Goal: Task Accomplishment & Management: Use online tool/utility

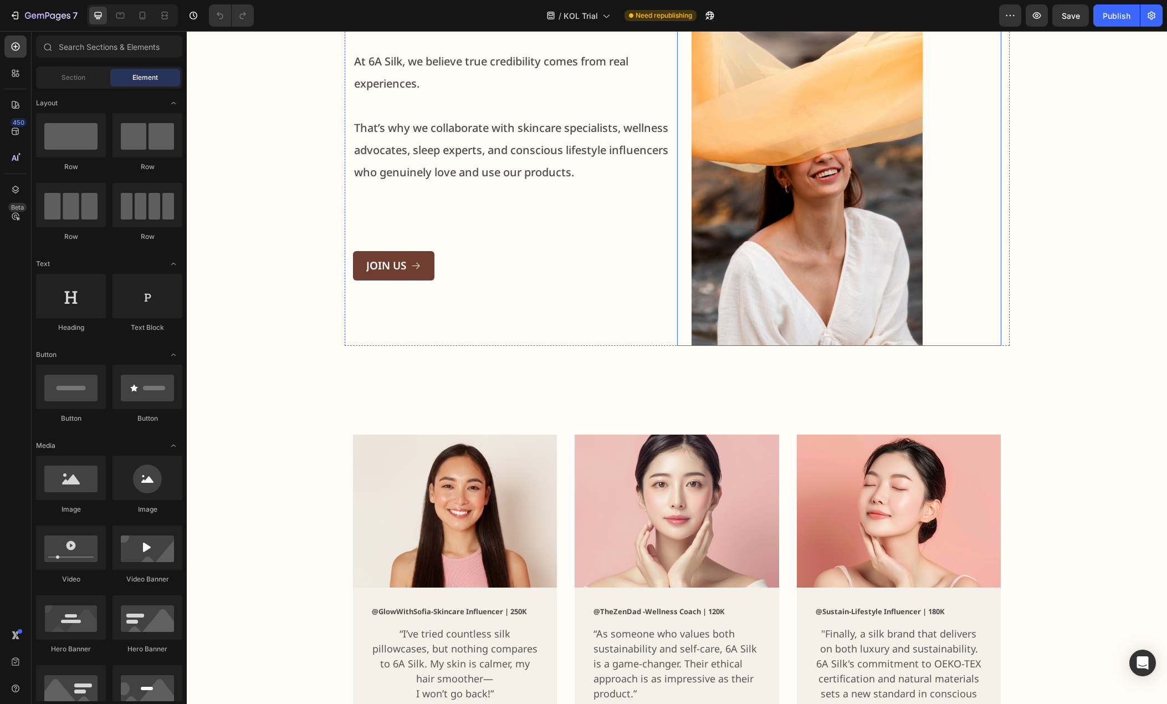
scroll to position [222, 0]
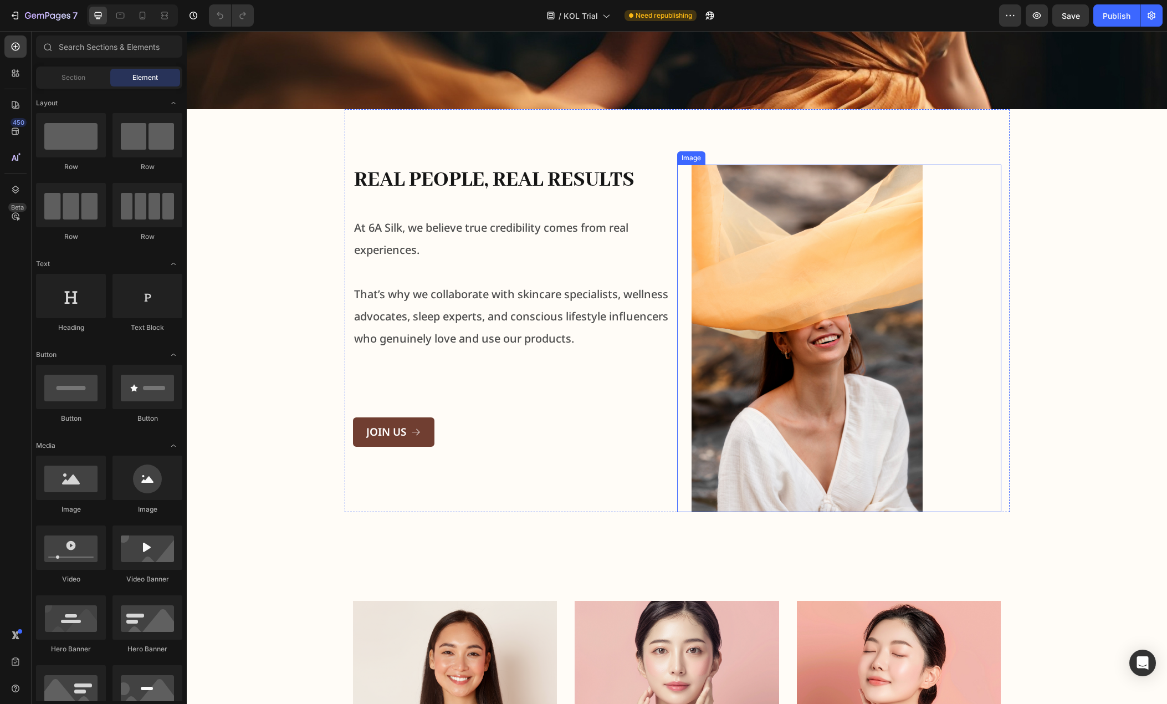
click at [897, 320] on img at bounding box center [807, 338] width 260 height 347
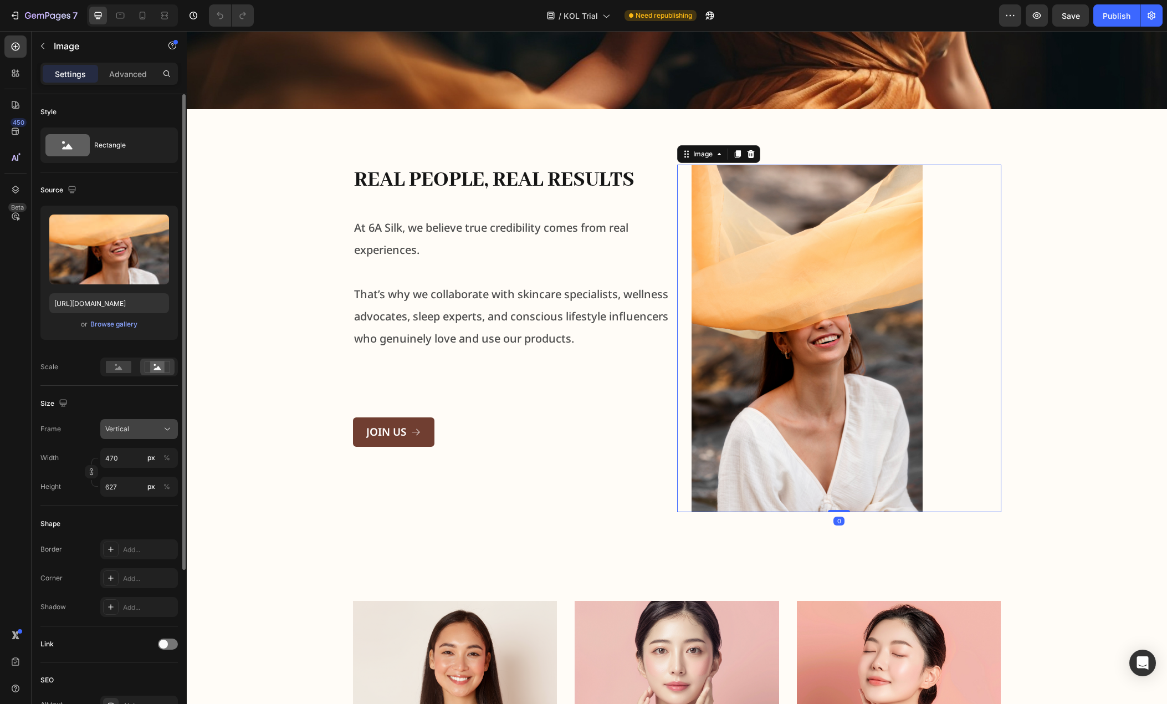
click at [147, 429] on div "Vertical" at bounding box center [132, 429] width 54 height 10
click at [139, 475] on div "Vertical" at bounding box center [137, 477] width 64 height 11
click at [151, 367] on rect at bounding box center [157, 366] width 14 height 11
click at [112, 367] on rect at bounding box center [118, 367] width 25 height 12
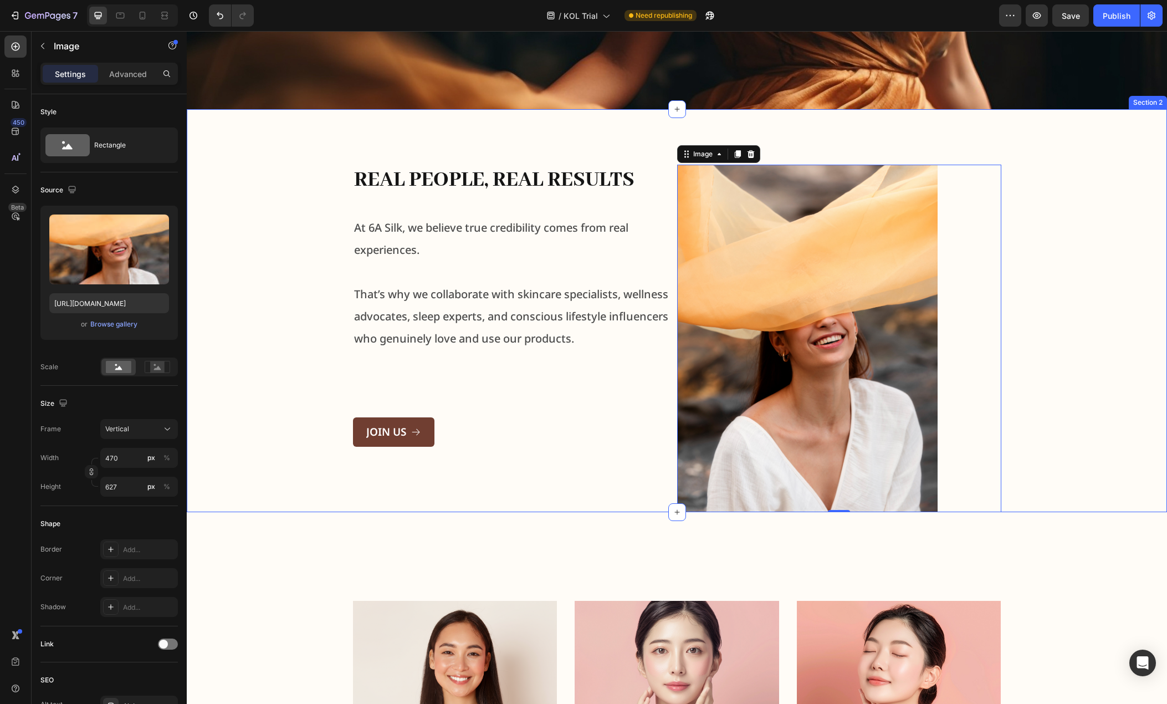
click at [269, 392] on div "Real People, Real Results Heading At 6A Silk, we believe true credibility comes…" at bounding box center [677, 310] width 964 height 403
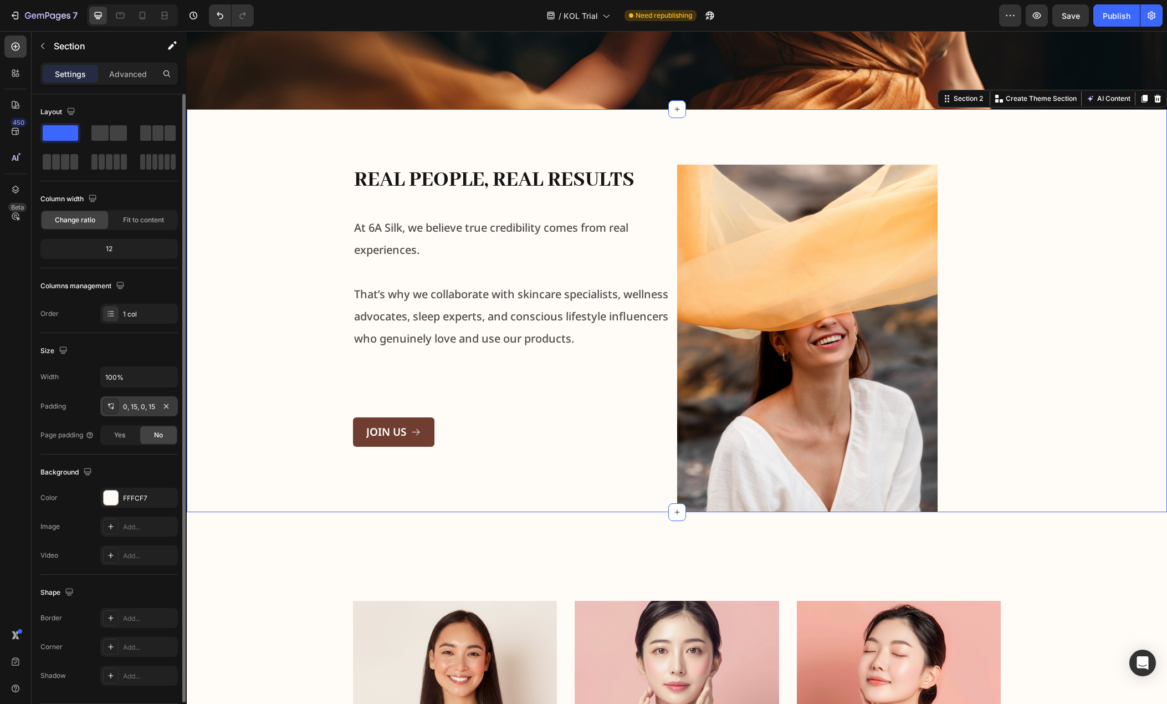
click at [134, 405] on div "0, 15, 0, 15" at bounding box center [139, 407] width 32 height 10
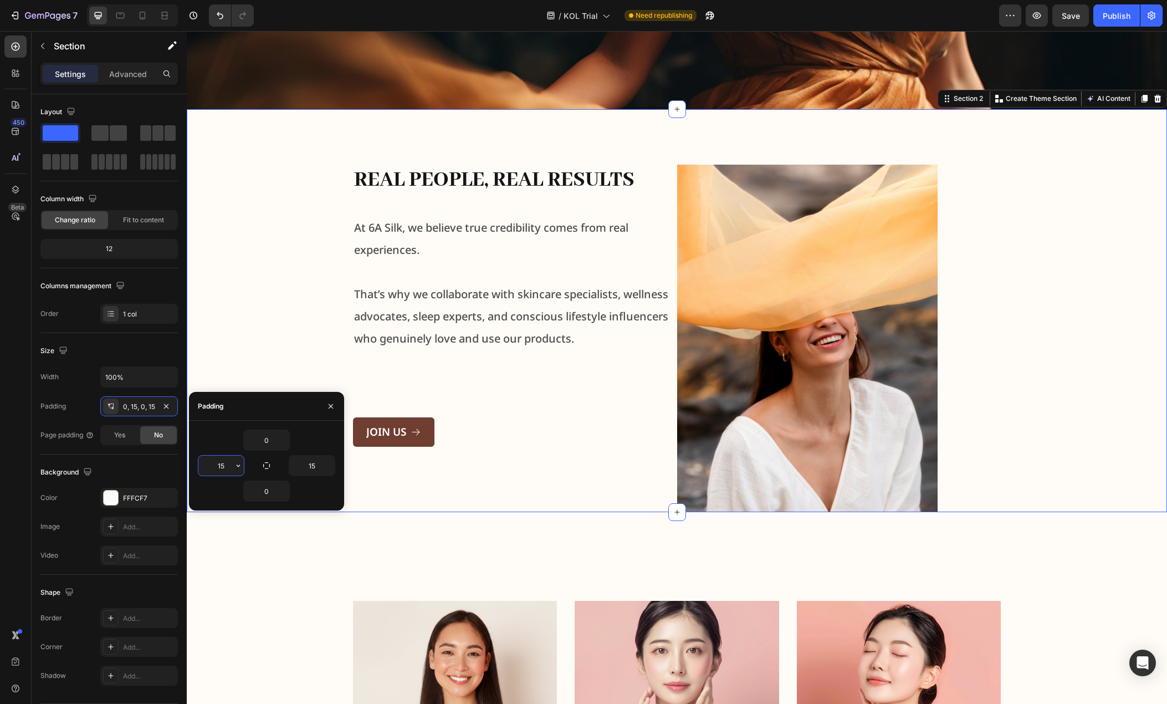
click at [224, 465] on input "15" at bounding box center [220, 465] width 45 height 20
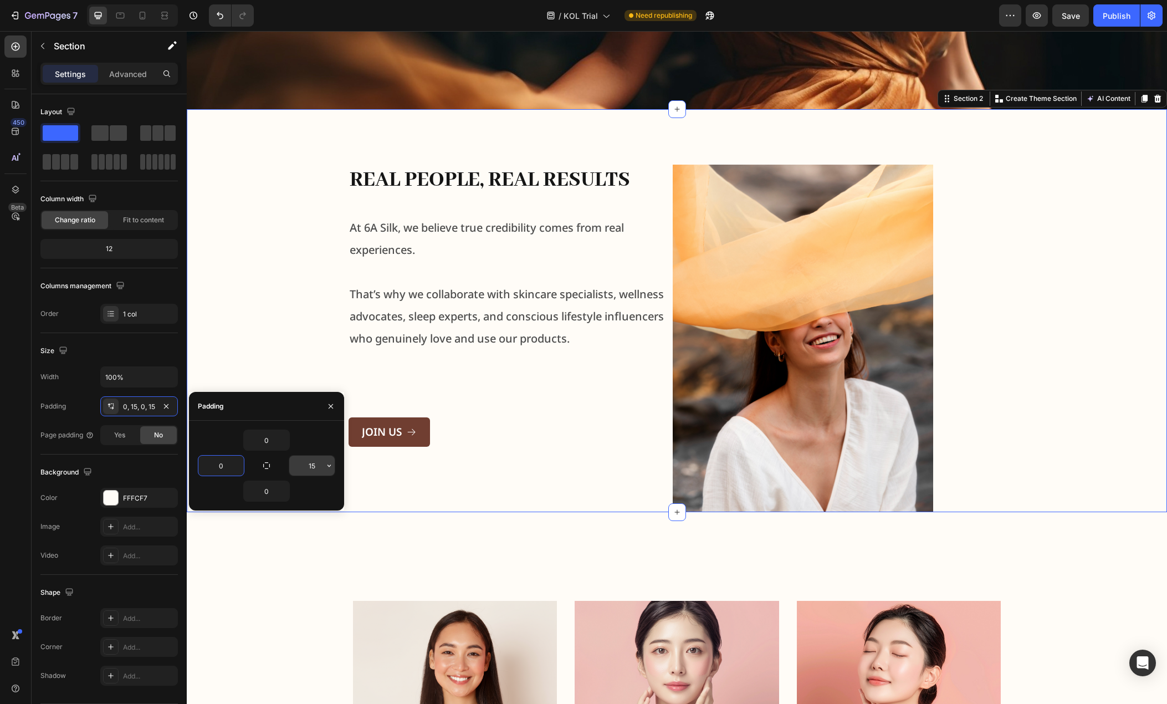
type input "0"
click at [310, 467] on input "15" at bounding box center [311, 465] width 45 height 20
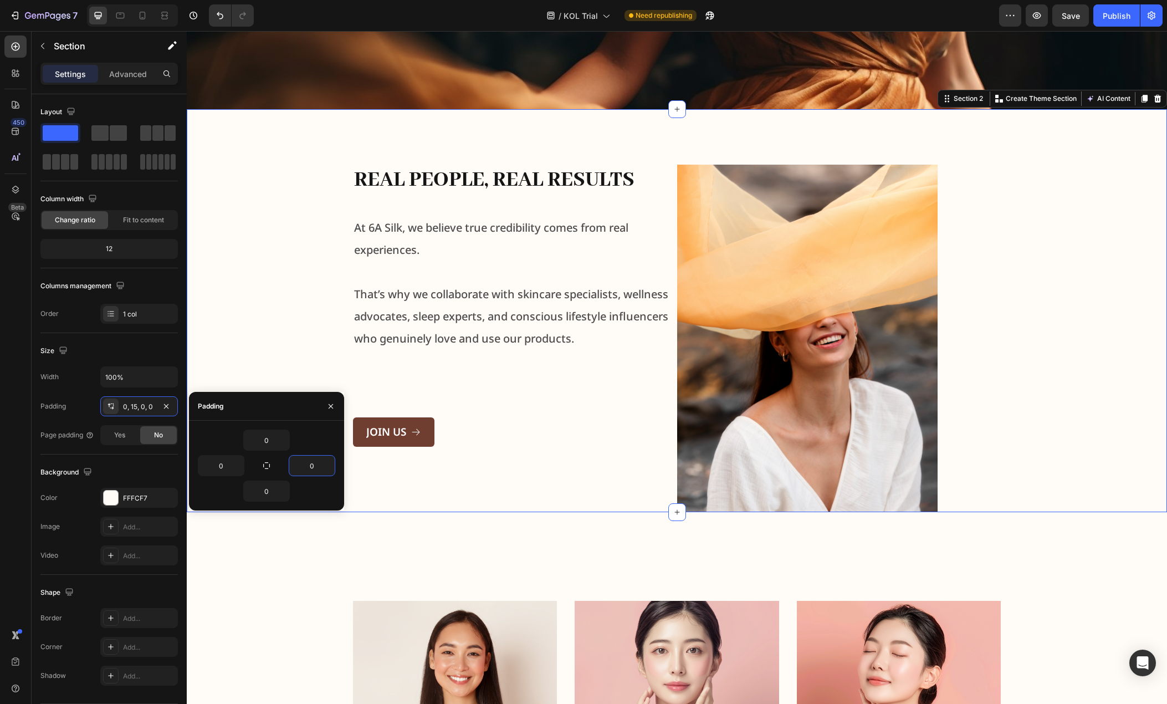
type input "0"
click at [269, 407] on div "Padding" at bounding box center [266, 406] width 155 height 29
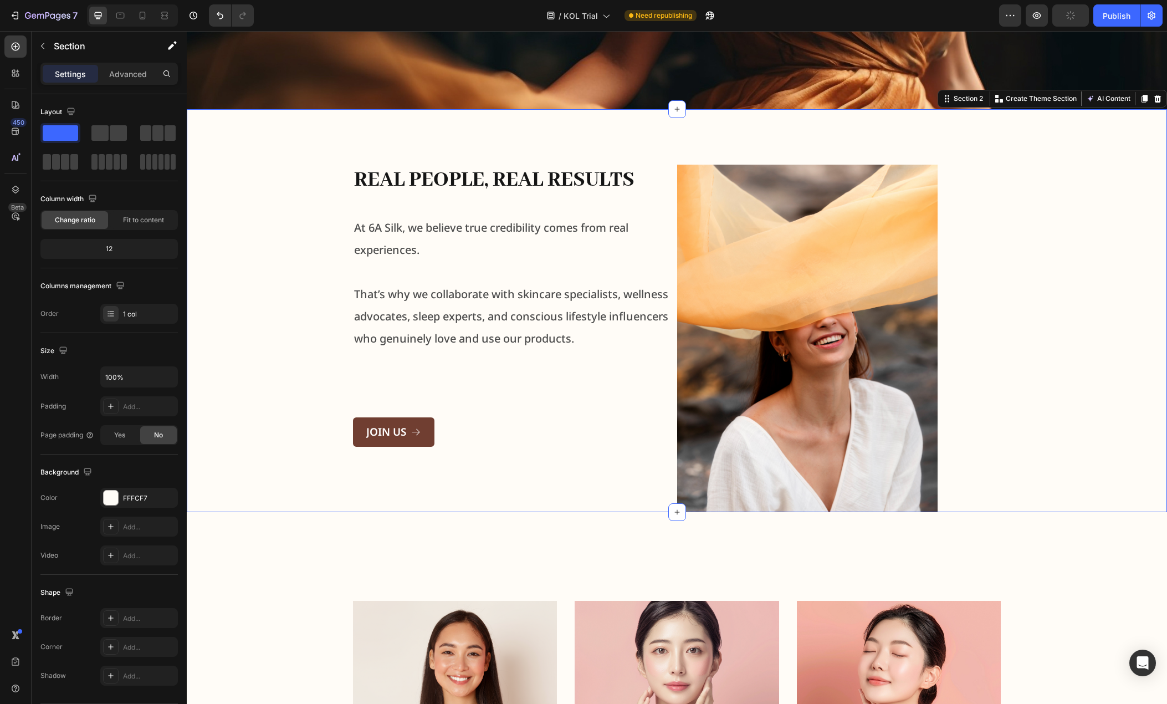
click at [269, 333] on div "Real People, Real Results Heading At 6A Silk, we believe true credibility comes…" at bounding box center [677, 310] width 980 height 403
click at [135, 75] on p "Advanced" at bounding box center [128, 74] width 38 height 12
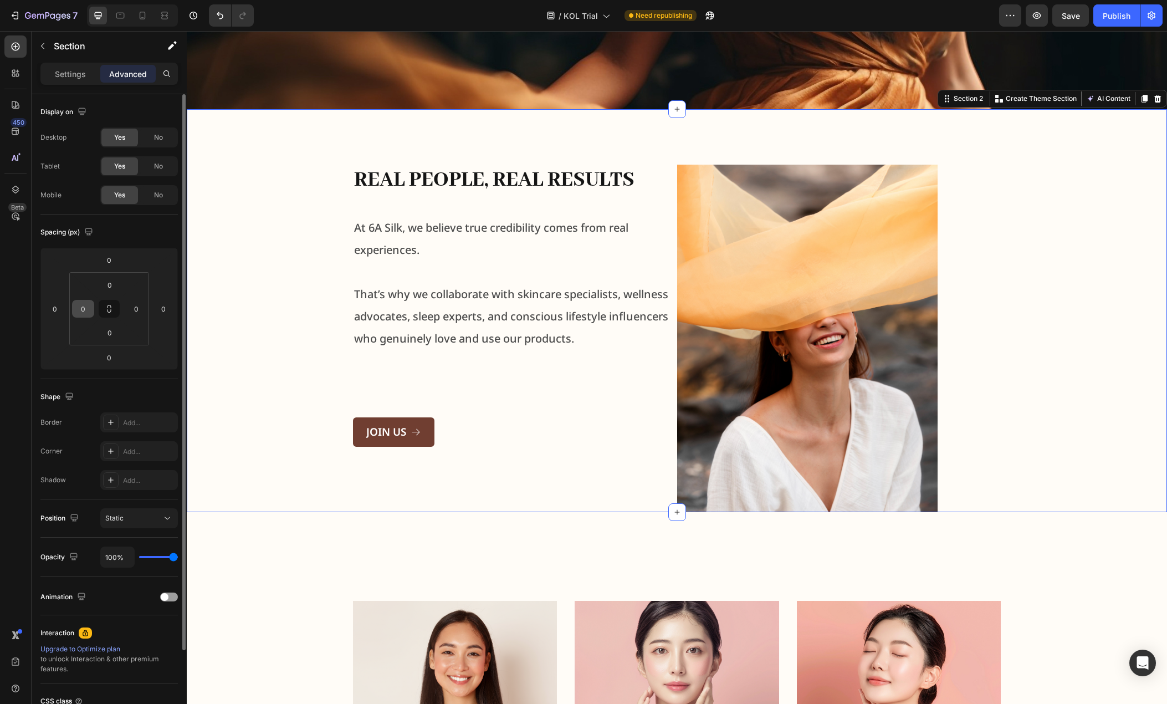
click at [88, 304] on input "0" at bounding box center [83, 308] width 17 height 17
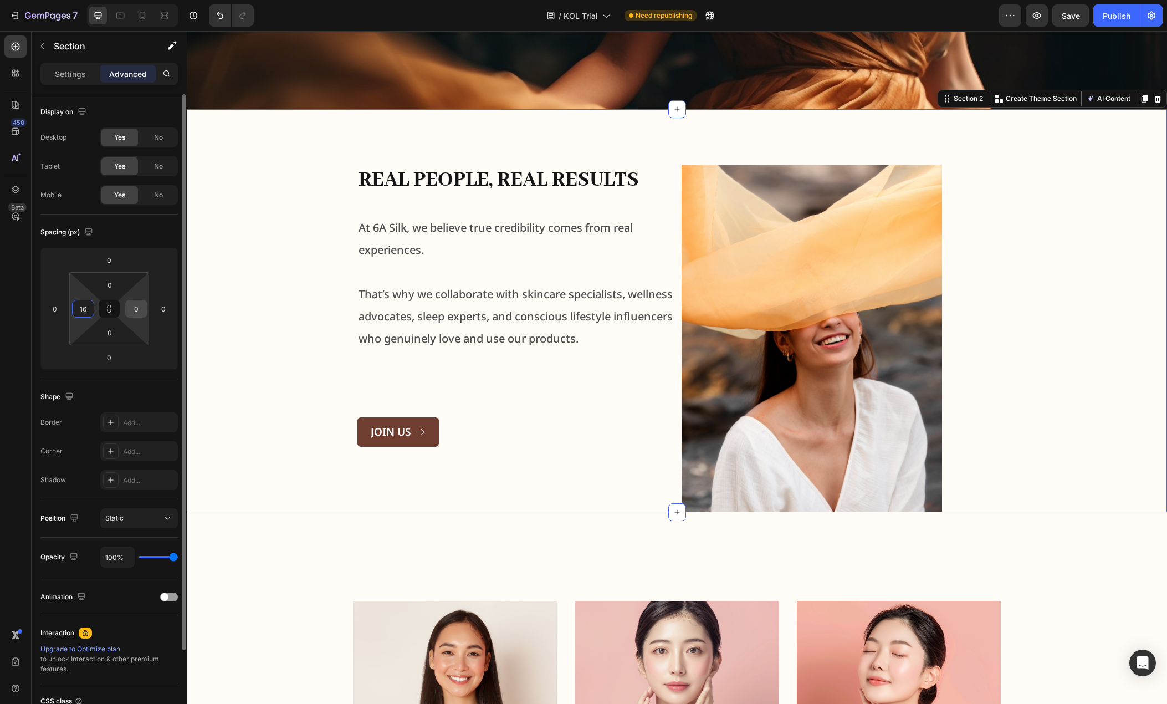
type input "16"
click at [137, 313] on input "0" at bounding box center [136, 308] width 17 height 17
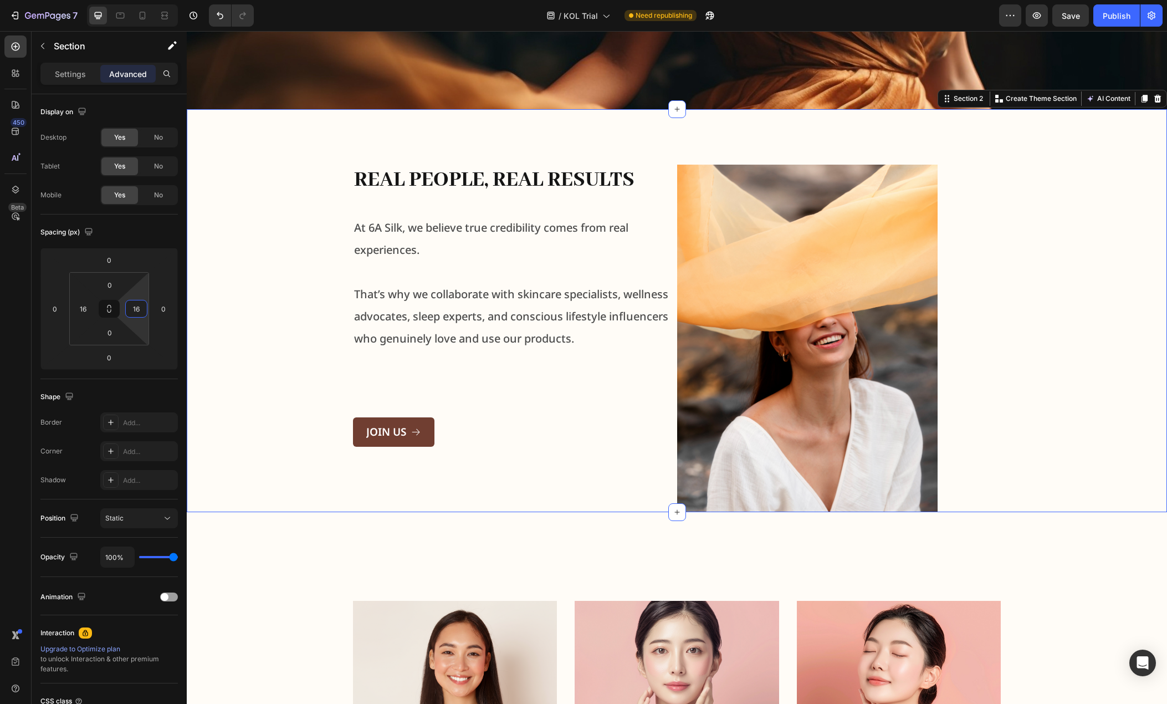
type input "16"
click at [247, 263] on div "Real People, Real Results Heading At 6A Silk, we believe true credibility comes…" at bounding box center [677, 310] width 962 height 403
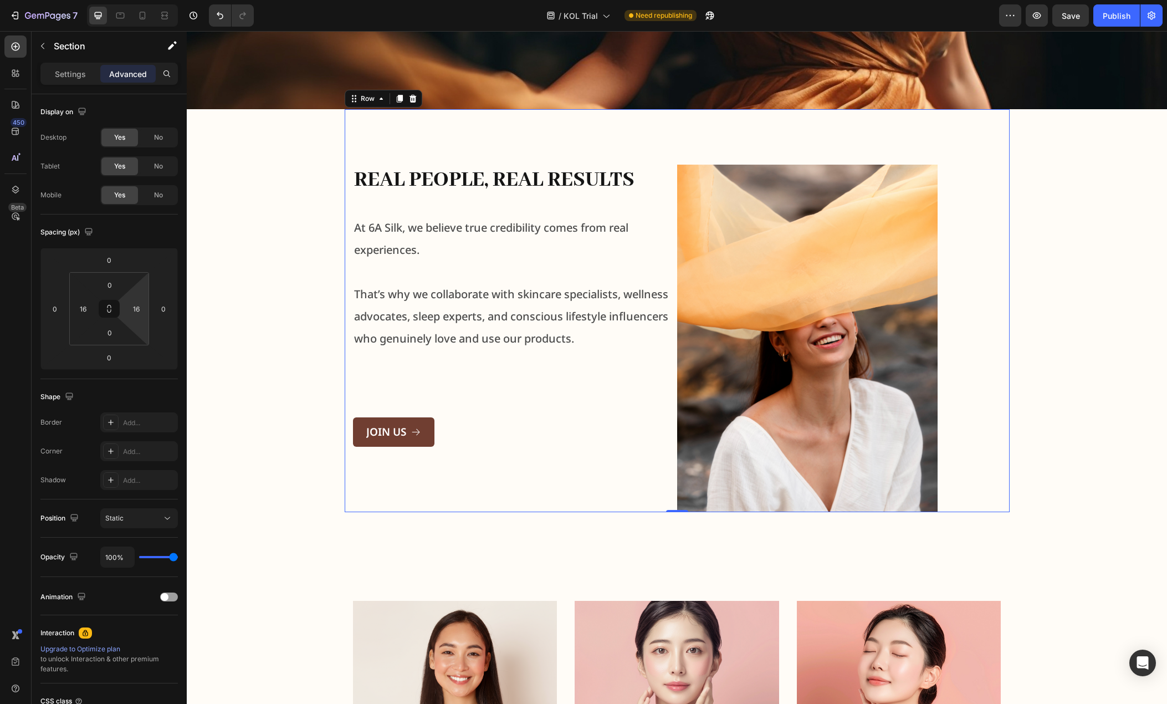
click at [565, 146] on div "Real People, Real Results Heading At 6A Silk, we believe true credibility comes…" at bounding box center [677, 310] width 665 height 403
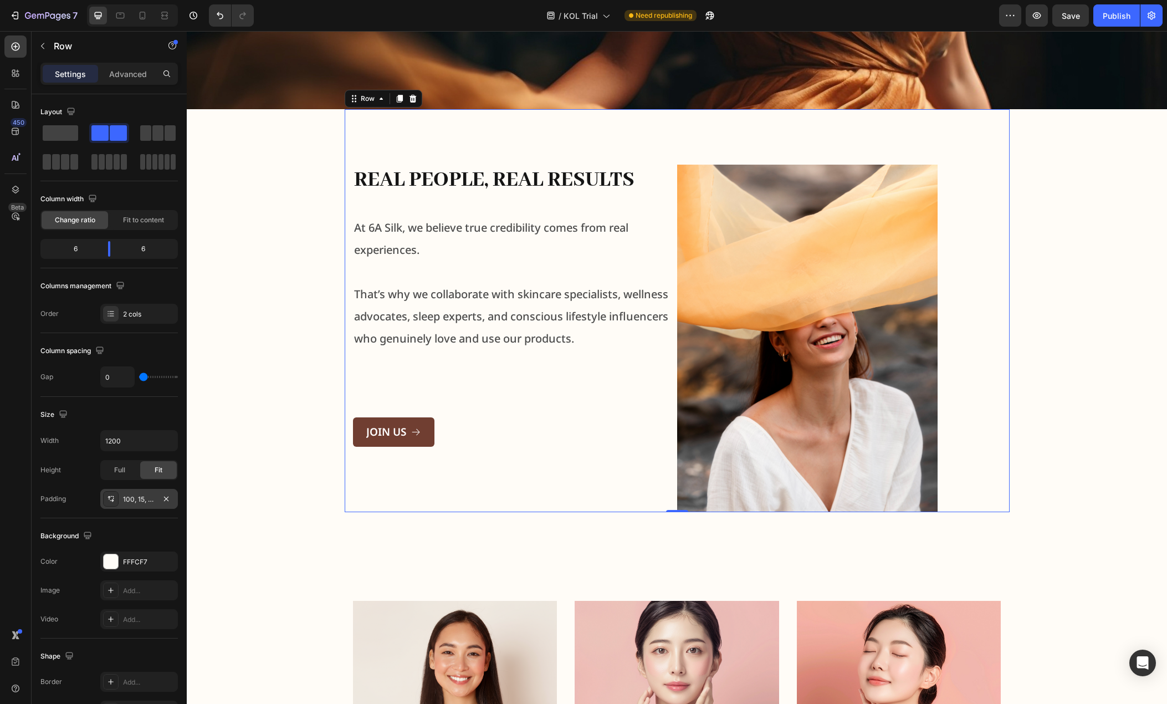
click at [137, 499] on div "100, 15, 0, 15" at bounding box center [139, 499] width 32 height 10
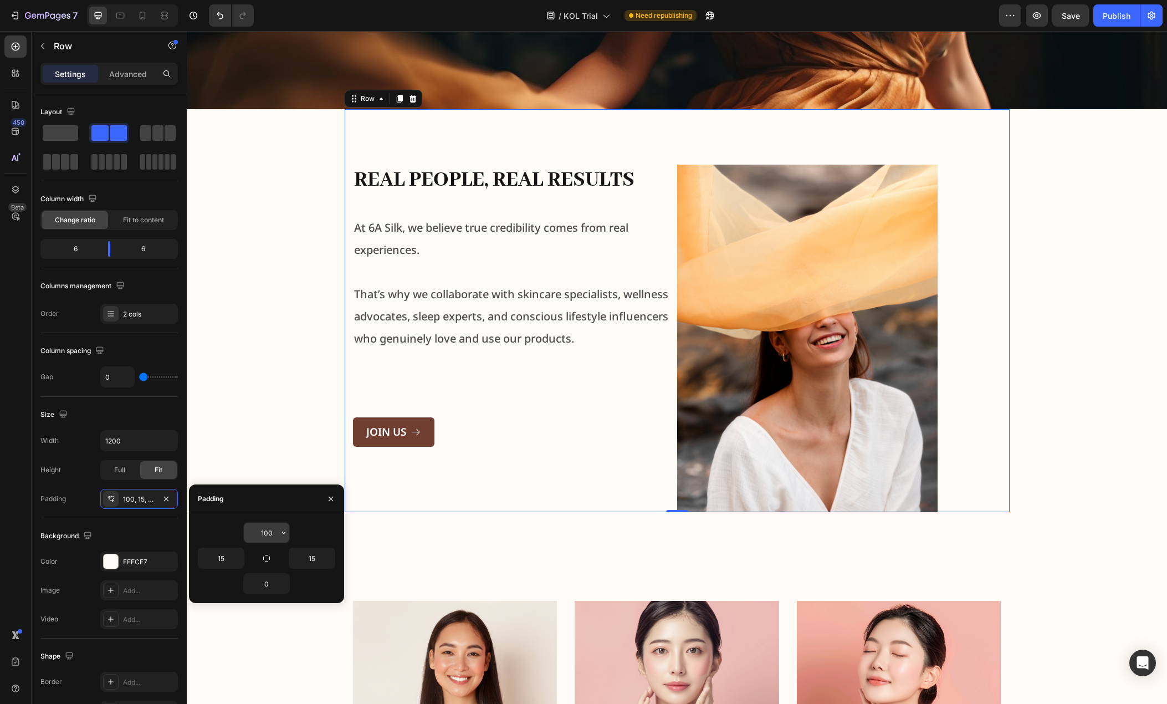
click at [275, 532] on input "100" at bounding box center [266, 533] width 45 height 20
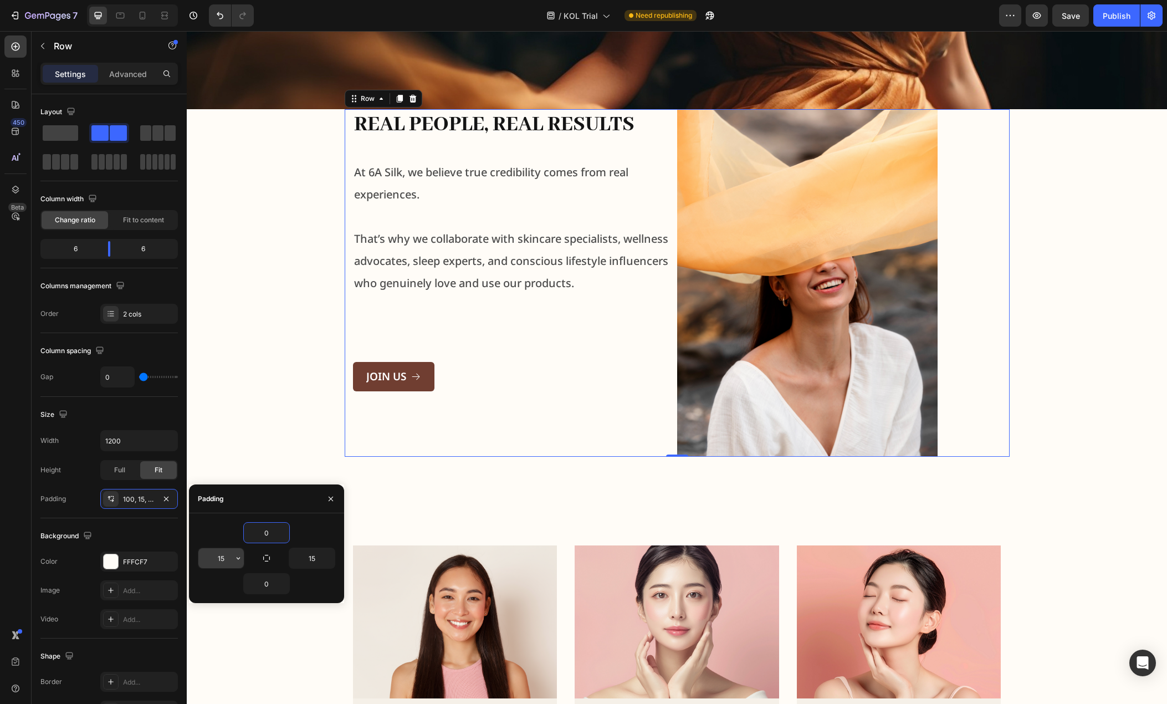
type input "0"
click at [229, 556] on input "15" at bounding box center [220, 558] width 45 height 20
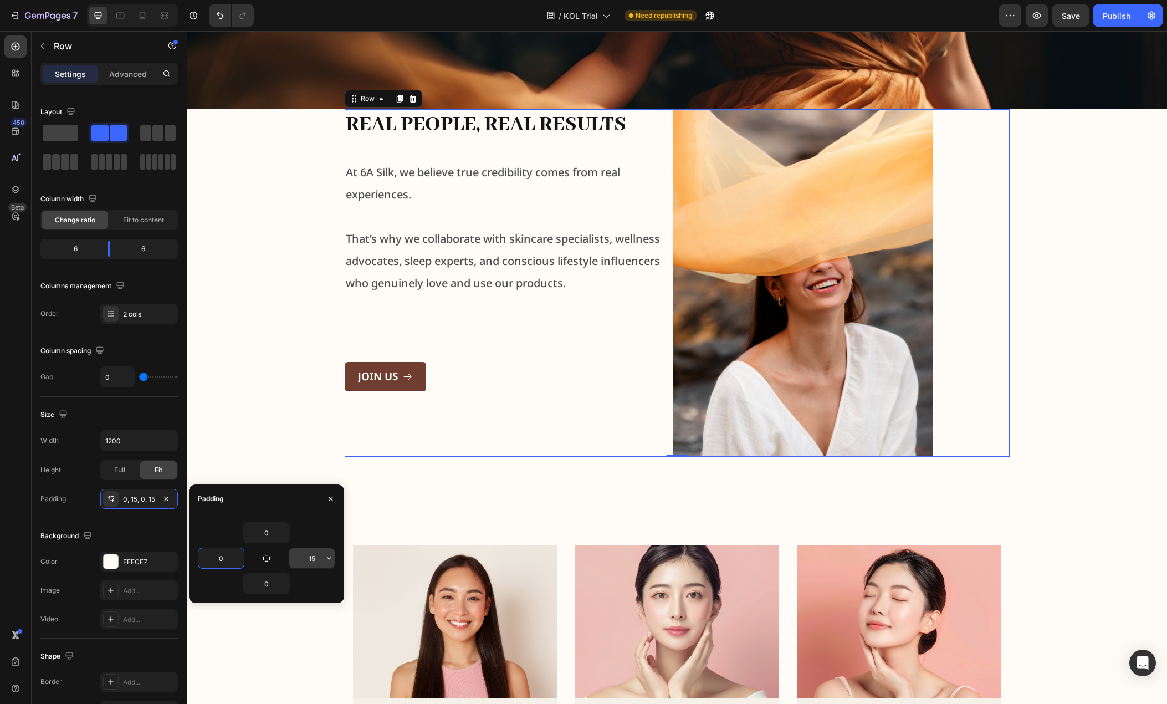
type input "0"
click at [314, 561] on input "15" at bounding box center [311, 558] width 45 height 20
type input "0"
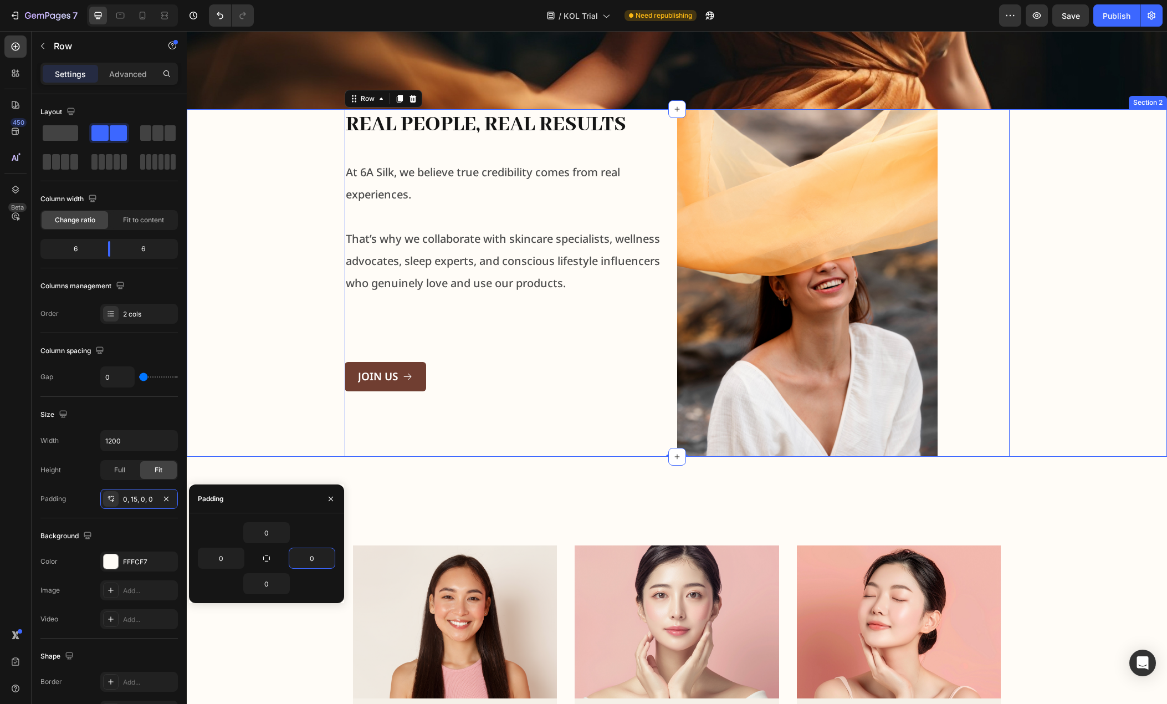
click at [289, 376] on div "Real People, Real Results Heading At 6A Silk, we believe true credibility comes…" at bounding box center [677, 282] width 962 height 347
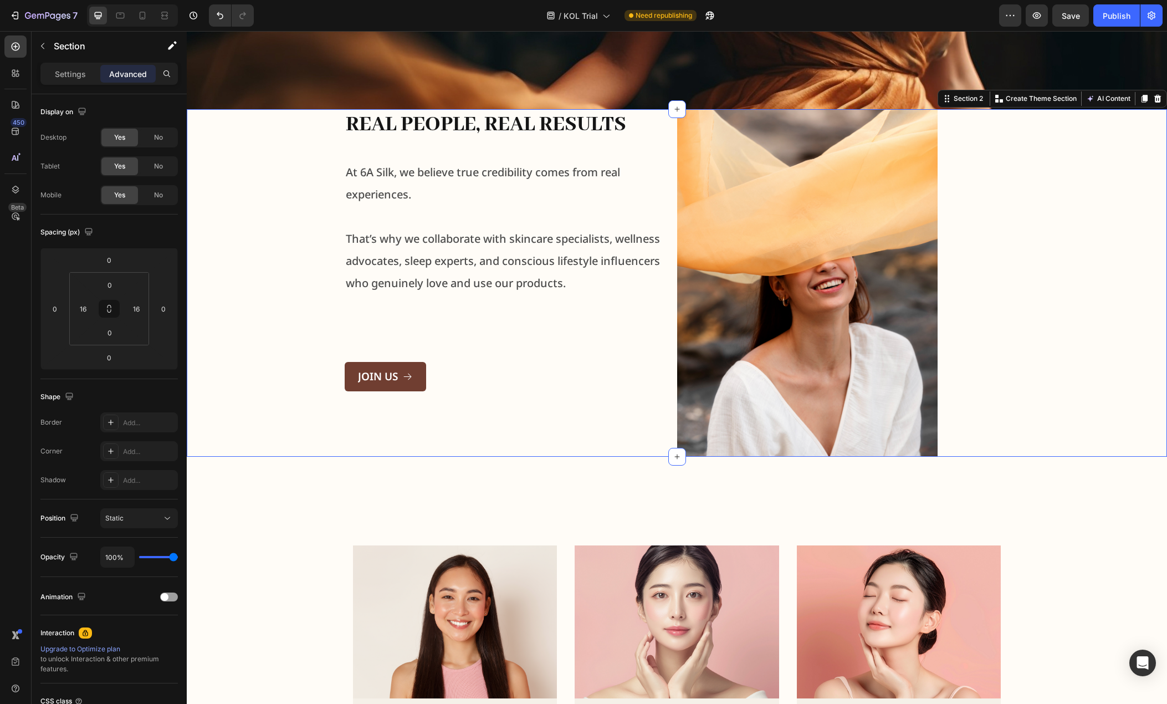
click at [339, 231] on div "Real People, Real Results Heading At 6A Silk, we believe true credibility comes…" at bounding box center [677, 282] width 962 height 347
click at [276, 238] on div "Real People, Real Results Heading At 6A Silk, we believe true credibility comes…" at bounding box center [677, 282] width 962 height 347
click at [113, 280] on input "0" at bounding box center [110, 284] width 22 height 17
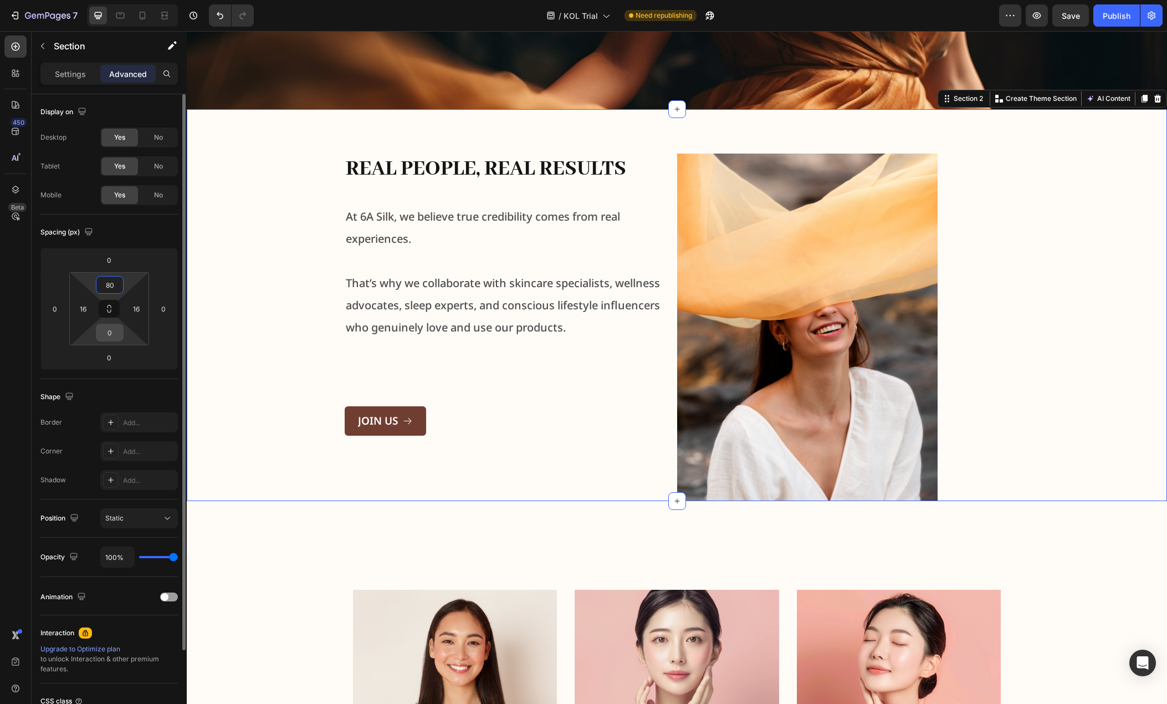
type input "80"
click at [110, 334] on input "0" at bounding box center [110, 332] width 22 height 17
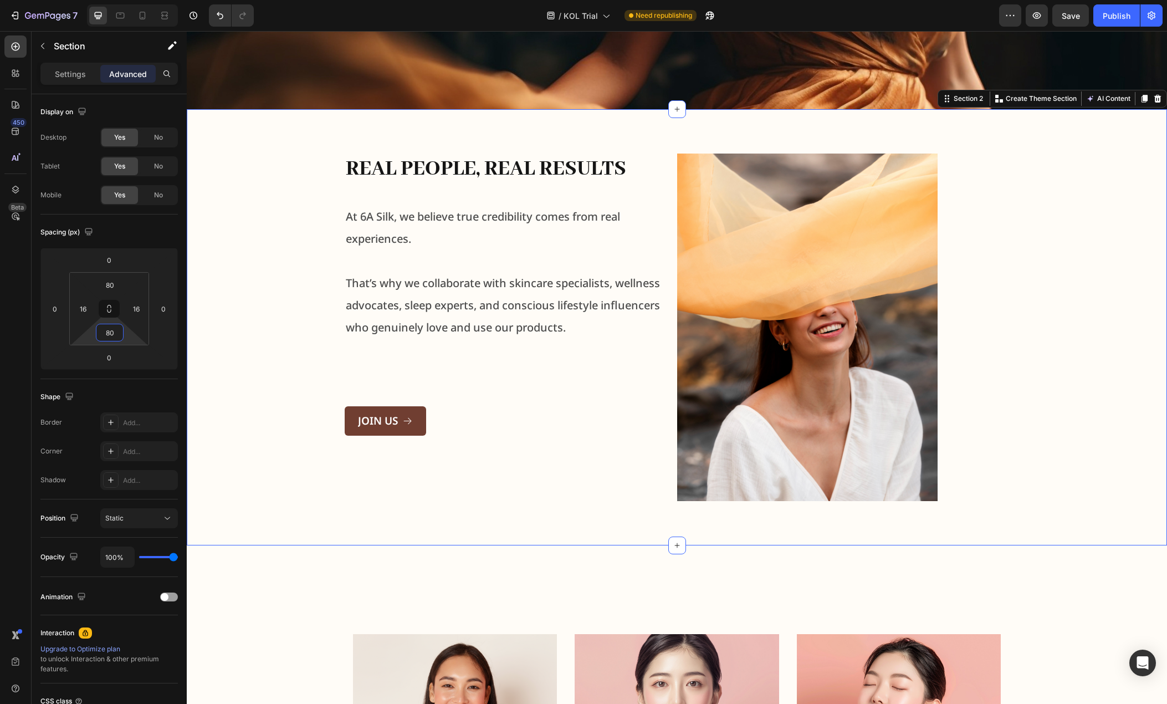
type input "80"
click at [242, 337] on div "Real People, Real Results Heading At 6A Silk, we believe true credibility comes…" at bounding box center [677, 326] width 962 height 347
click at [740, 383] on img at bounding box center [807, 326] width 260 height 347
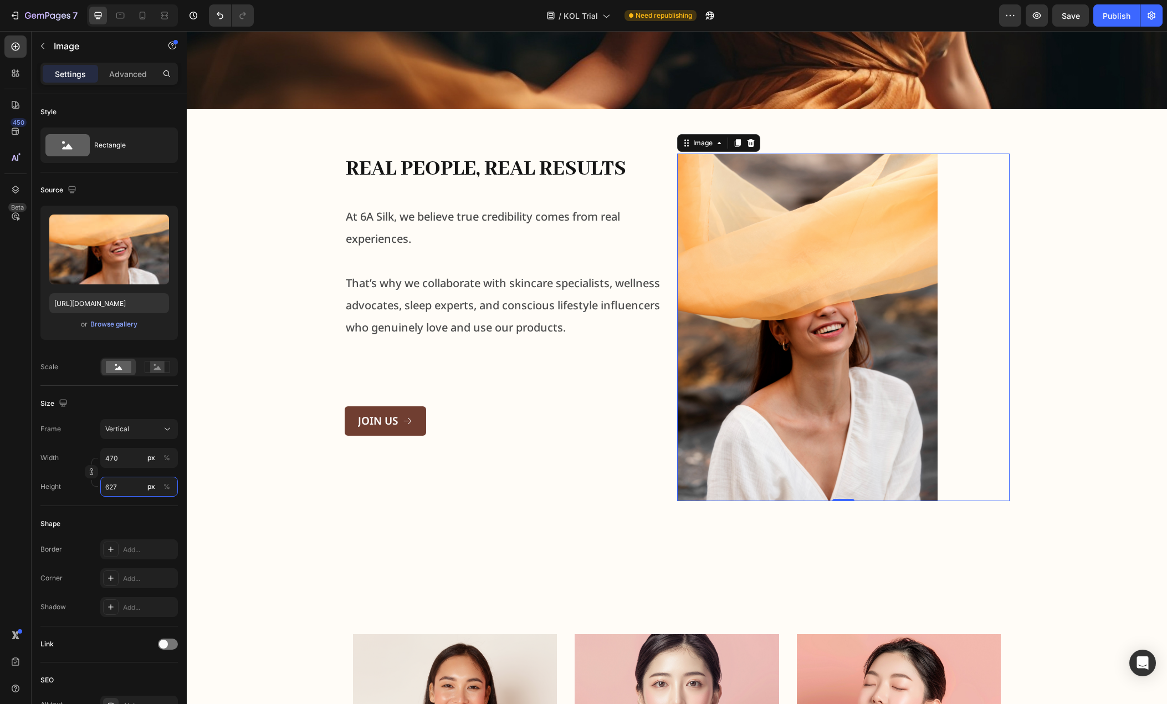
click at [127, 485] on input "627" at bounding box center [139, 487] width 78 height 20
type input "3"
type input "48"
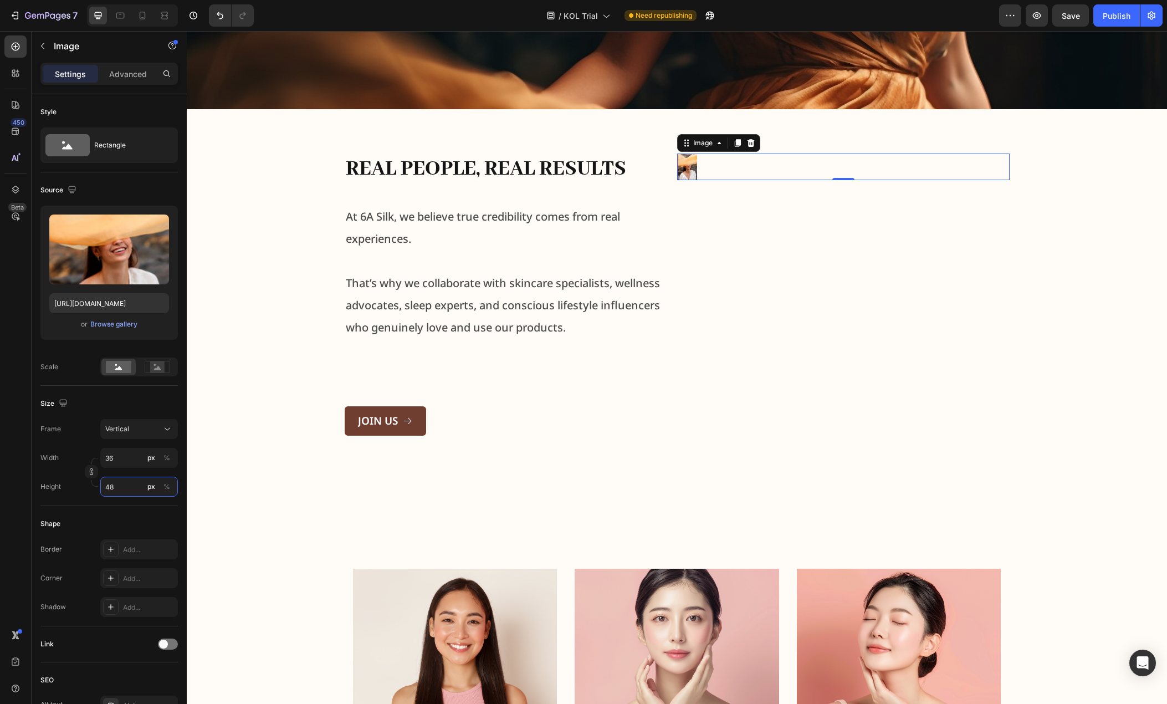
type input "360"
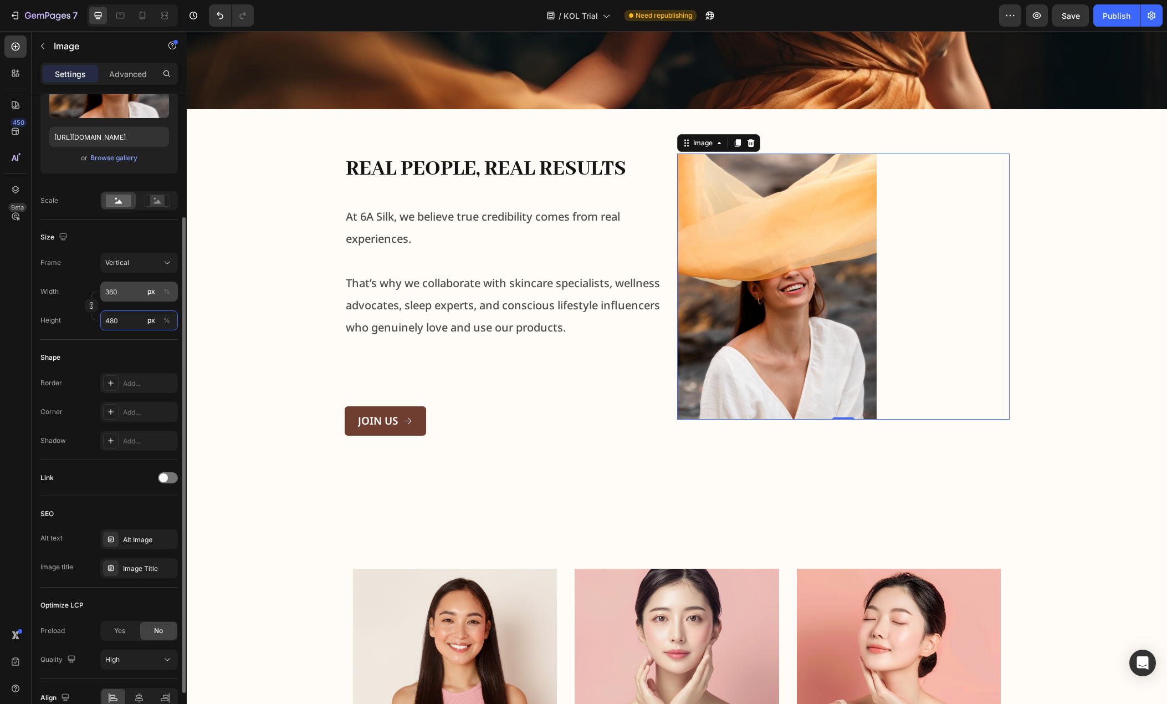
scroll to position [223, 0]
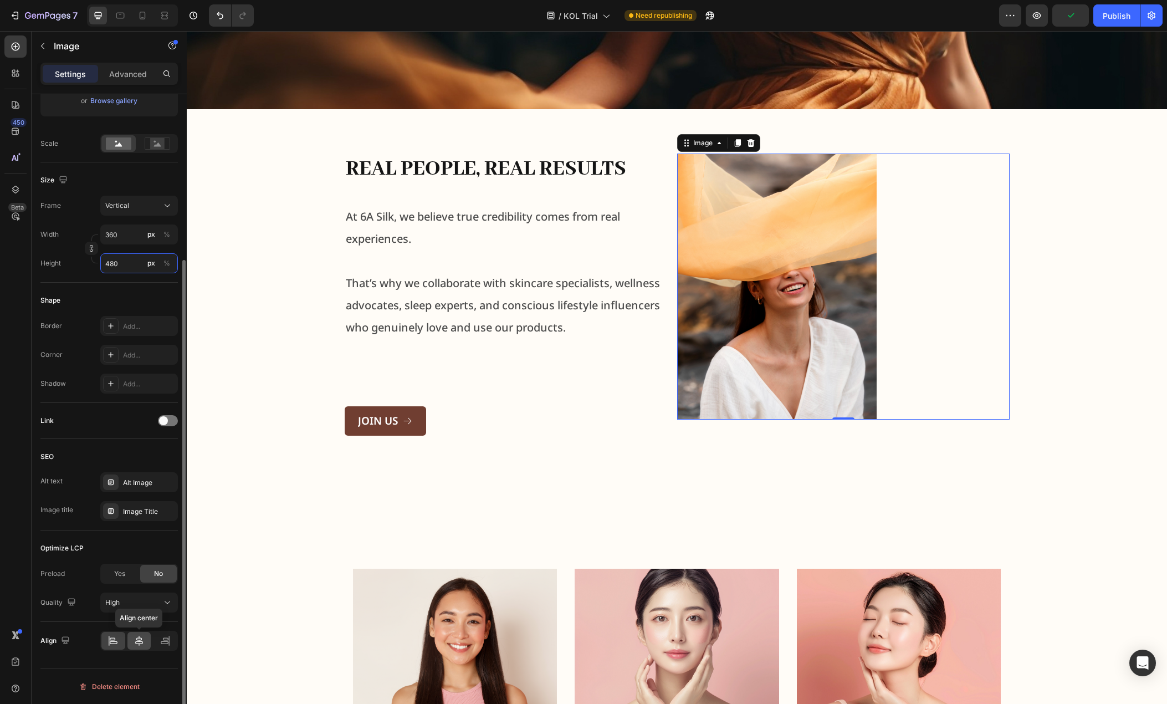
type input "480"
click at [140, 636] on icon at bounding box center [139, 640] width 11 height 11
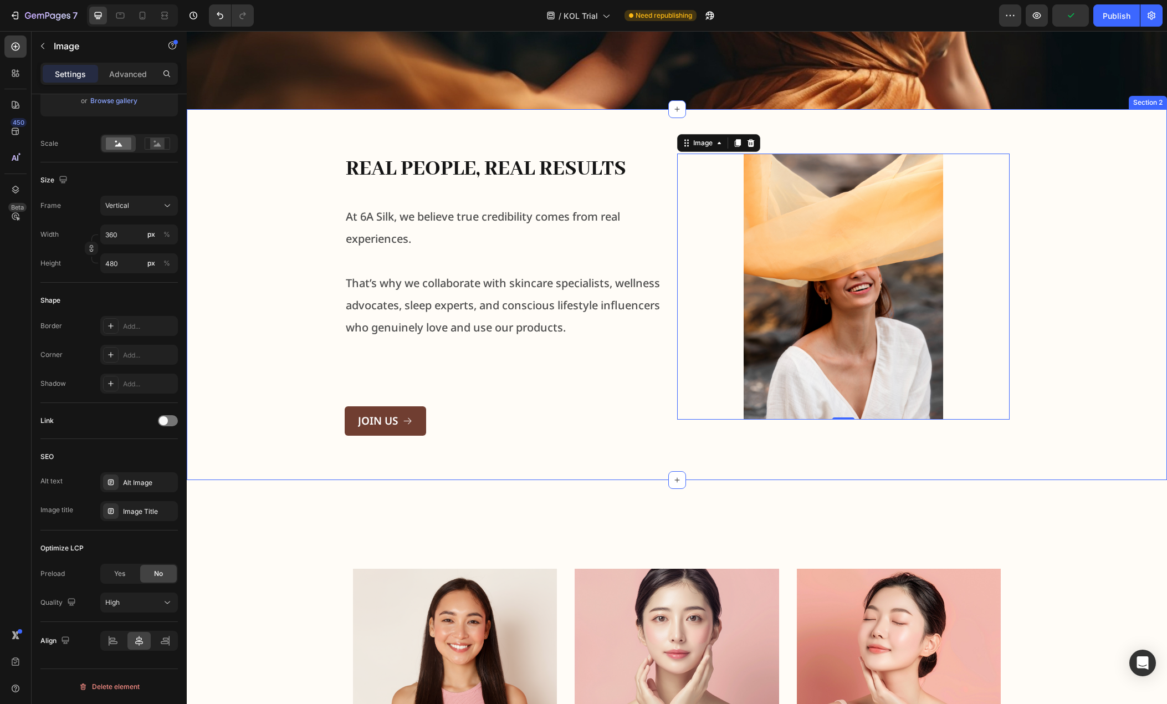
click at [303, 334] on div "Real People, Real Results Heading At 6A Silk, we believe true credibility comes…" at bounding box center [677, 294] width 962 height 282
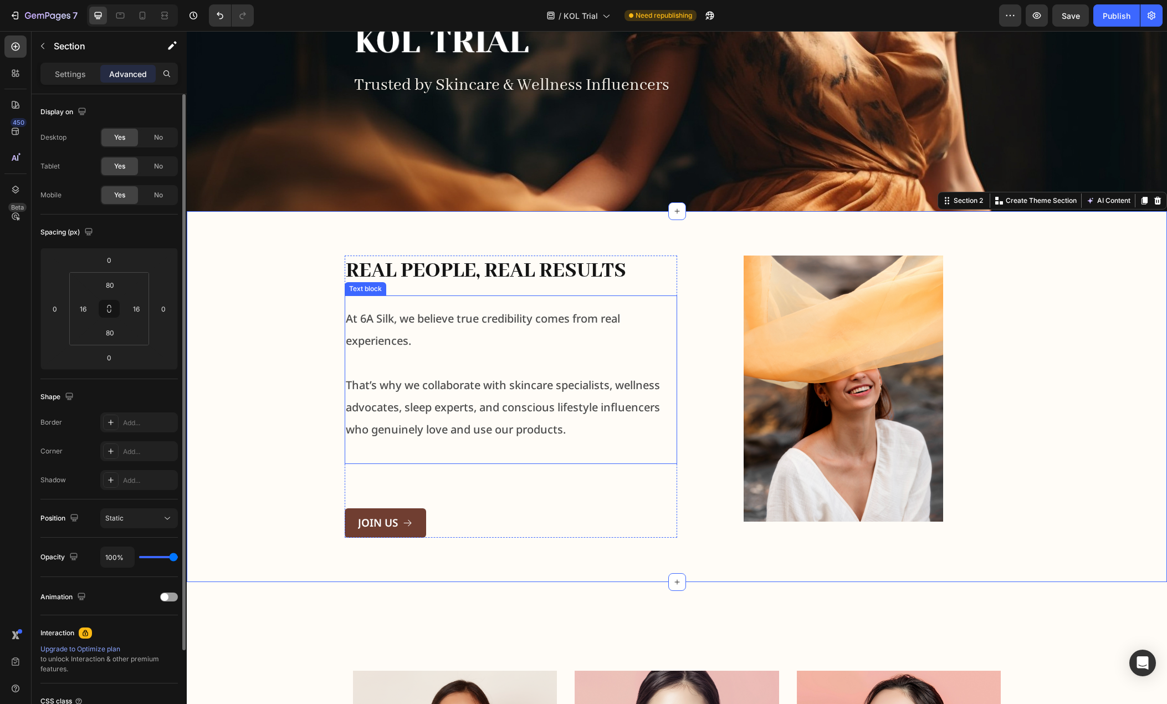
scroll to position [111, 0]
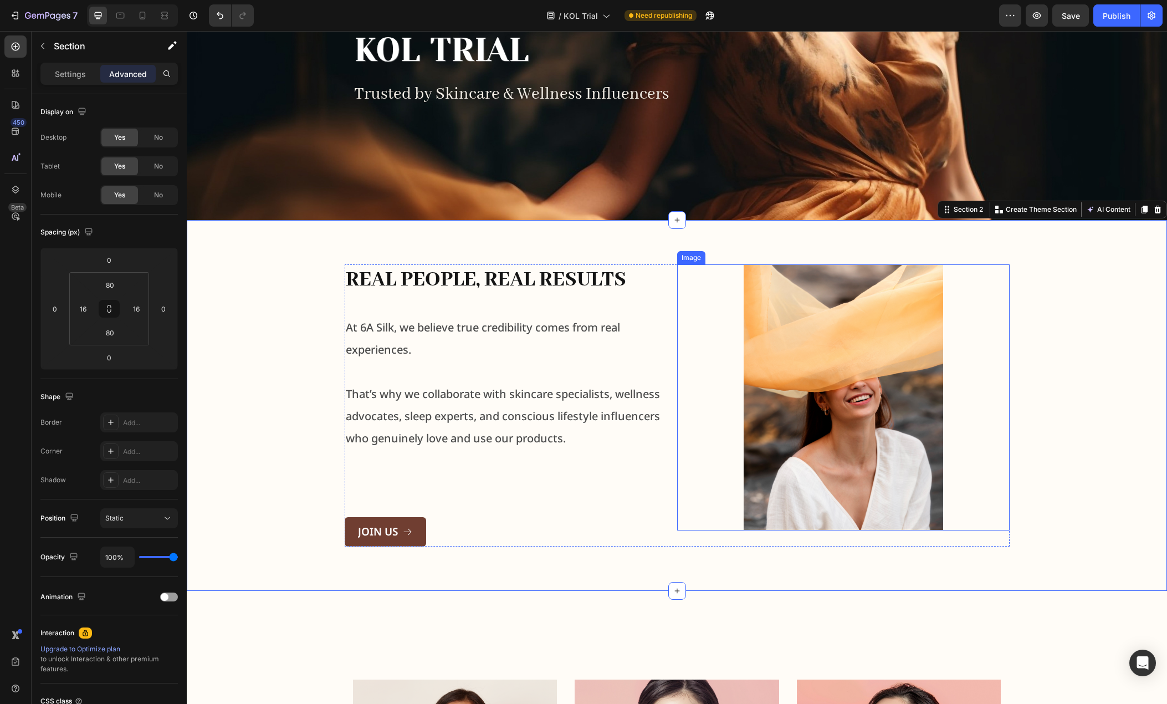
click at [719, 340] on div at bounding box center [843, 397] width 332 height 266
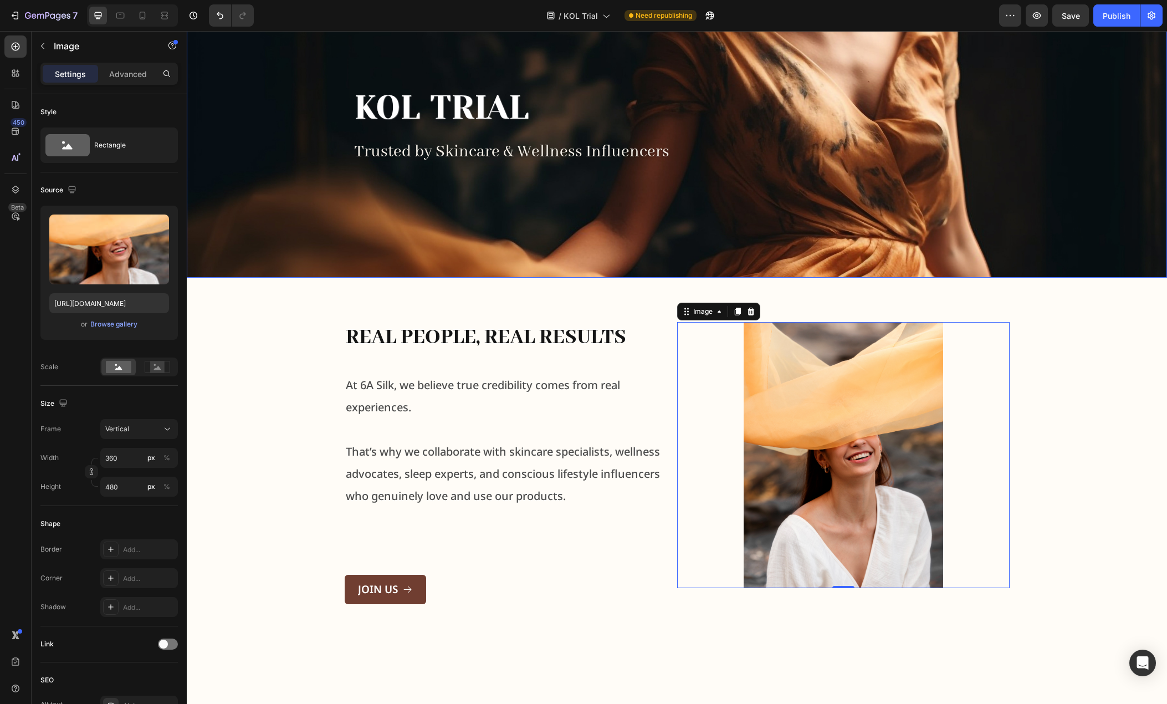
scroll to position [0, 0]
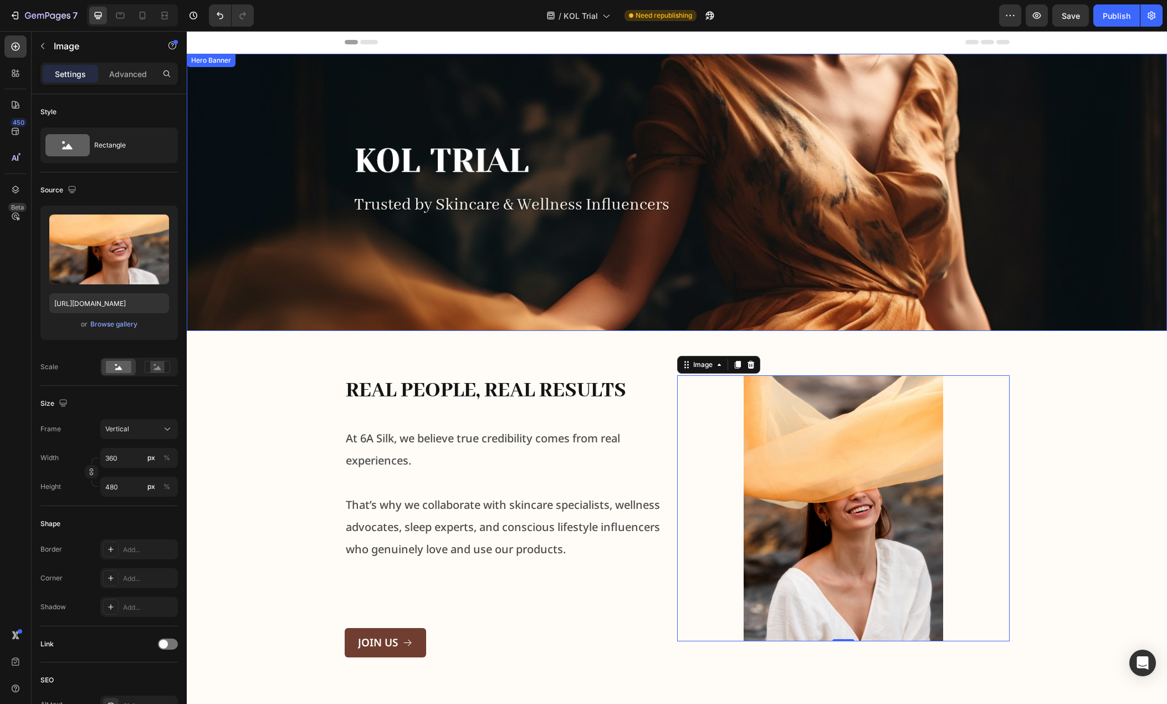
click at [1118, 267] on div "Overlay" at bounding box center [677, 192] width 980 height 277
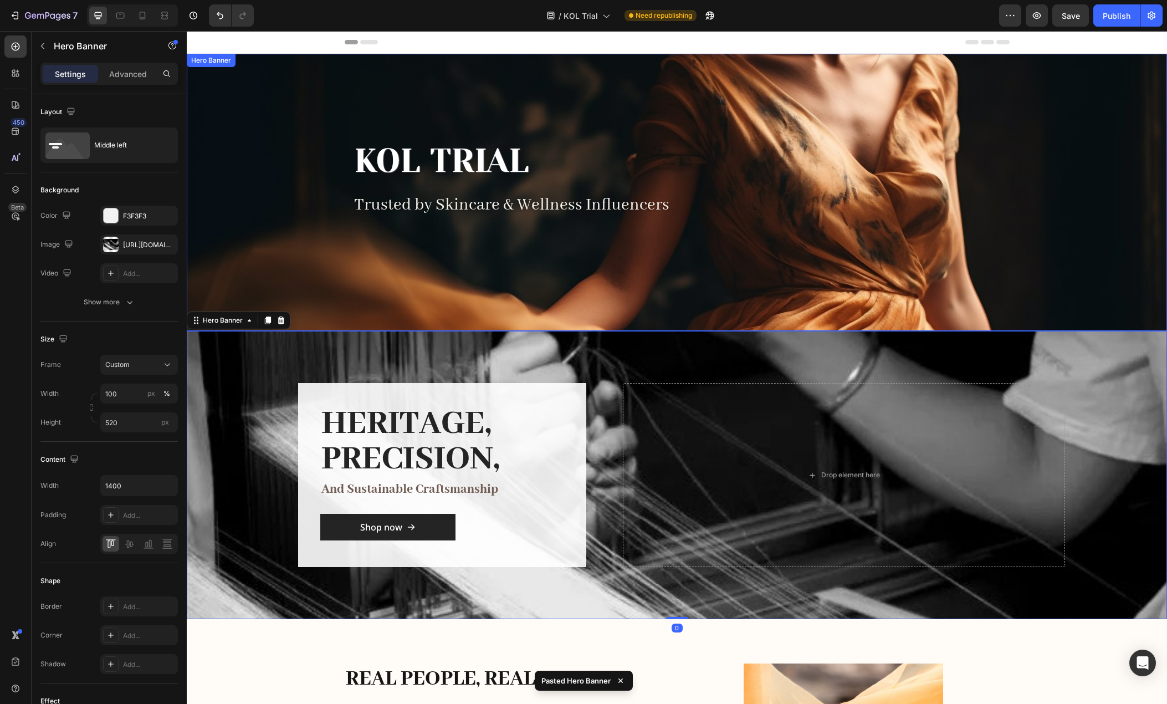
click at [1011, 244] on div "Overlay" at bounding box center [677, 192] width 980 height 277
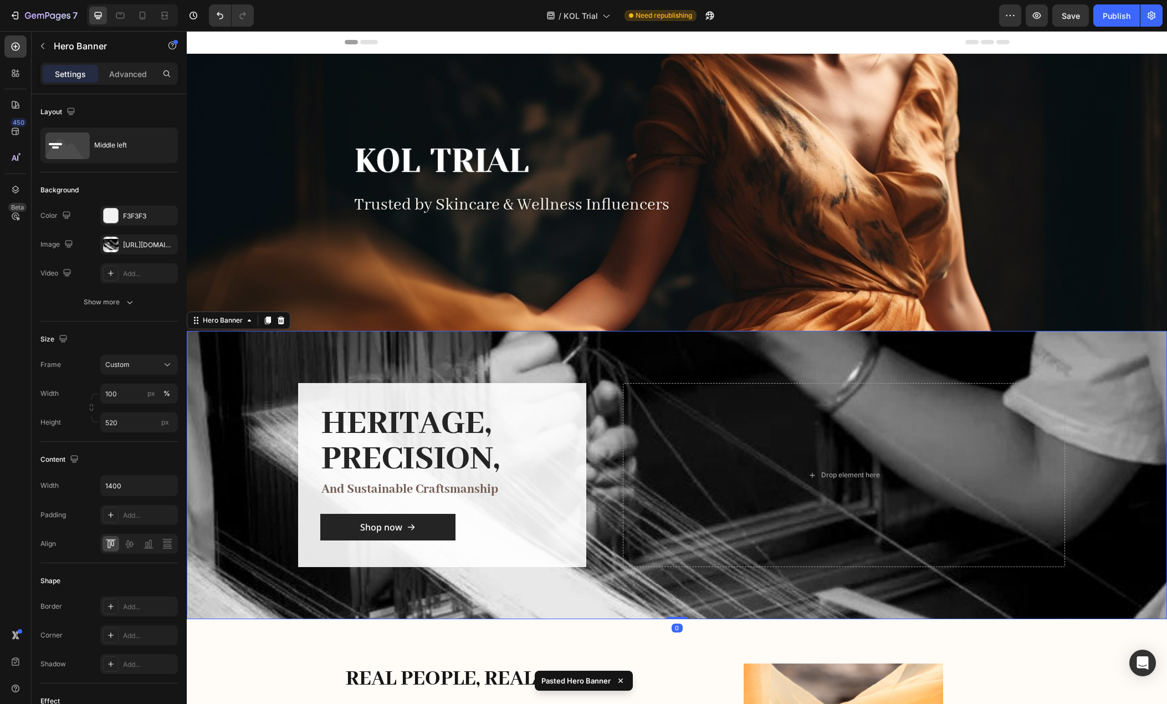
click at [1089, 403] on div "Overlay" at bounding box center [677, 475] width 980 height 288
click at [133, 243] on div "[URL][DOMAIN_NAME]" at bounding box center [139, 245] width 32 height 10
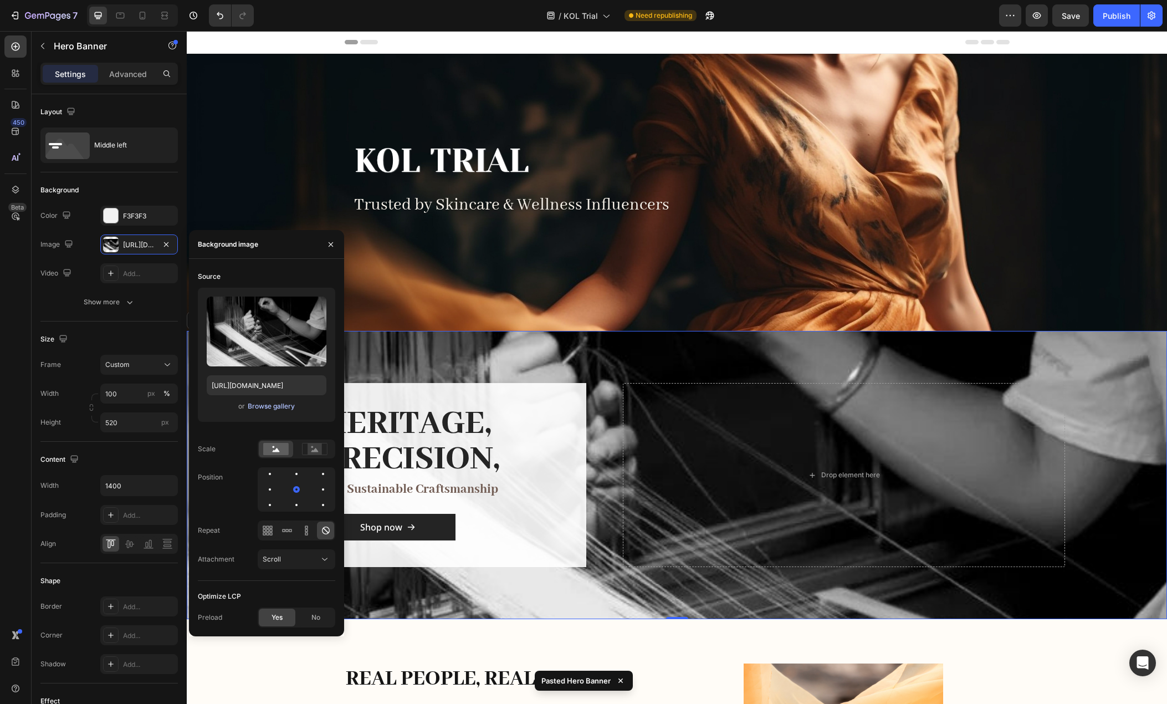
click at [272, 398] on div "Upload Image [URL][DOMAIN_NAME] or Browse gallery" at bounding box center [266, 355] width 137 height 134
click at [273, 404] on div "Browse gallery" at bounding box center [271, 406] width 47 height 10
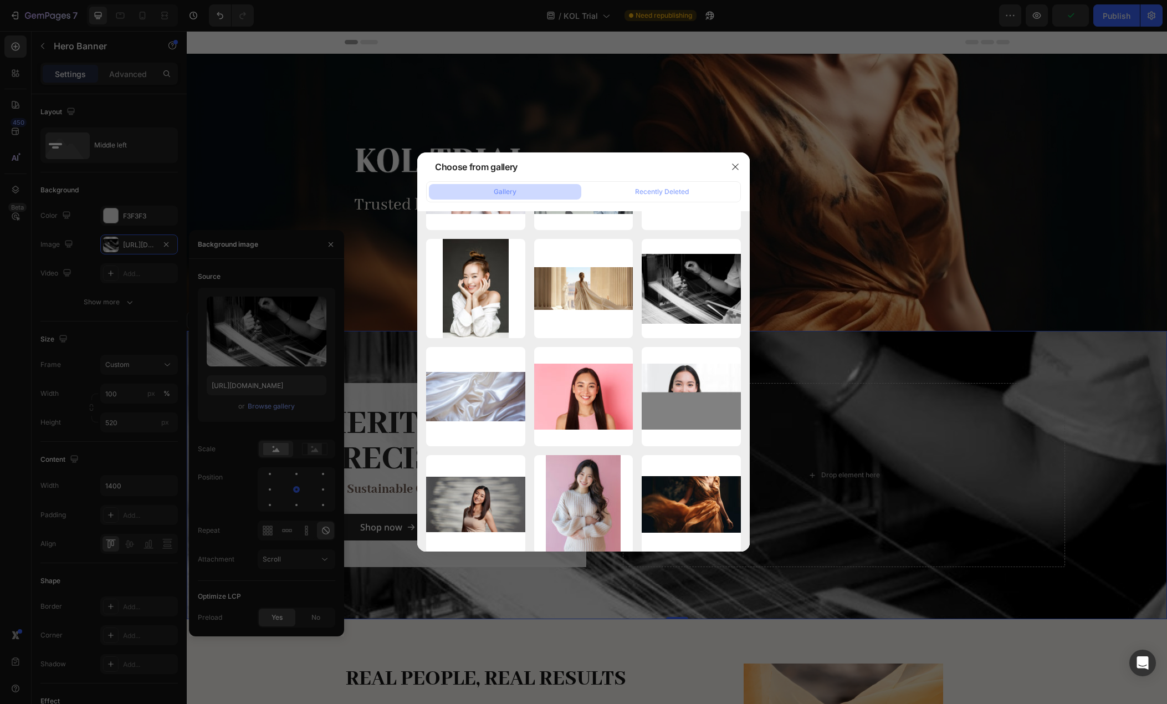
scroll to position [2581, 0]
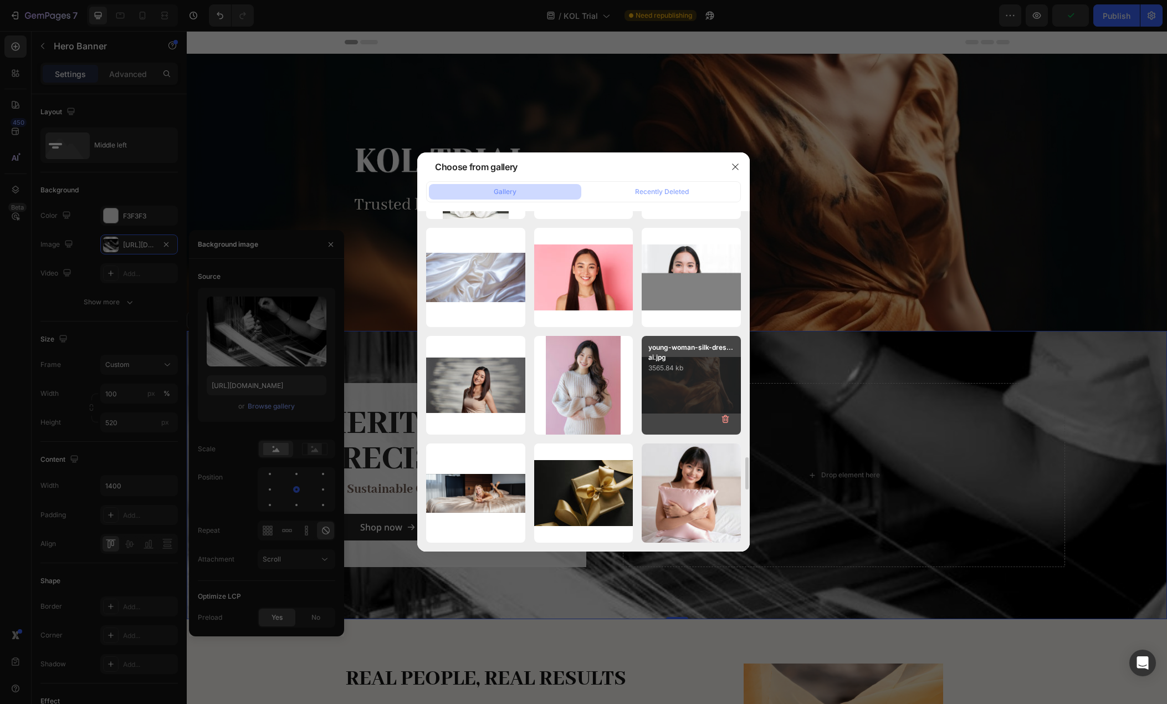
click at [693, 380] on div "young-woman-silk-dres...ai.jpg 3565.84 kb" at bounding box center [691, 385] width 99 height 99
type input "[URL][DOMAIN_NAME]"
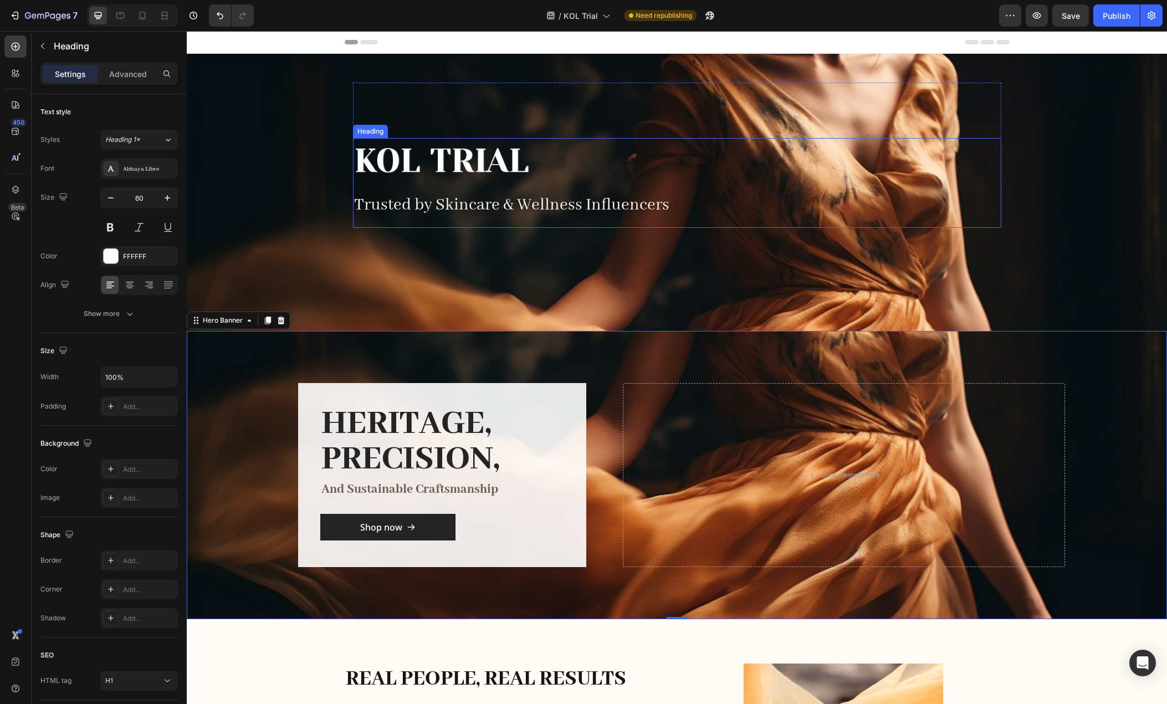
click at [502, 148] on h1 "KOL Trial" at bounding box center [677, 160] width 648 height 45
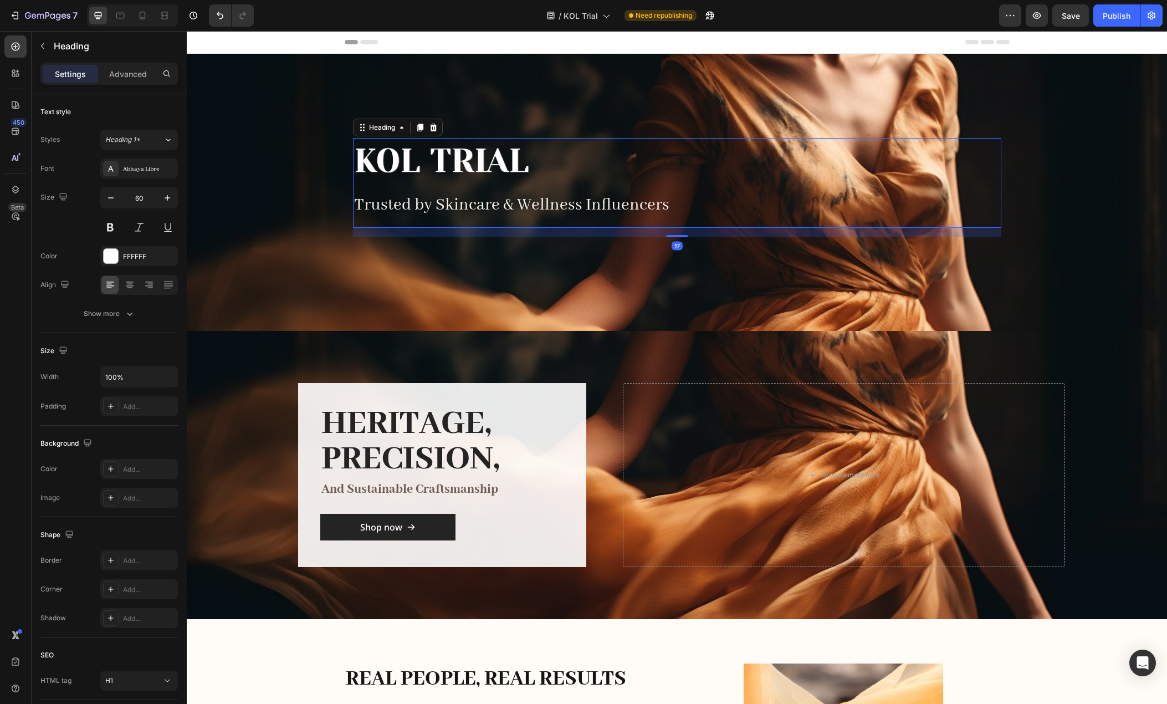
click at [502, 148] on h1 "KOL Trial" at bounding box center [677, 160] width 648 height 45
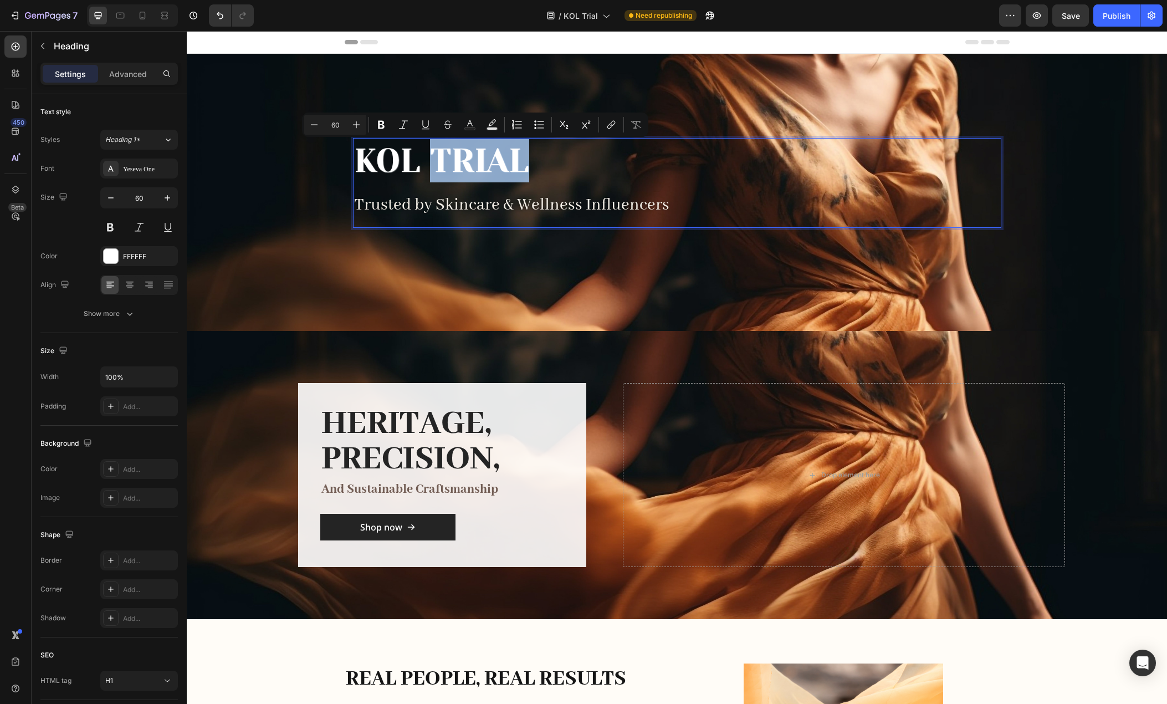
click at [533, 154] on p "KOL Trial" at bounding box center [677, 160] width 646 height 43
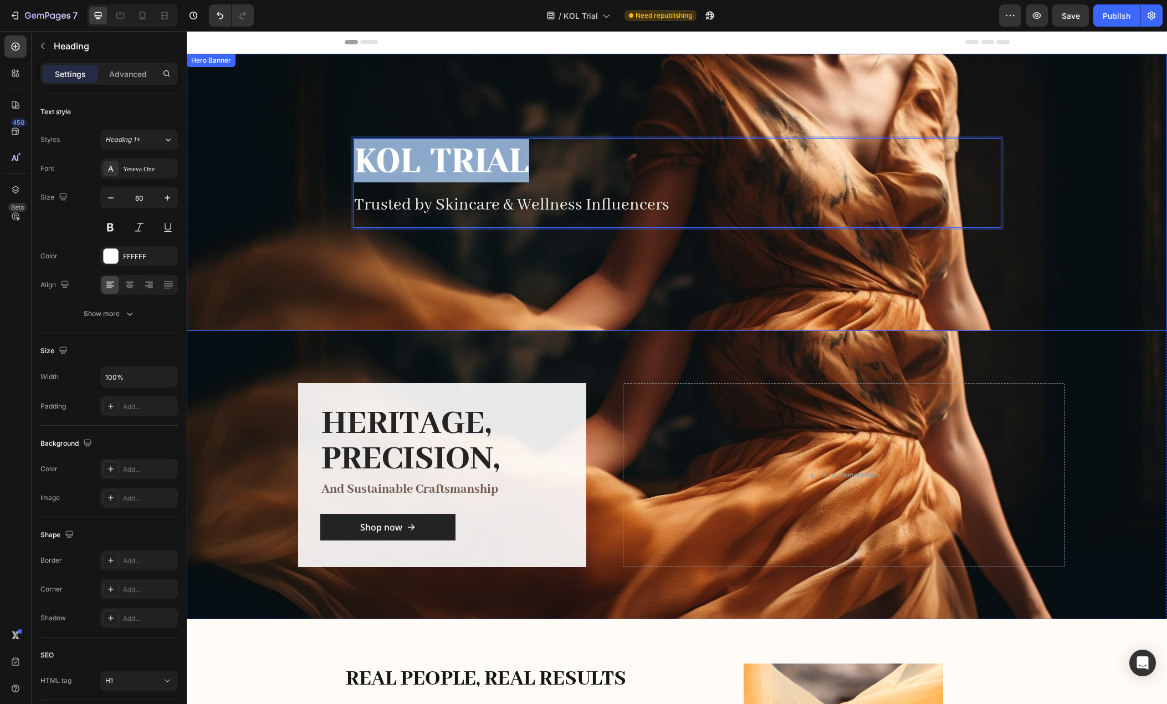
drag, startPoint x: 503, startPoint y: 155, endPoint x: 309, endPoint y: 148, distance: 194.0
click at [309, 148] on div "KOL Trial Heading 17 Trusted by Skincare & Wellness Influencers Text Block Row" at bounding box center [677, 192] width 980 height 277
copy p "KOL Trial"
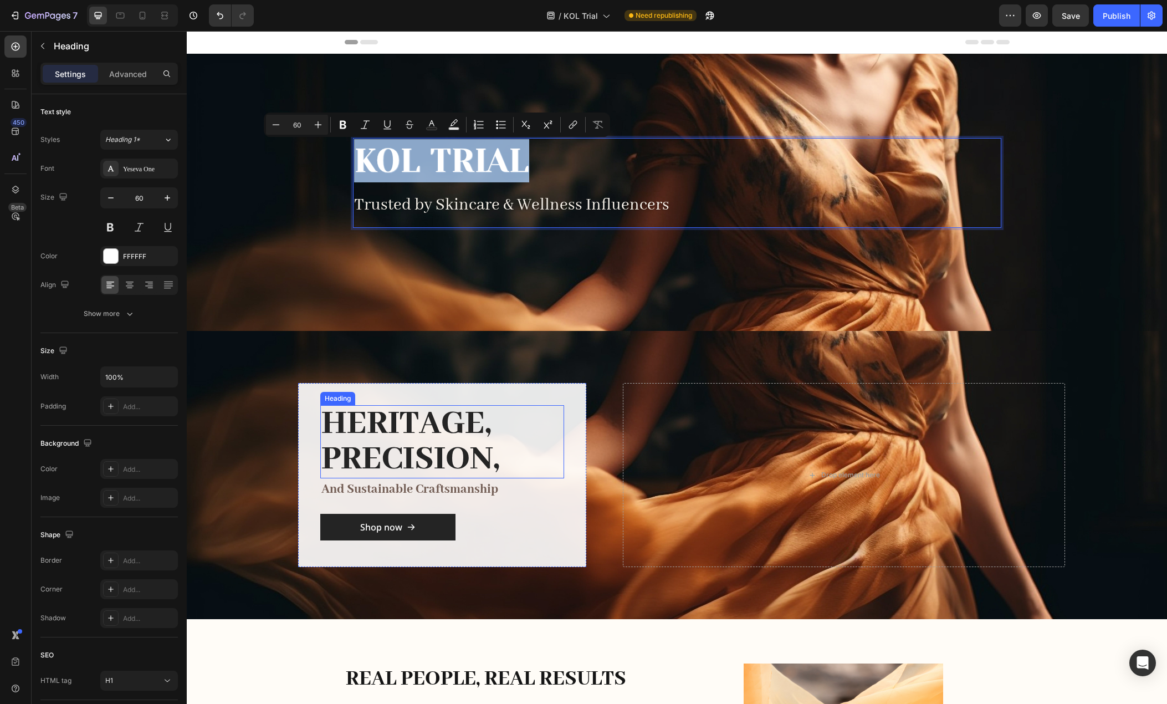
click at [453, 416] on h2 "Heritage, Precision," at bounding box center [442, 441] width 244 height 73
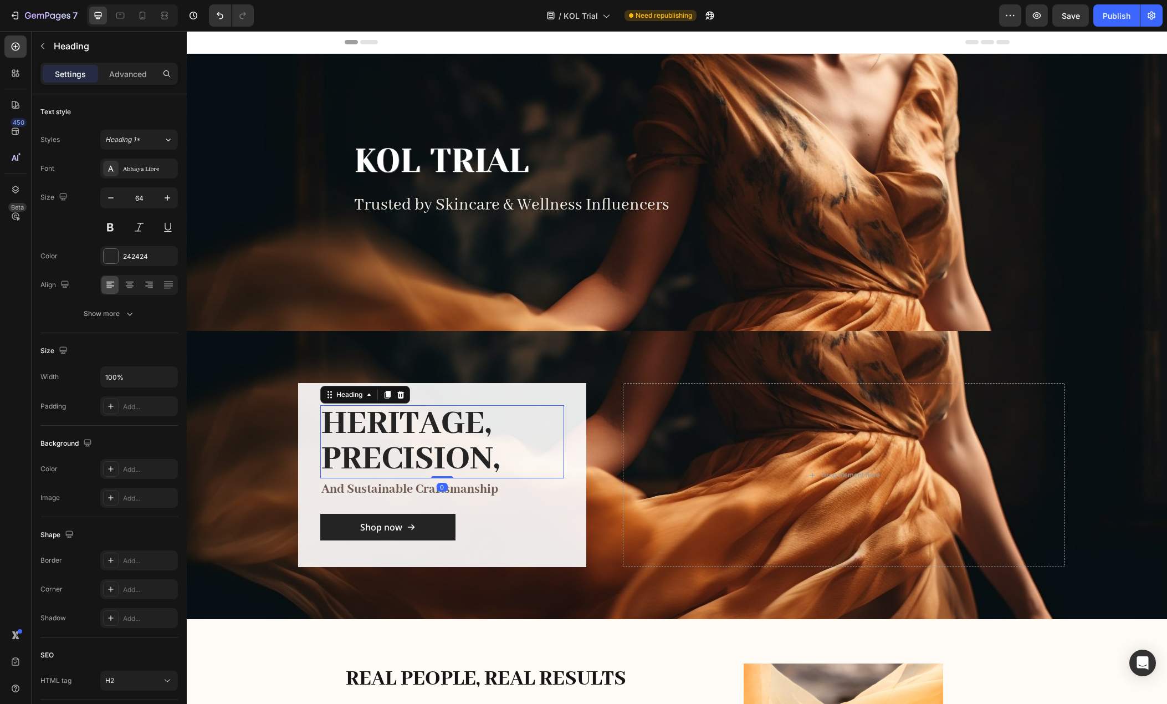
click at [488, 452] on h2 "Heritage, Precision," at bounding box center [442, 441] width 244 height 73
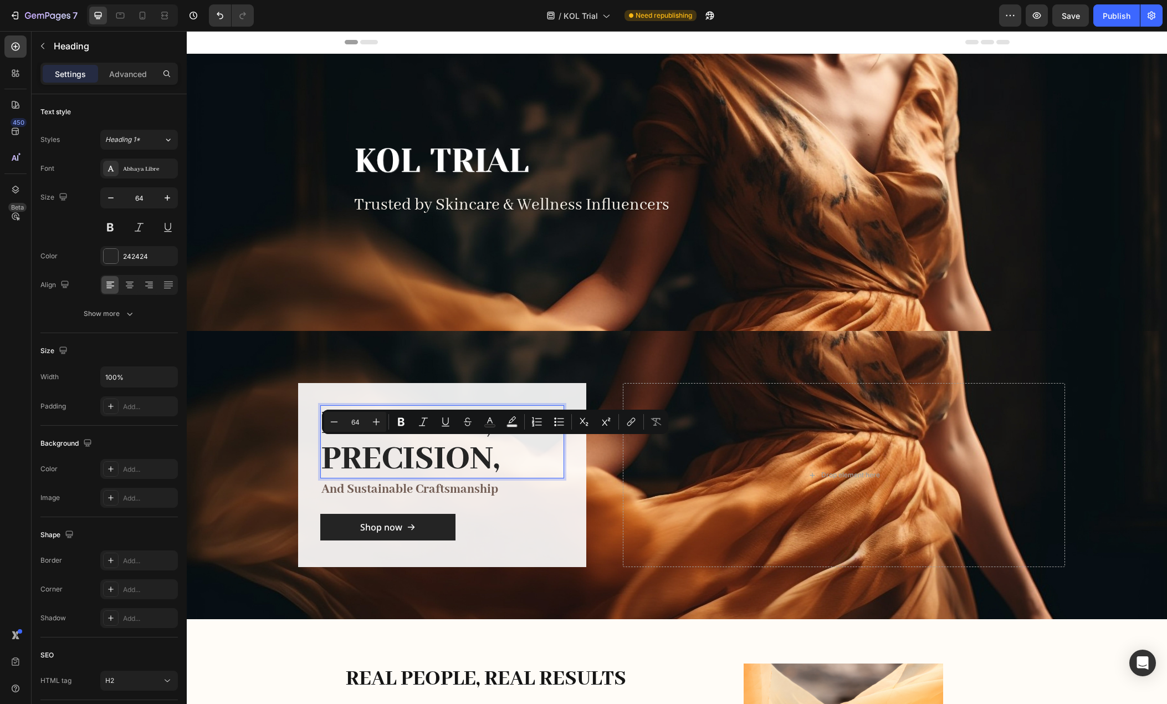
click at [521, 453] on p "Heritage, Precision," at bounding box center [442, 441] width 242 height 71
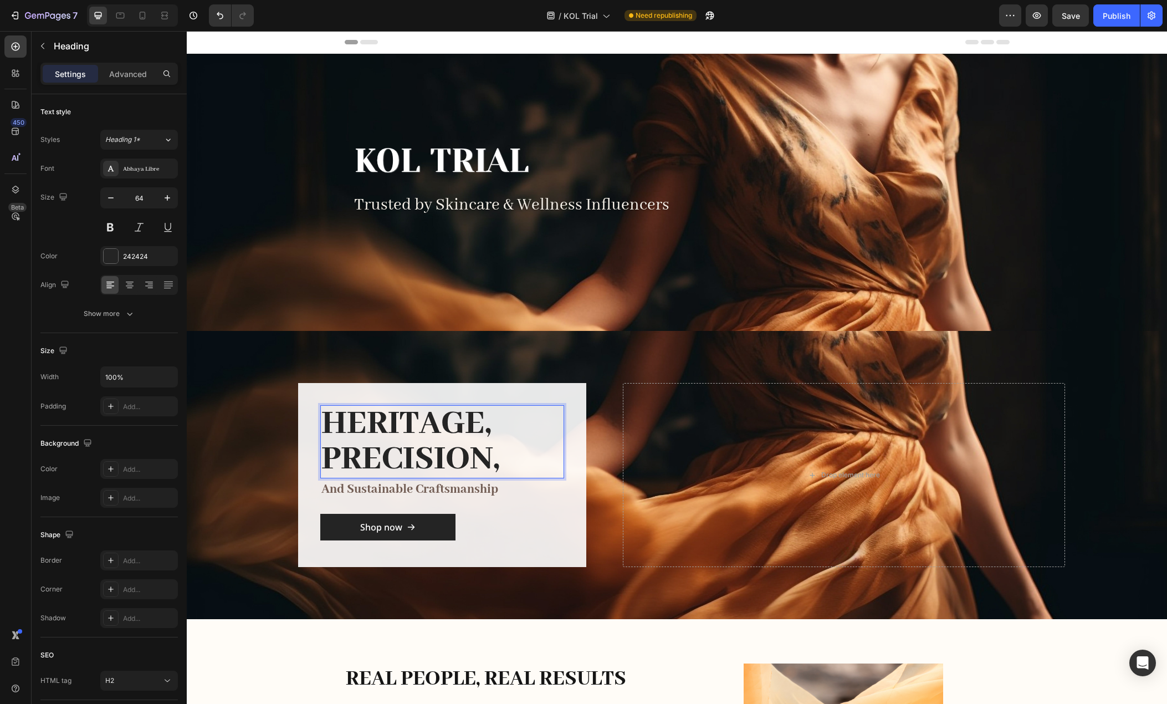
drag, startPoint x: 517, startPoint y: 456, endPoint x: 300, endPoint y: 409, distance: 221.7
click at [300, 409] on div "Heritage, Precision, Heading 0 and sustainable craftsmanship Text block Shop no…" at bounding box center [442, 475] width 288 height 184
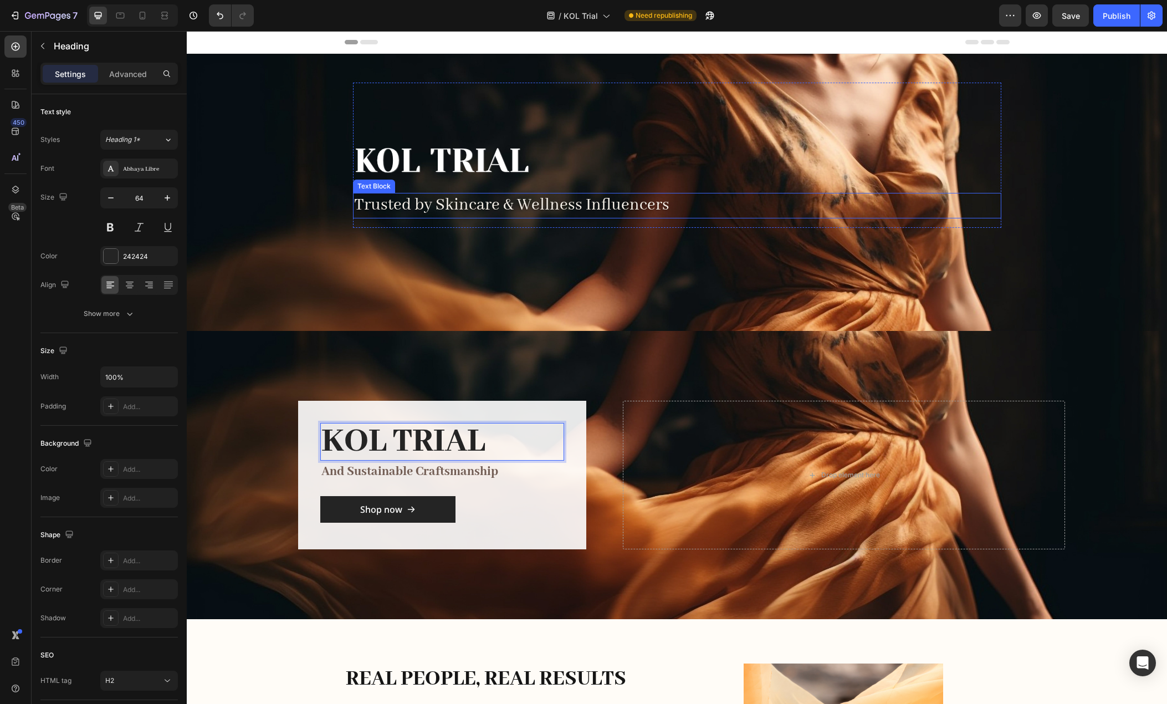
click at [506, 199] on p "Trusted by Skincare & Wellness Influencers" at bounding box center [677, 205] width 646 height 23
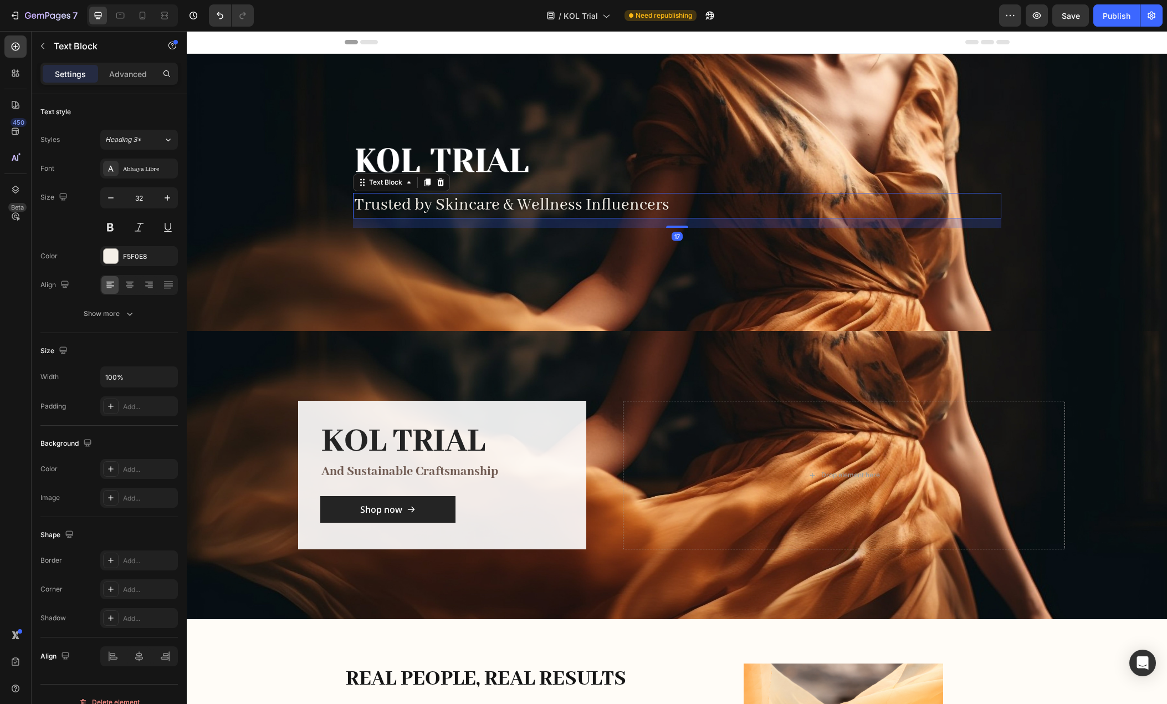
drag, startPoint x: 506, startPoint y: 199, endPoint x: 514, endPoint y: 201, distance: 8.5
click at [506, 199] on p "Trusted by Skincare & Wellness Influencers" at bounding box center [677, 205] width 646 height 23
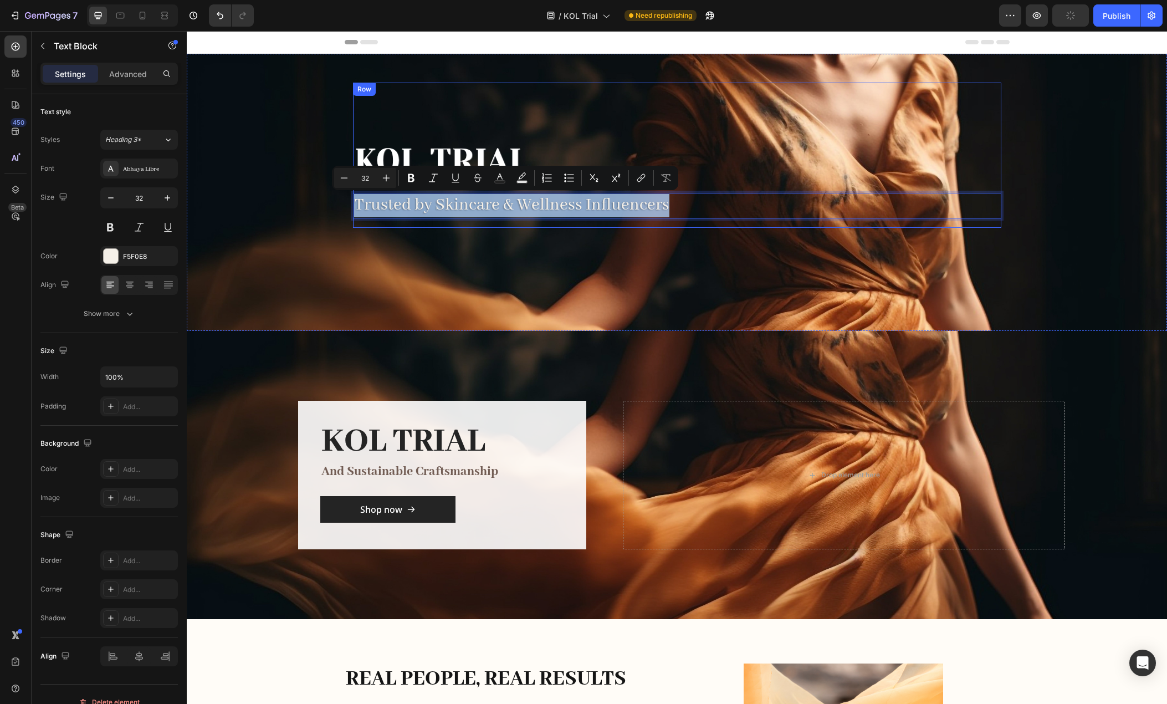
copy p "Trusted by Skincare & Wellness Influencers"
click at [449, 470] on p "and sustainable craftsmanship" at bounding box center [442, 472] width 242 height 20
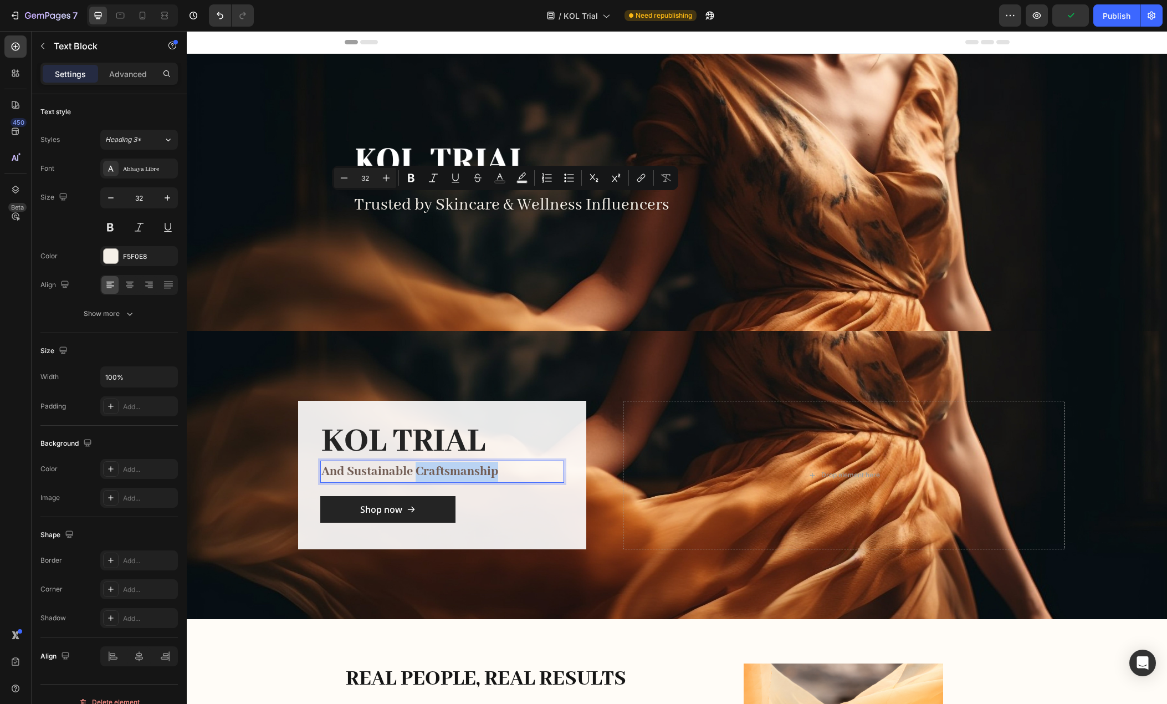
click at [449, 470] on p "and sustainable craftsmanship" at bounding box center [442, 472] width 242 height 20
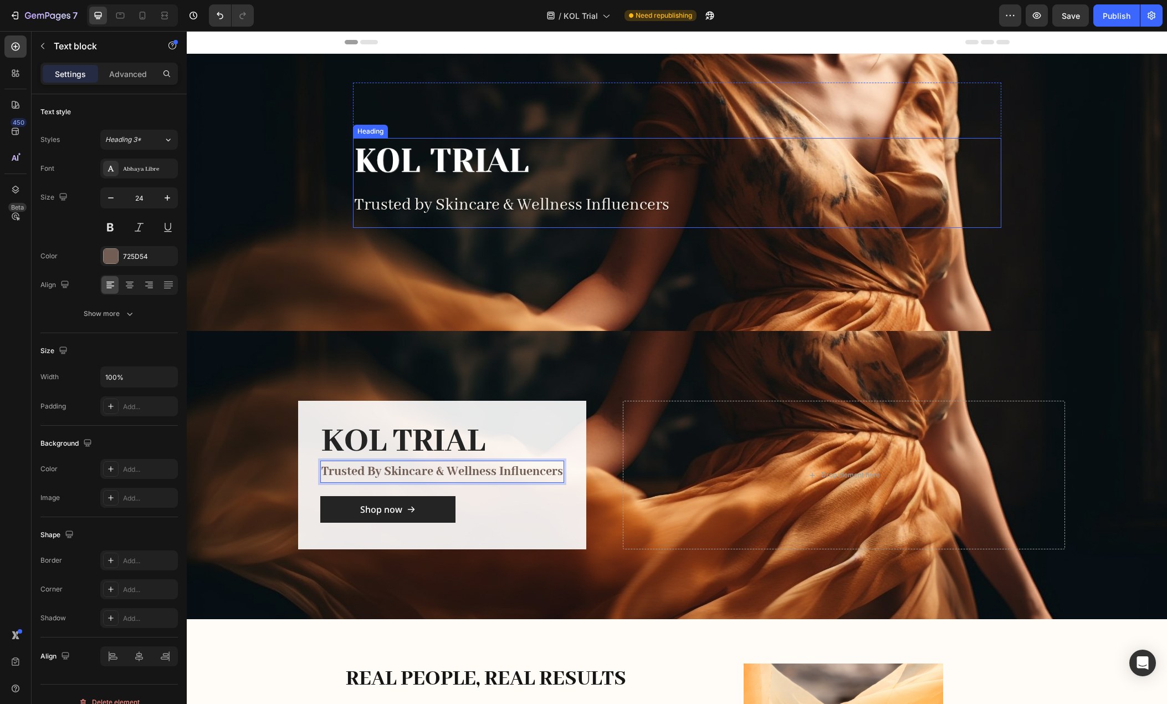
click at [593, 168] on p "KOL Trial" at bounding box center [677, 160] width 646 height 43
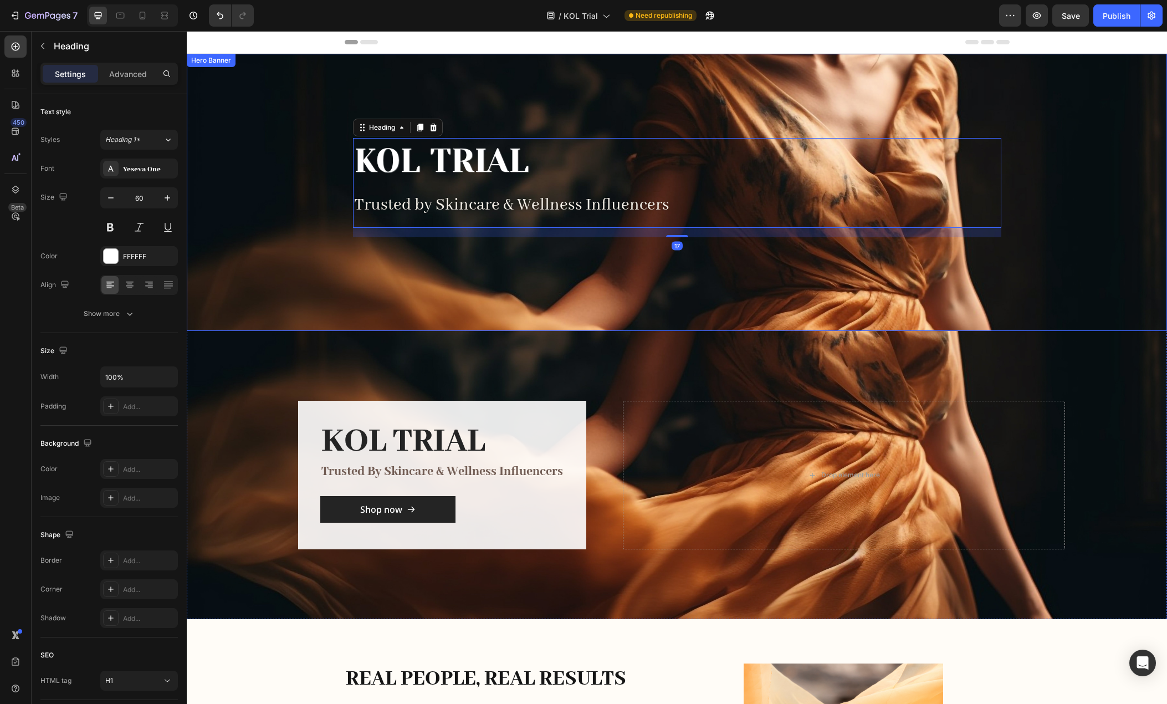
click at [1113, 233] on div "Overlay" at bounding box center [677, 192] width 980 height 277
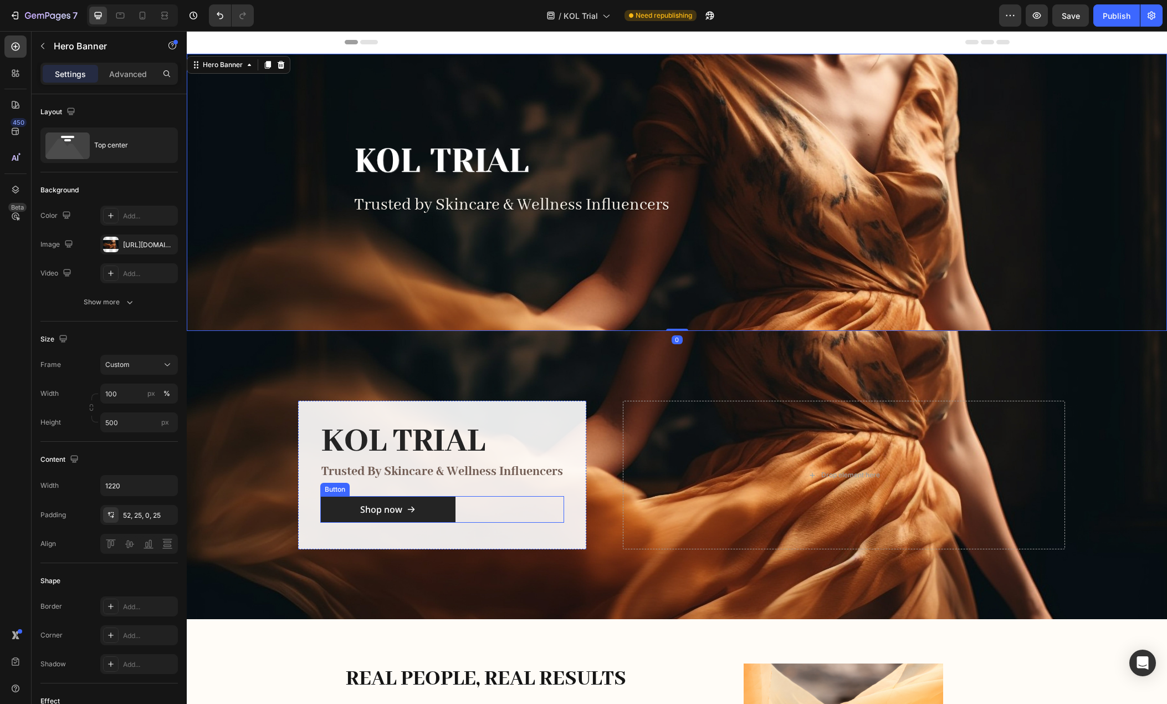
click at [476, 515] on div "Shop now Button" at bounding box center [442, 509] width 244 height 27
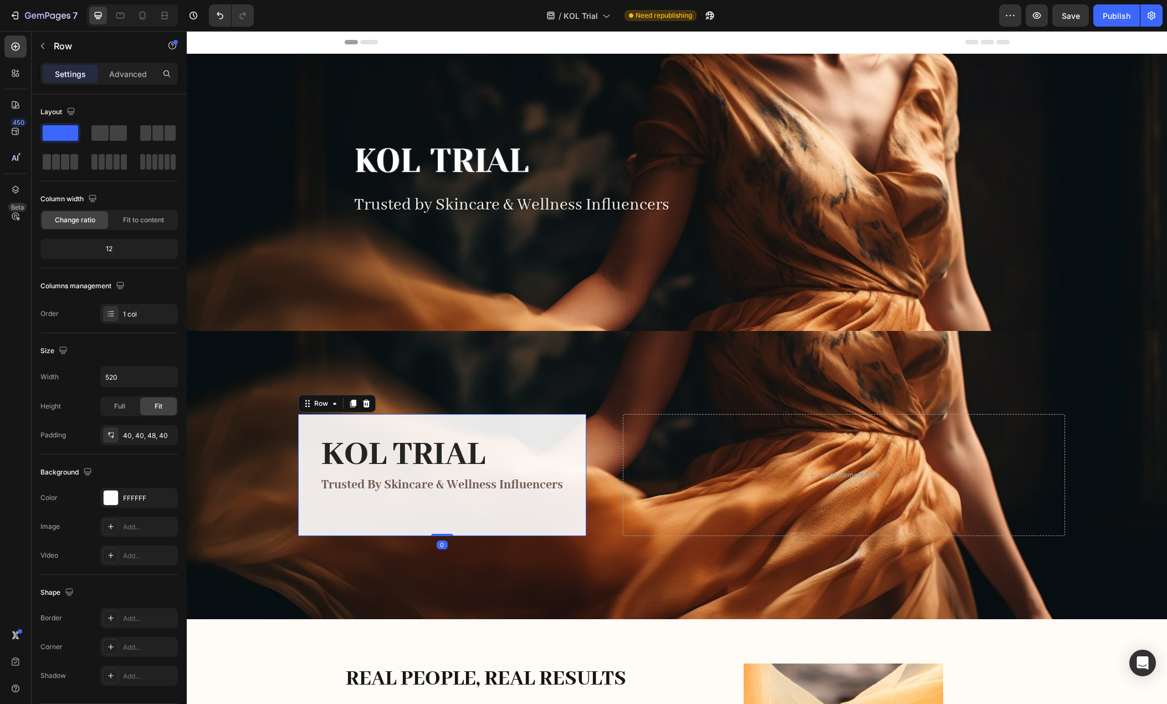
click at [484, 506] on div "KOL Trial Heading Trusted by Skincare & Wellness Influencers Text block" at bounding box center [442, 472] width 244 height 73
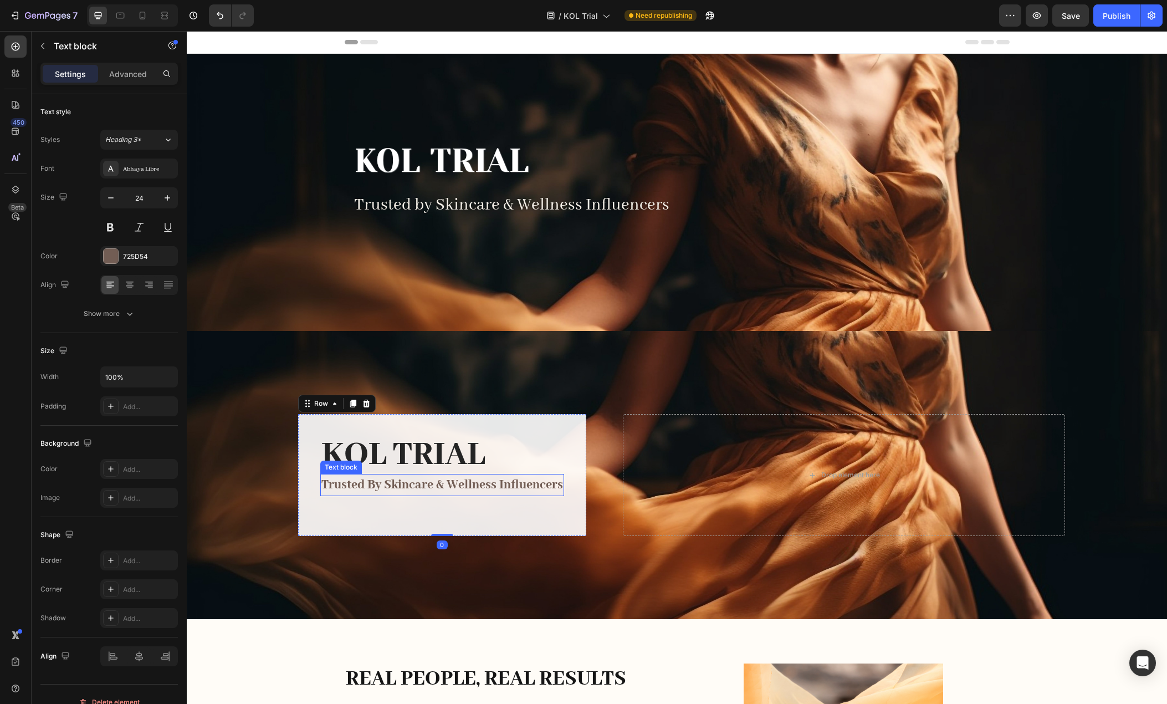
click at [483, 479] on p "Trusted by Skincare & Wellness Influencers" at bounding box center [442, 485] width 242 height 20
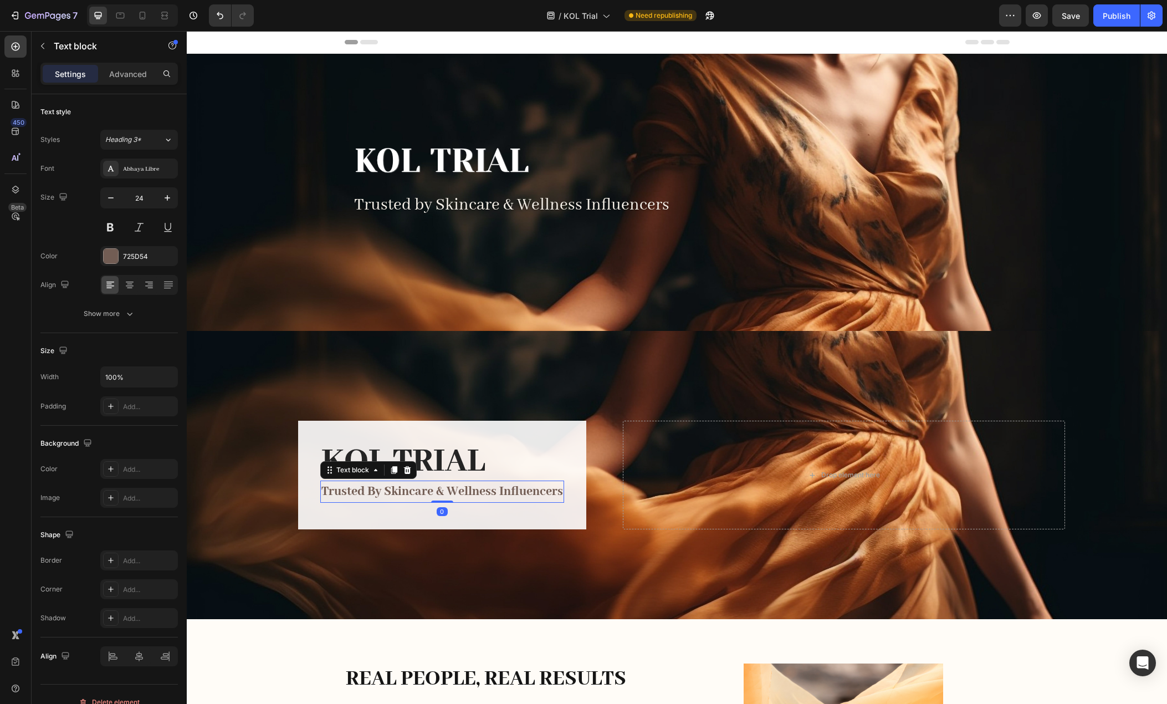
drag, startPoint x: 438, startPoint y: 508, endPoint x: 391, endPoint y: 528, distance: 50.9
click at [445, 479] on div "KOL Trial Heading Trusted by Skincare & Wellness Influencers Text block 0" at bounding box center [442, 473] width 244 height 60
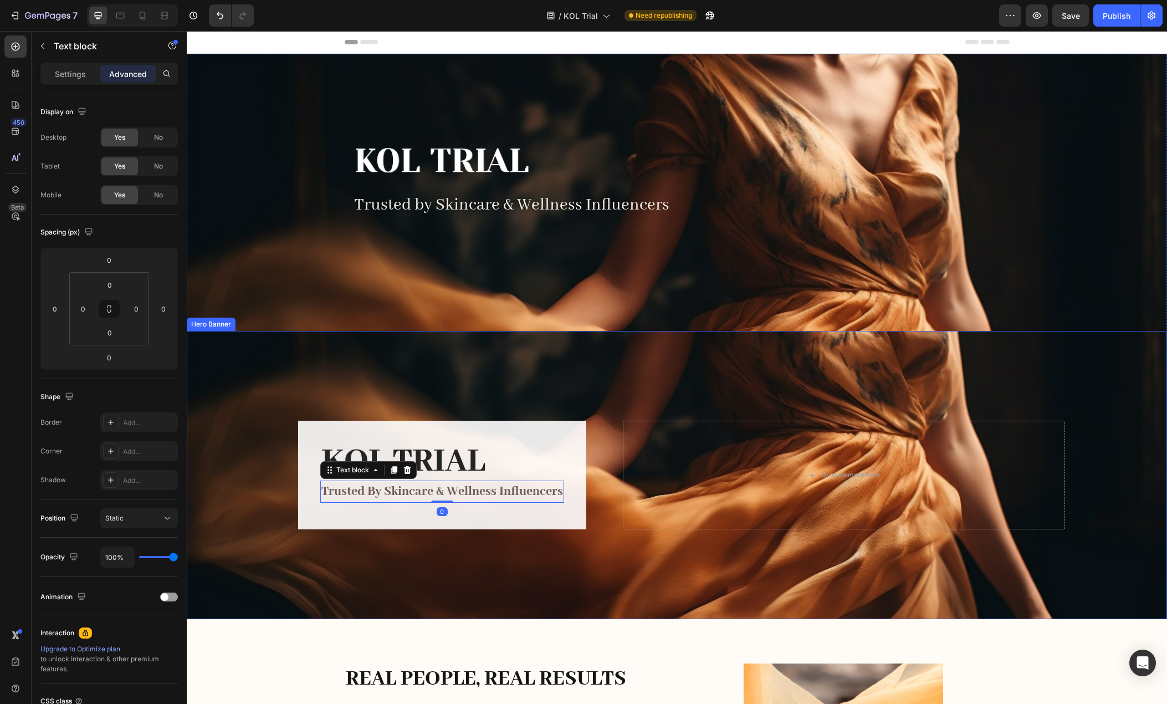
drag, startPoint x: 389, startPoint y: 544, endPoint x: 396, endPoint y: 546, distance: 7.0
click at [389, 544] on div "Overlay" at bounding box center [677, 475] width 980 height 288
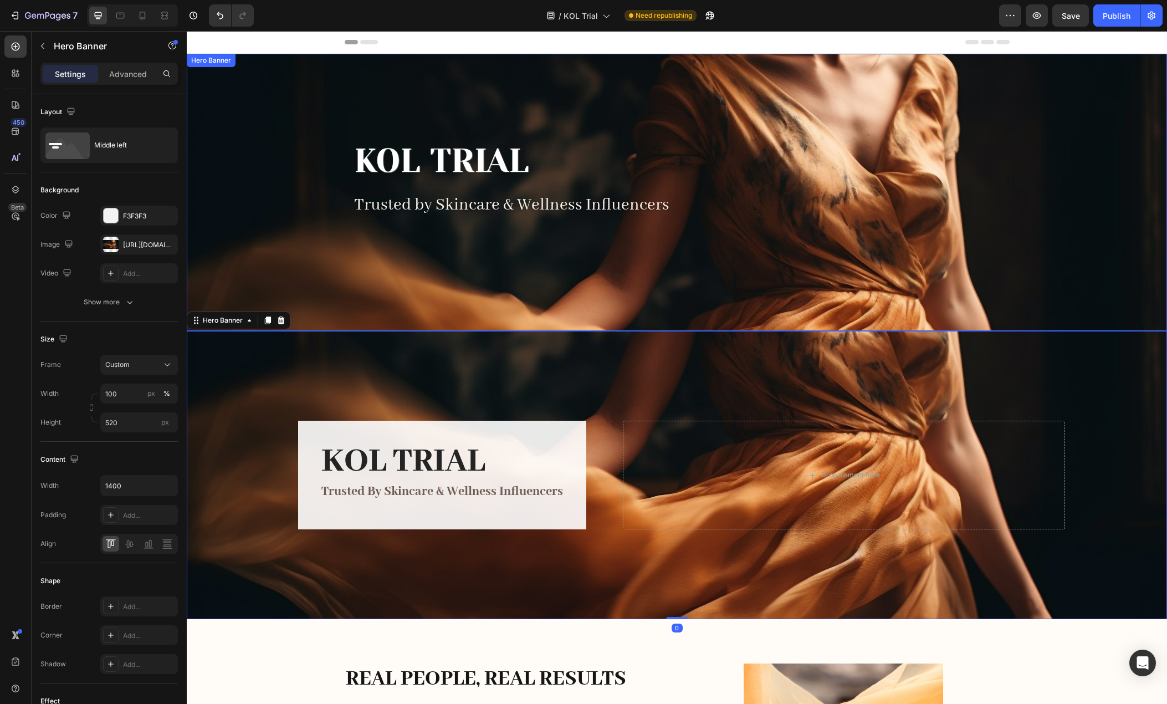
click at [1135, 194] on div "Overlay" at bounding box center [677, 192] width 980 height 277
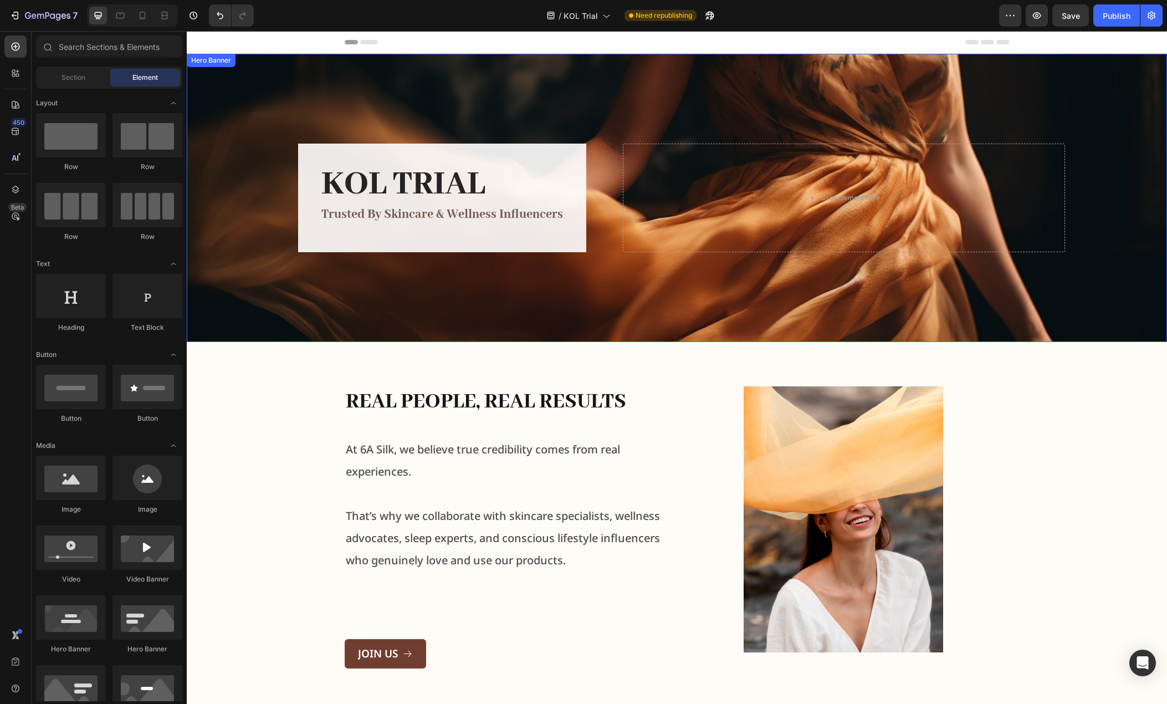
click at [1087, 218] on div "Overlay" at bounding box center [677, 198] width 980 height 288
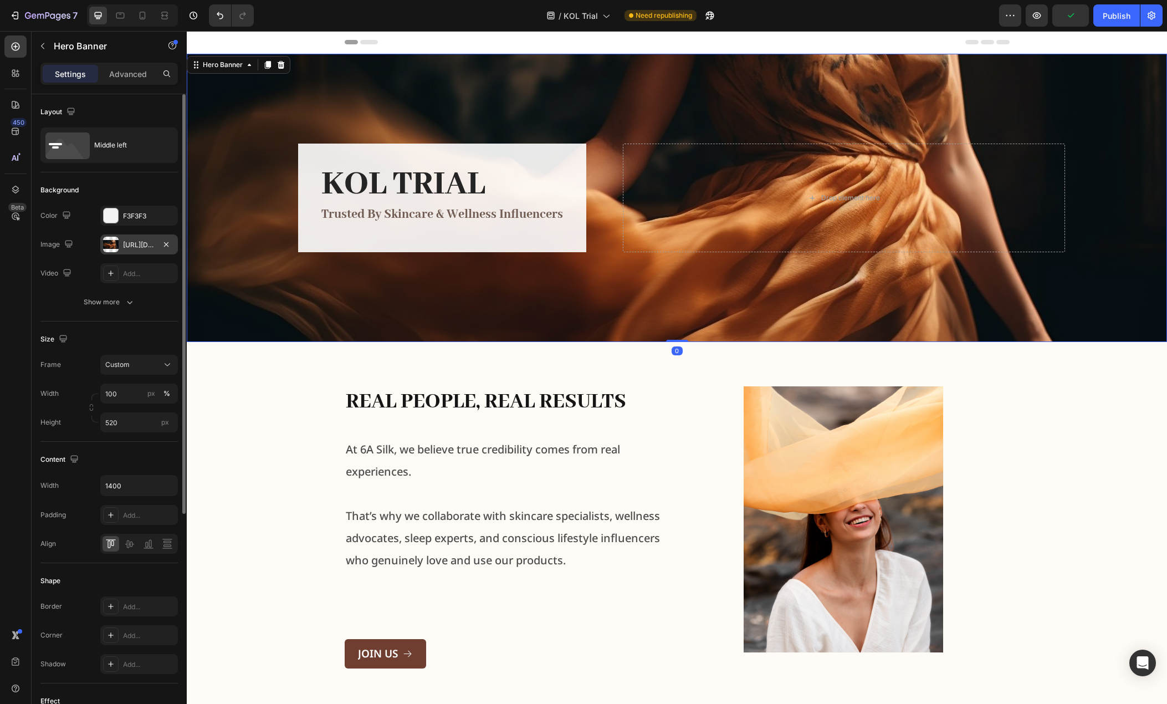
click at [130, 243] on div "[URL][DOMAIN_NAME]" at bounding box center [139, 245] width 32 height 10
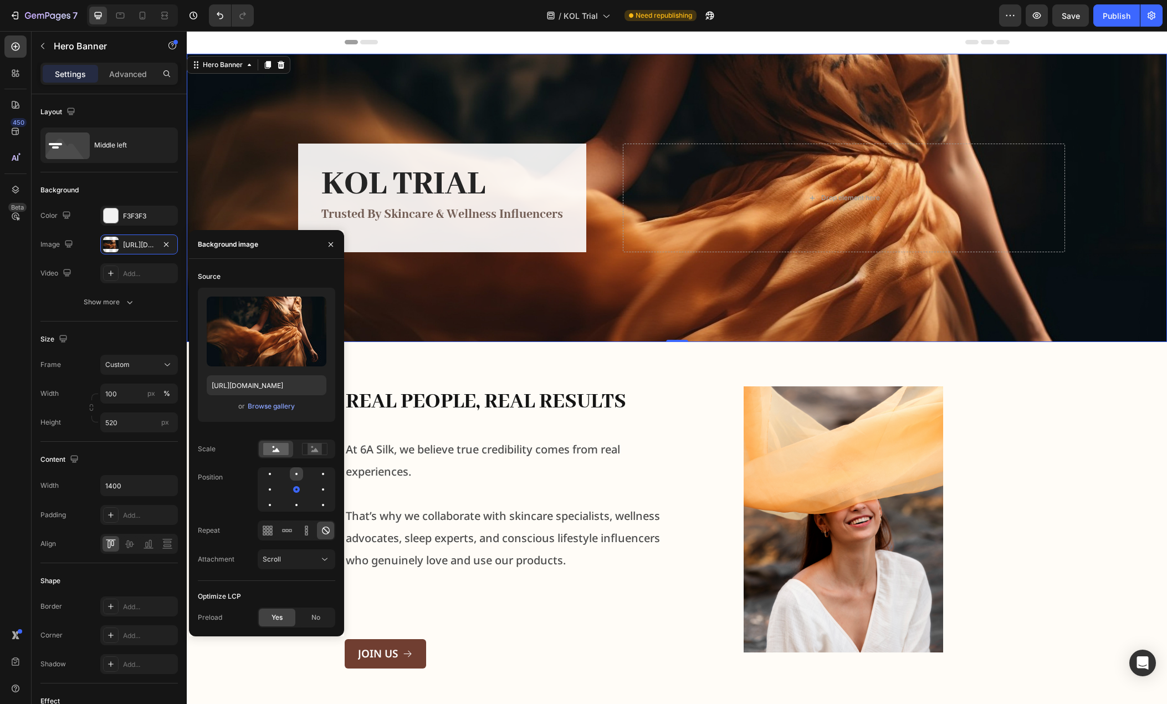
click at [298, 473] on div at bounding box center [296, 473] width 13 height 13
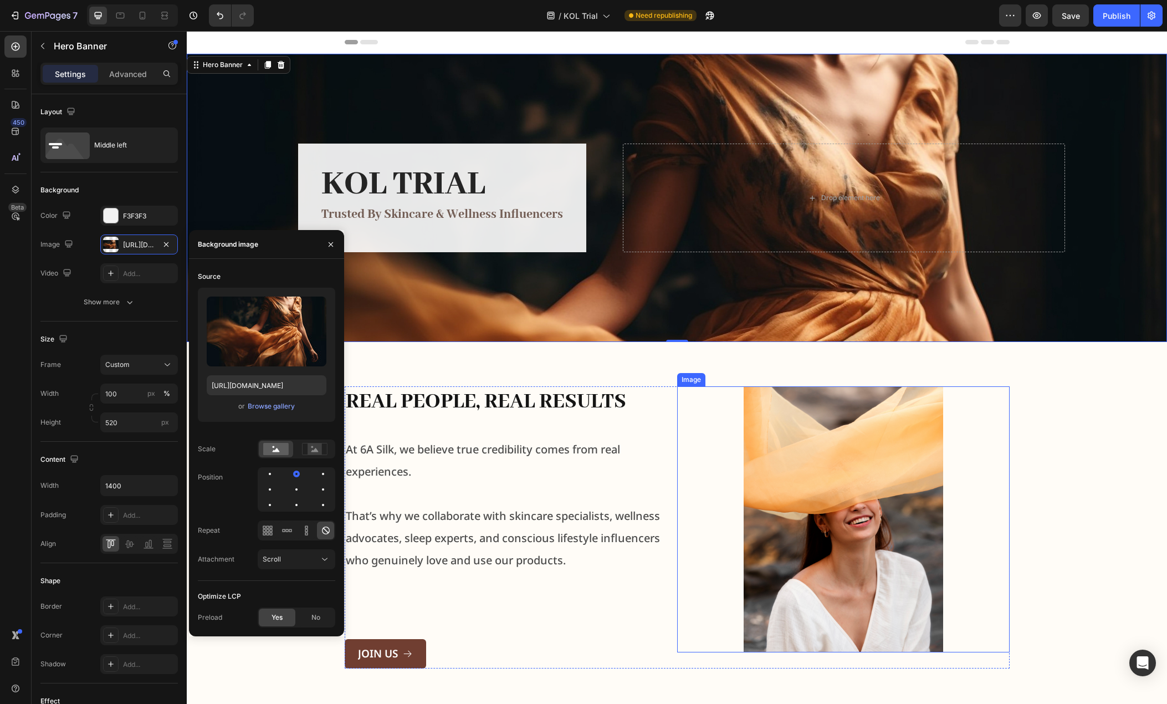
click at [1098, 399] on div "Real People, Real Results Heading At 6A Silk, we believe true credibility comes…" at bounding box center [677, 527] width 962 height 282
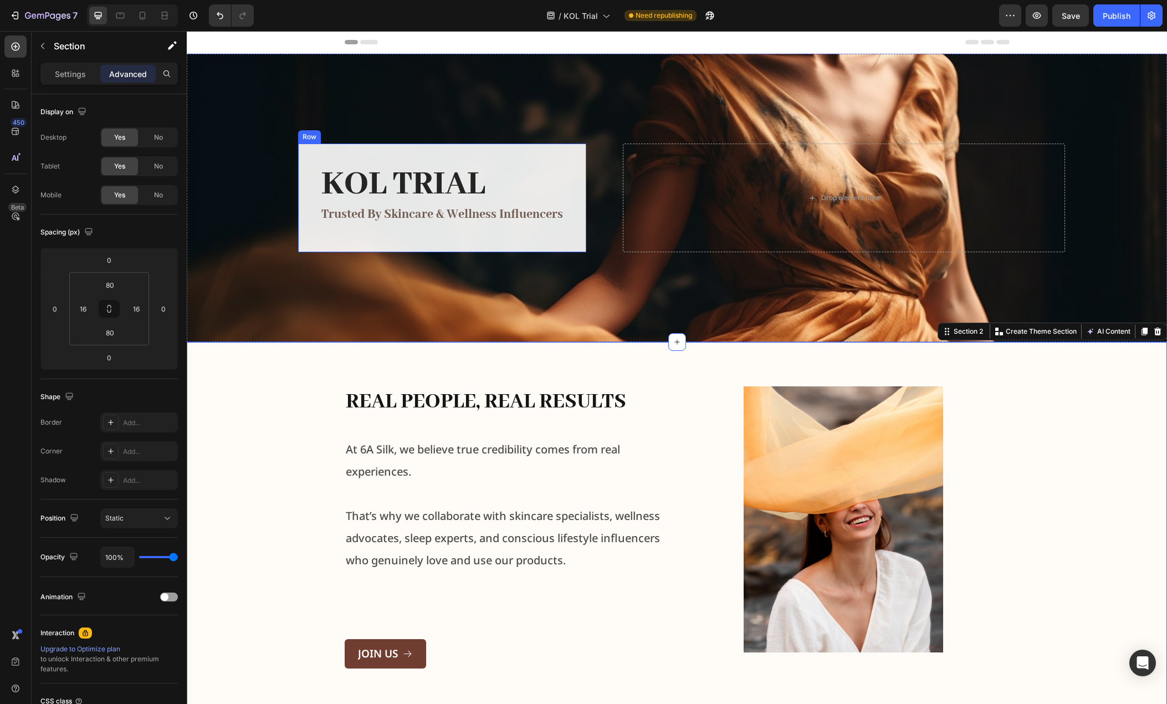
click at [566, 238] on div "KOL Trial Heading Trusted by Skincare & Wellness Influencers Text block Row" at bounding box center [442, 198] width 288 height 109
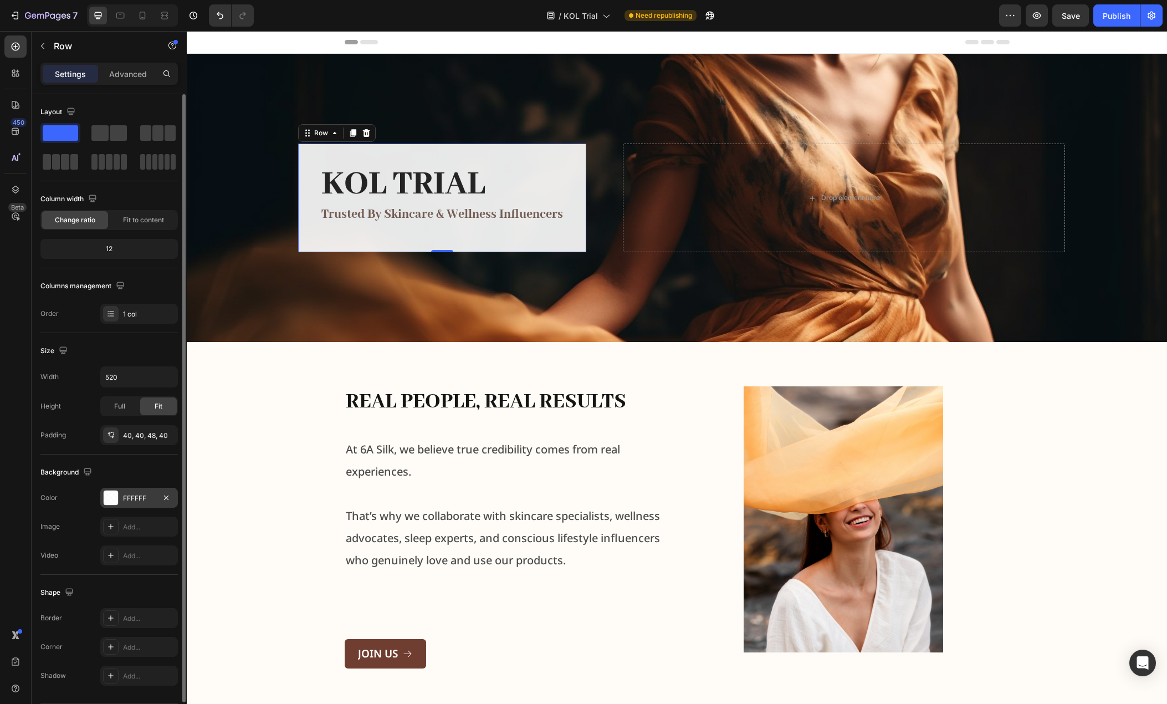
click at [142, 495] on div "FFFFFF" at bounding box center [139, 498] width 32 height 10
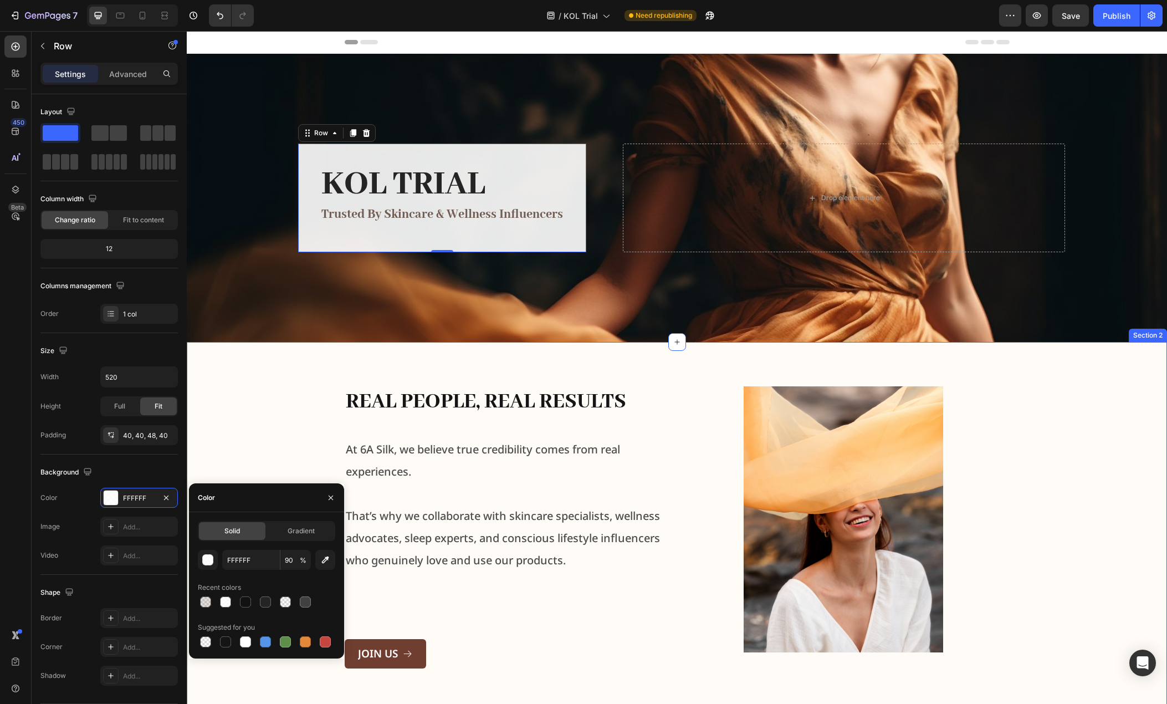
click at [244, 405] on div "Real People, Real Results Heading At 6A Silk, we believe true credibility comes…" at bounding box center [677, 527] width 962 height 282
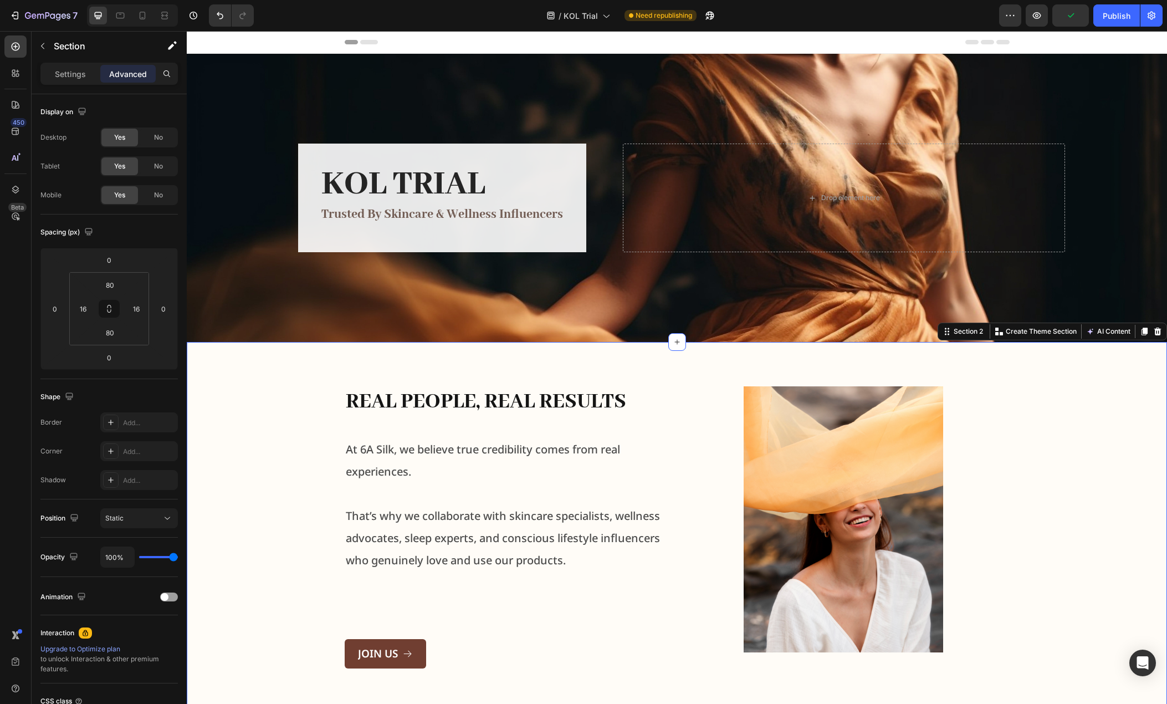
click at [248, 406] on div "Real People, Real Results Heading At 6A Silk, we believe true credibility comes…" at bounding box center [677, 527] width 962 height 282
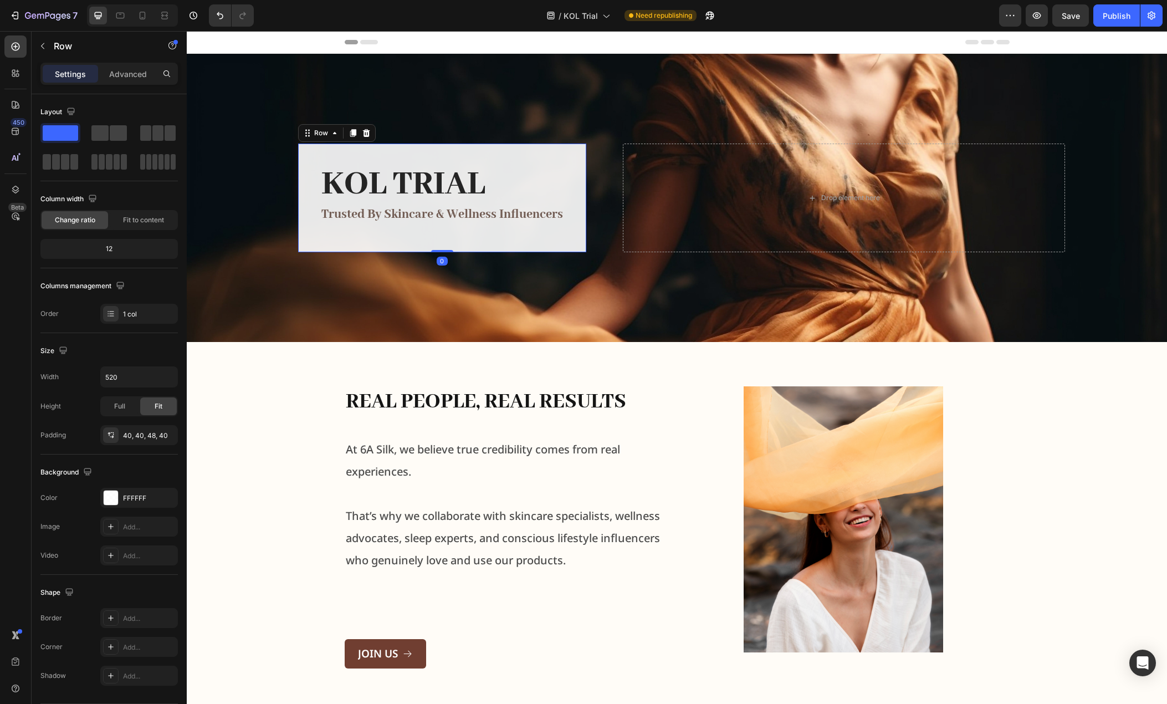
click at [320, 238] on div "KOL Trial Heading Trusted by Skincare & Wellness Influencers Text block Row 0" at bounding box center [442, 198] width 288 height 109
click at [135, 500] on div "FFFFFF" at bounding box center [139, 498] width 32 height 10
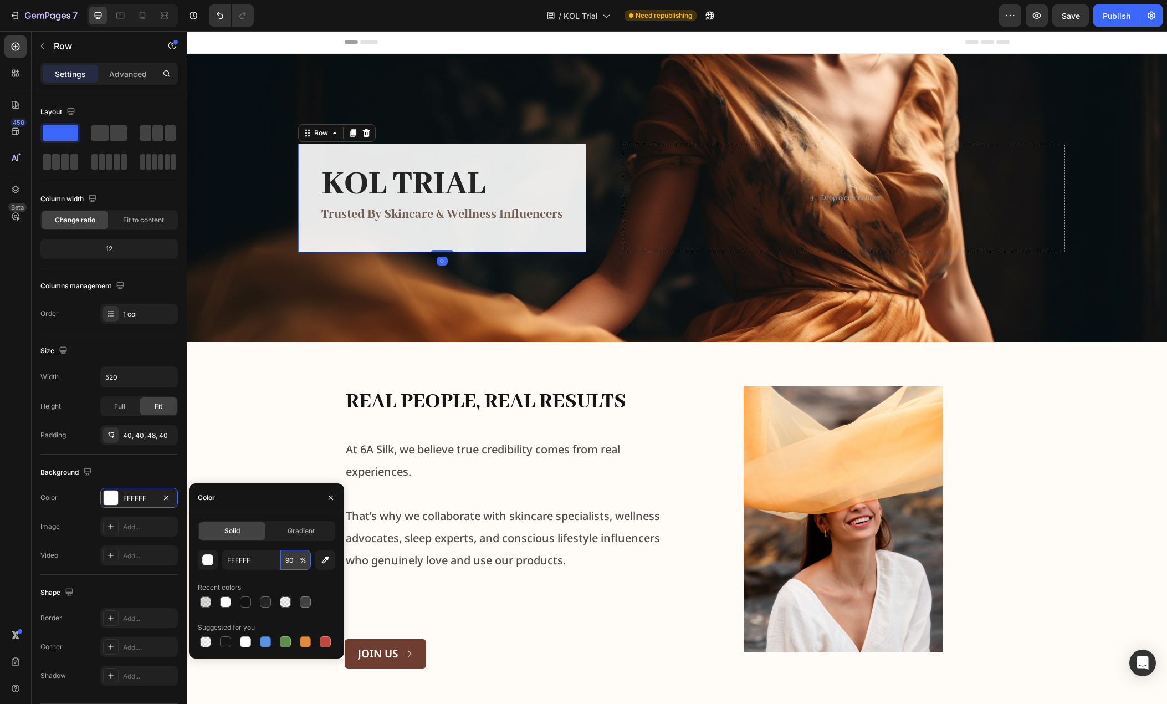
click at [291, 556] on input "90" at bounding box center [295, 560] width 30 height 20
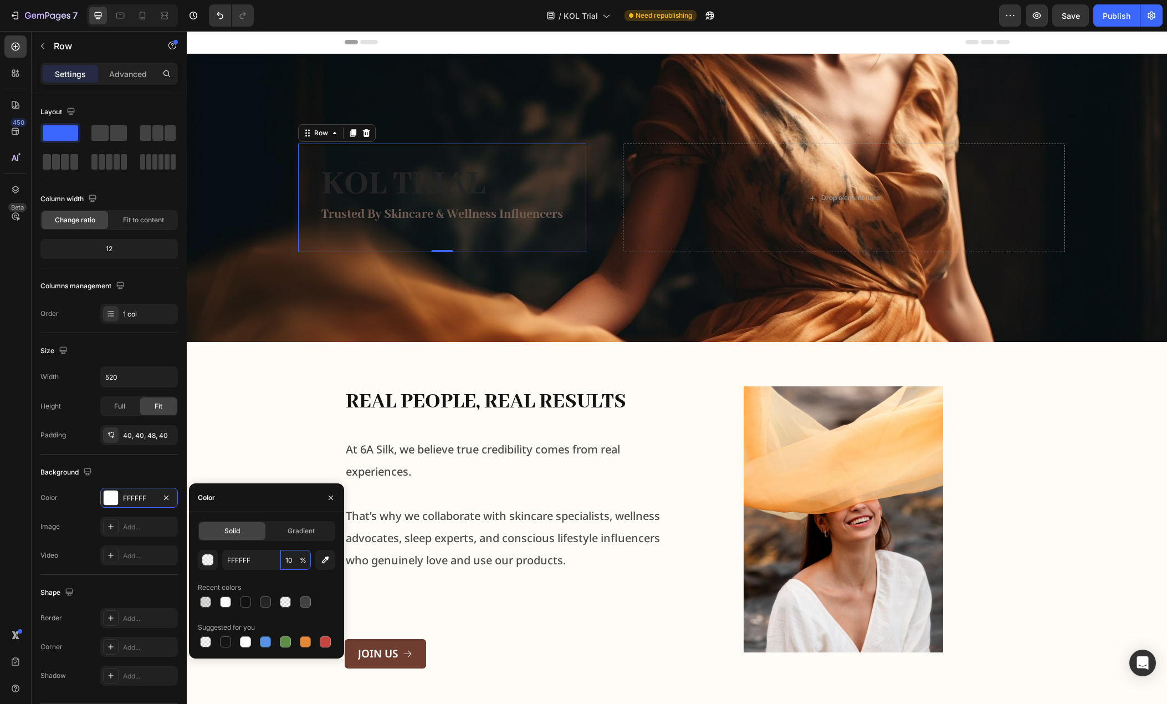
type input "100"
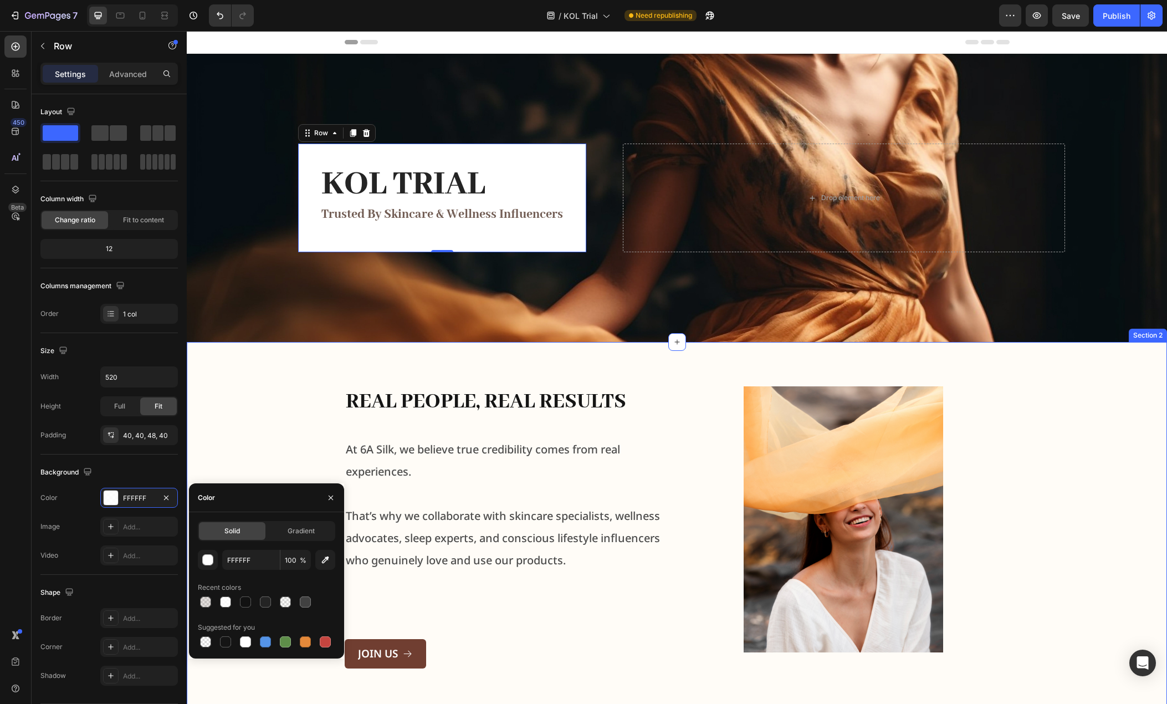
click at [263, 376] on div "Real People, Real Results Heading At 6A Silk, we believe true credibility comes…" at bounding box center [677, 527] width 980 height 371
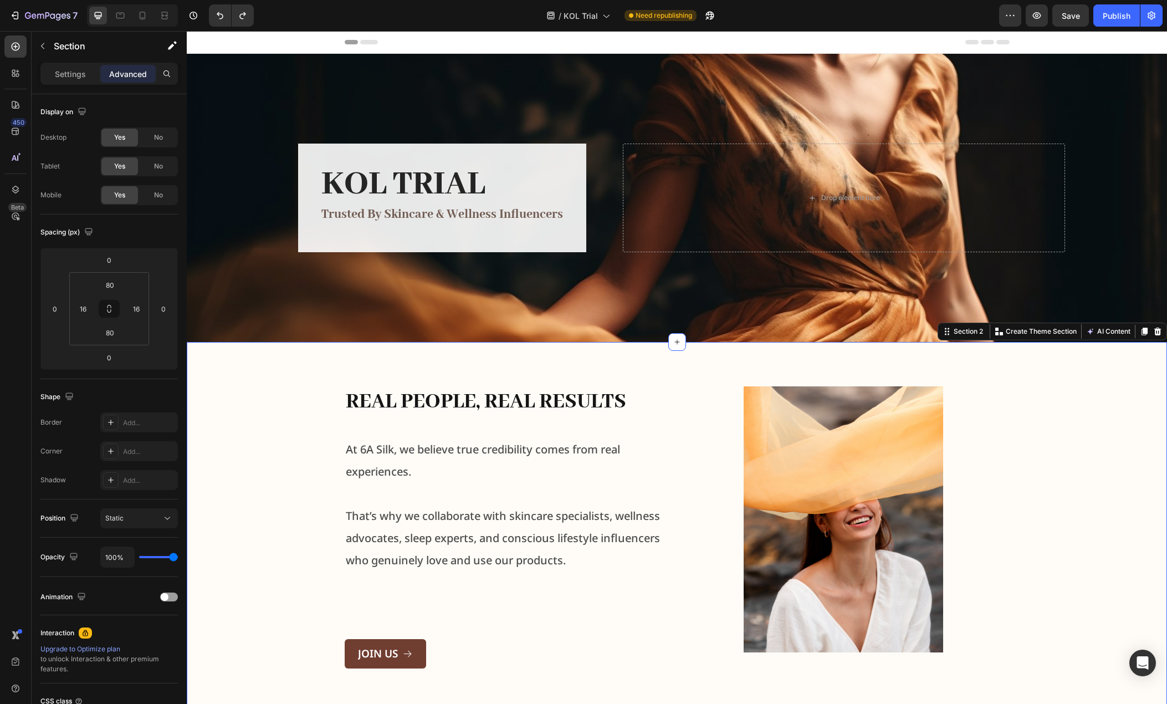
click at [245, 435] on div "Real People, Real Results Heading At 6A Silk, we believe true credibility comes…" at bounding box center [677, 527] width 962 height 282
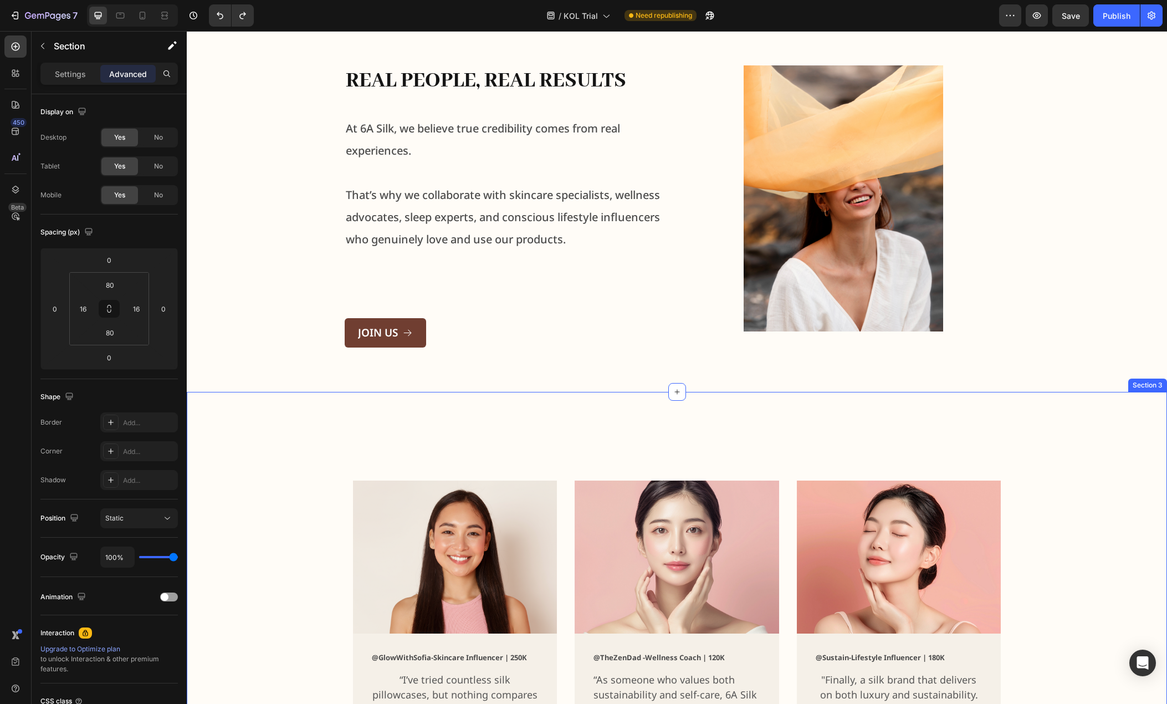
scroll to position [157, 0]
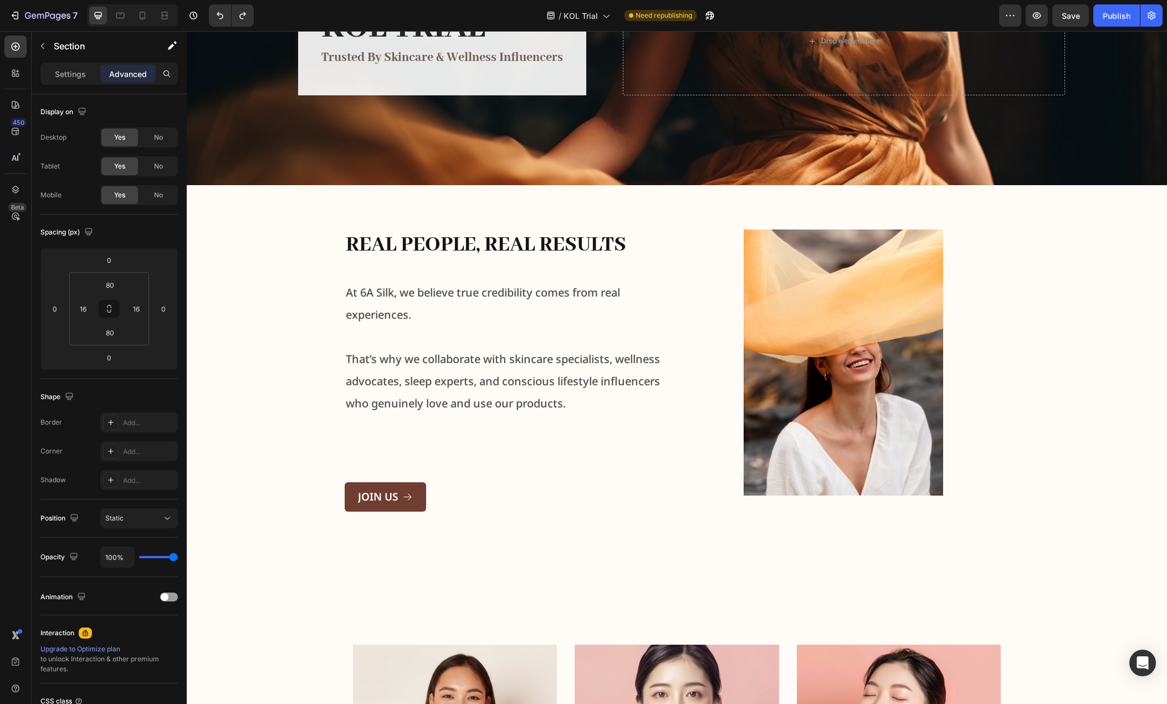
click at [288, 335] on div "Real People, Real Results Heading At 6A Silk, we believe true credibility comes…" at bounding box center [677, 370] width 962 height 282
click at [75, 74] on p "Settings" at bounding box center [70, 74] width 31 height 12
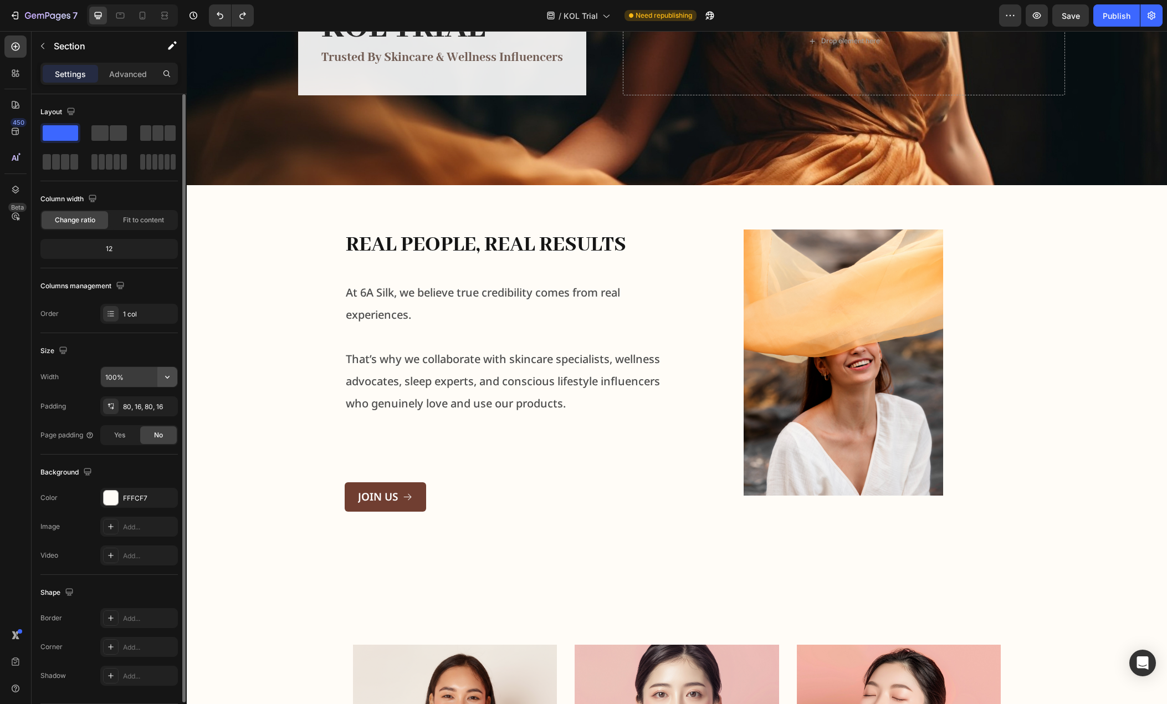
click at [163, 377] on icon "button" at bounding box center [167, 376] width 11 height 11
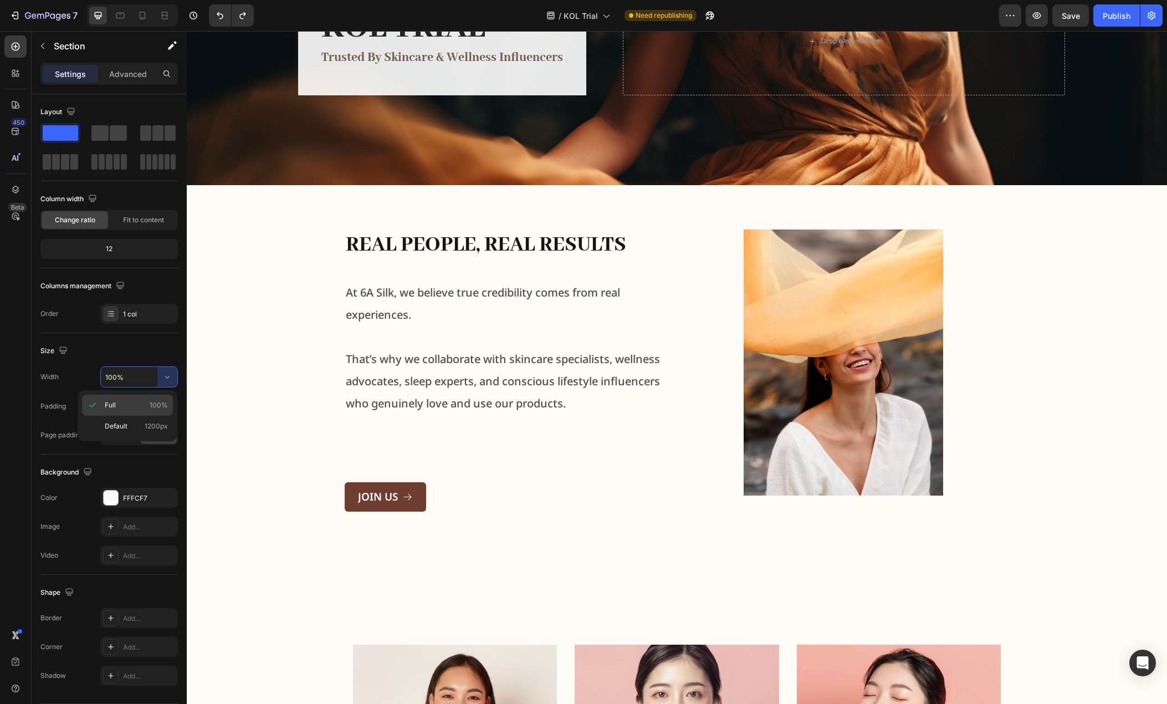
click at [141, 401] on p "Full 100%" at bounding box center [136, 405] width 63 height 10
click at [244, 332] on div "Real People, Real Results Heading At 6A Silk, we believe true credibility comes…" at bounding box center [677, 370] width 962 height 282
click at [281, 356] on div "Real People, Real Results Heading At 6A Silk, we believe true credibility comes…" at bounding box center [677, 370] width 962 height 282
click at [805, 357] on img at bounding box center [843, 362] width 199 height 266
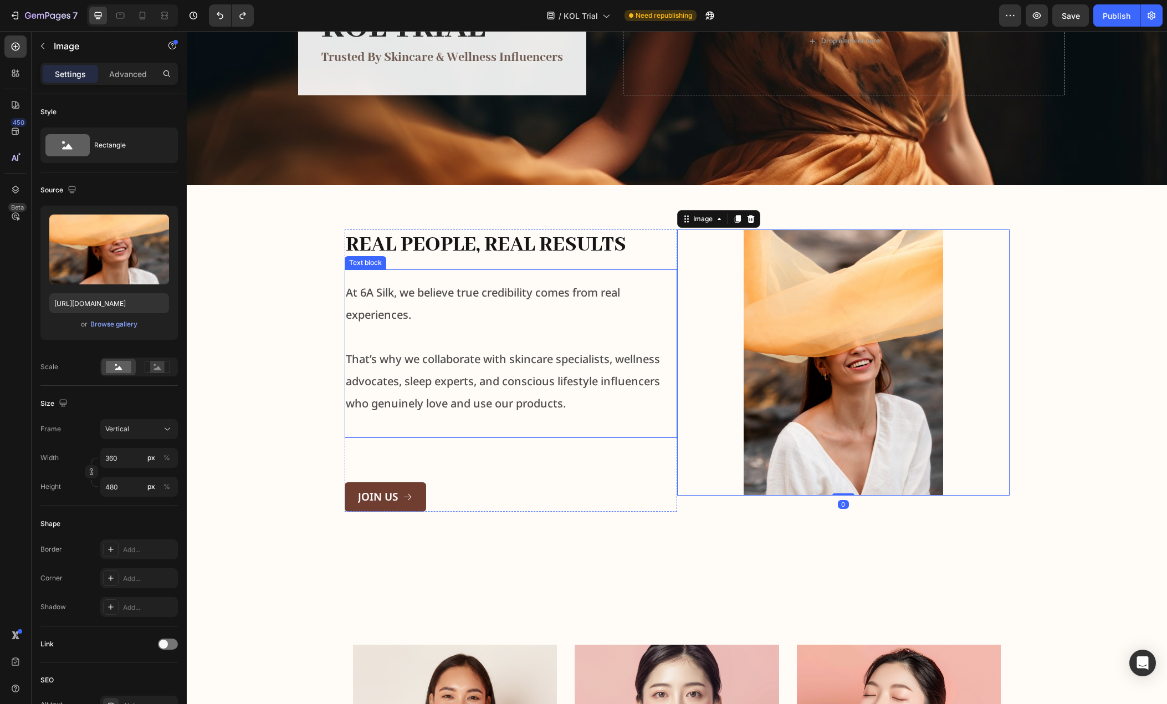
click at [642, 435] on p at bounding box center [511, 425] width 330 height 22
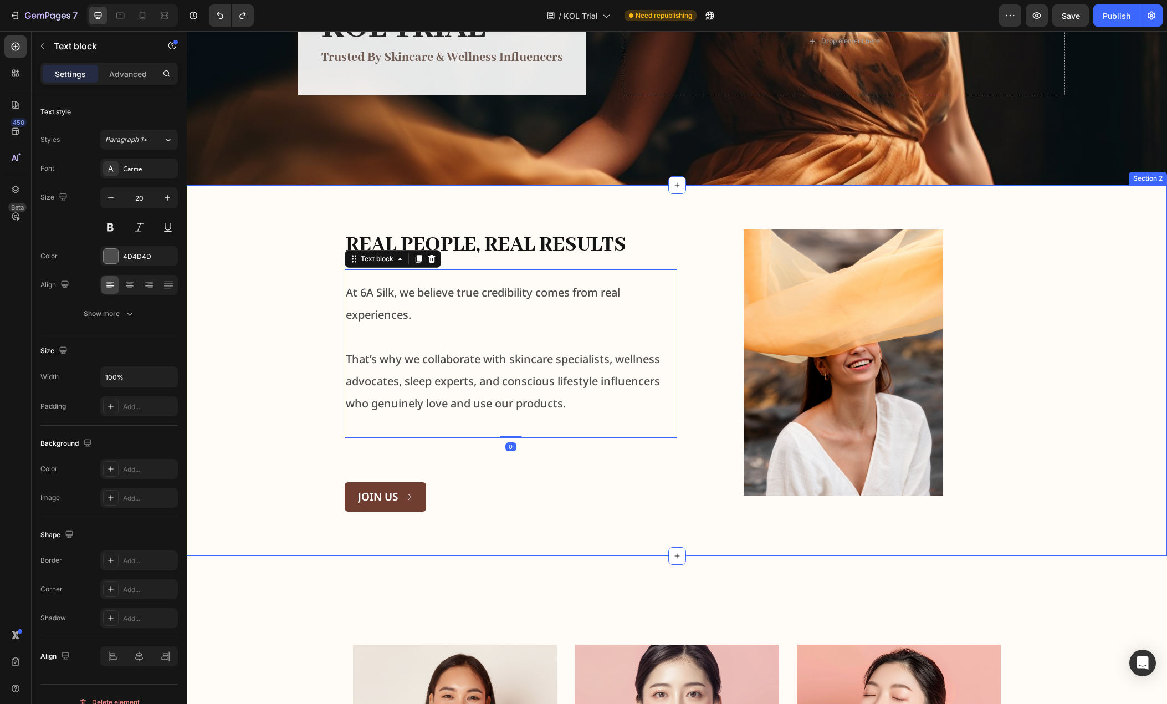
click at [683, 519] on div "Real People, Real Results Heading At 6A Silk, we believe true credibility comes…" at bounding box center [677, 370] width 980 height 371
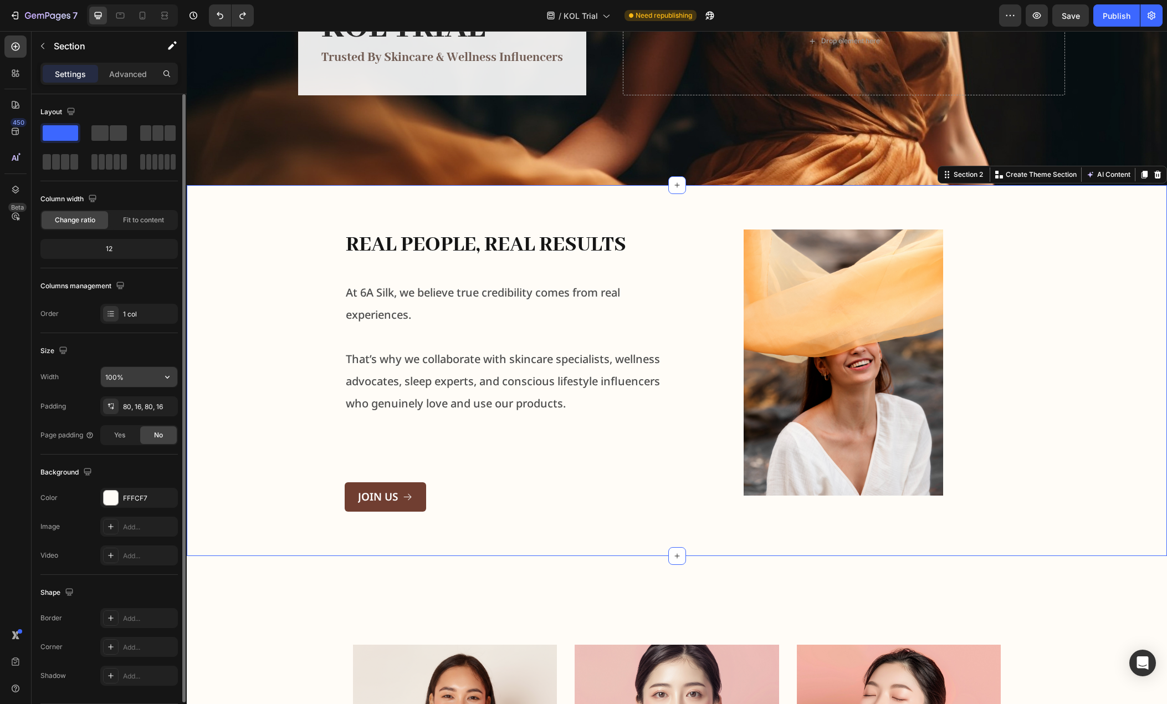
click at [144, 376] on input "100%" at bounding box center [139, 377] width 76 height 20
click at [285, 365] on div "Real People, Real Results Heading At 6A Silk, we believe true credibility comes…" at bounding box center [677, 370] width 962 height 282
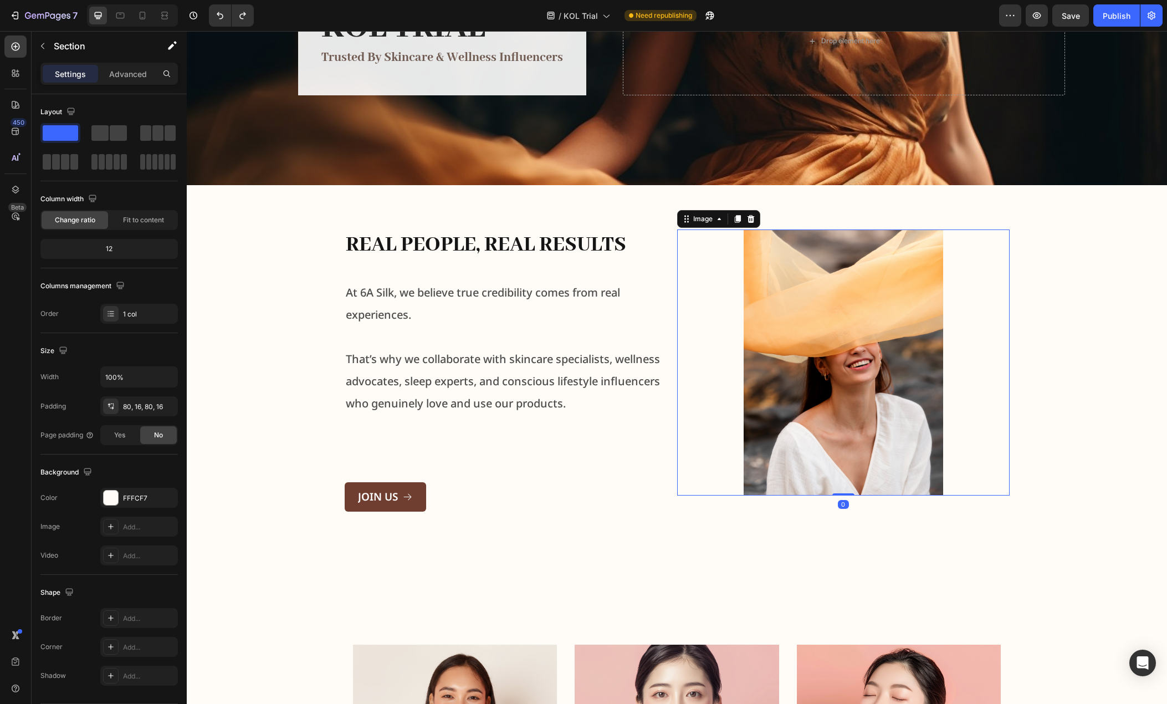
click at [677, 259] on div at bounding box center [843, 362] width 332 height 266
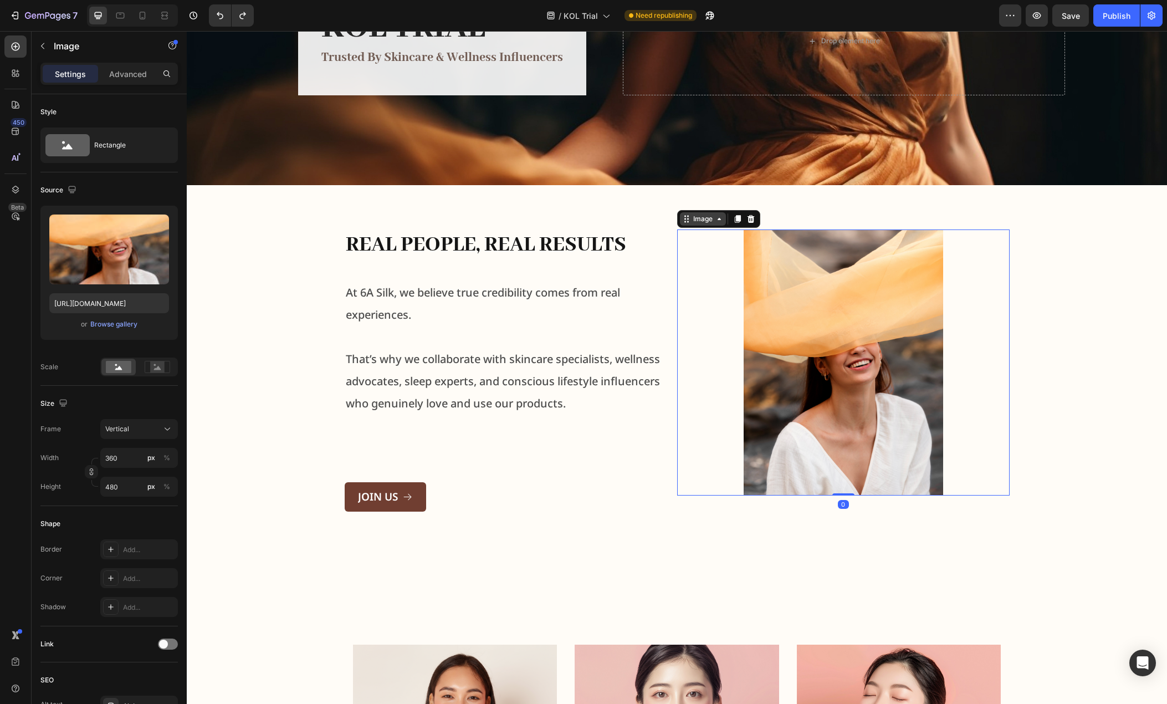
click at [685, 221] on icon at bounding box center [686, 218] width 9 height 9
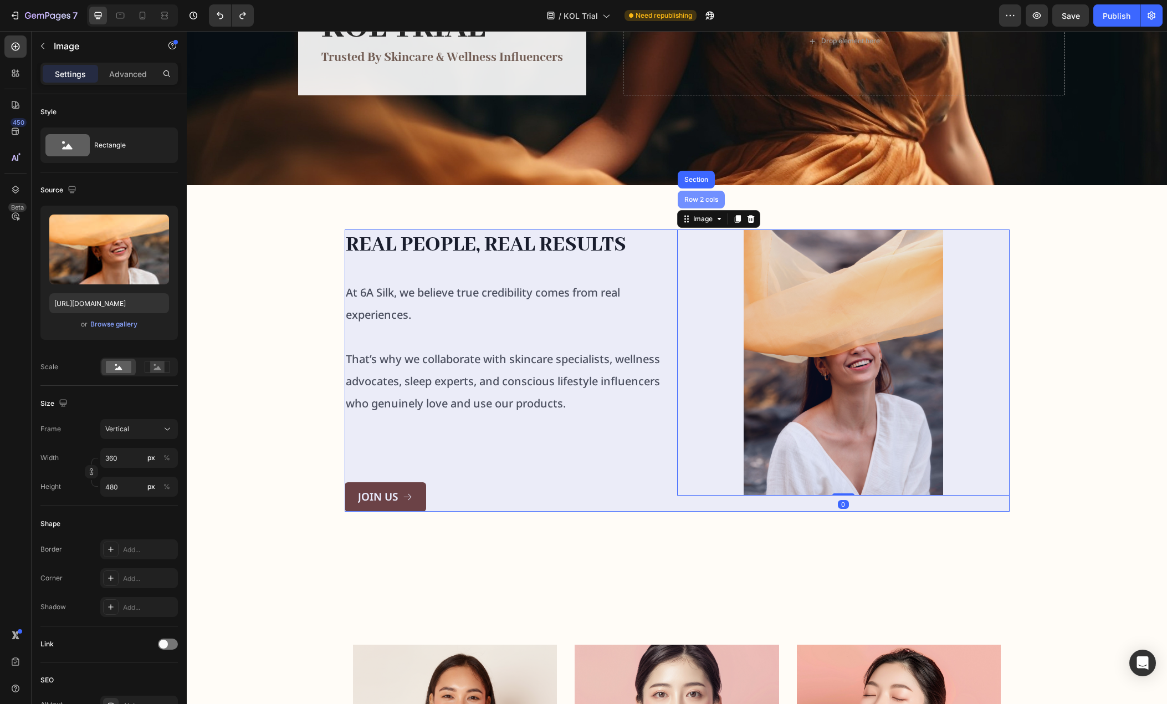
click at [698, 202] on div "Row 2 cols" at bounding box center [701, 199] width 38 height 7
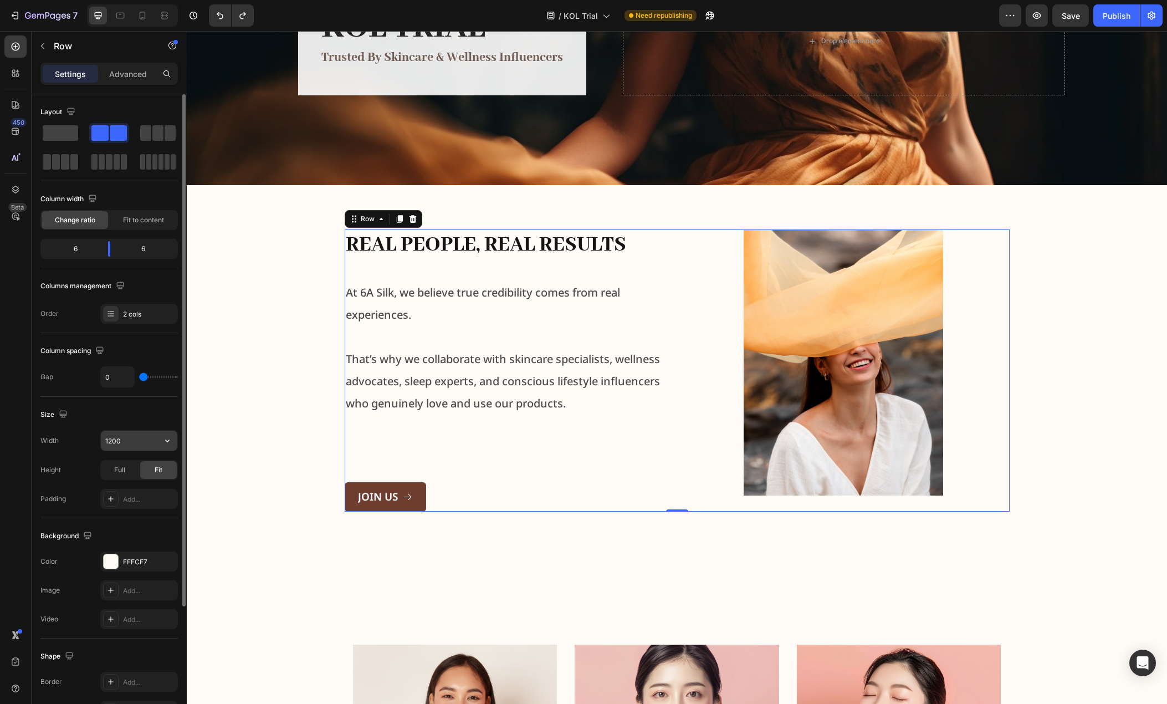
click at [123, 439] on input "1200" at bounding box center [139, 441] width 76 height 20
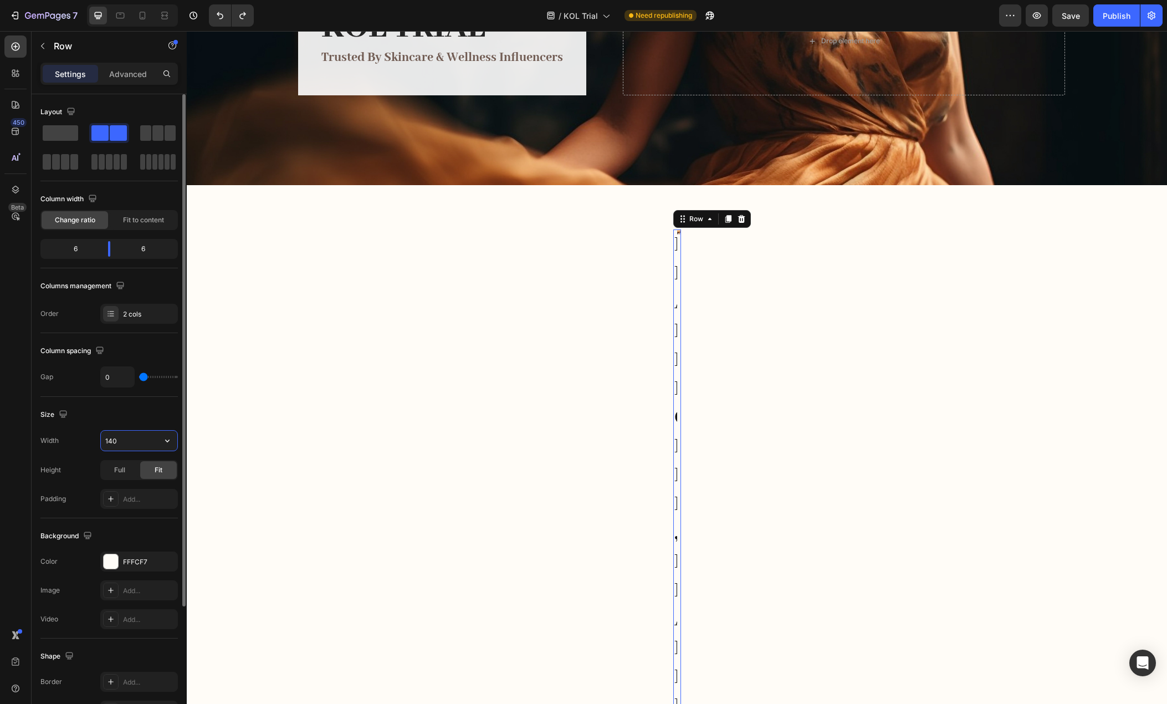
type input "1400"
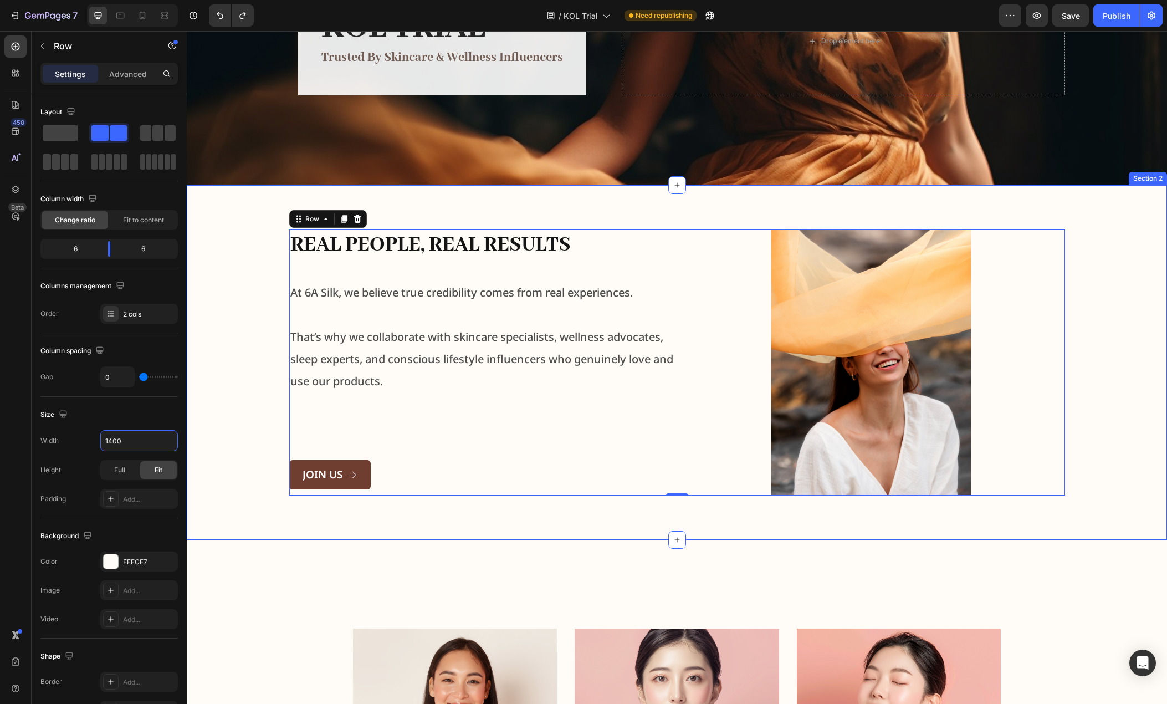
click at [218, 401] on div "Real People, Real Results Heading At 6A Silk, we believe true credibility comes…" at bounding box center [677, 362] width 962 height 266
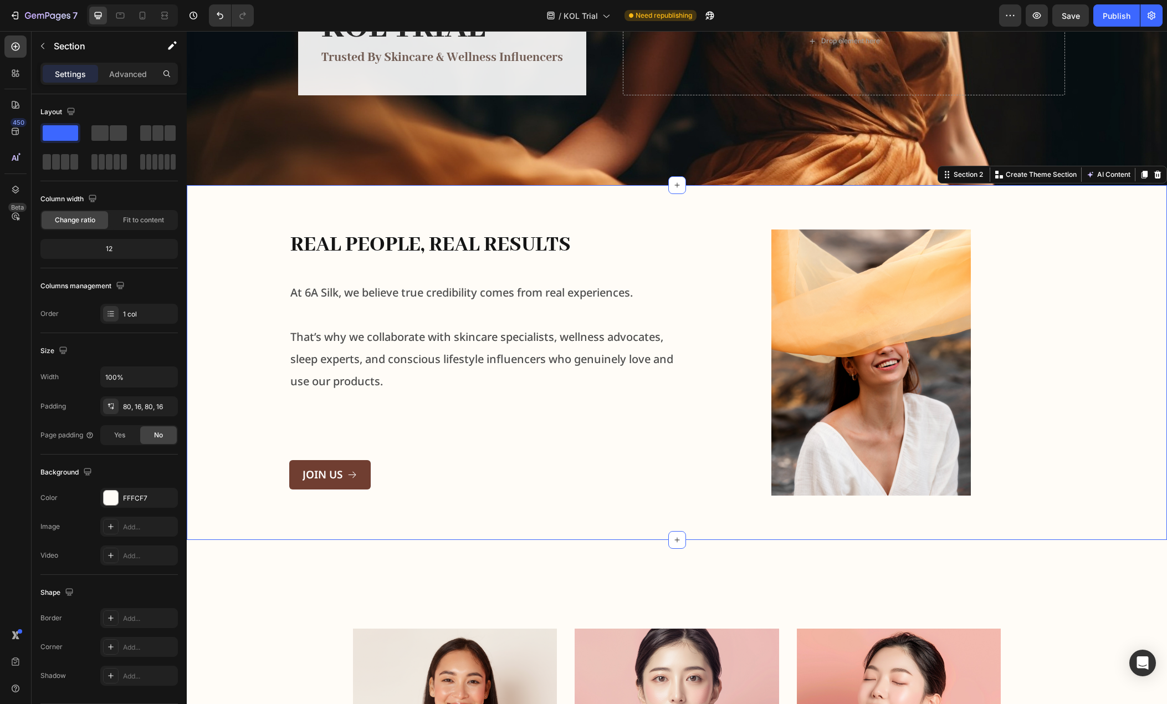
click at [248, 306] on div "Real People, Real Results Heading At 6A Silk, we believe true credibility comes…" at bounding box center [677, 362] width 962 height 266
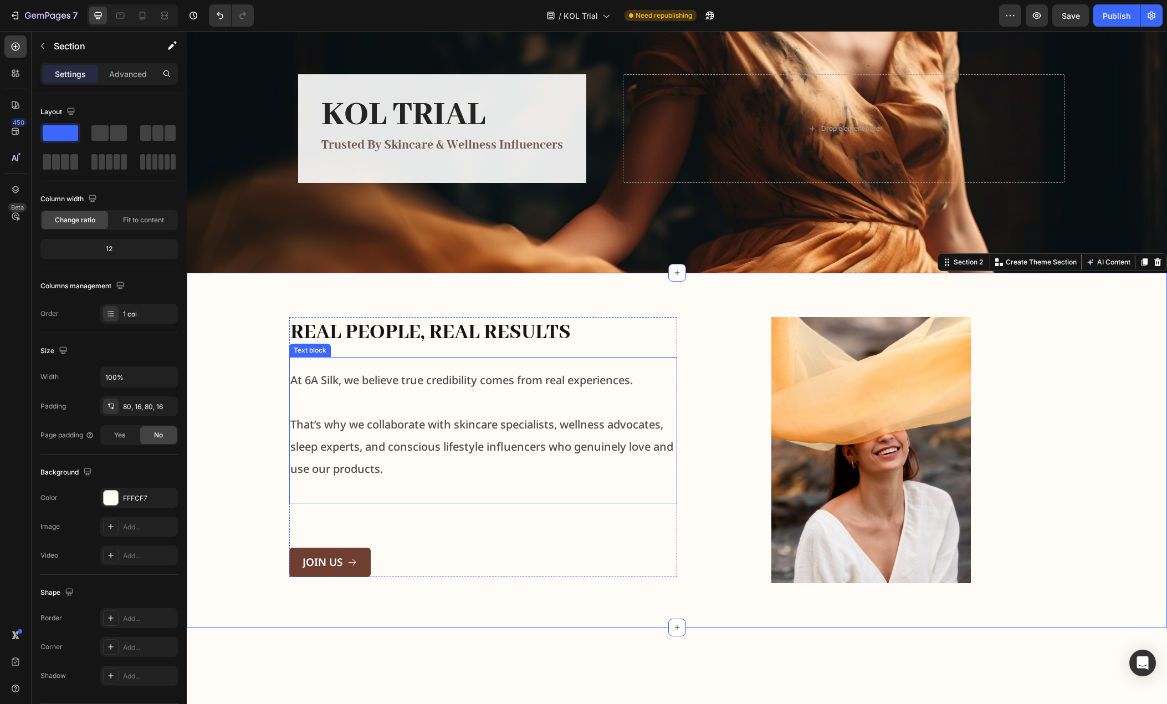
scroll to position [0, 0]
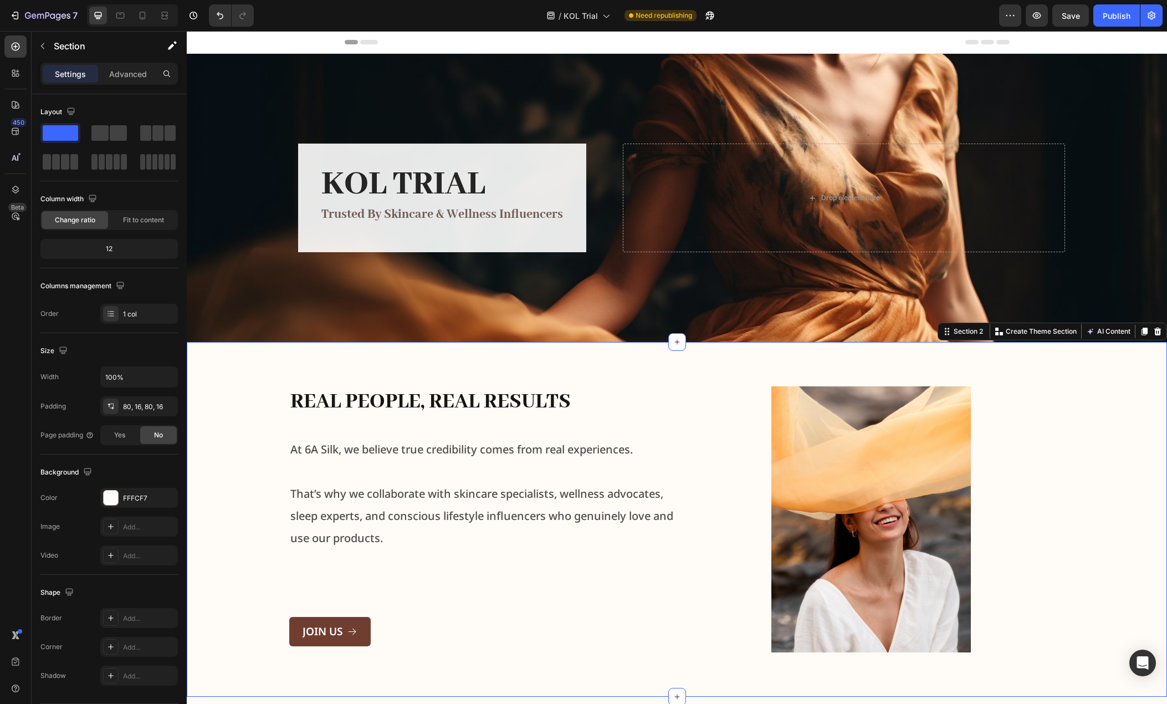
click at [237, 412] on div "Real People, Real Results Heading At 6A Silk, we believe true credibility comes…" at bounding box center [677, 519] width 962 height 266
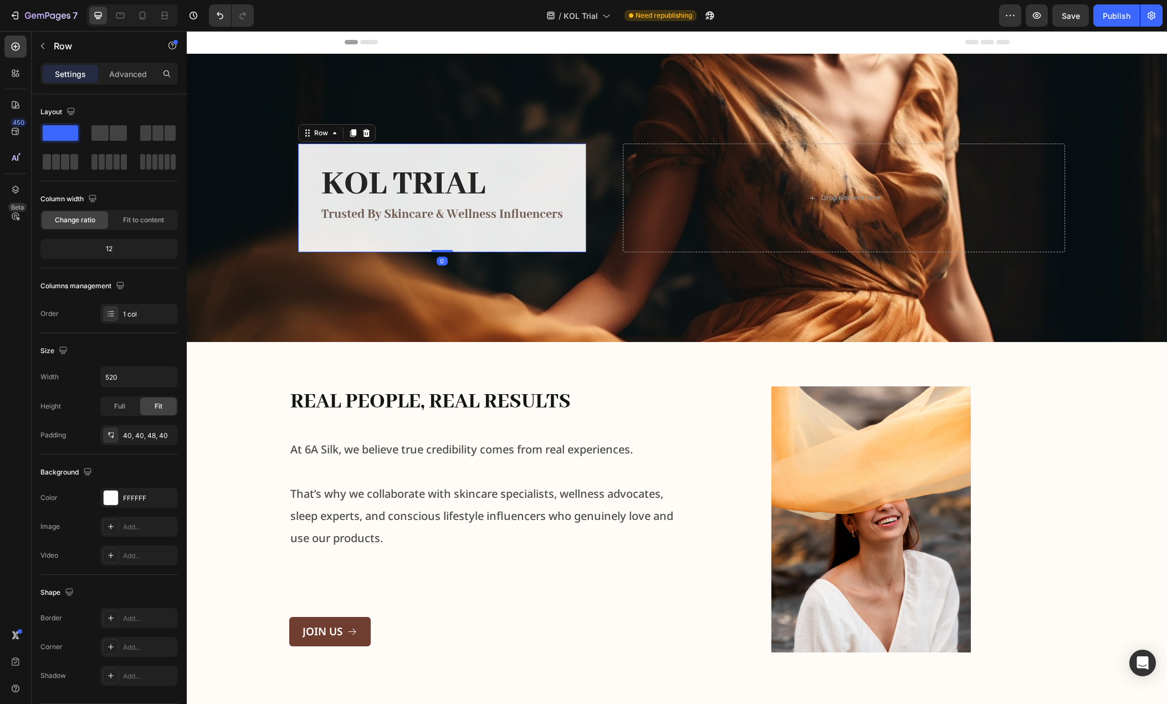
click at [534, 236] on div "KOL Trial Heading trusted by skincare & wellness influencers Text block Row 0" at bounding box center [442, 198] width 288 height 109
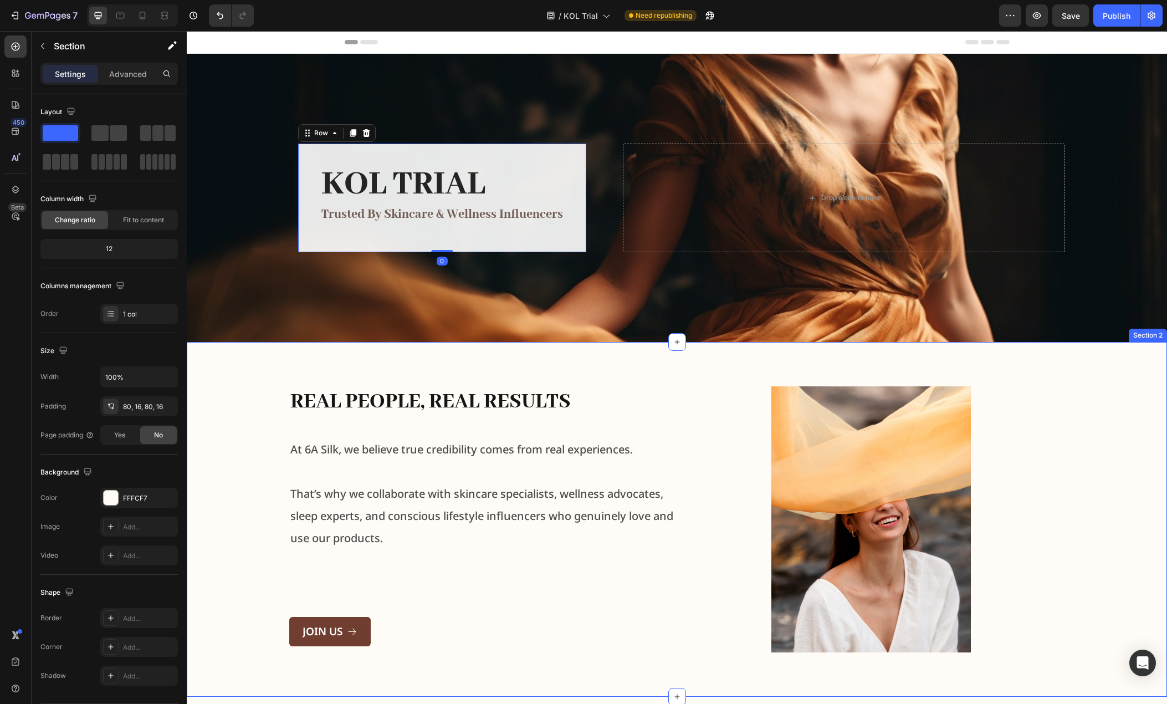
click at [237, 406] on div "Real People, Real Results Heading At 6A Silk, we believe true credibility comes…" at bounding box center [677, 519] width 962 height 266
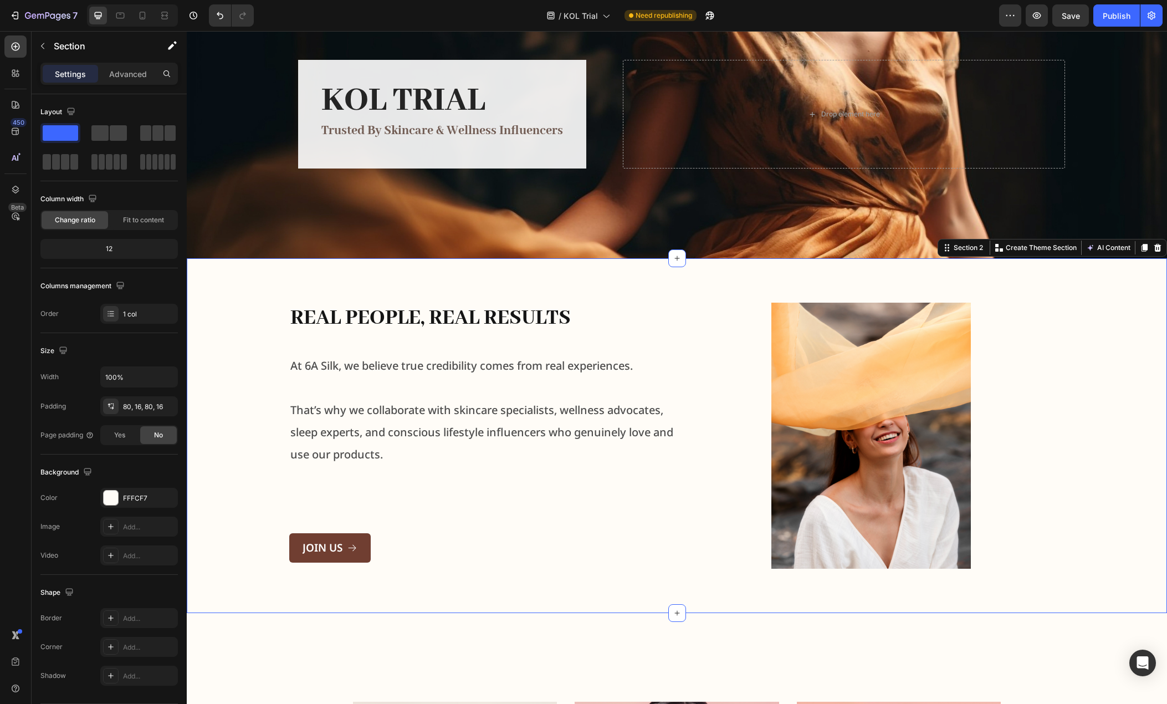
scroll to position [111, 0]
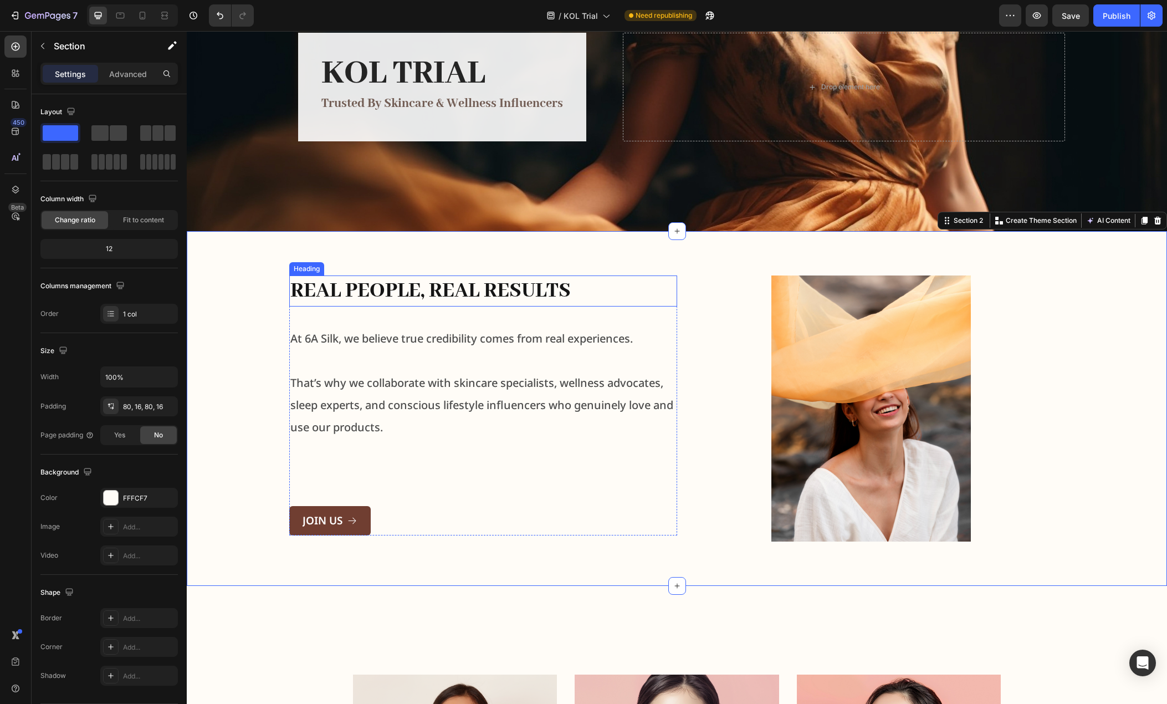
click at [511, 289] on h2 "Real People, Real Results" at bounding box center [483, 290] width 388 height 31
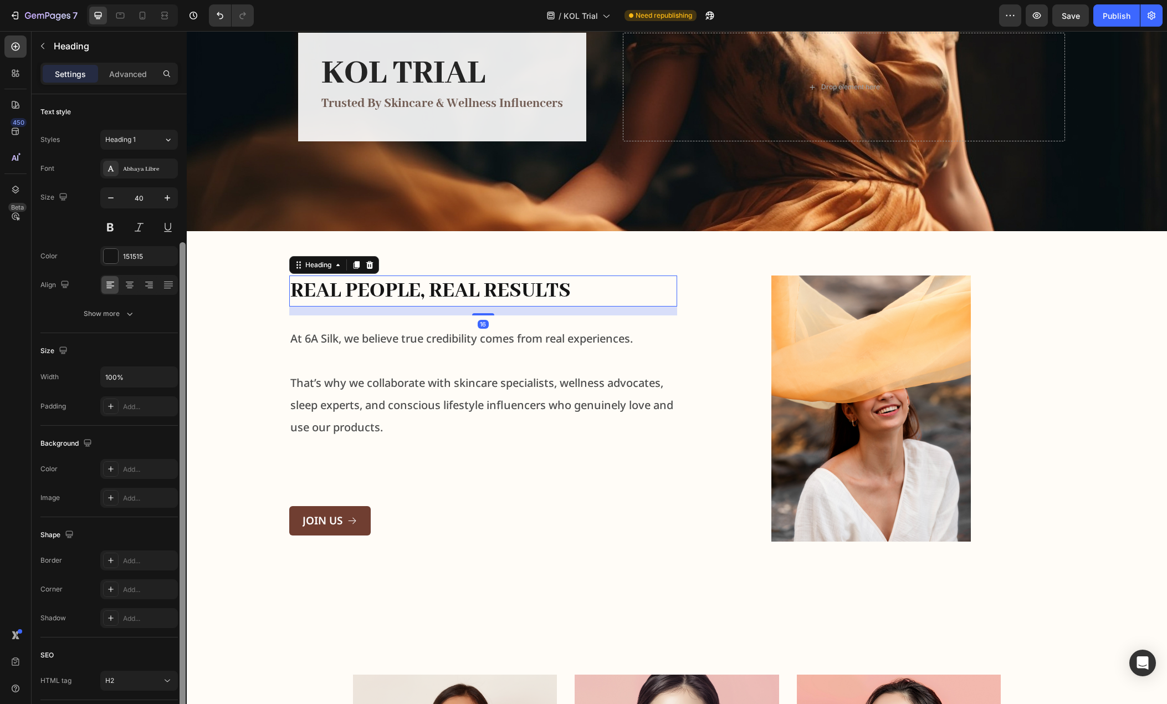
click at [178, 172] on div at bounding box center [182, 492] width 8 height 641
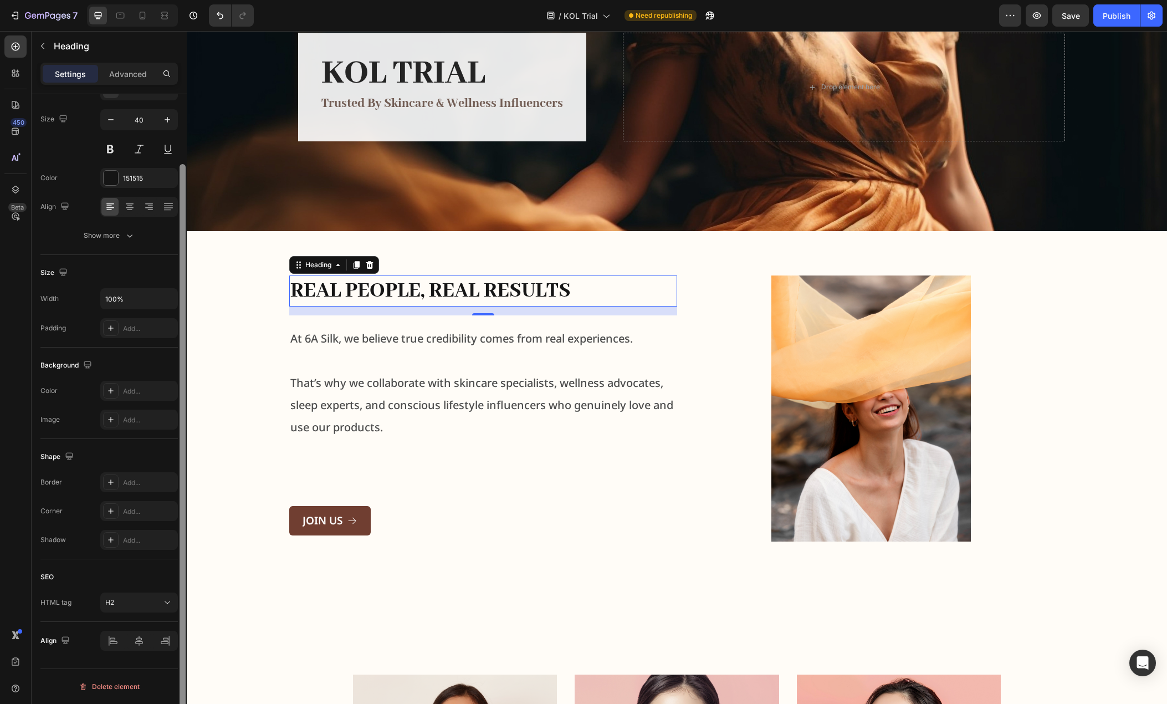
scroll to position [0, 0]
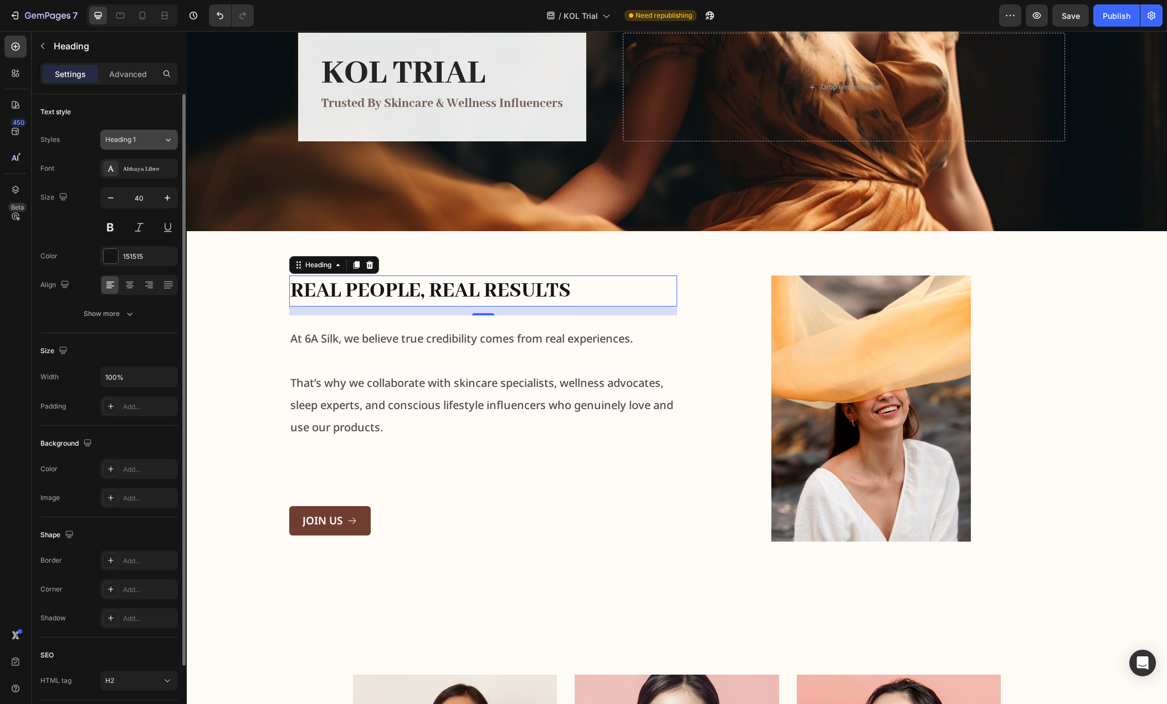
click at [173, 141] on button "Heading 1" at bounding box center [139, 140] width 78 height 20
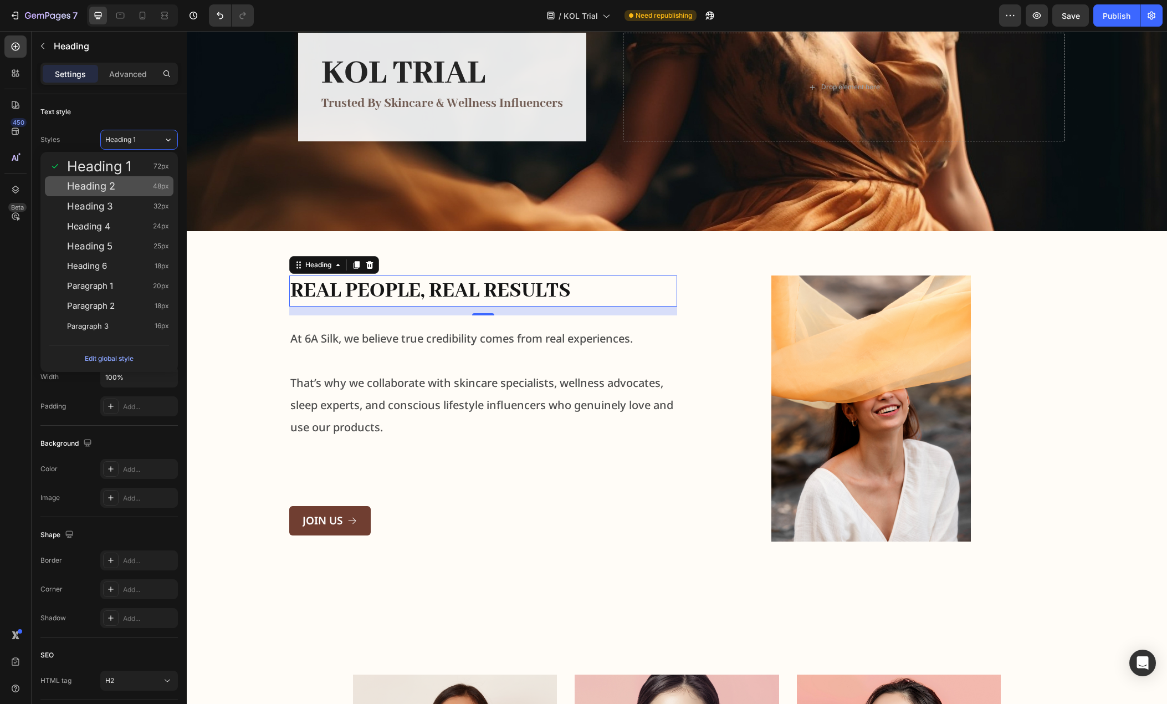
click at [128, 187] on div "Heading 2 48px" at bounding box center [118, 186] width 102 height 11
type input "48"
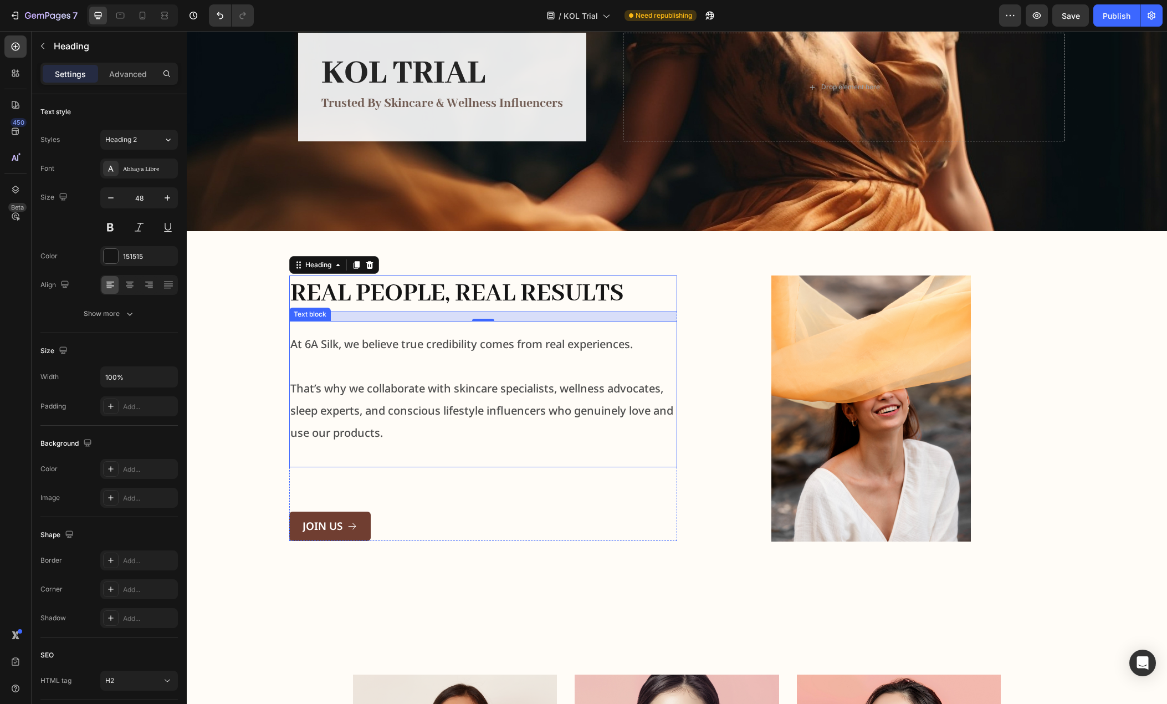
click at [352, 361] on p at bounding box center [483, 366] width 386 height 22
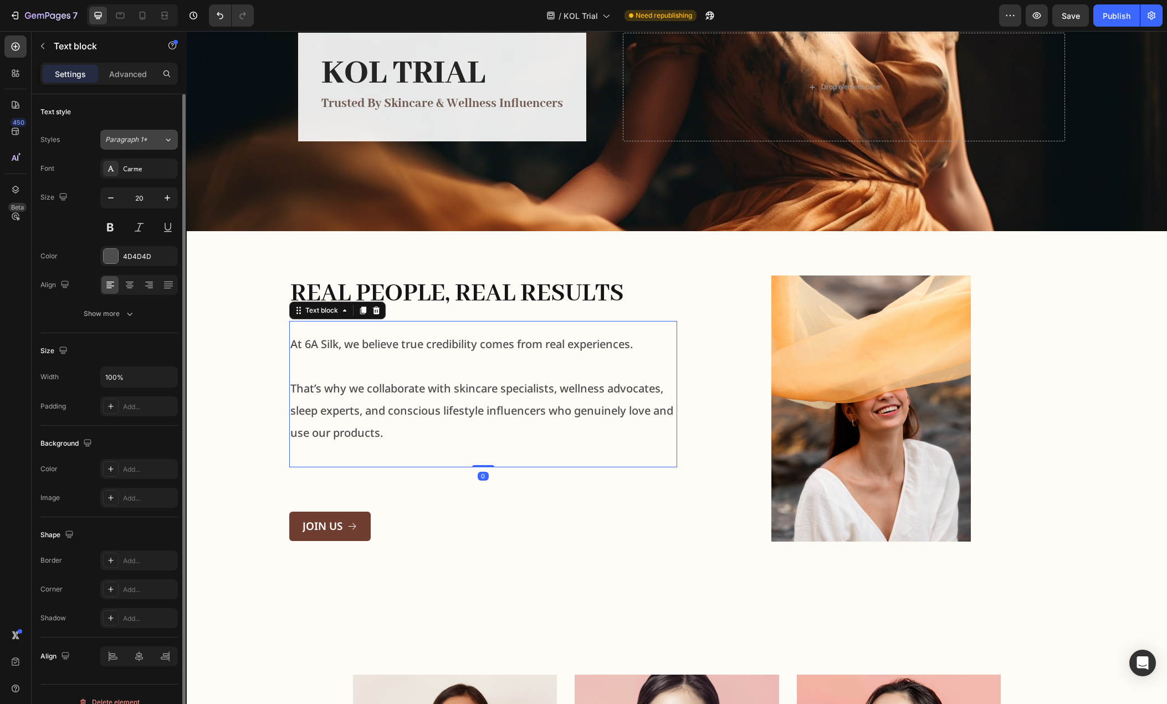
click at [164, 136] on icon at bounding box center [167, 139] width 9 height 11
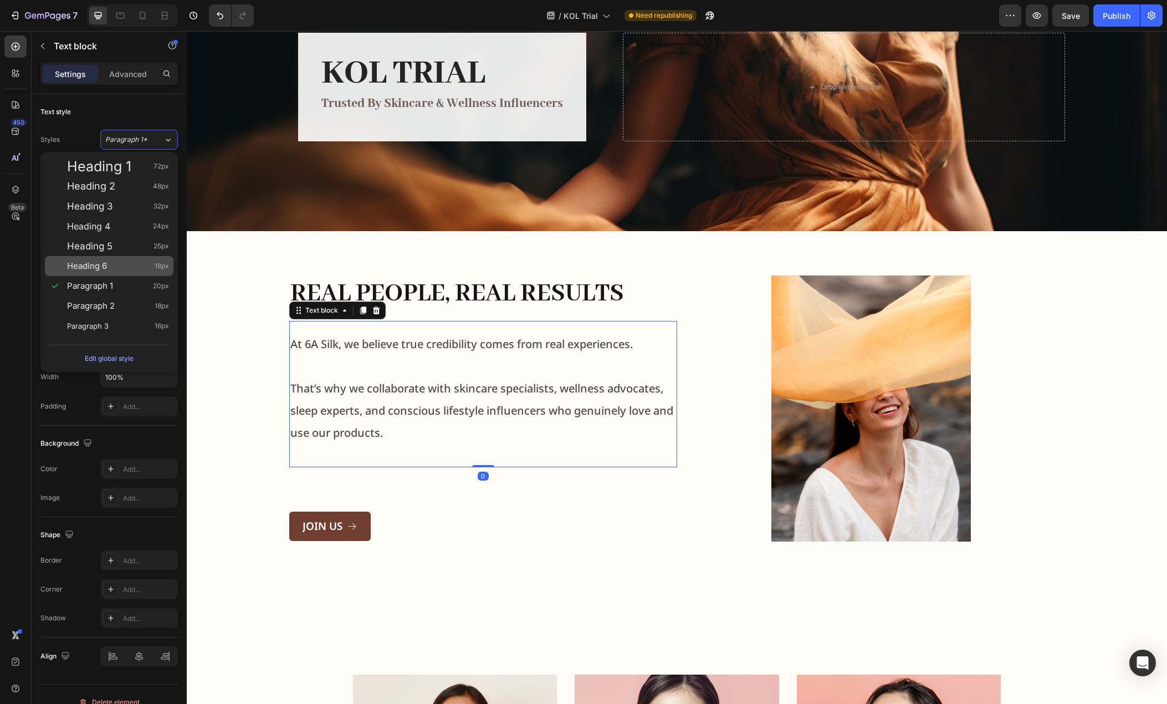
click at [108, 271] on div "Heading 6 18px" at bounding box center [118, 265] width 102 height 11
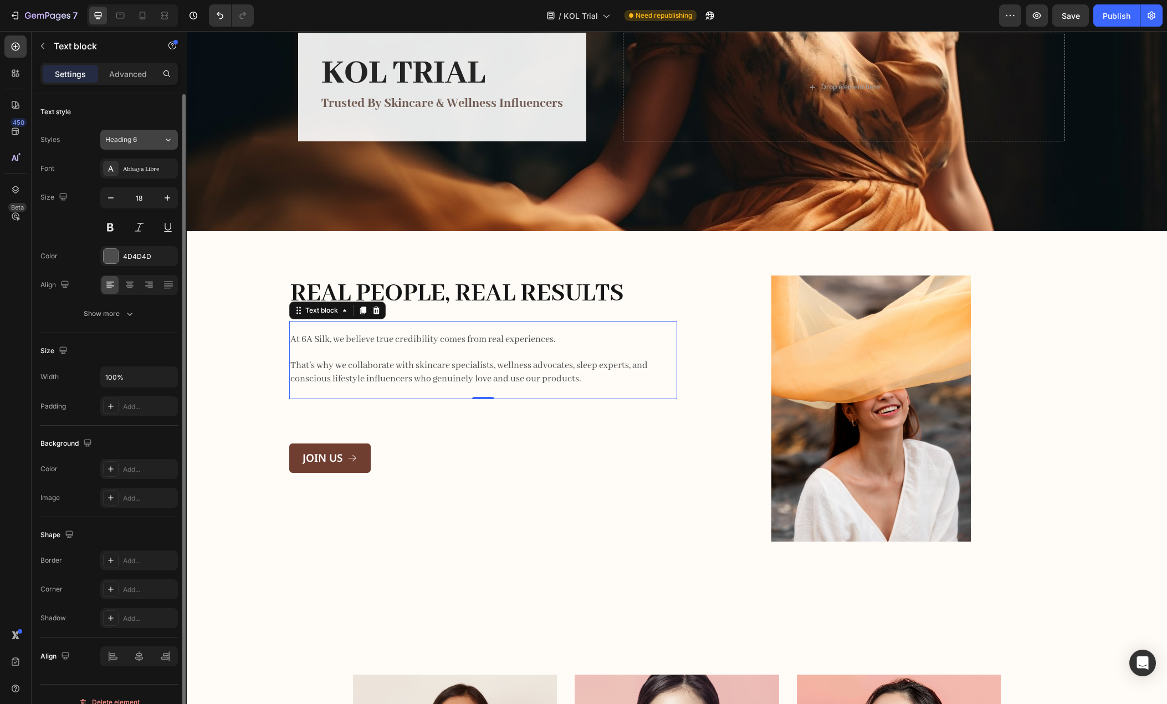
click at [153, 145] on button "Heading 6" at bounding box center [139, 140] width 78 height 20
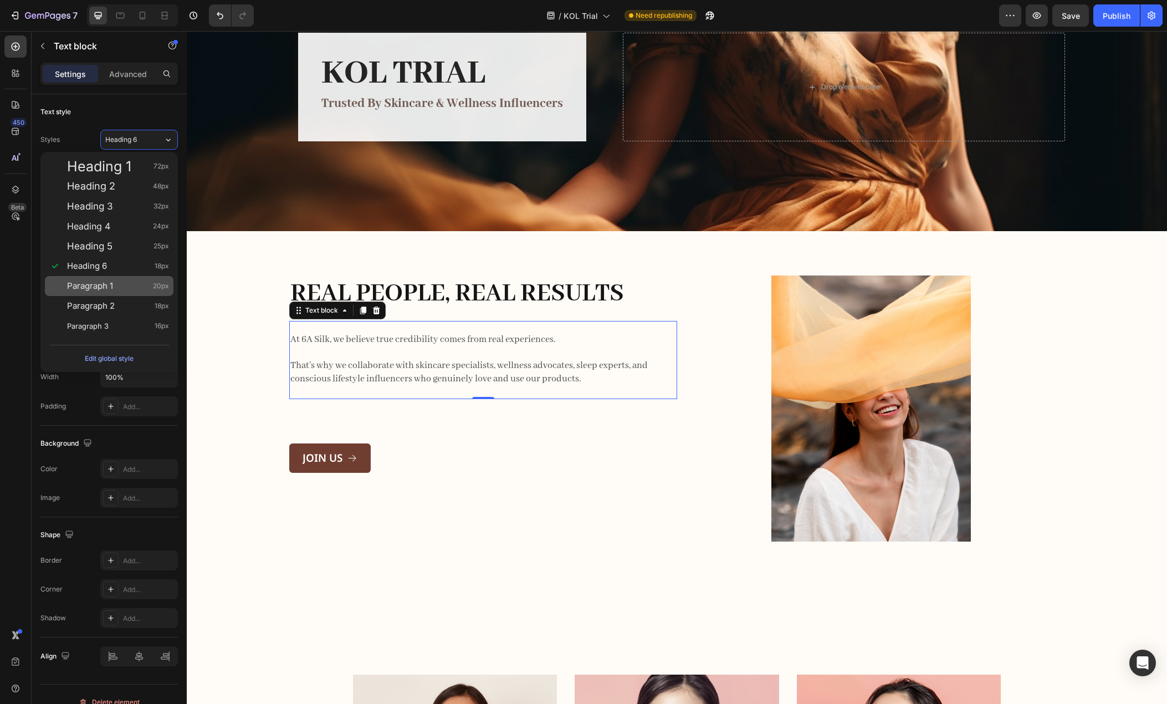
click at [107, 291] on span "Paragraph 1" at bounding box center [90, 285] width 46 height 11
type input "20"
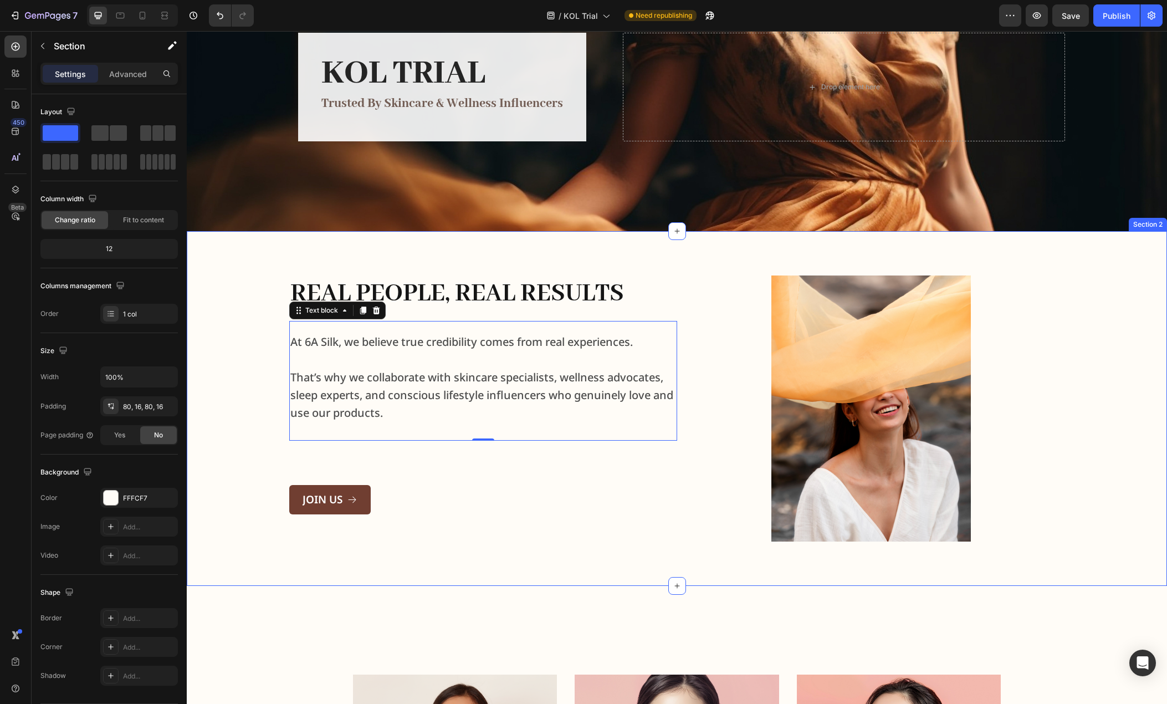
click at [245, 322] on div "Real People, Real Results Heading At 6A Silk, we believe true credibility comes…" at bounding box center [677, 408] width 962 height 266
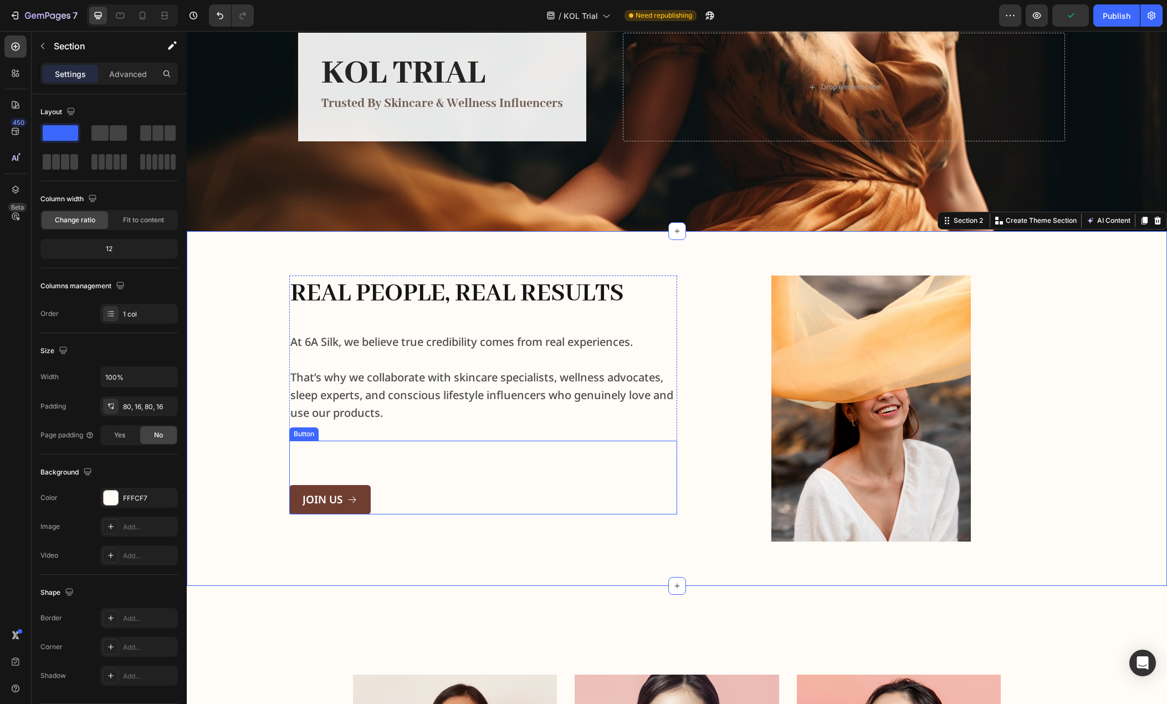
click at [413, 494] on div "JOIN US Button" at bounding box center [483, 478] width 388 height 74
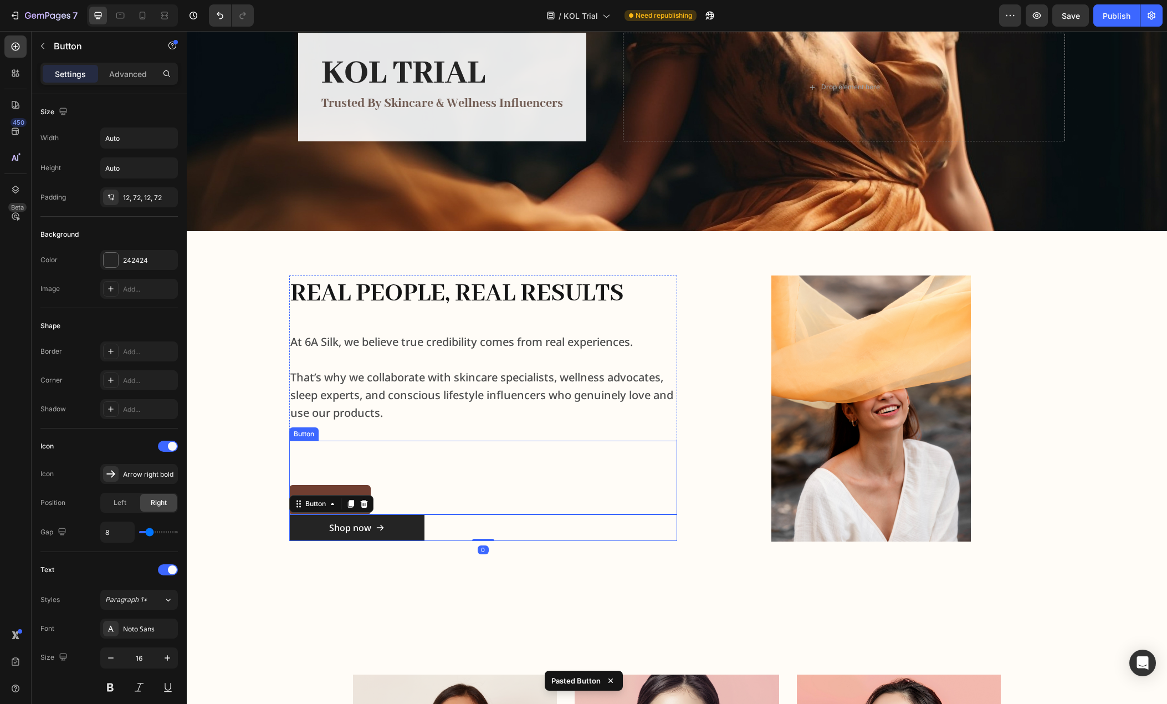
click at [458, 475] on div "JOIN US Button" at bounding box center [483, 478] width 388 height 74
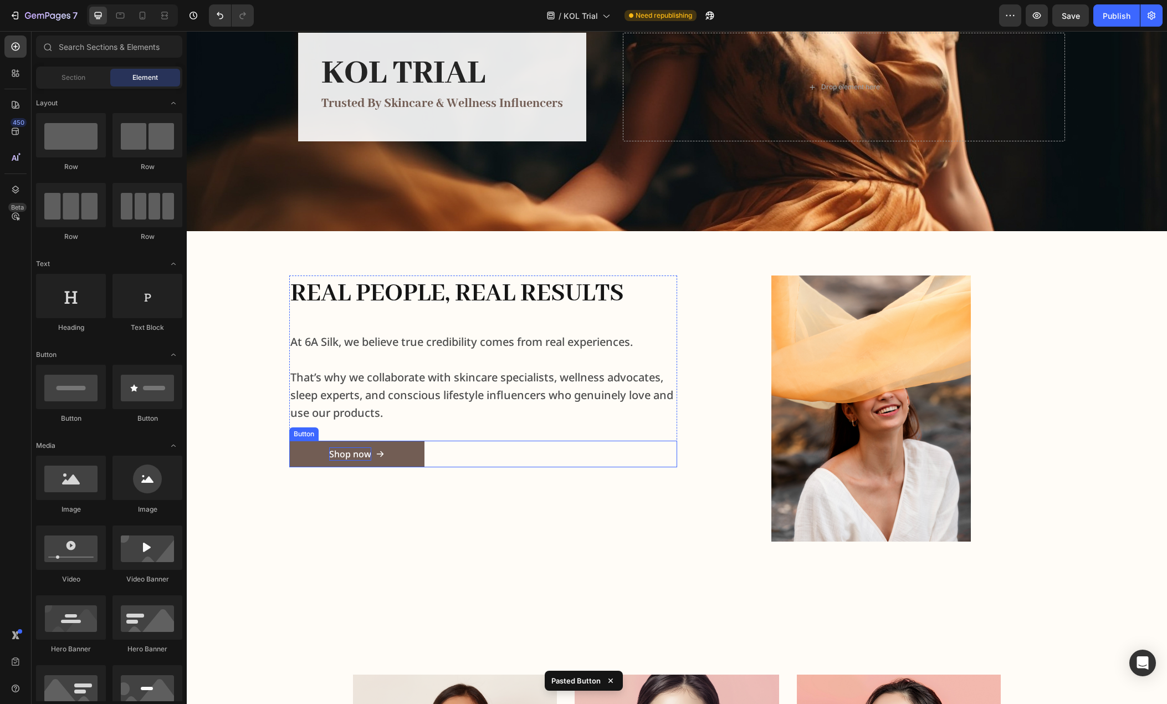
click at [357, 452] on p "Shop now" at bounding box center [350, 453] width 42 height 13
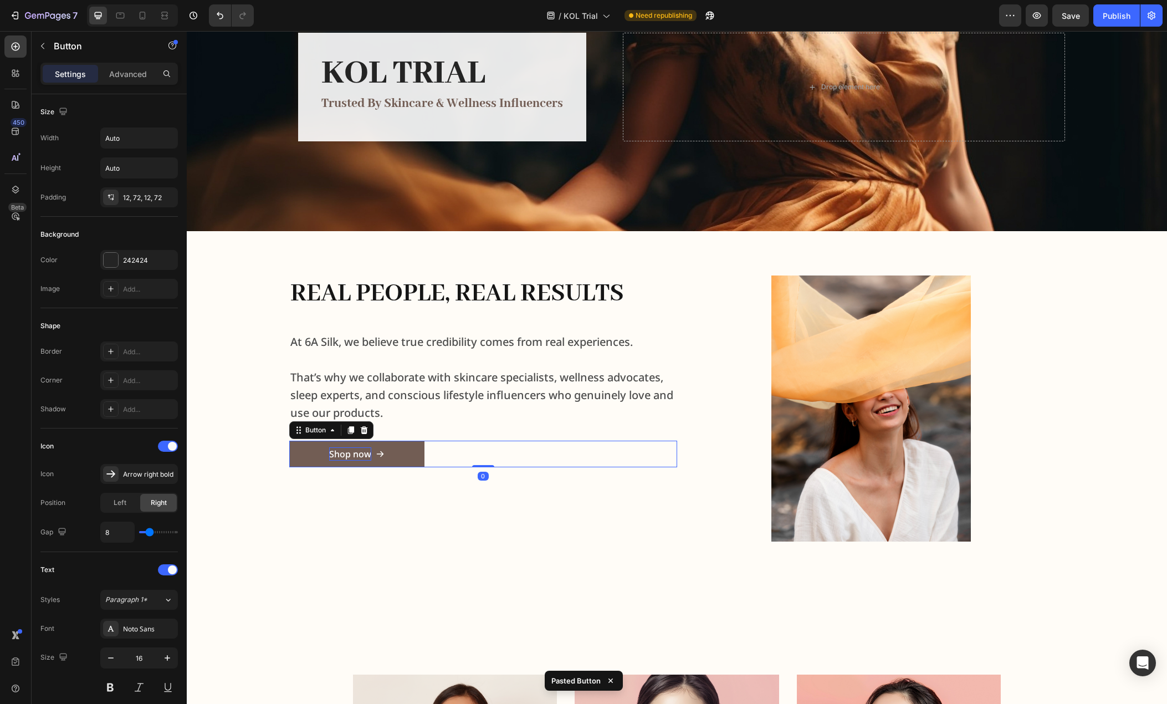
click at [357, 452] on p "Shop now" at bounding box center [350, 453] width 42 height 13
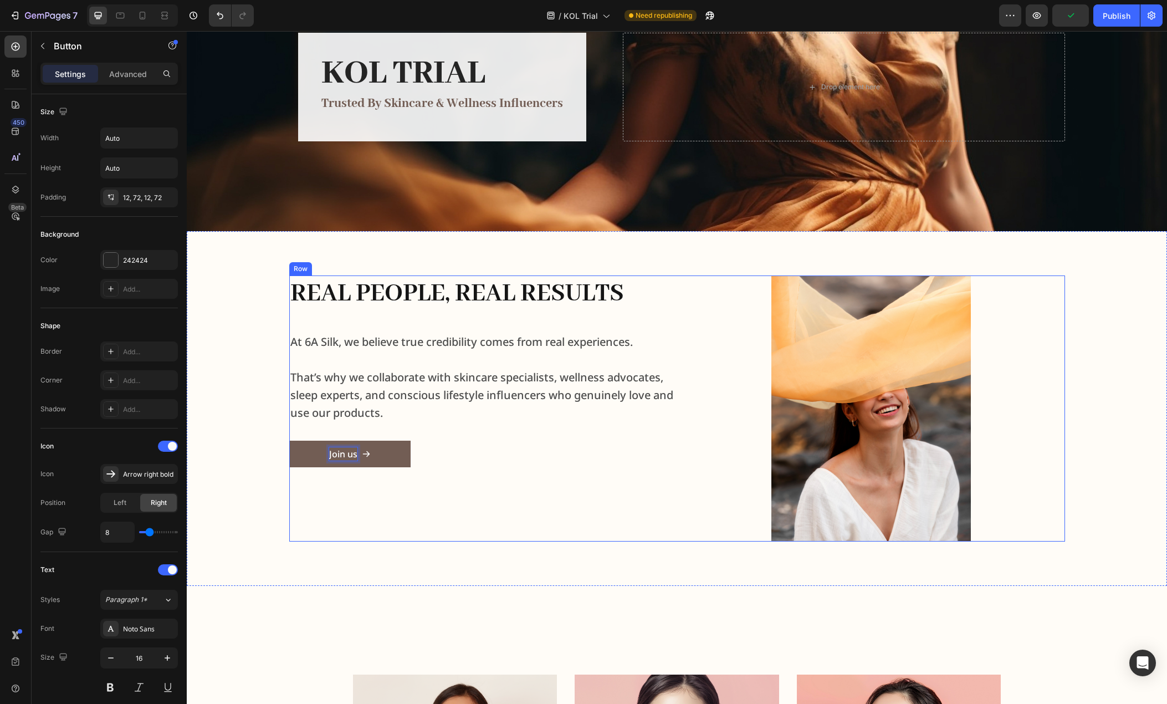
click at [294, 483] on div "Real People, Real Results Heading At 6A Silk, we believe true credibility comes…" at bounding box center [483, 408] width 388 height 266
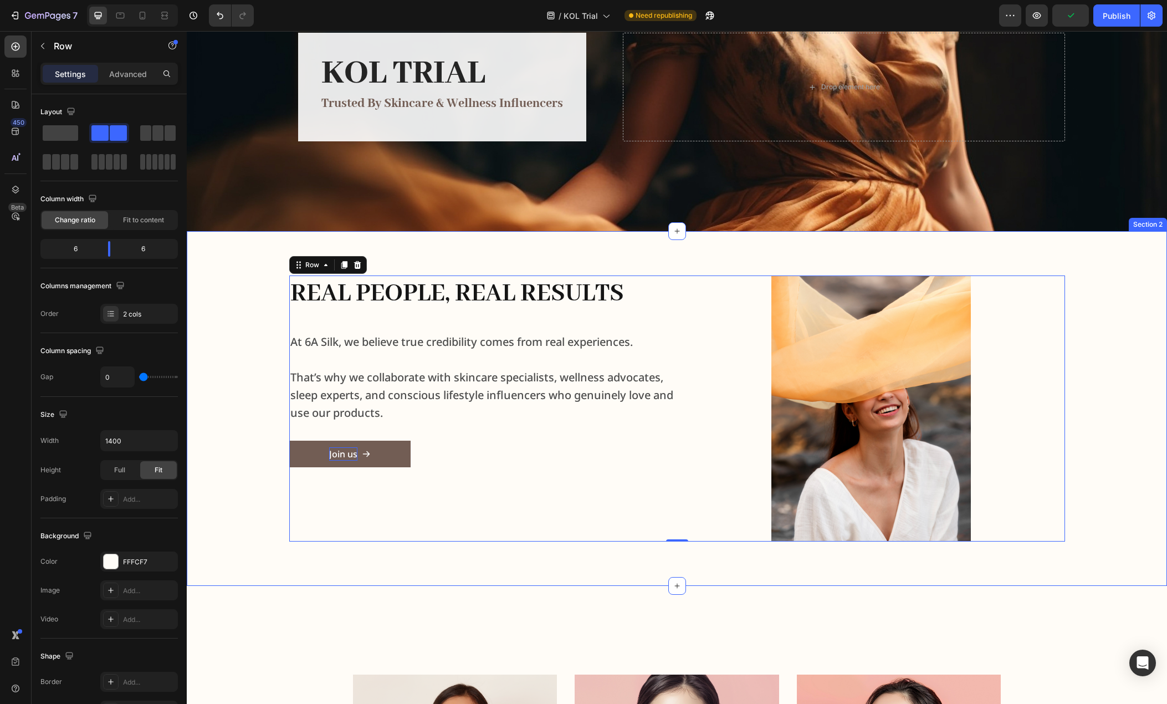
click at [221, 495] on div "Real People, Real Results Heading At 6A Silk, we believe true credibility comes…" at bounding box center [677, 408] width 962 height 266
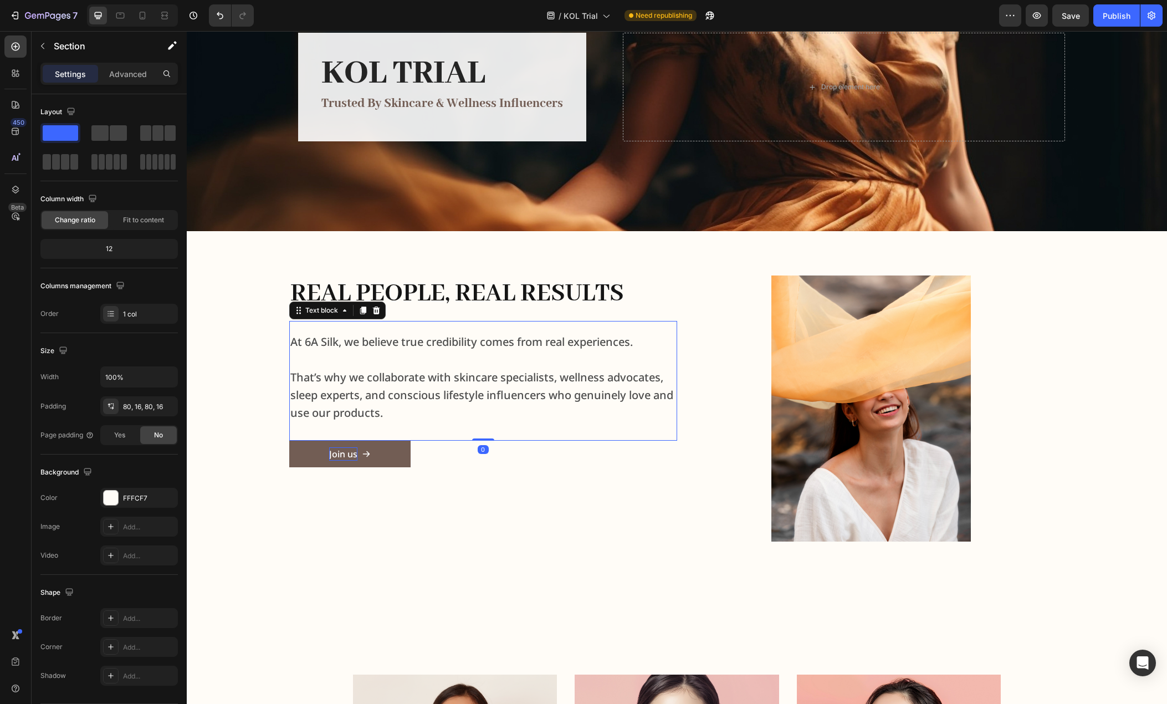
click at [450, 404] on p "That’s why we collaborate with skincare specialists, wellness advocates, sleep …" at bounding box center [483, 394] width 386 height 53
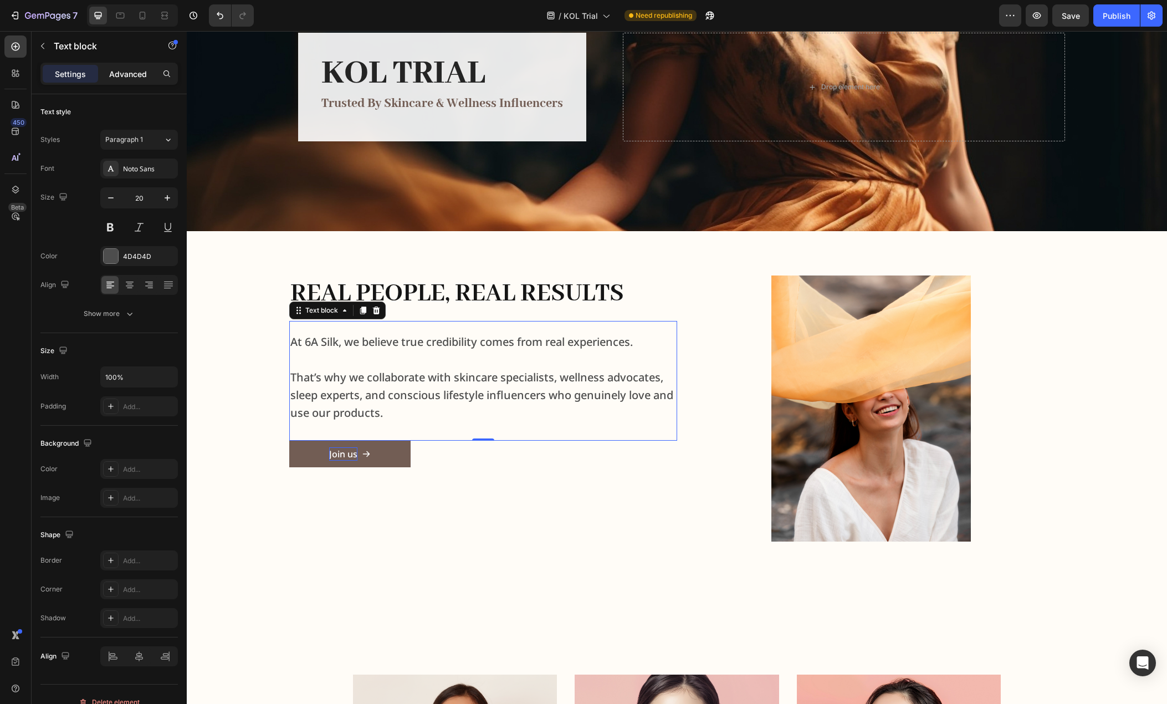
click at [136, 73] on p "Advanced" at bounding box center [128, 74] width 38 height 12
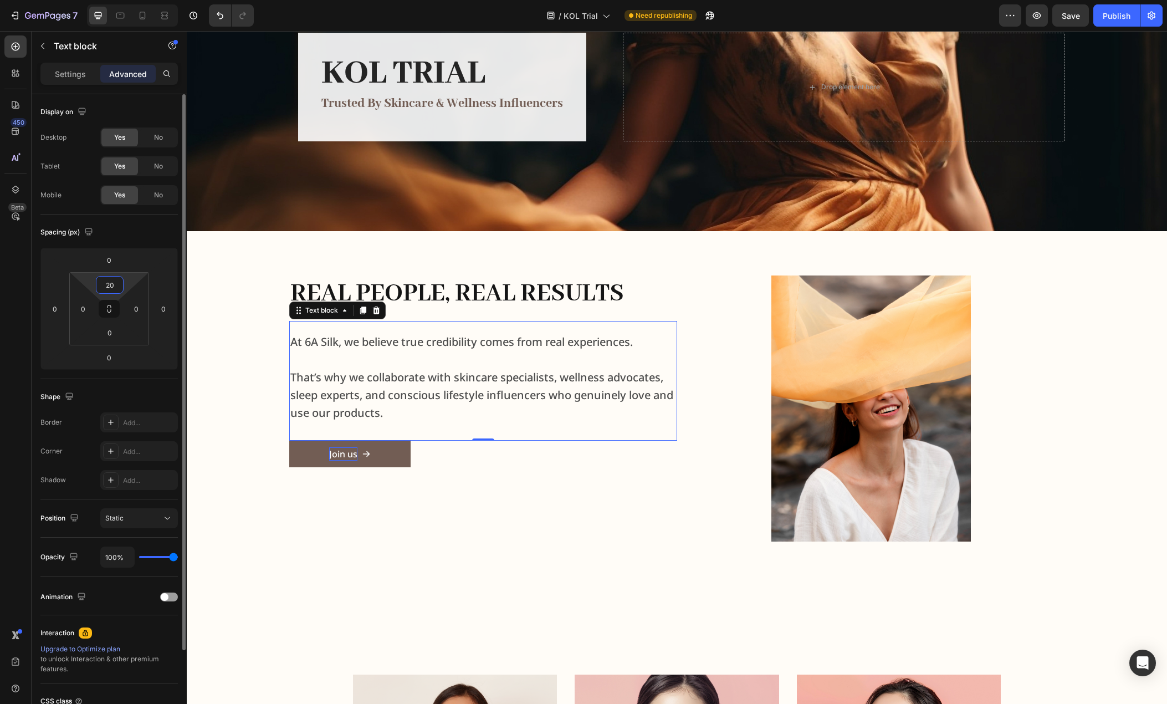
click at [114, 279] on input "20" at bounding box center [110, 284] width 22 height 17
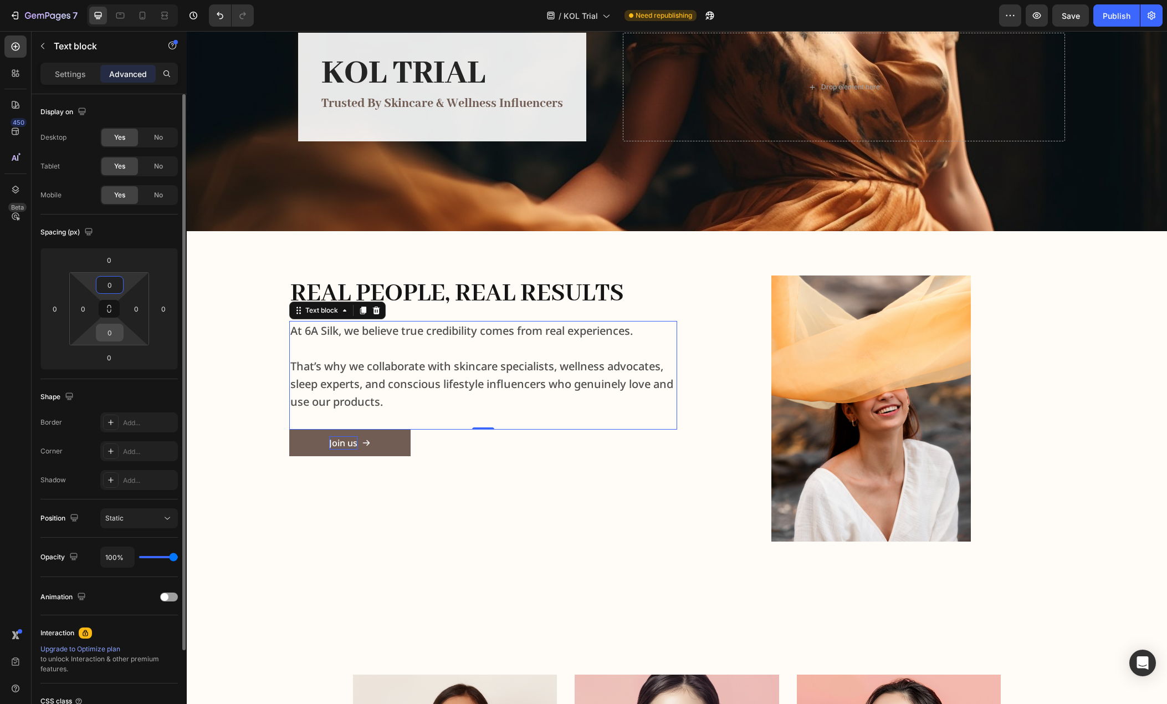
type input "0"
click at [112, 332] on input "0" at bounding box center [110, 332] width 22 height 17
drag, startPoint x: 119, startPoint y: 332, endPoint x: 70, endPoint y: 332, distance: 48.2
click at [70, 331] on div "0 0 24 0" at bounding box center [109, 308] width 80 height 73
drag, startPoint x: 109, startPoint y: 332, endPoint x: 98, endPoint y: 330, distance: 12.0
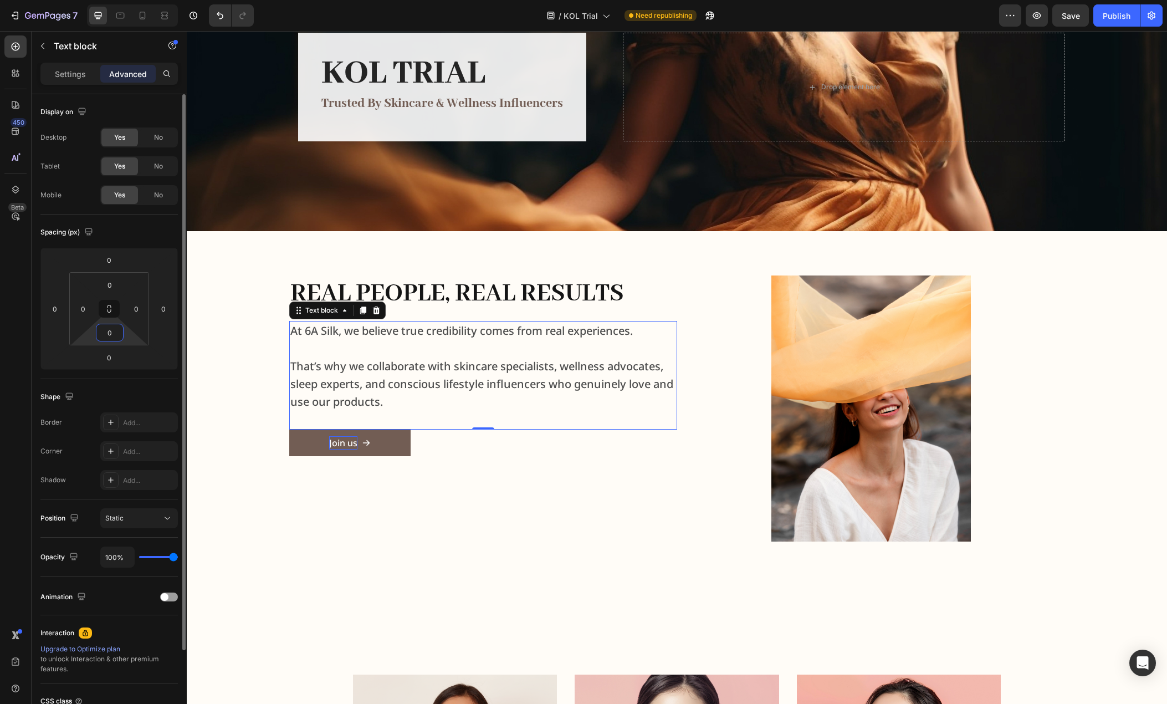
click at [98, 330] on div "0" at bounding box center [110, 333] width 28 height 18
type input "24"
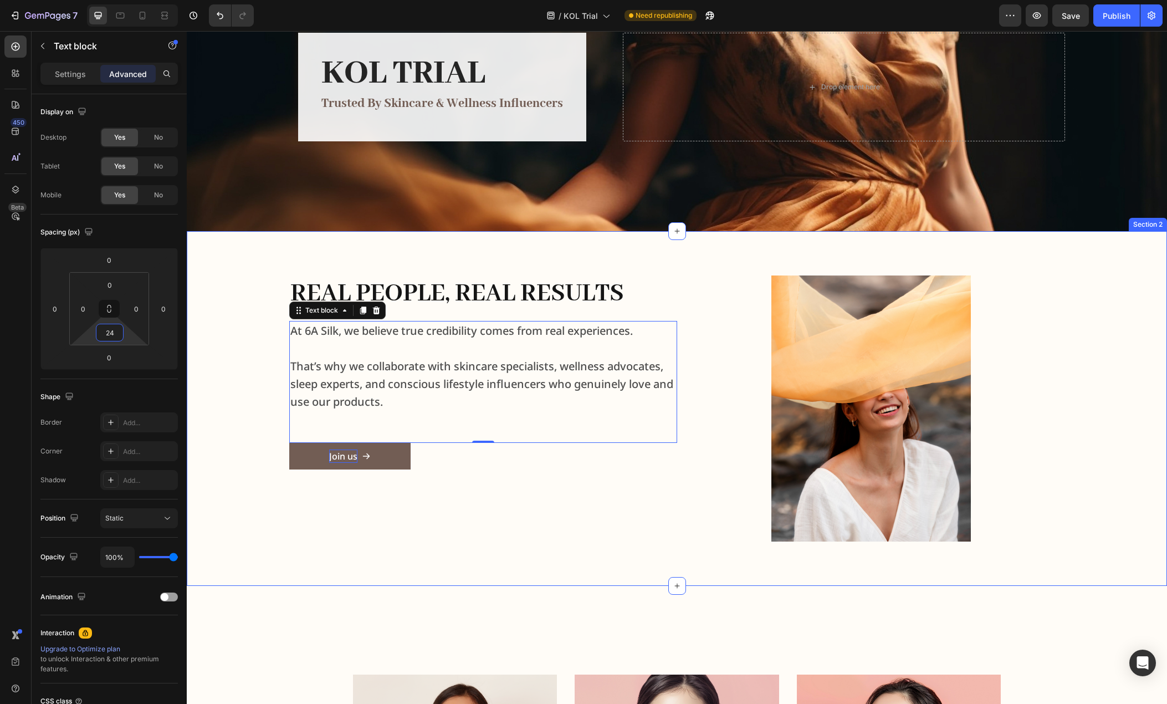
click at [248, 437] on div "Real People, Real Results Heading At 6A Silk, we believe true credibility comes…" at bounding box center [677, 408] width 962 height 266
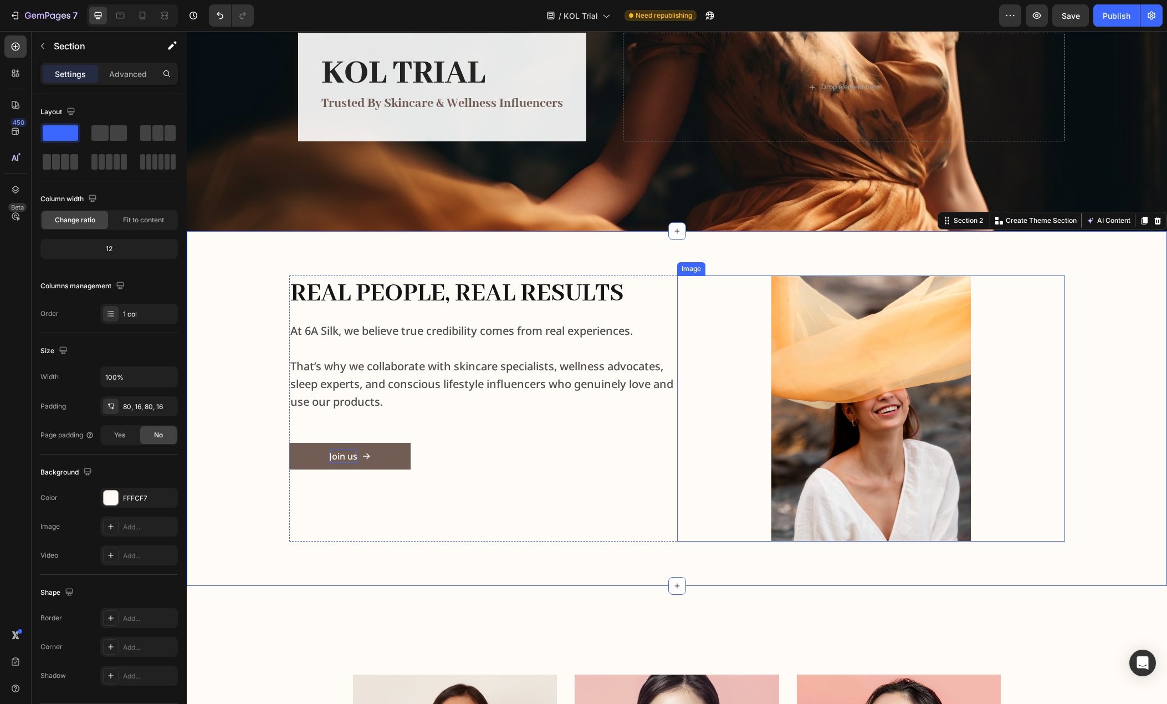
click at [889, 434] on img at bounding box center [870, 408] width 199 height 266
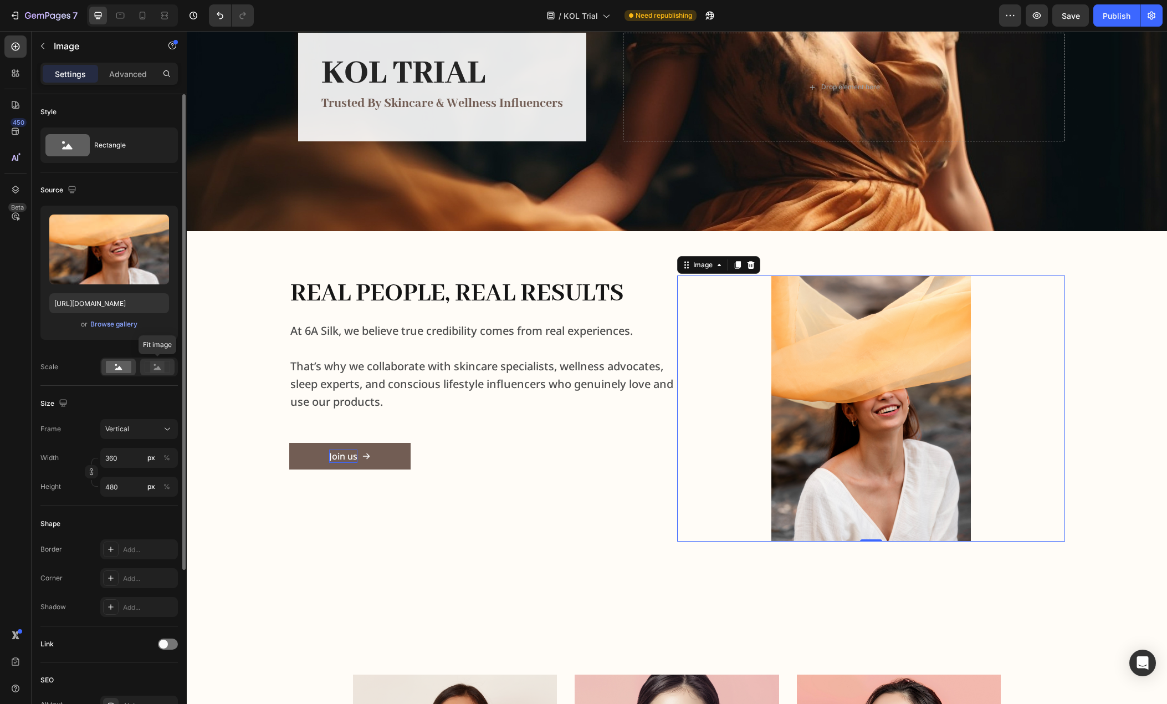
click at [152, 363] on rect at bounding box center [157, 366] width 14 height 11
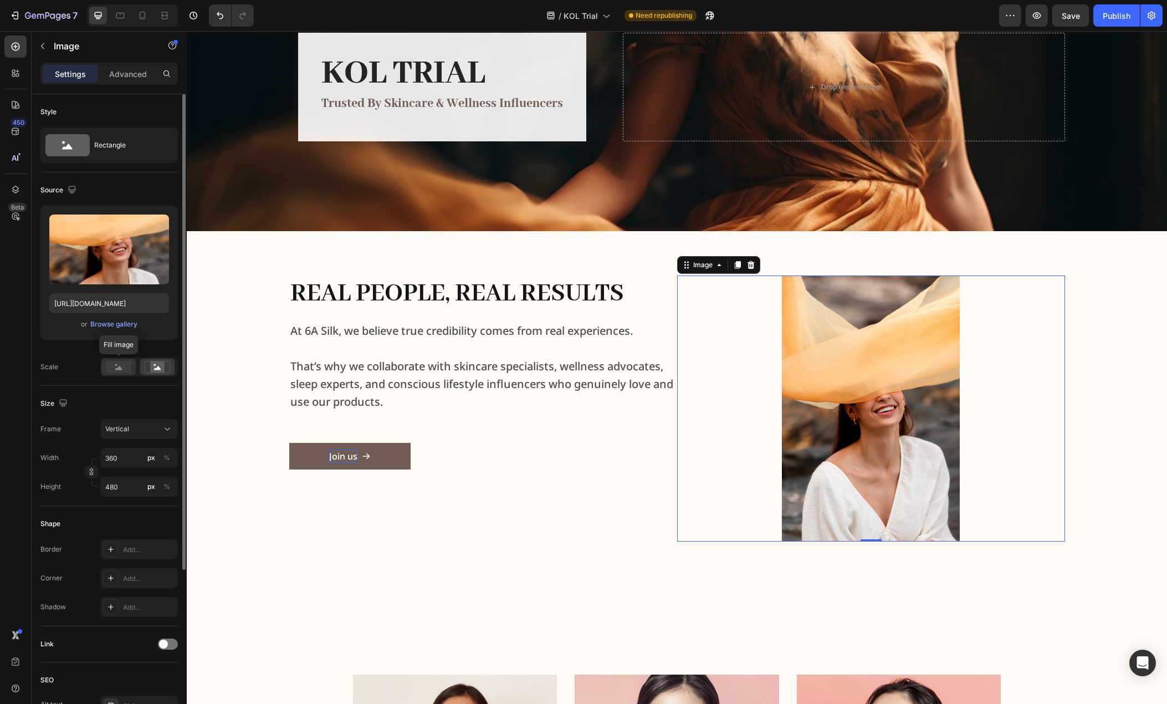
click at [123, 365] on rect at bounding box center [118, 367] width 25 height 12
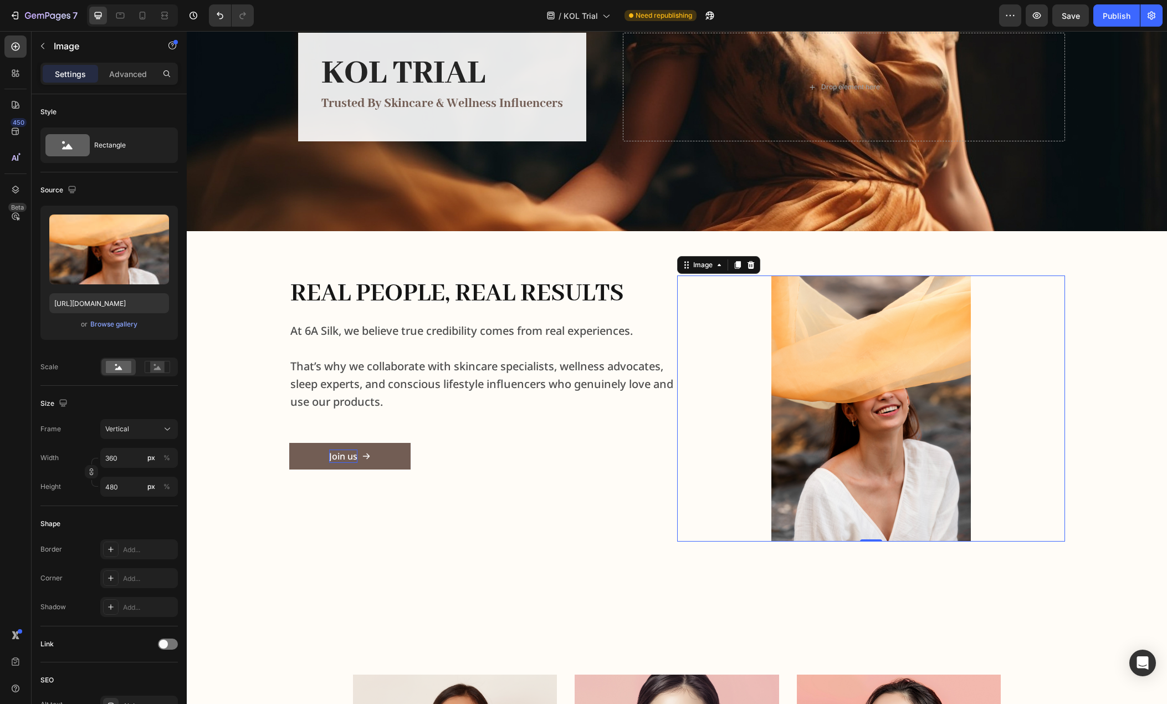
click at [713, 378] on div at bounding box center [871, 408] width 388 height 266
click at [120, 457] on input "360" at bounding box center [139, 458] width 78 height 20
click at [125, 484] on p "Full 100%" at bounding box center [137, 484] width 64 height 10
type input "100"
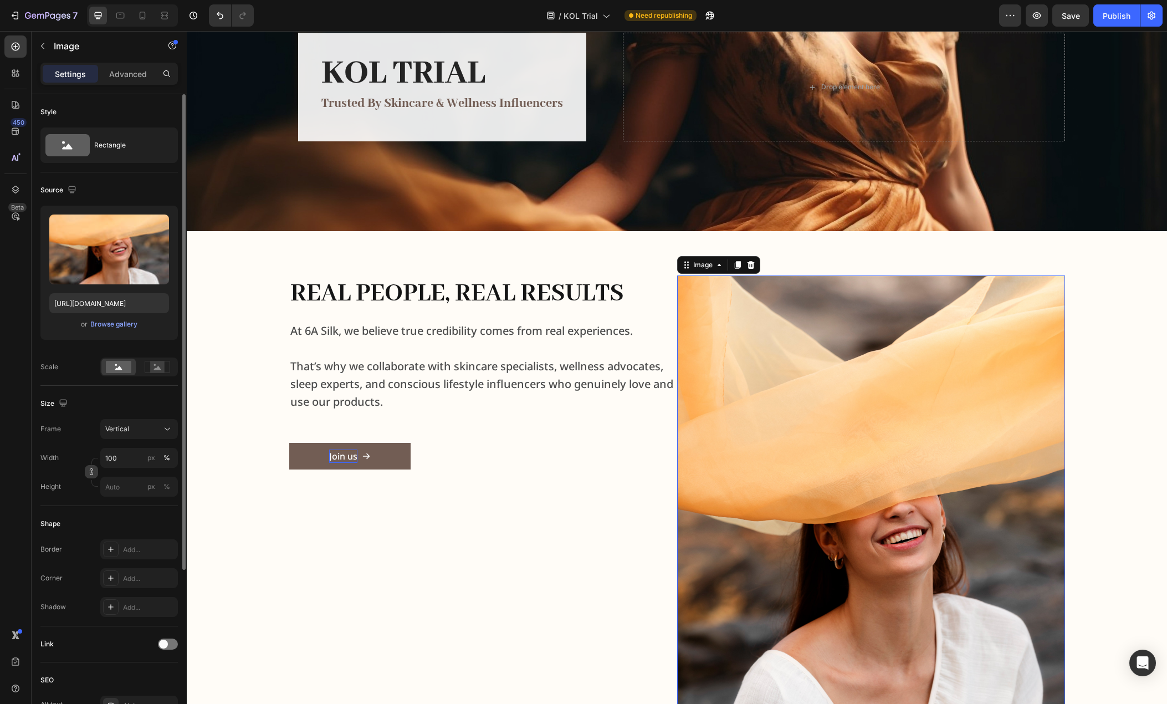
click at [93, 470] on icon "button" at bounding box center [92, 472] width 8 height 8
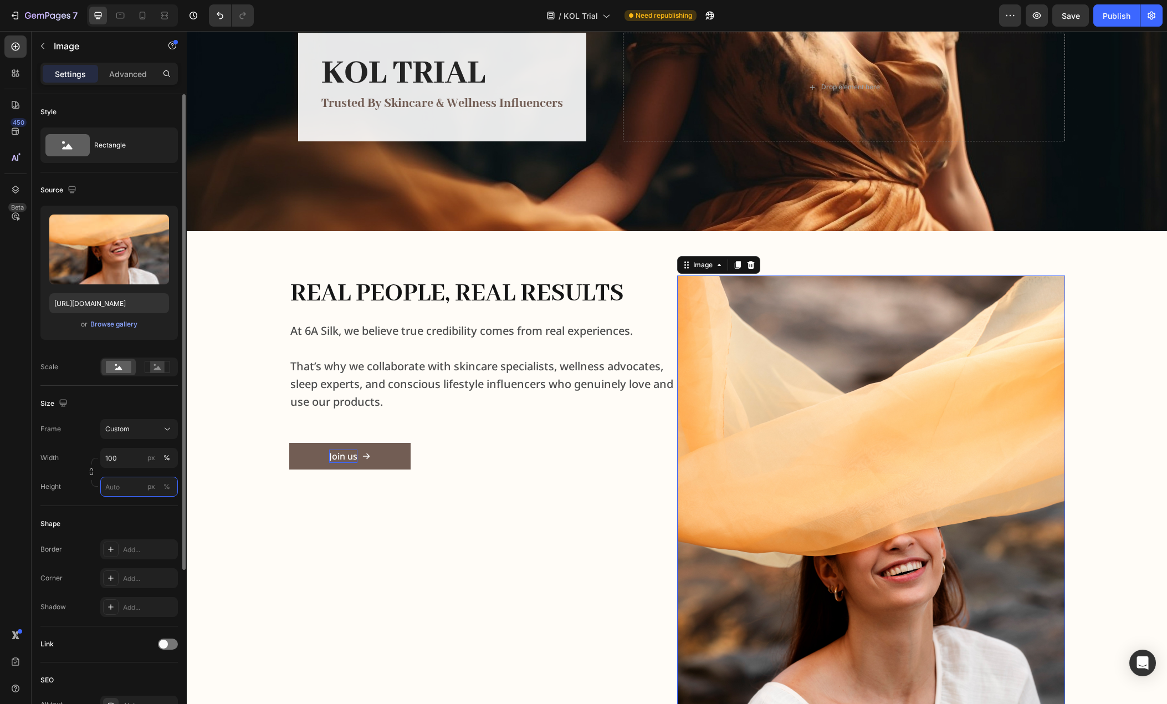
drag, startPoint x: 120, startPoint y: 486, endPoint x: 129, endPoint y: 486, distance: 8.9
click at [120, 486] on input "px %" at bounding box center [139, 487] width 78 height 20
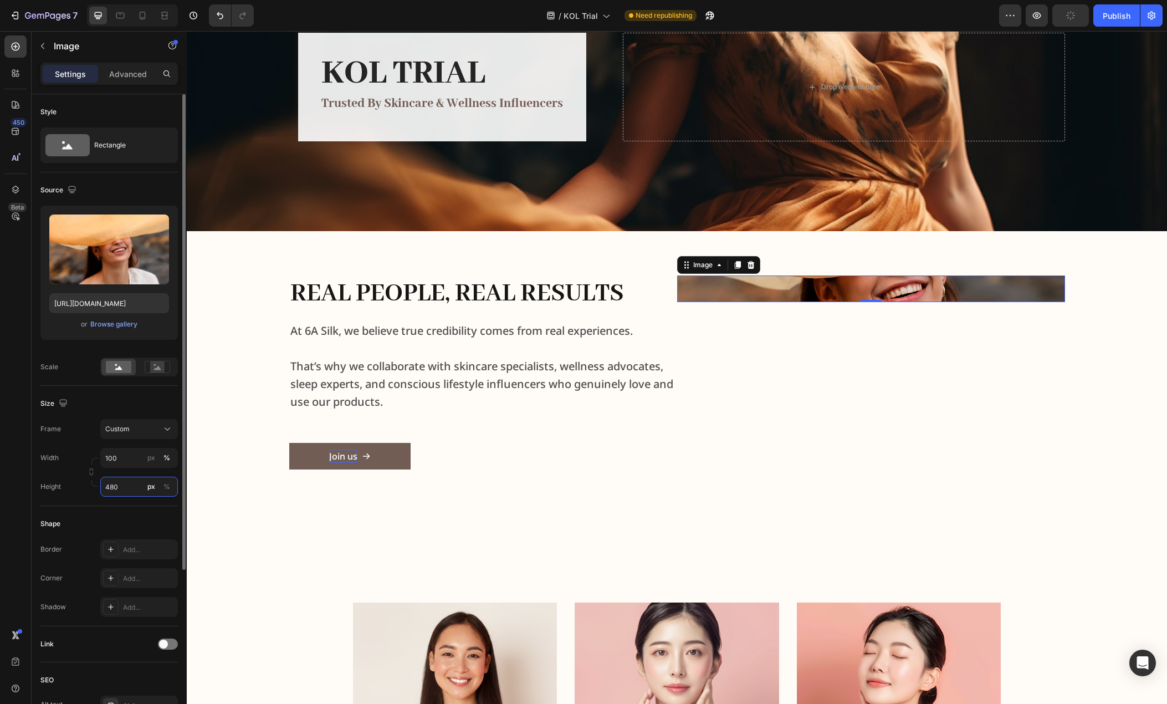
click at [126, 483] on input "480" at bounding box center [139, 487] width 78 height 20
type input "480"
click at [741, 304] on div "Image 0" at bounding box center [871, 372] width 388 height 194
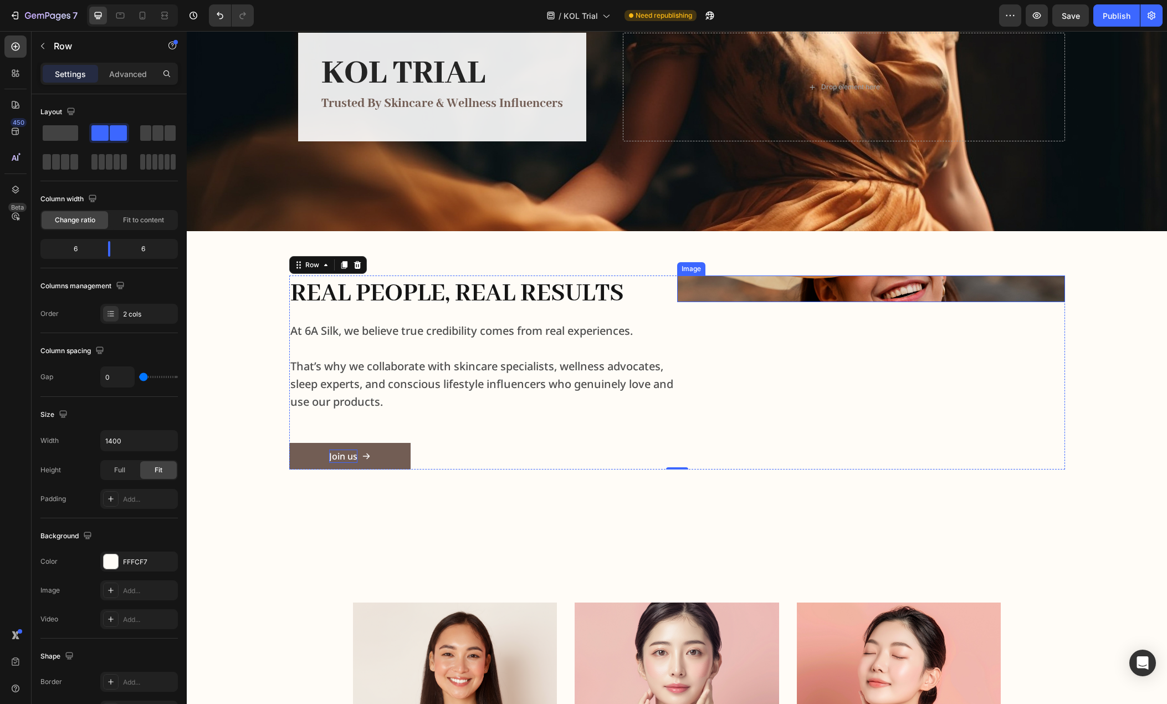
click at [777, 294] on img at bounding box center [871, 288] width 388 height 27
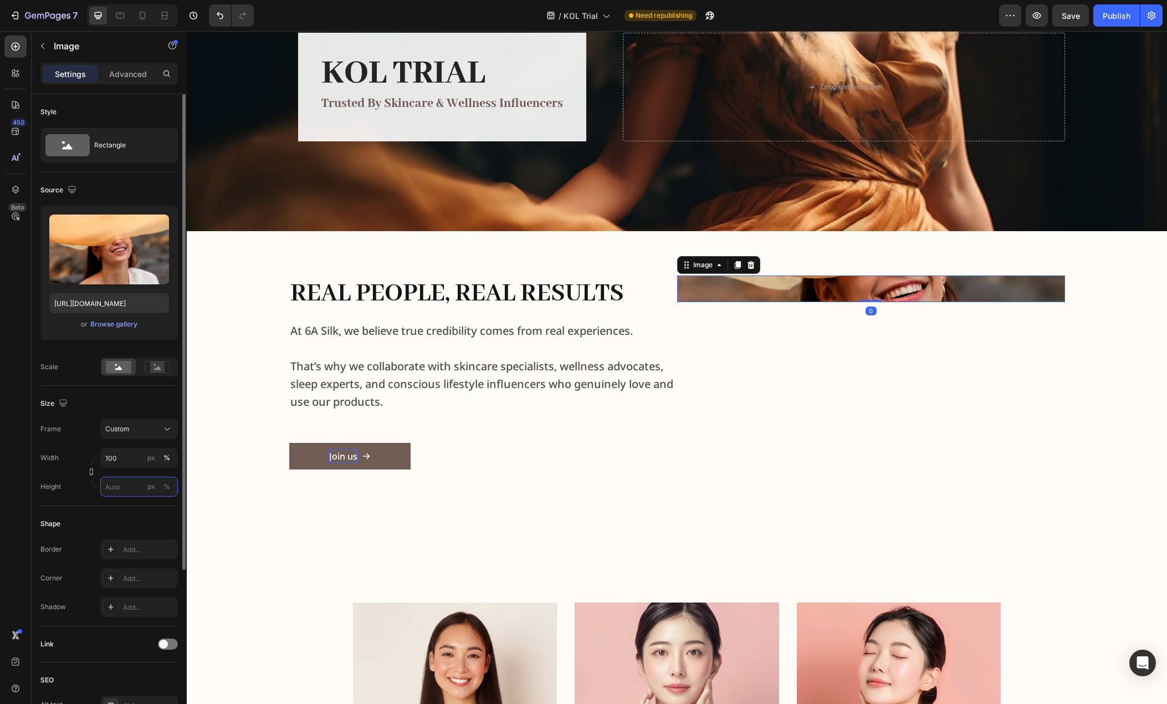
click at [119, 482] on input "px %" at bounding box center [139, 487] width 78 height 20
type input "480"
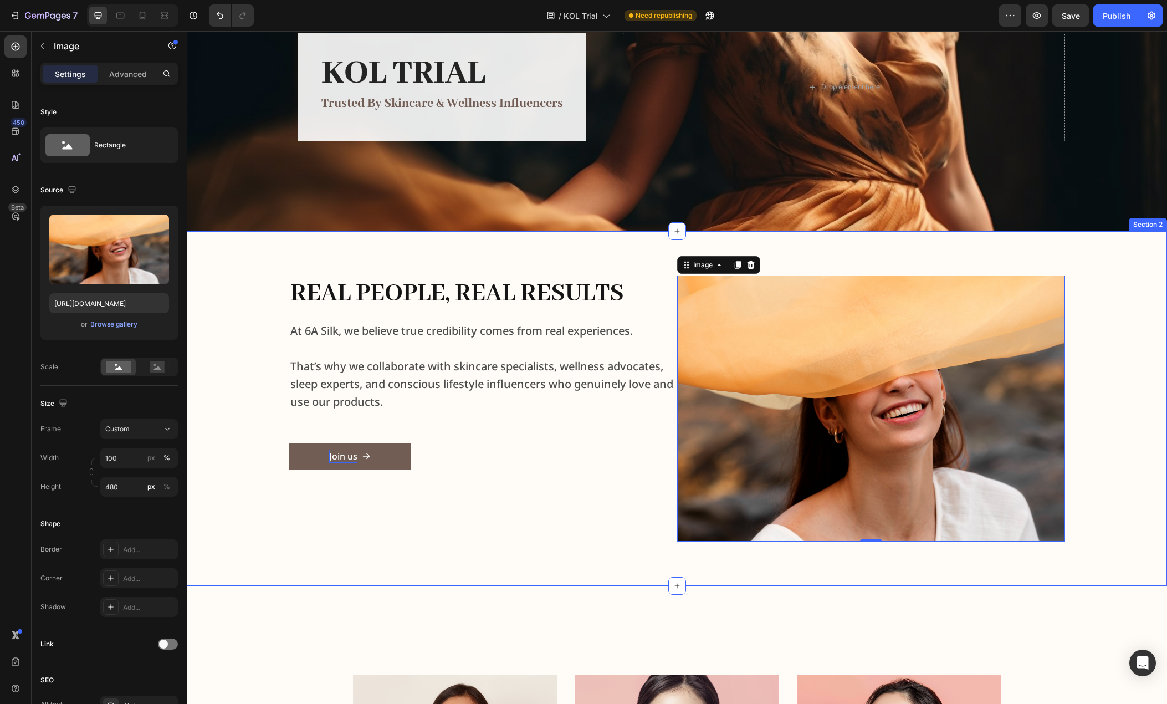
click at [226, 496] on div "Real People, Real Results Heading At 6A Silk, we believe true credibility comes…" at bounding box center [677, 408] width 962 height 266
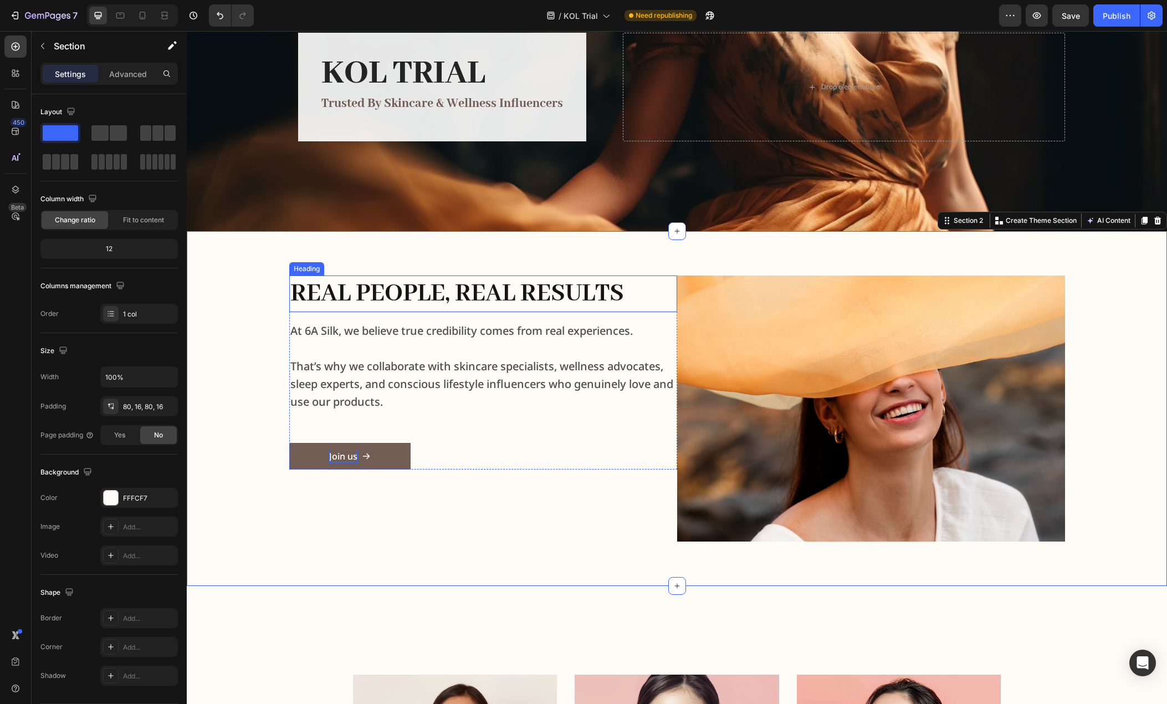
click at [650, 291] on h2 "Real People, Real Results" at bounding box center [483, 293] width 388 height 37
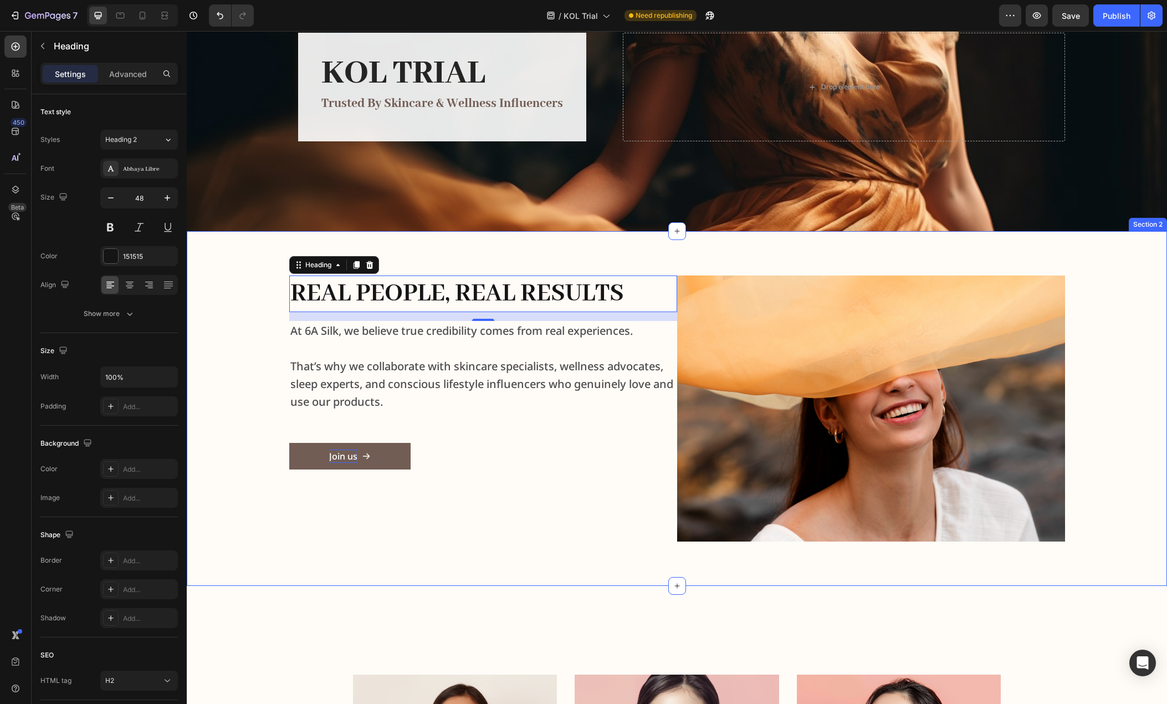
click at [238, 330] on div "Real People, Real Results Heading 16 At 6A Silk, we believe true credibility co…" at bounding box center [677, 408] width 962 height 266
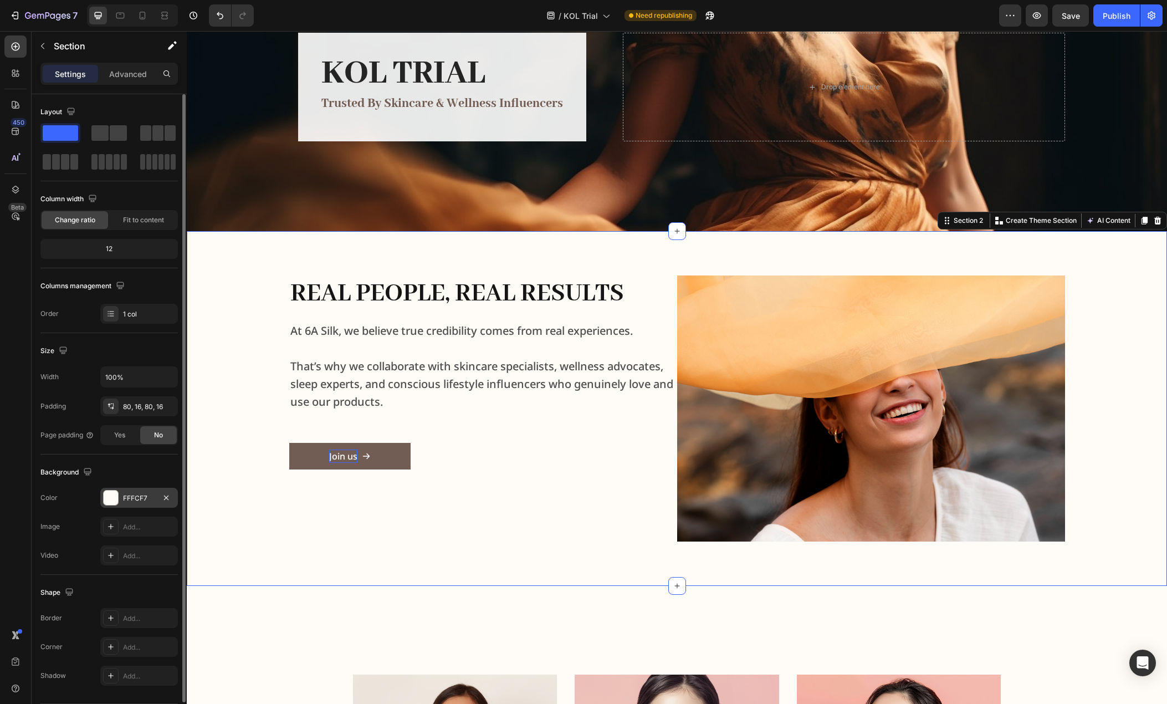
click at [121, 502] on div "FFFCF7" at bounding box center [139, 498] width 78 height 20
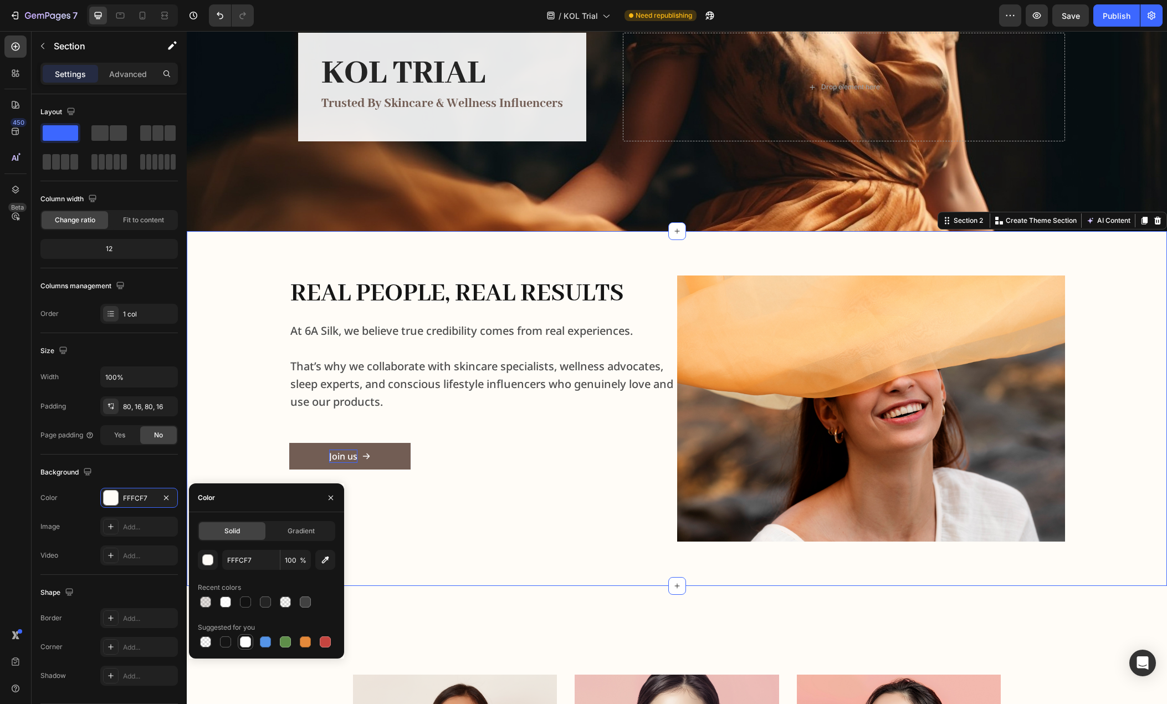
click at [246, 638] on div at bounding box center [245, 641] width 11 height 11
type input "FFFFFF"
click at [232, 411] on div "Real People, Real Results Heading At 6A Silk, we believe true credibility comes…" at bounding box center [677, 408] width 962 height 266
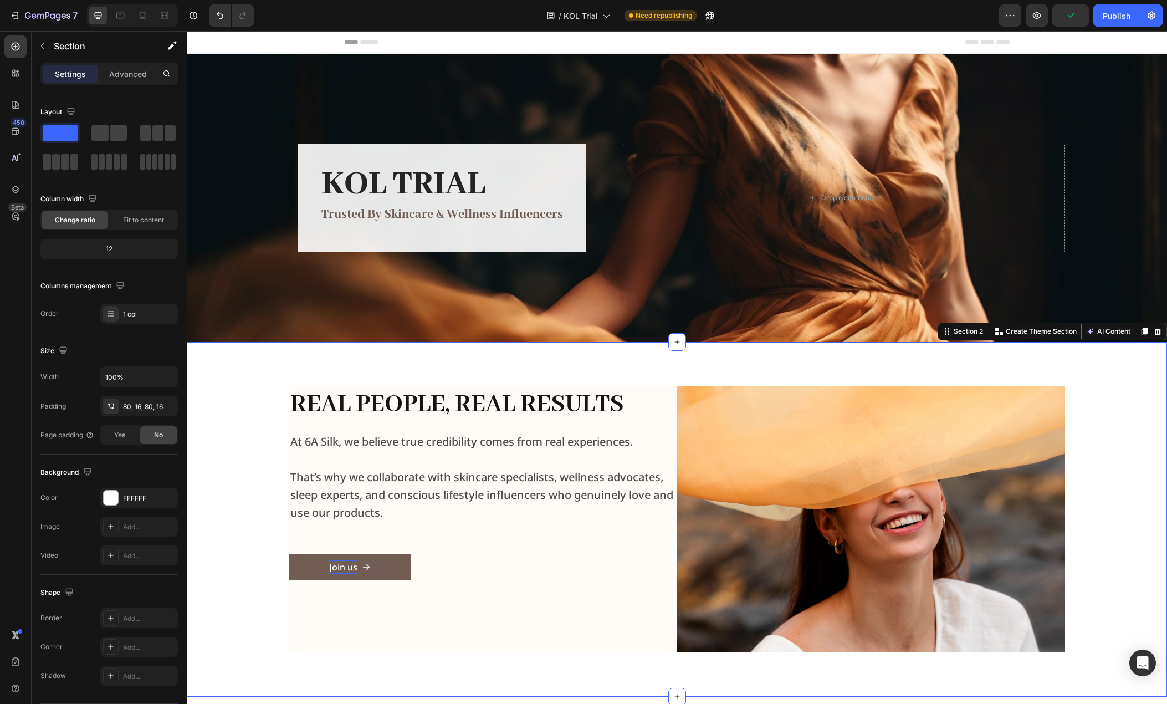
scroll to position [166, 0]
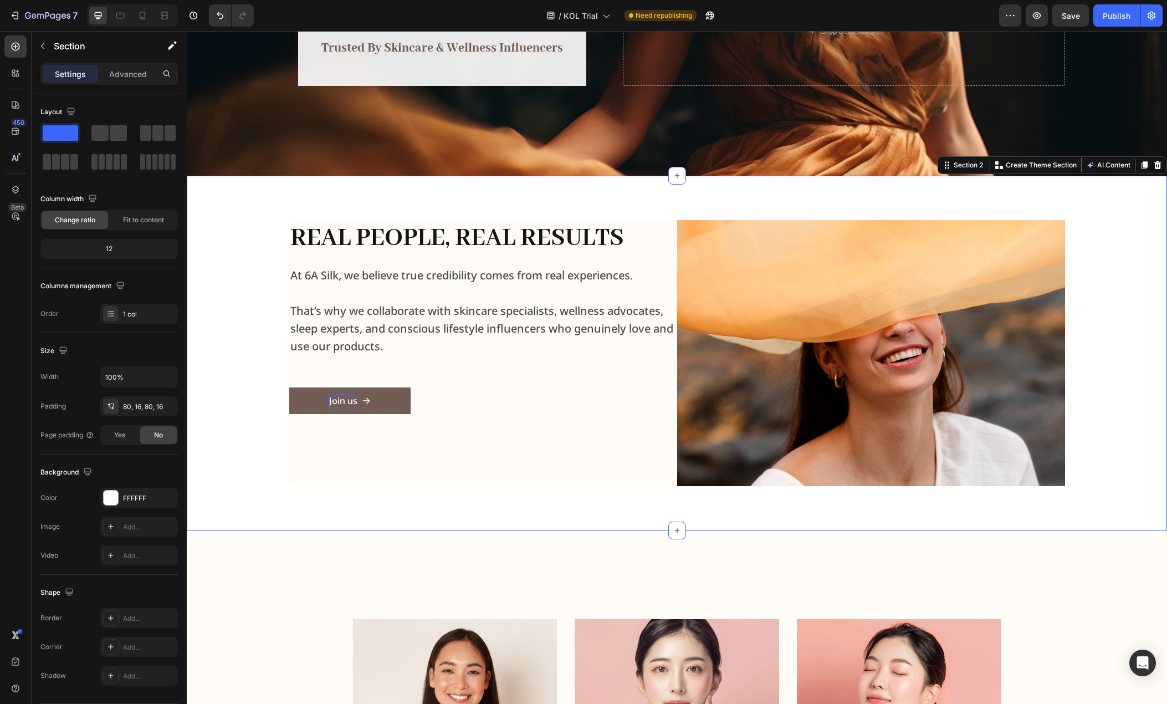
click at [241, 428] on div "Real People, Real Results Heading At 6A Silk, we believe true credibility comes…" at bounding box center [677, 353] width 962 height 266
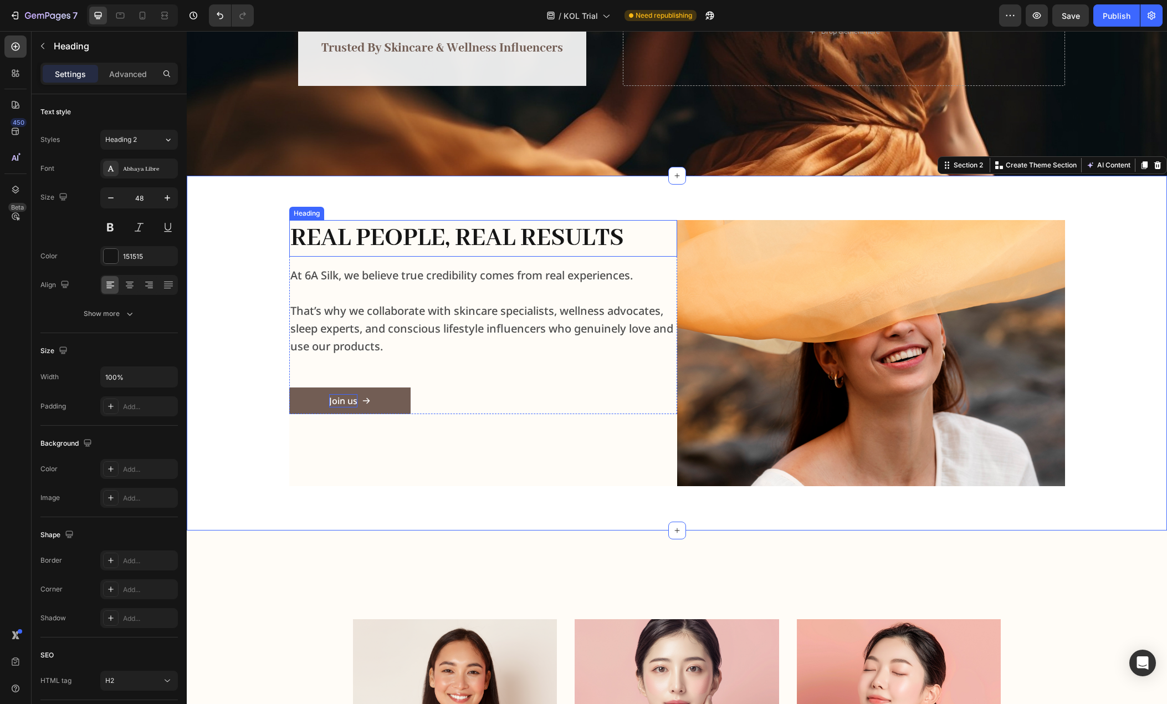
click at [652, 232] on h2 "Real People, Real Results" at bounding box center [483, 238] width 388 height 37
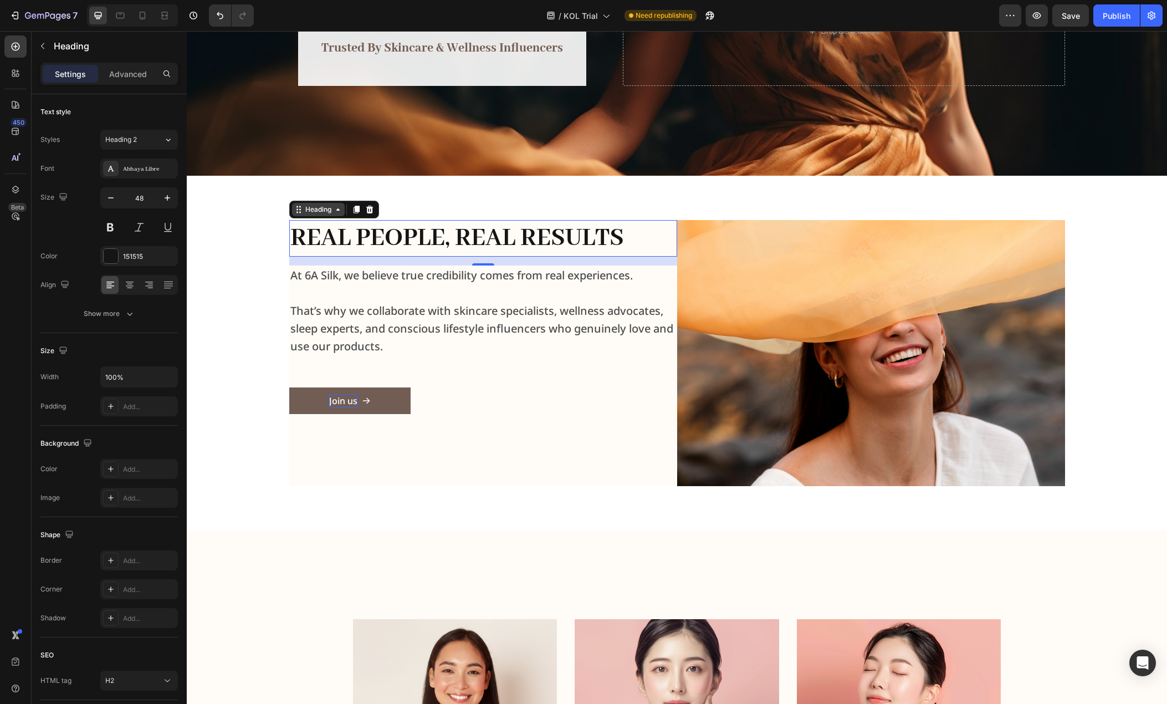
click at [305, 213] on div "Heading" at bounding box center [318, 209] width 30 height 10
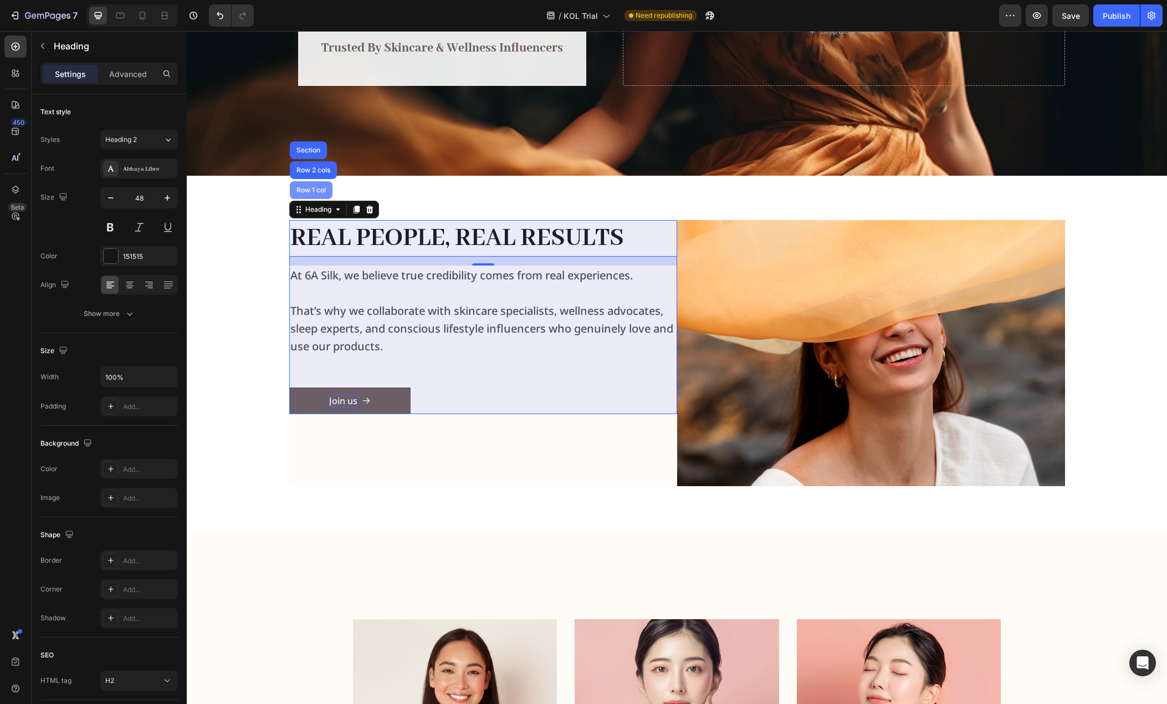
click at [308, 193] on div "Row 1 col" at bounding box center [311, 190] width 43 height 18
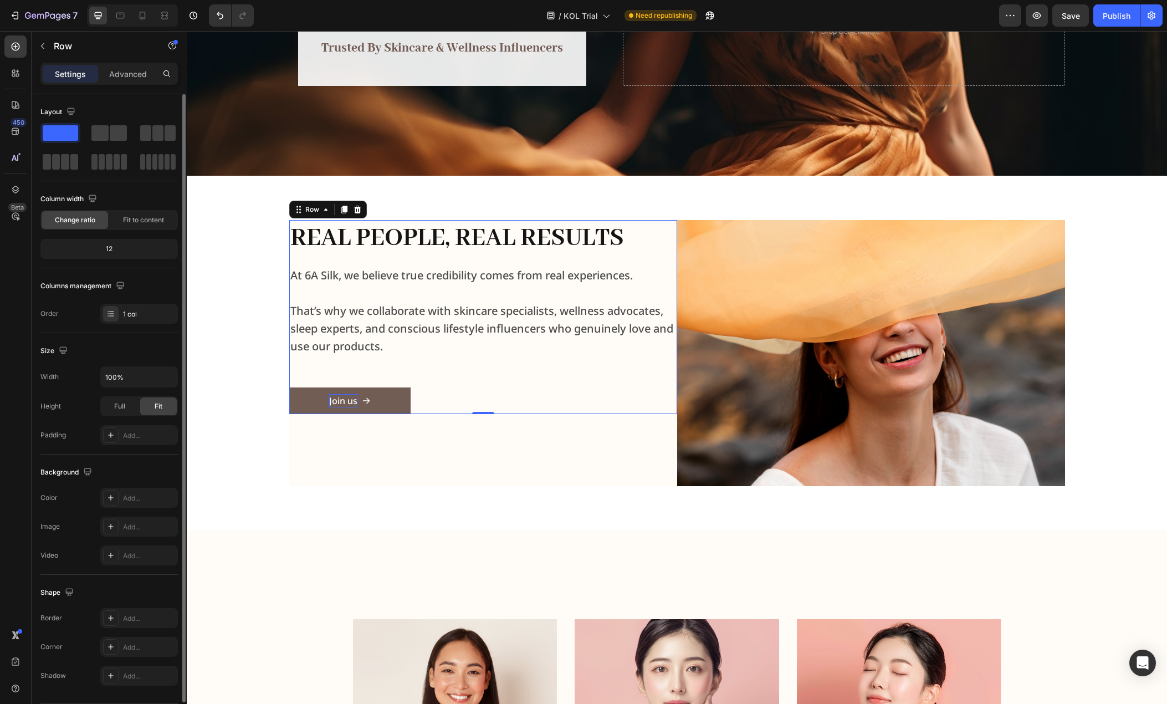
scroll to position [35, 0]
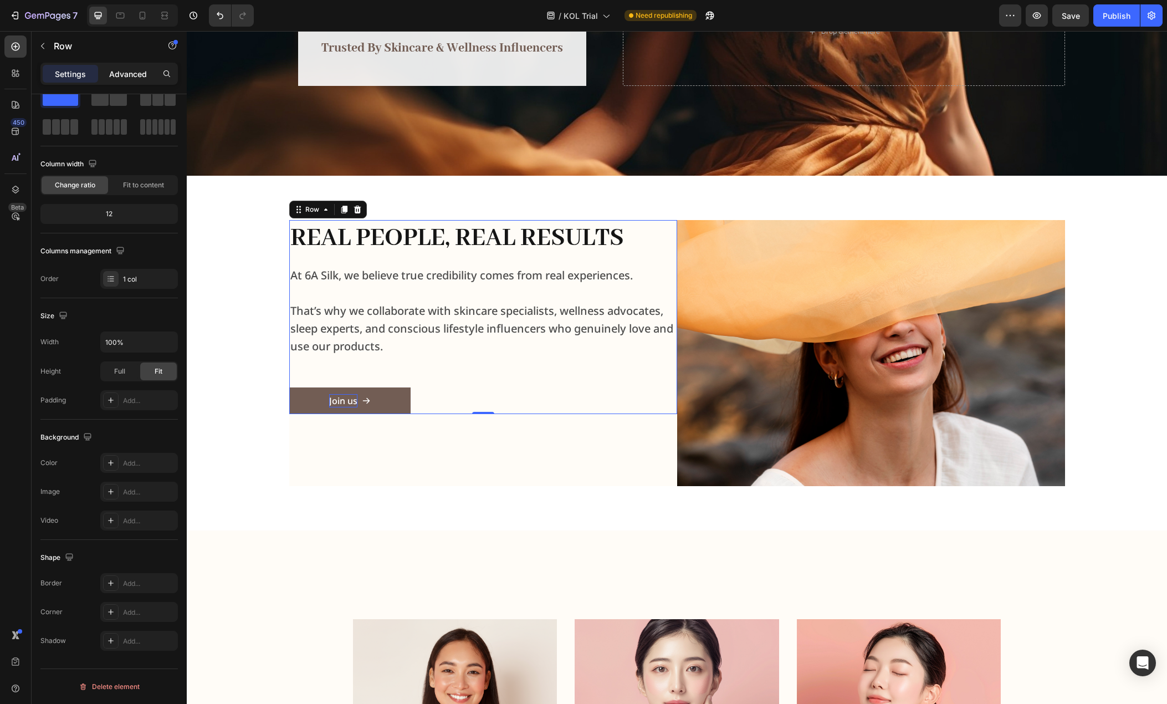
click at [127, 75] on p "Advanced" at bounding box center [128, 74] width 38 height 12
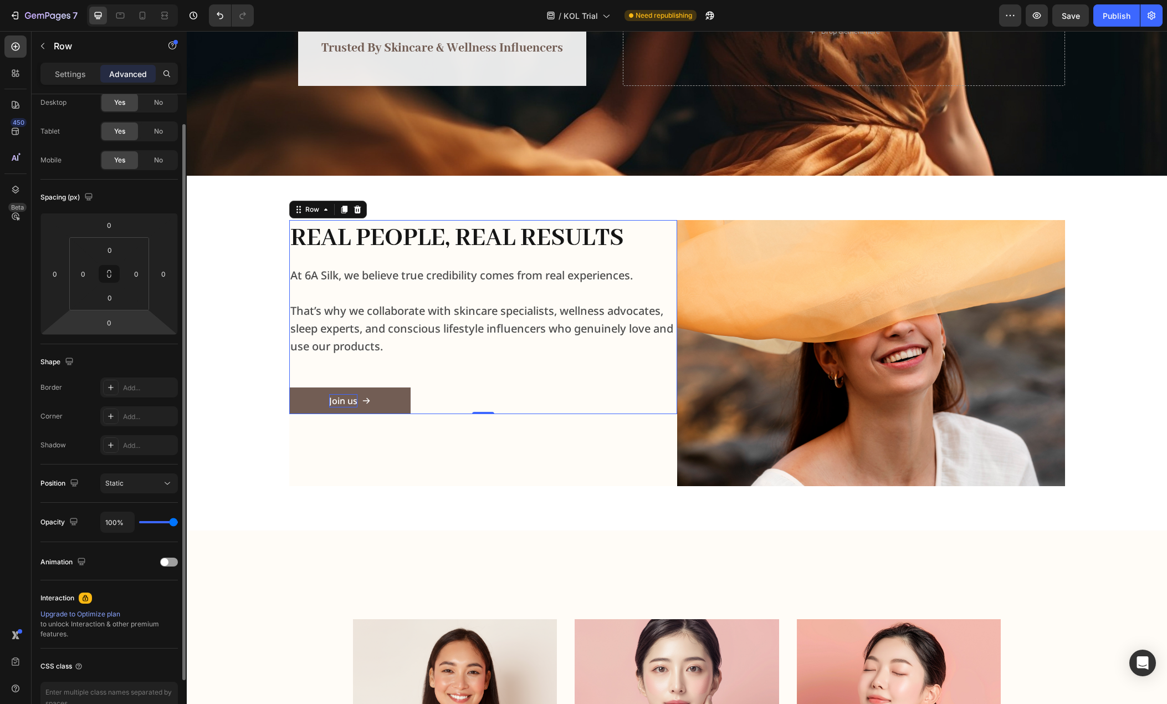
scroll to position [98, 0]
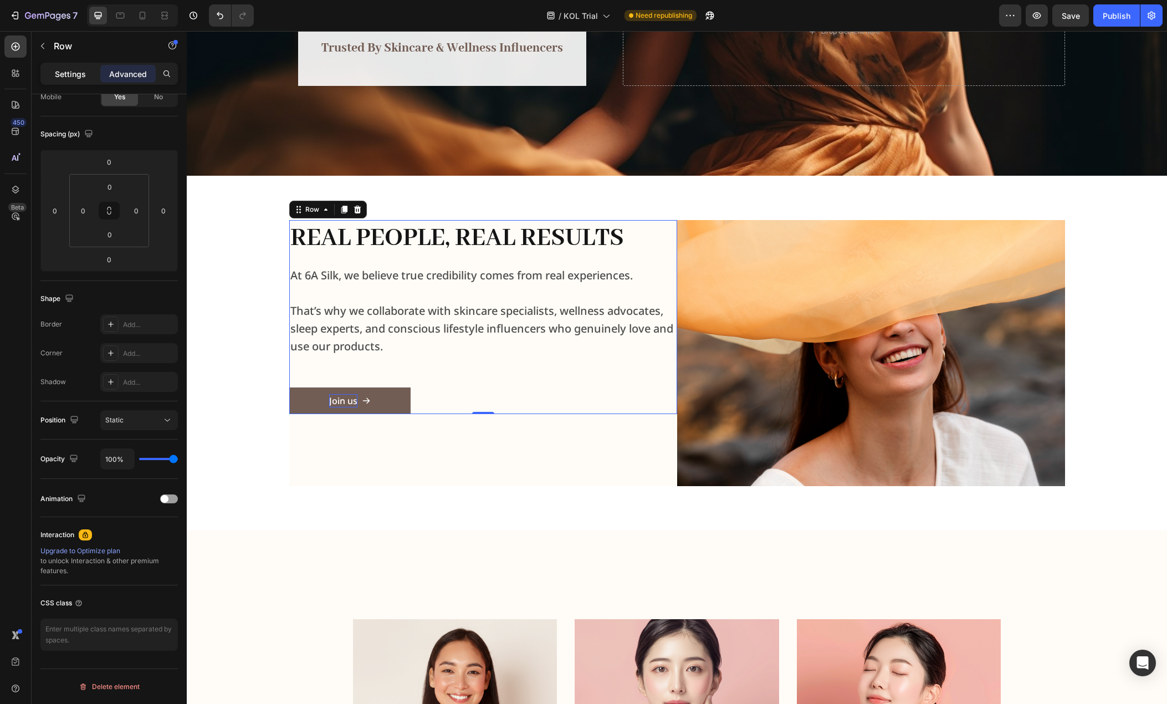
click at [81, 69] on p "Settings" at bounding box center [70, 74] width 31 height 12
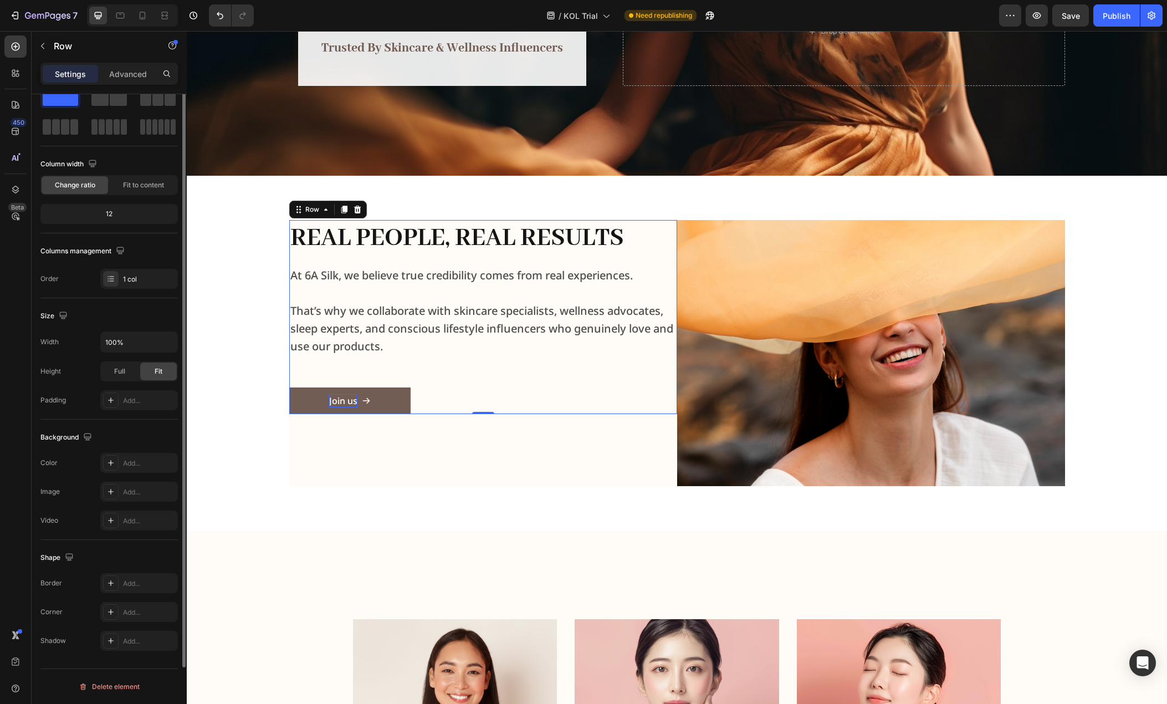
scroll to position [0, 0]
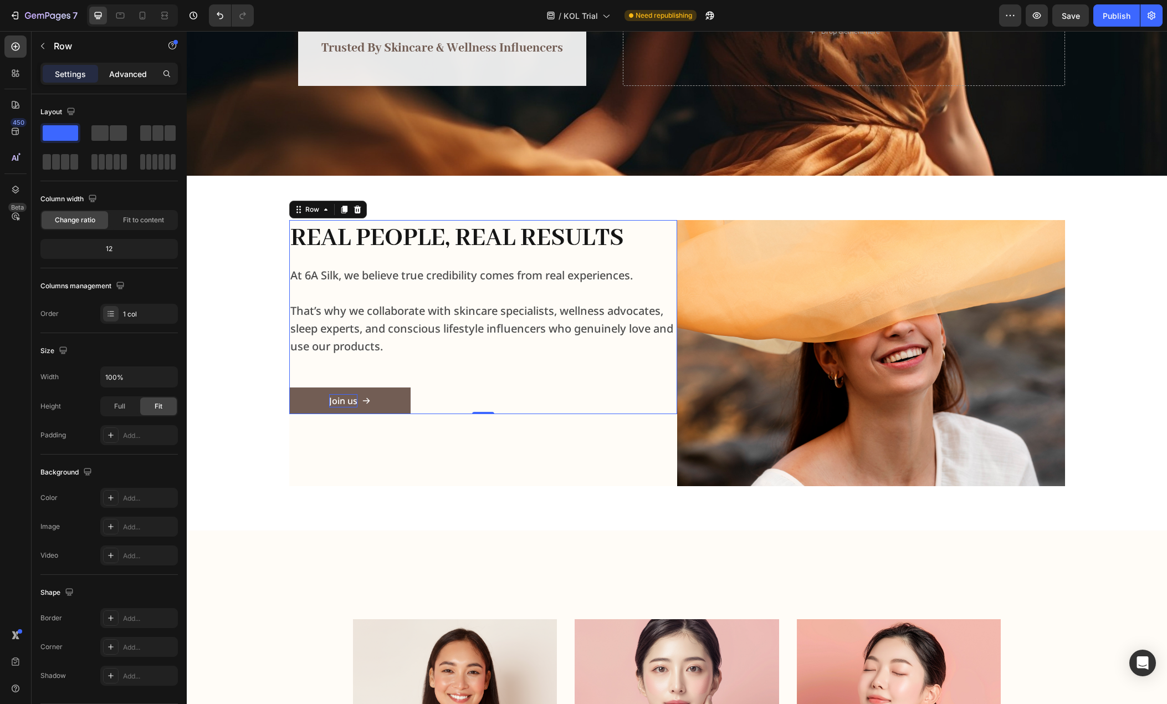
click at [155, 76] on div "Advanced" at bounding box center [127, 74] width 55 height 18
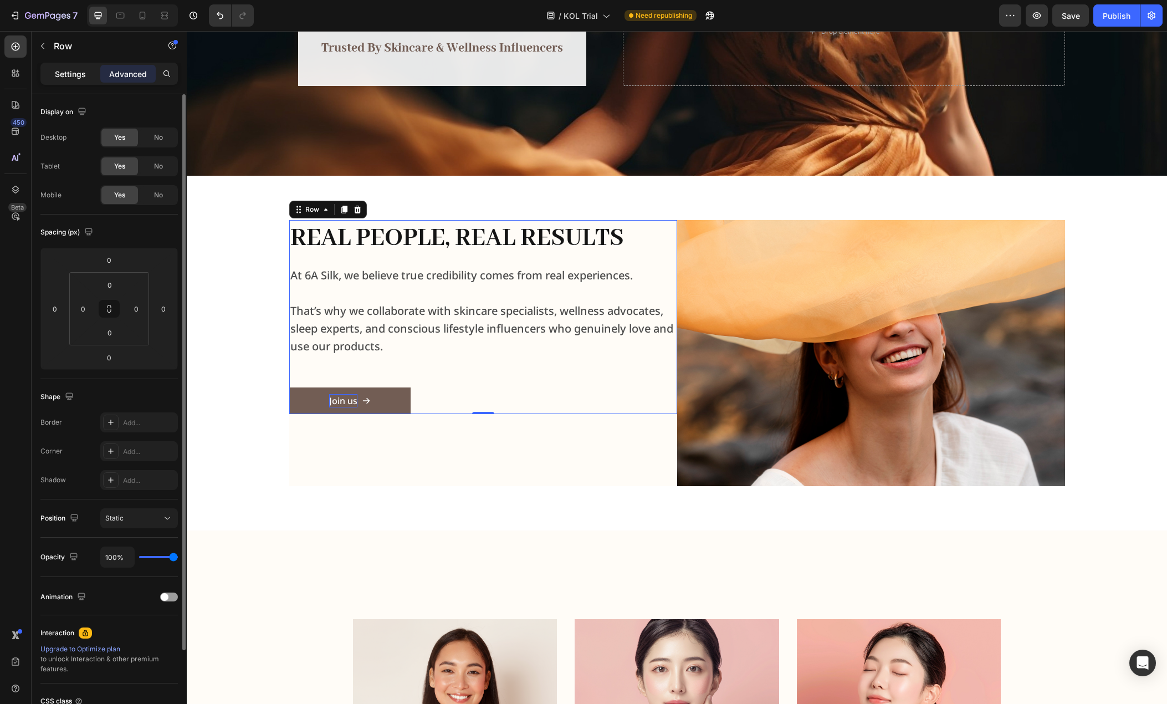
click at [70, 74] on p "Settings" at bounding box center [70, 74] width 31 height 12
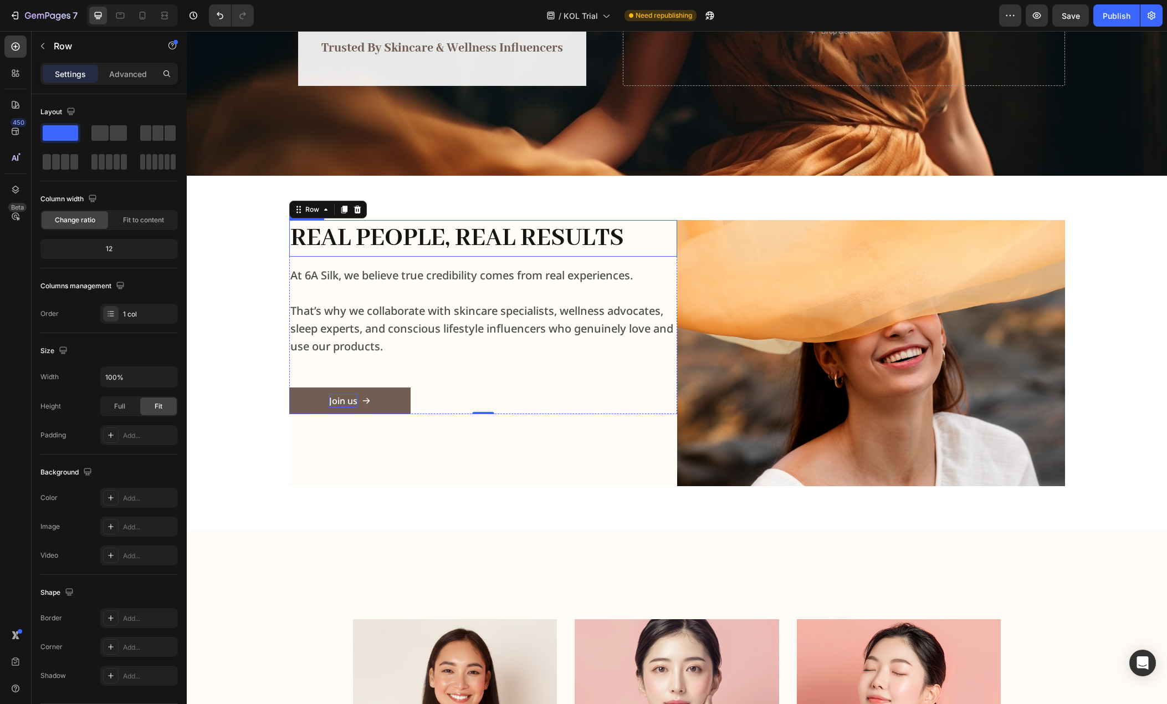
click at [642, 241] on h2 "Real People, Real Results" at bounding box center [483, 238] width 388 height 37
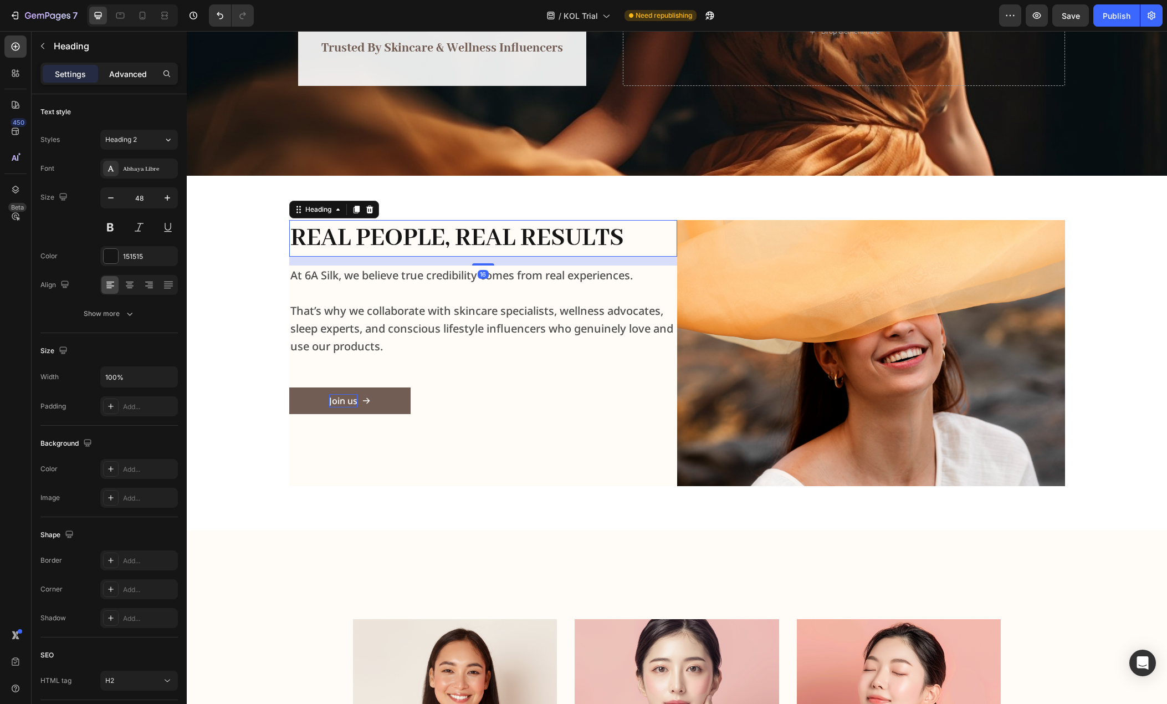
click at [132, 68] on p "Advanced" at bounding box center [128, 74] width 38 height 12
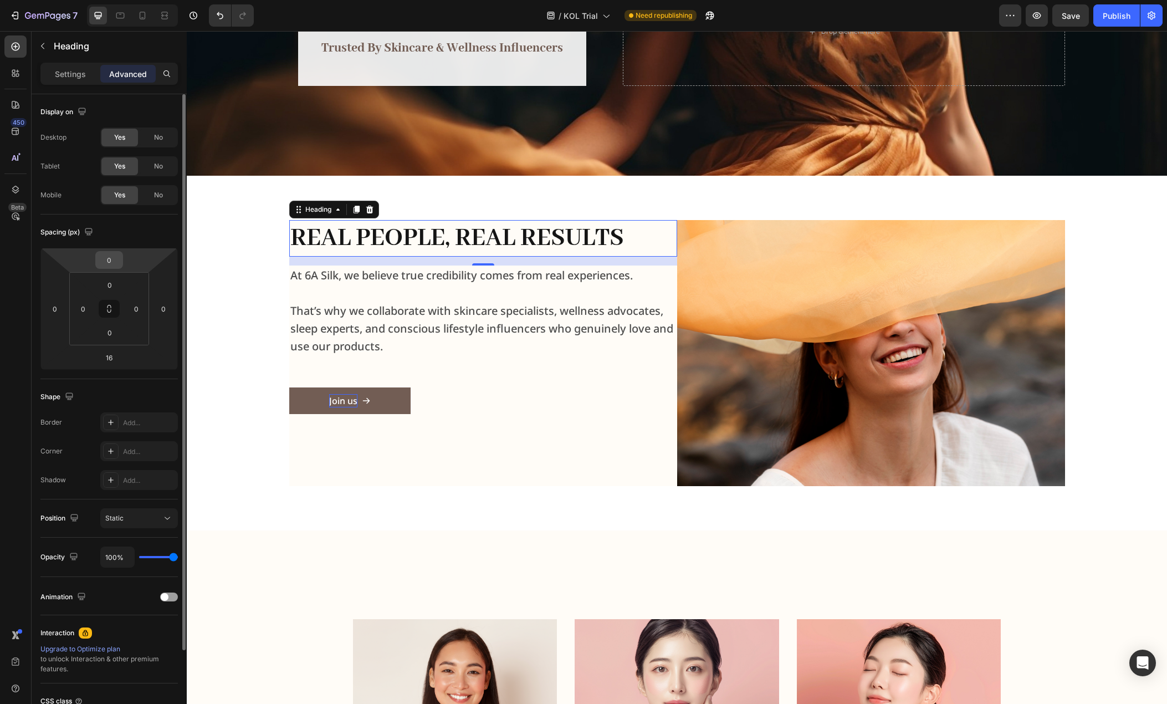
click at [116, 264] on input "0" at bounding box center [109, 260] width 22 height 17
type input "40"
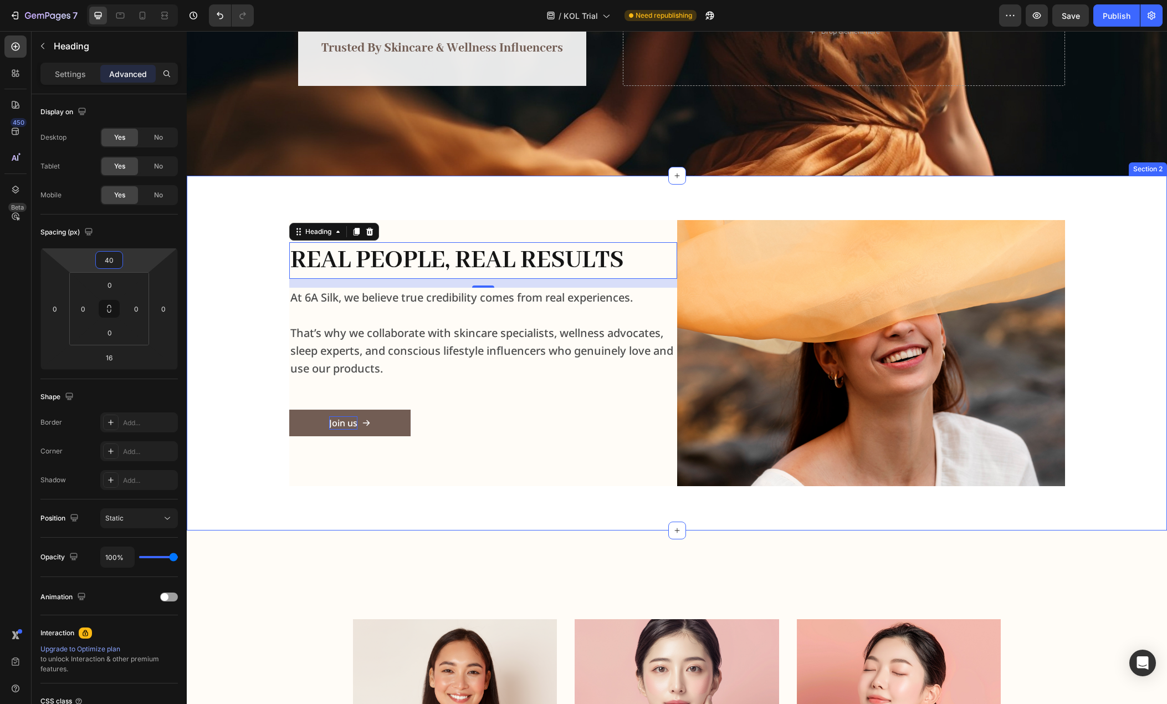
click at [253, 316] on div "Real People, Real Results Heading 16 At 6A Silk, we believe true credibility co…" at bounding box center [677, 353] width 962 height 266
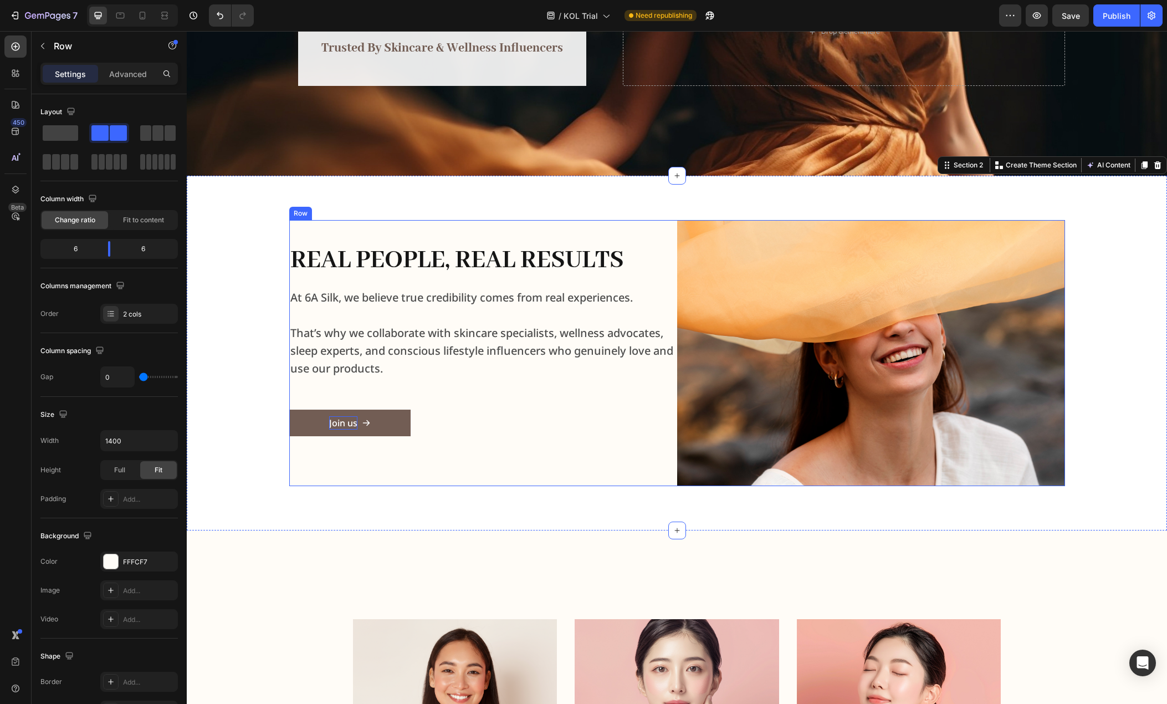
click at [574, 463] on div "Real People, Real Results Heading At 6A Silk, we believe true credibility comes…" at bounding box center [483, 353] width 388 height 266
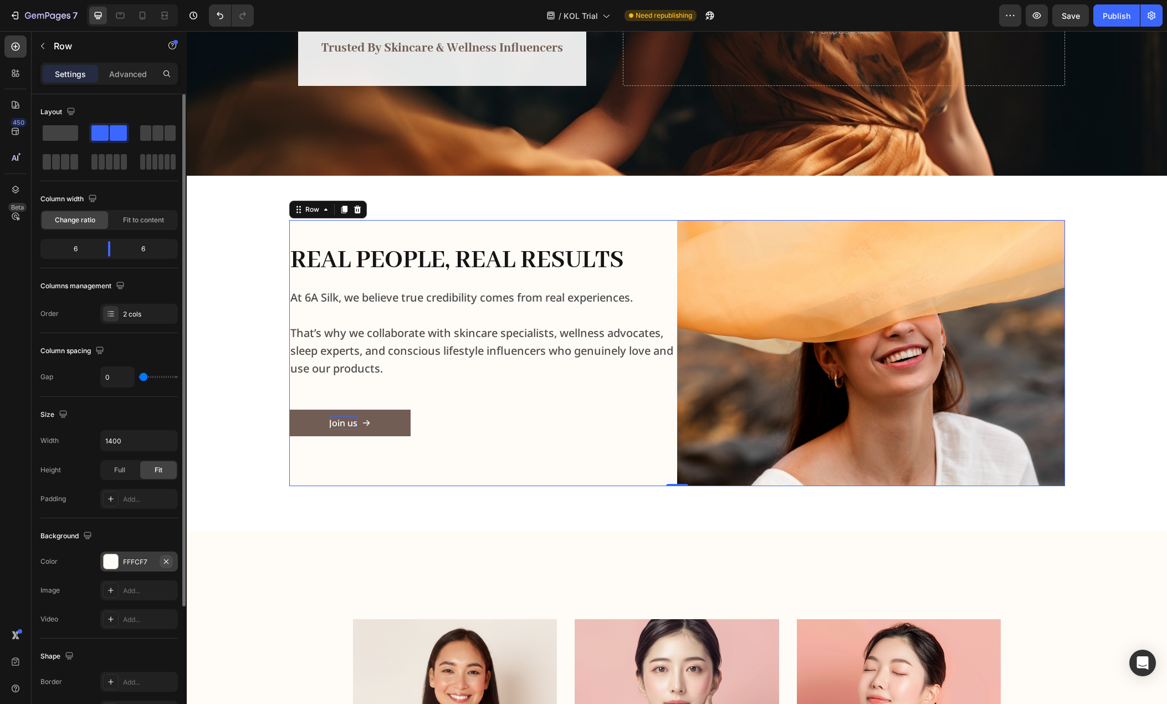
click at [167, 562] on icon "button" at bounding box center [166, 561] width 9 height 9
click at [228, 446] on div "Real People, Real Results Heading At 6A Silk, we believe true credibility comes…" at bounding box center [677, 353] width 962 height 266
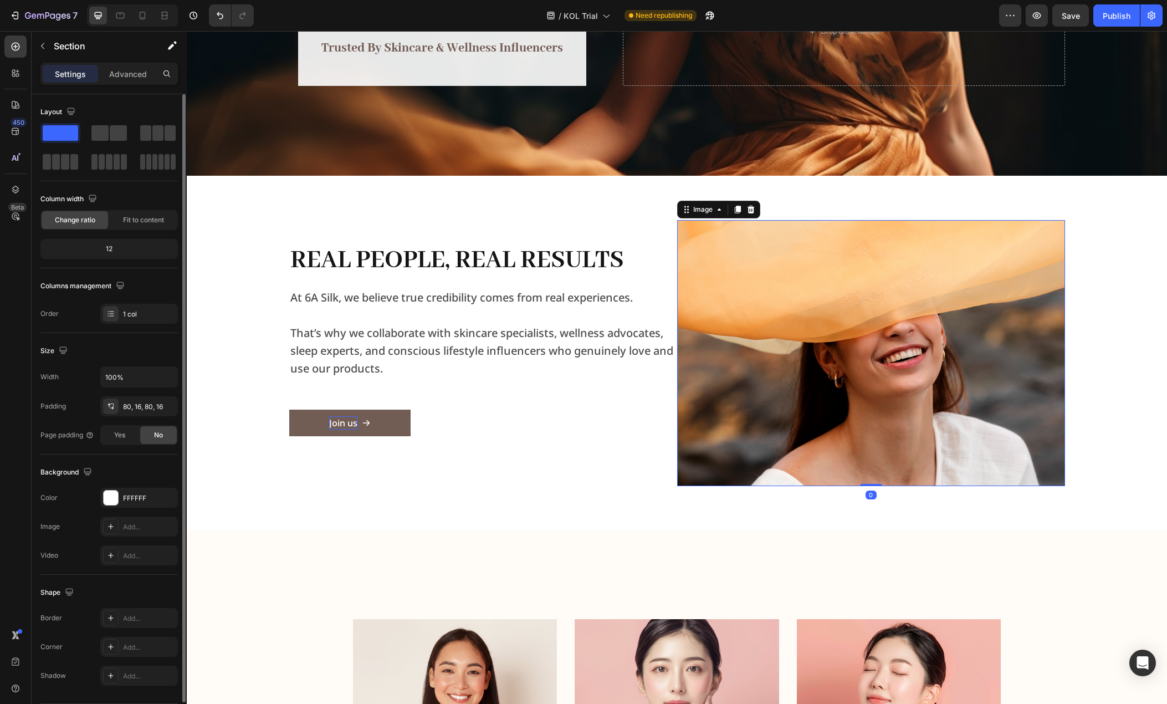
click at [677, 240] on img at bounding box center [871, 353] width 388 height 266
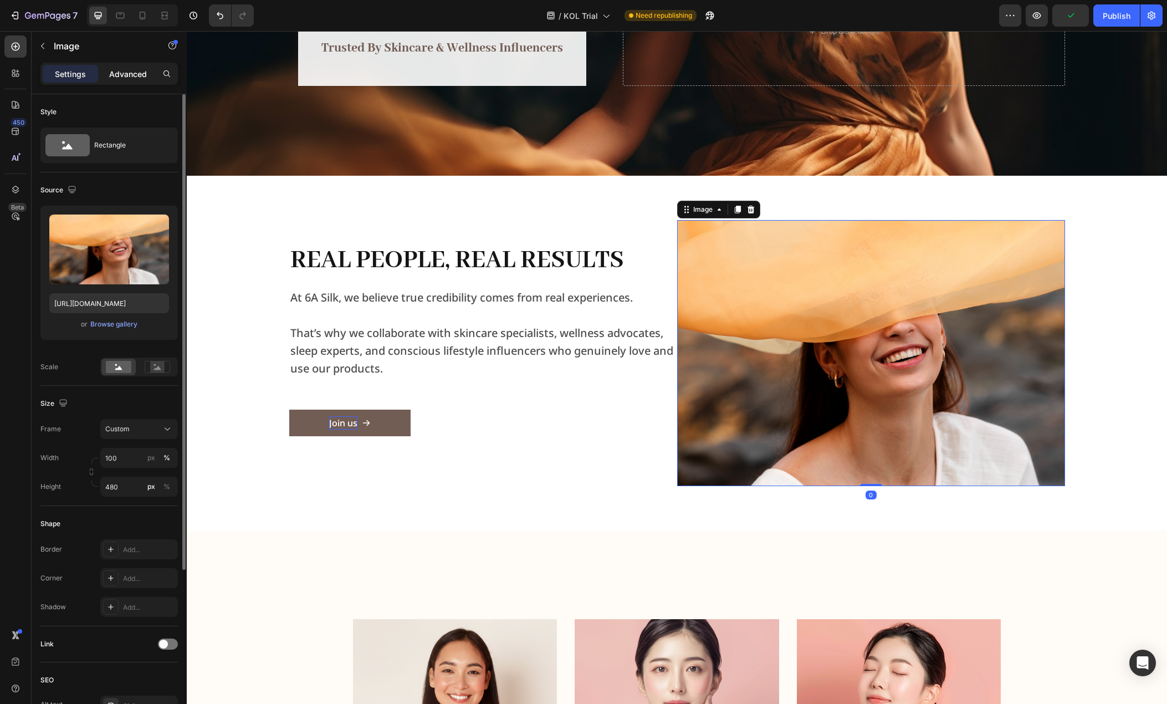
click at [132, 72] on p "Advanced" at bounding box center [128, 74] width 38 height 12
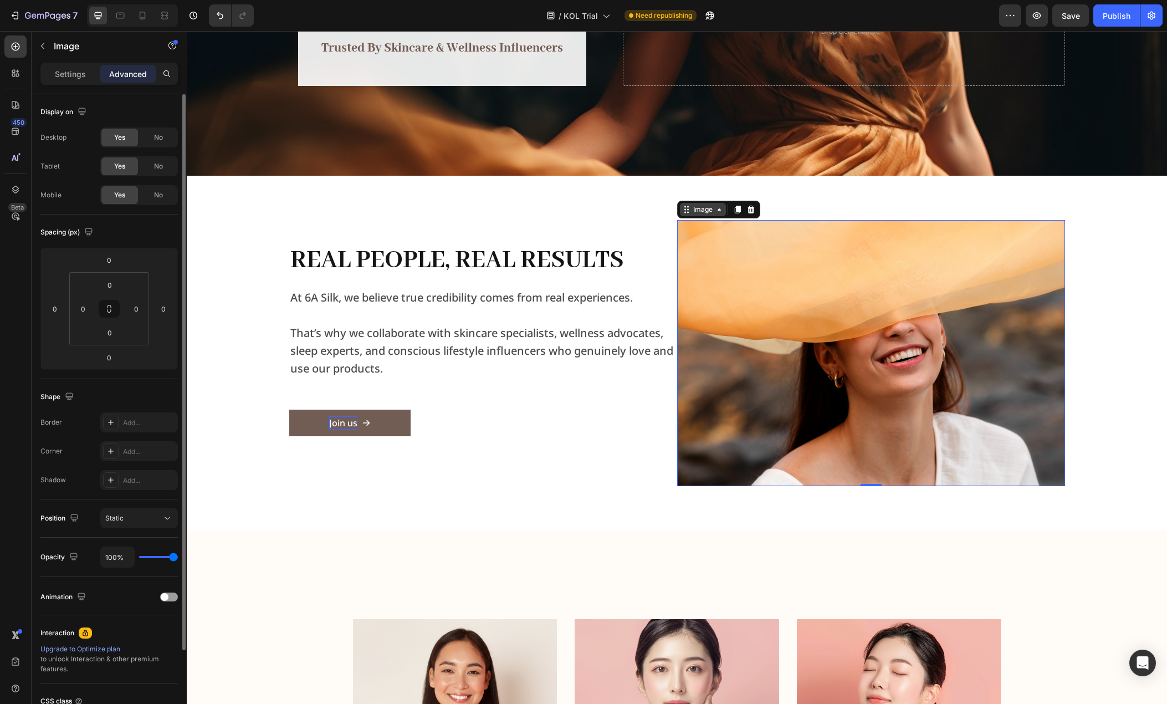
click at [684, 208] on icon at bounding box center [686, 209] width 9 height 9
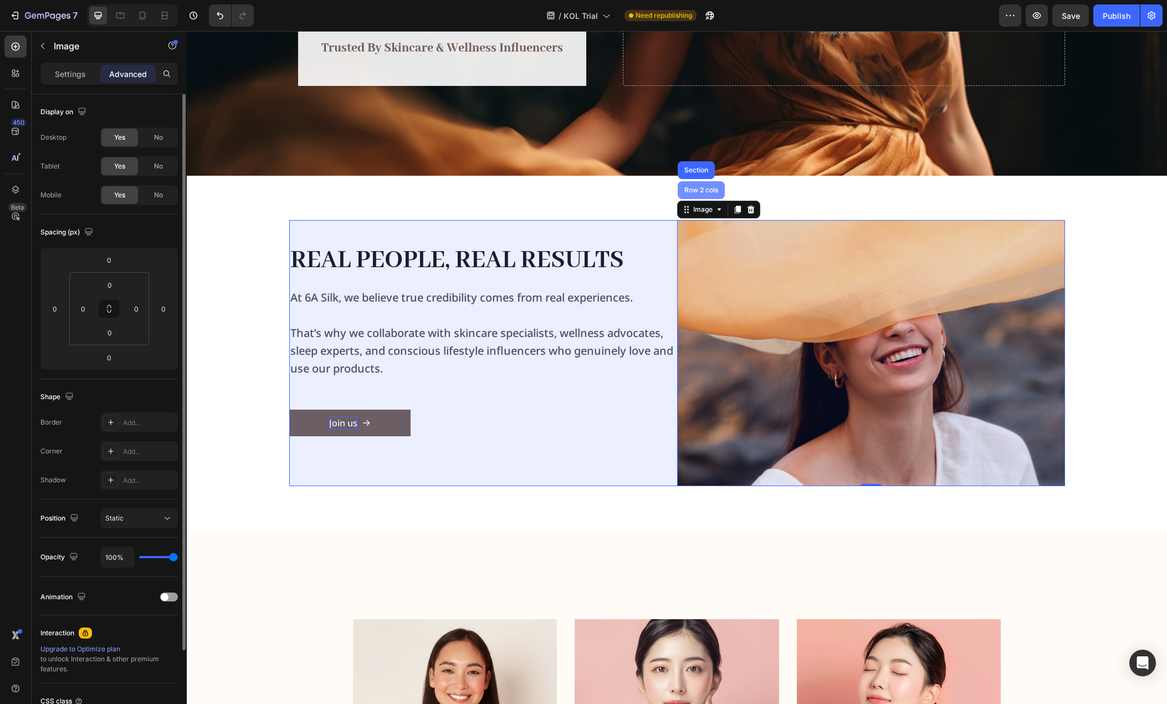
click at [700, 193] on div "Row 2 cols" at bounding box center [701, 190] width 47 height 18
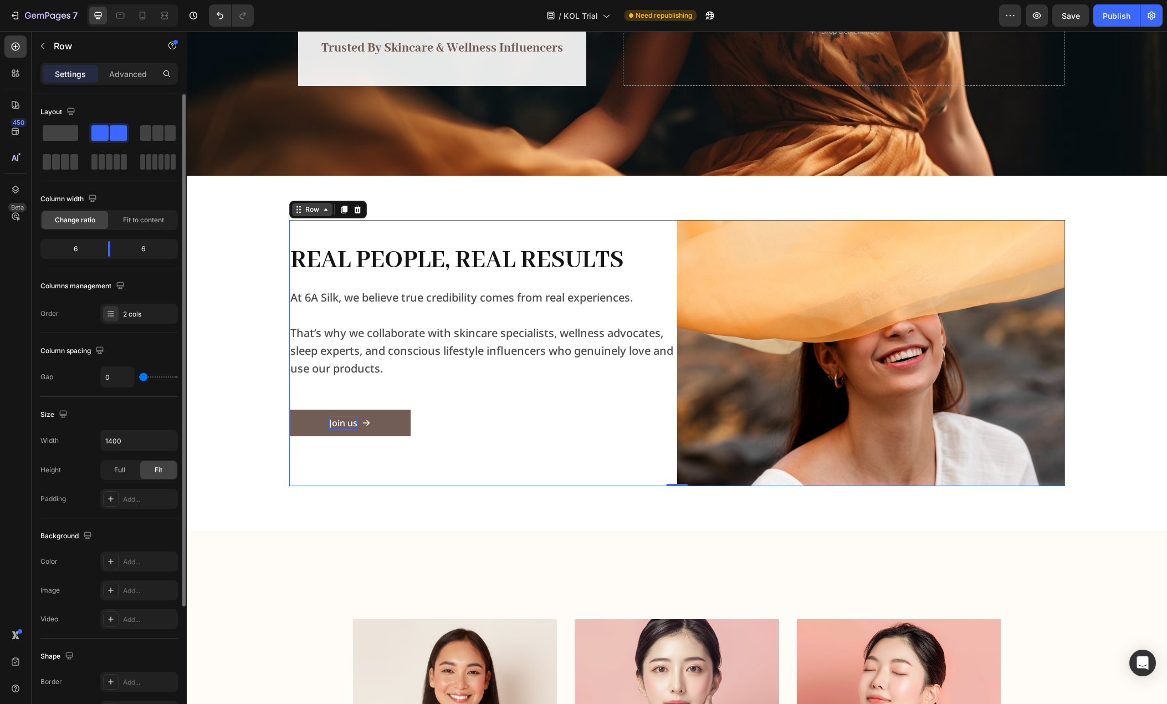
click at [305, 212] on div "Row" at bounding box center [312, 209] width 18 height 10
click at [116, 377] on input "0" at bounding box center [117, 377] width 33 height 20
type input "3"
type input "32"
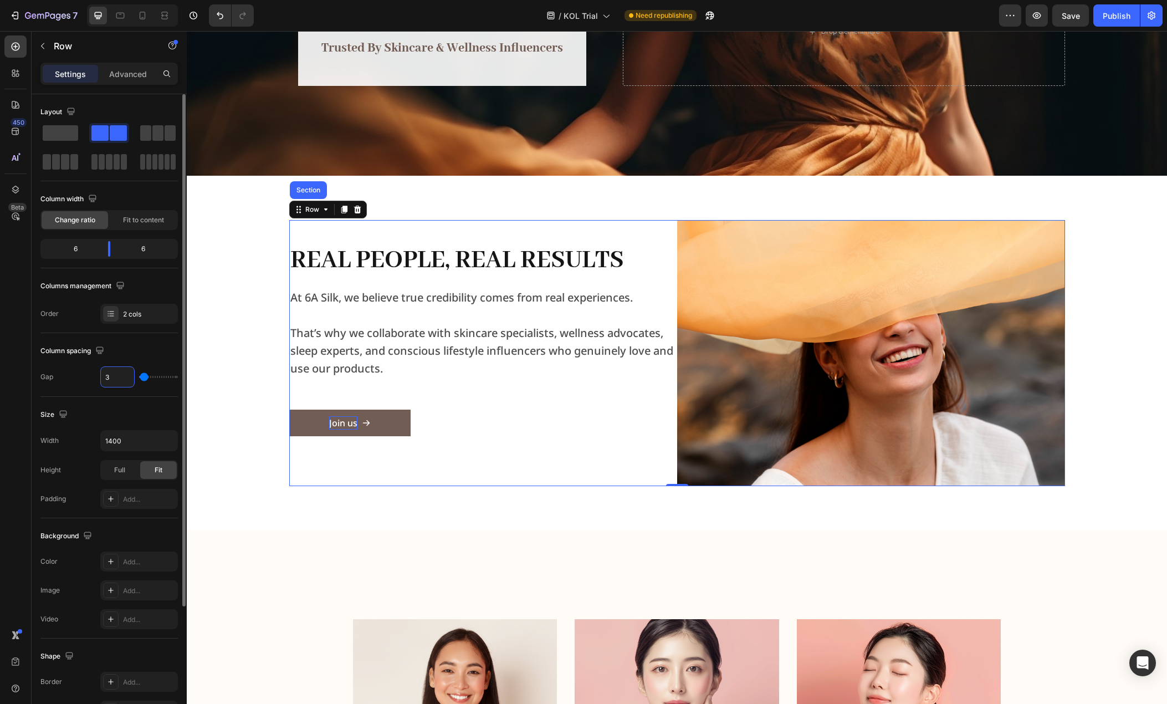
type input "32"
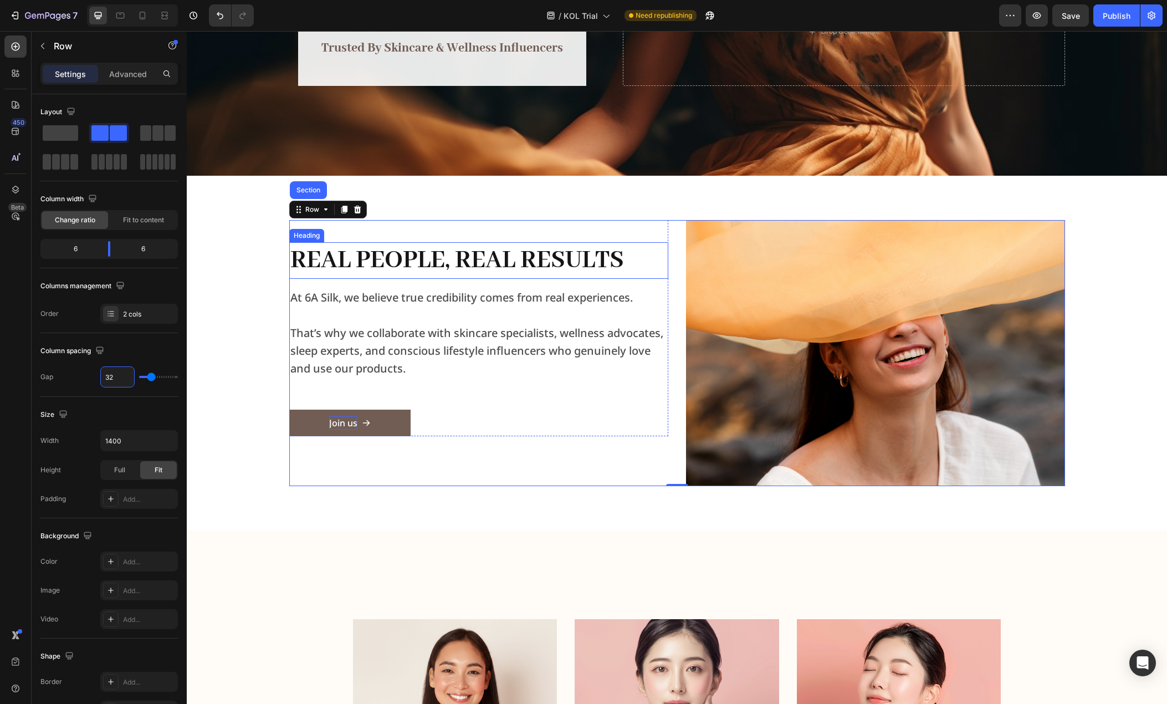
click at [655, 269] on h2 "Real People, Real Results" at bounding box center [478, 260] width 379 height 37
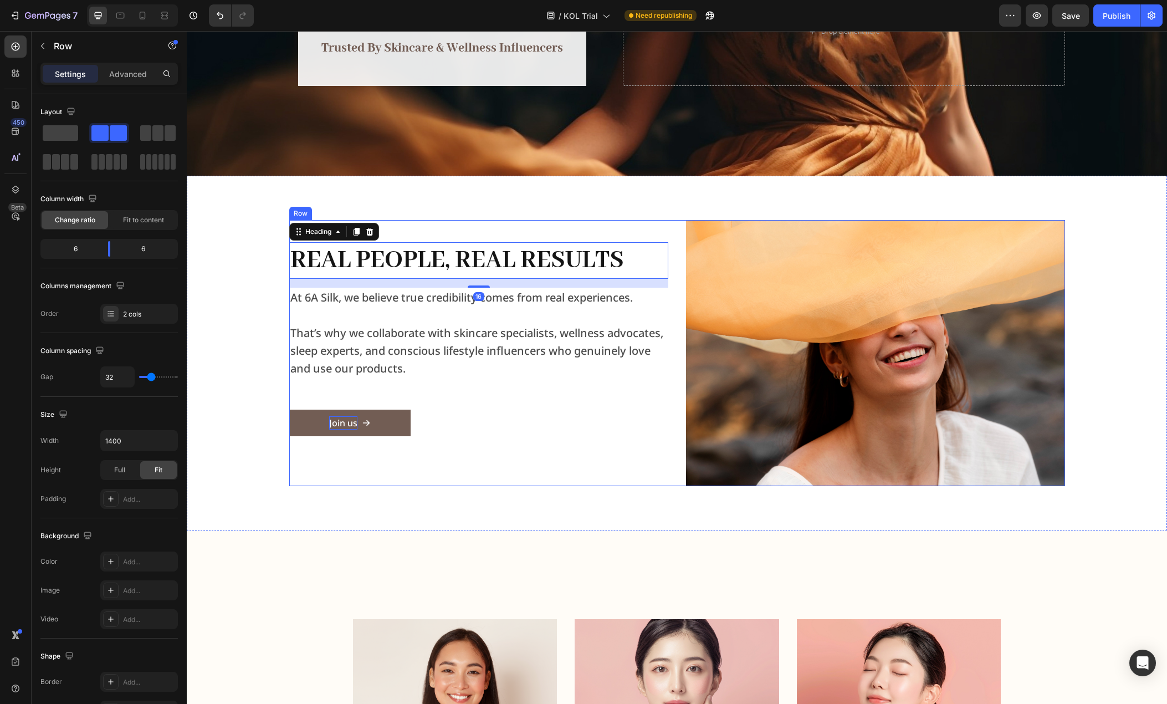
click at [671, 264] on div "Real People, Real Results Heading 16 At 6A Silk, we believe true credibility co…" at bounding box center [677, 353] width 776 height 266
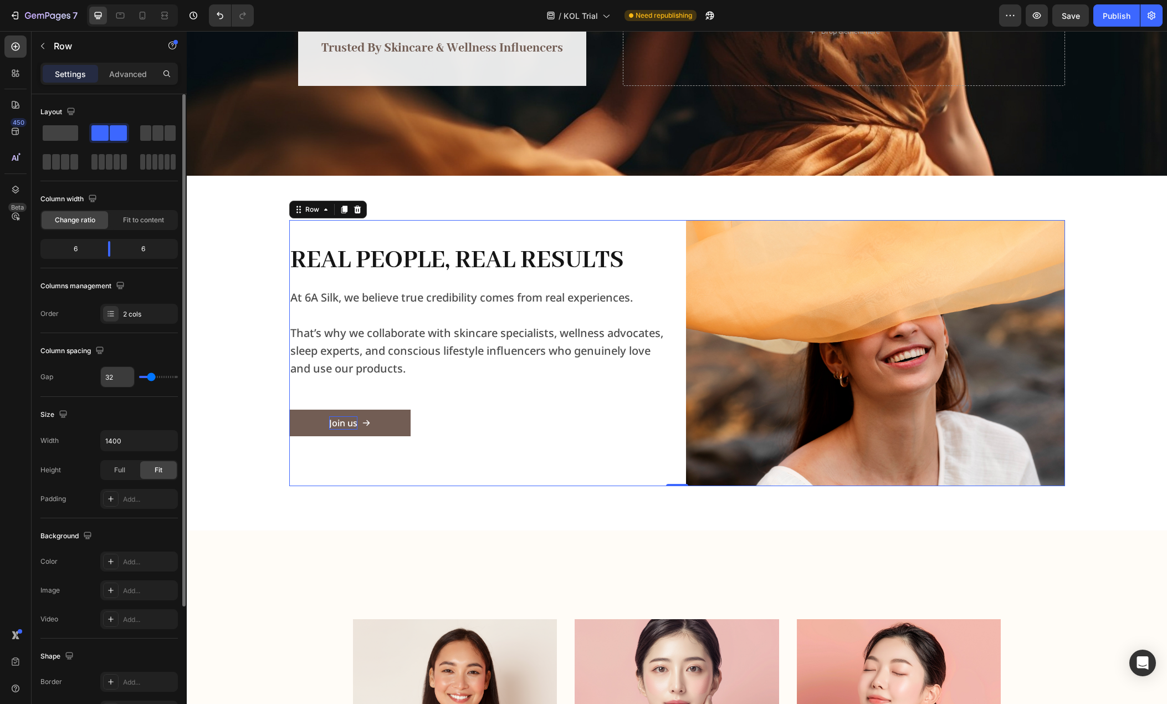
click at [126, 378] on input "32" at bounding box center [117, 377] width 33 height 20
type input "2"
type input "24"
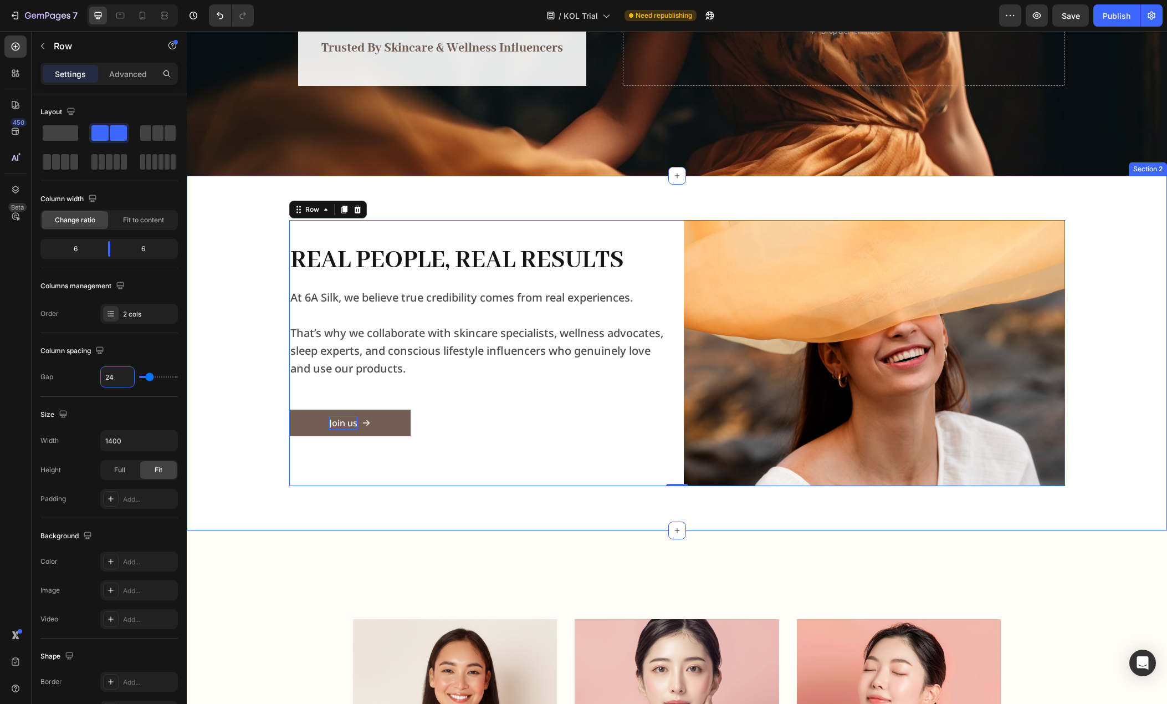
click at [235, 477] on div "Real People, Real Results Heading At 6A Silk, we believe true credibility comes…" at bounding box center [677, 353] width 962 height 266
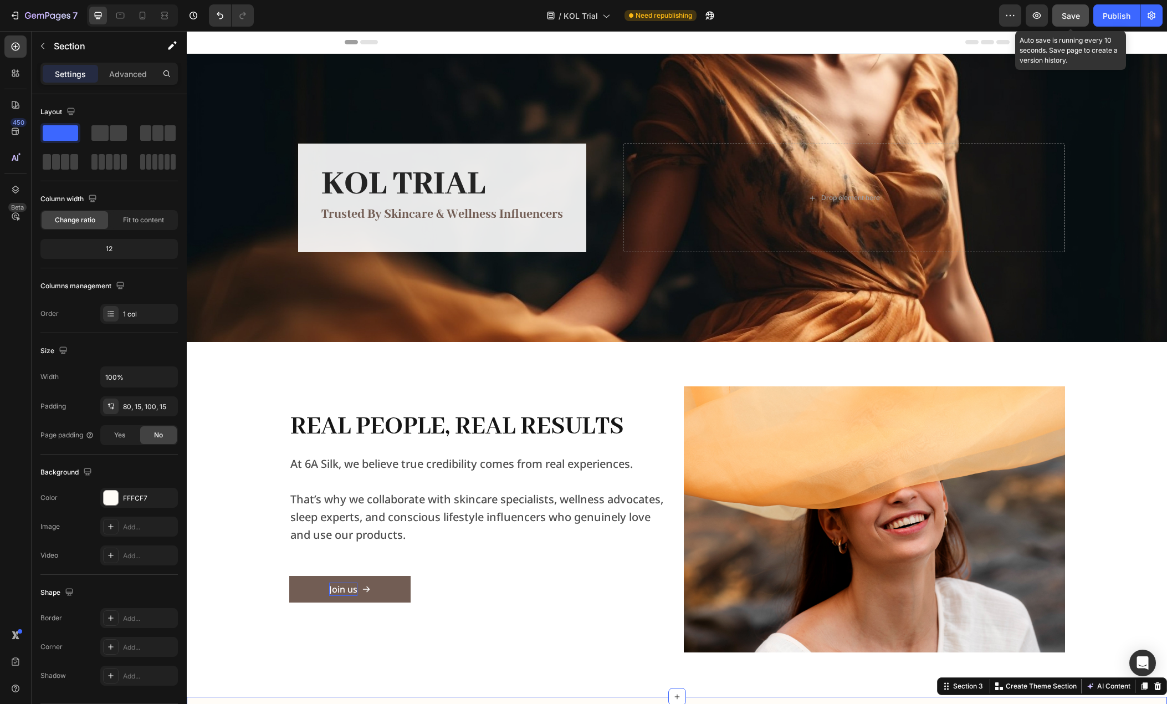
click at [1072, 19] on span "Save" at bounding box center [1071, 15] width 18 height 9
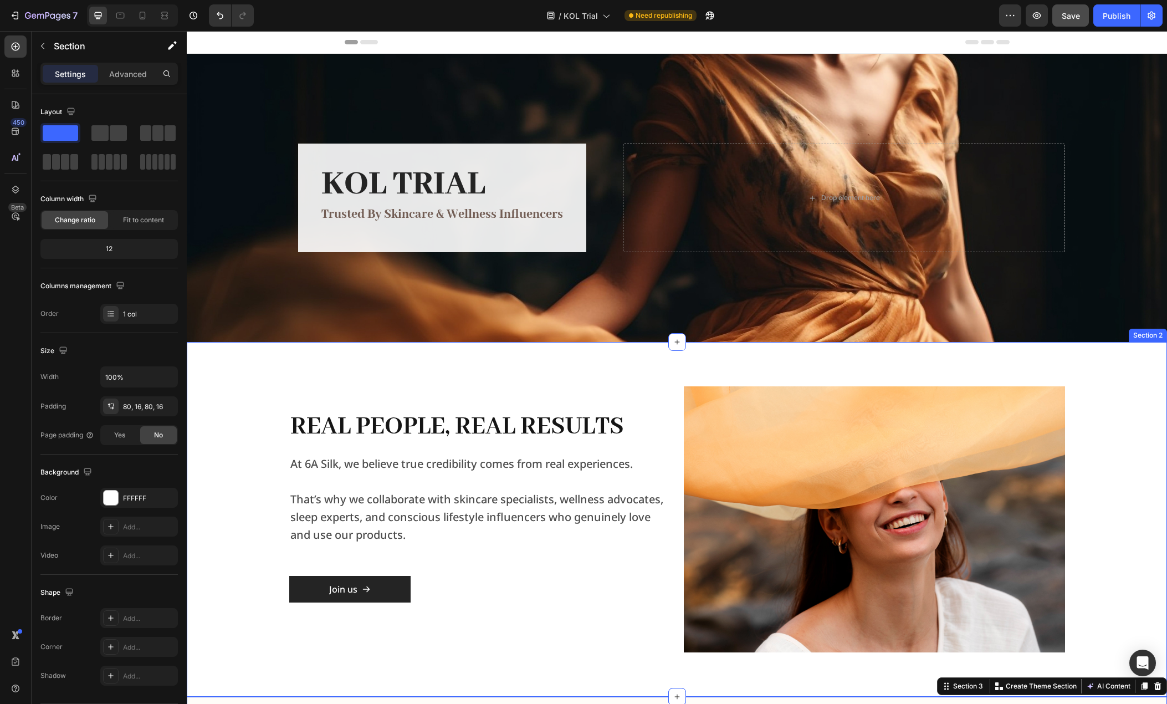
click at [245, 495] on div "Real People, Real Results Heading At 6A Silk, we believe true credibility comes…" at bounding box center [677, 519] width 962 height 266
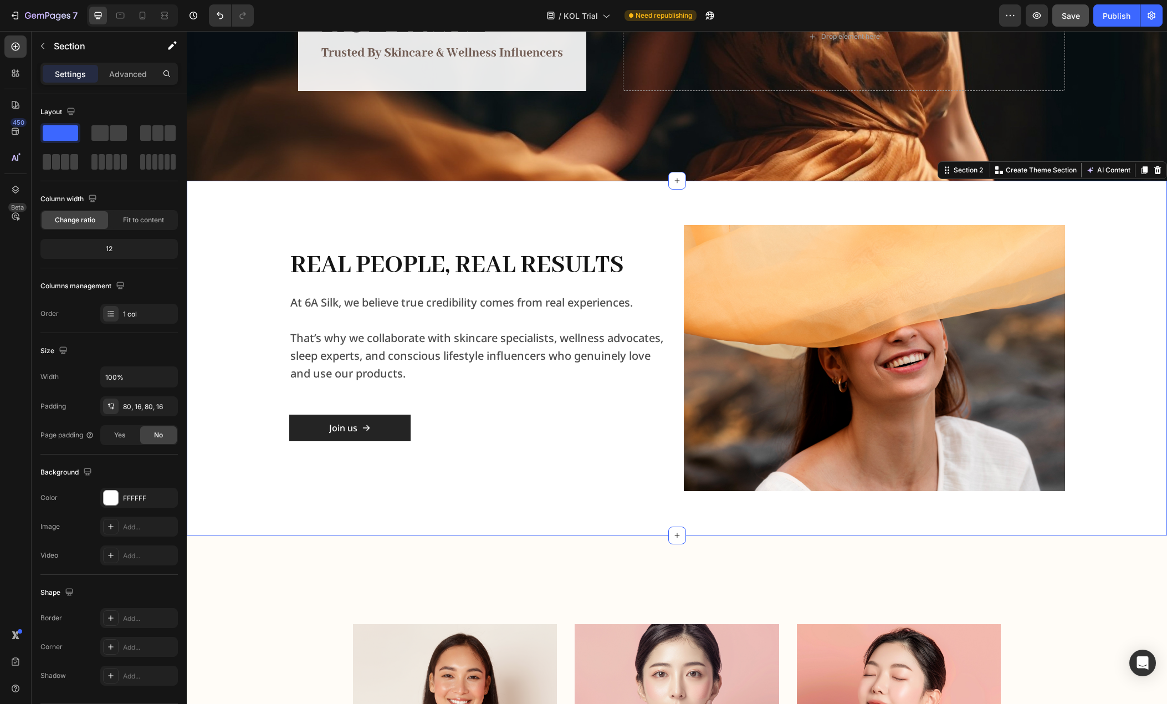
scroll to position [166, 0]
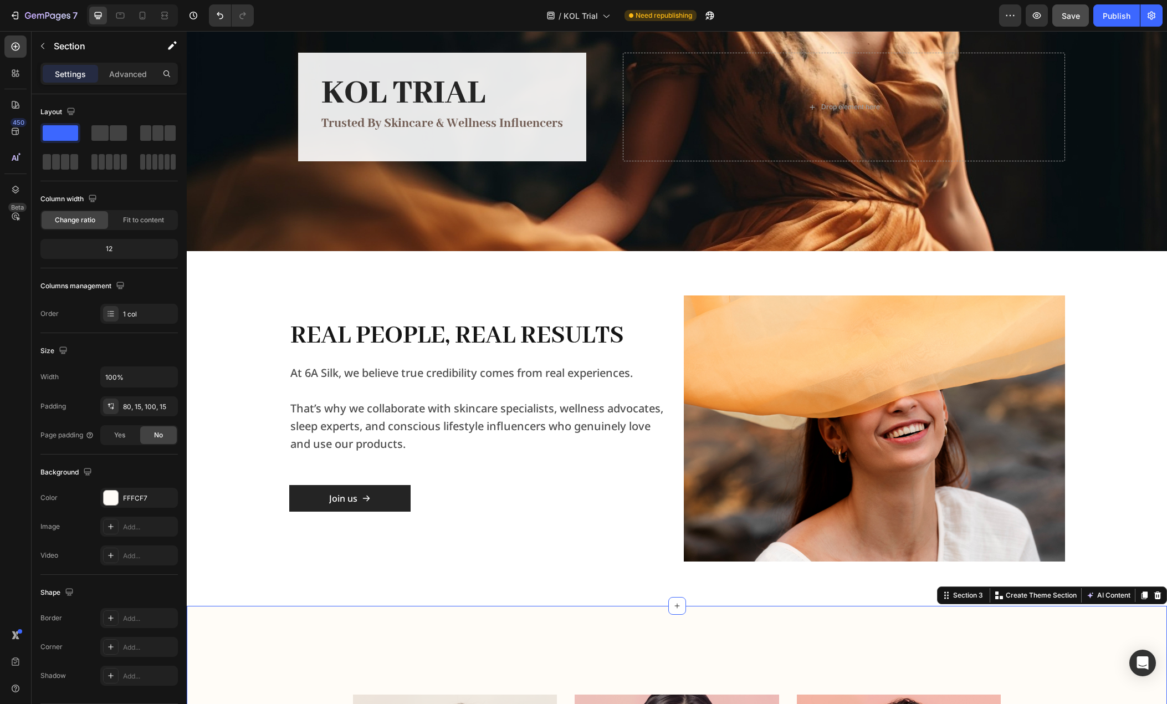
scroll to position [111, 0]
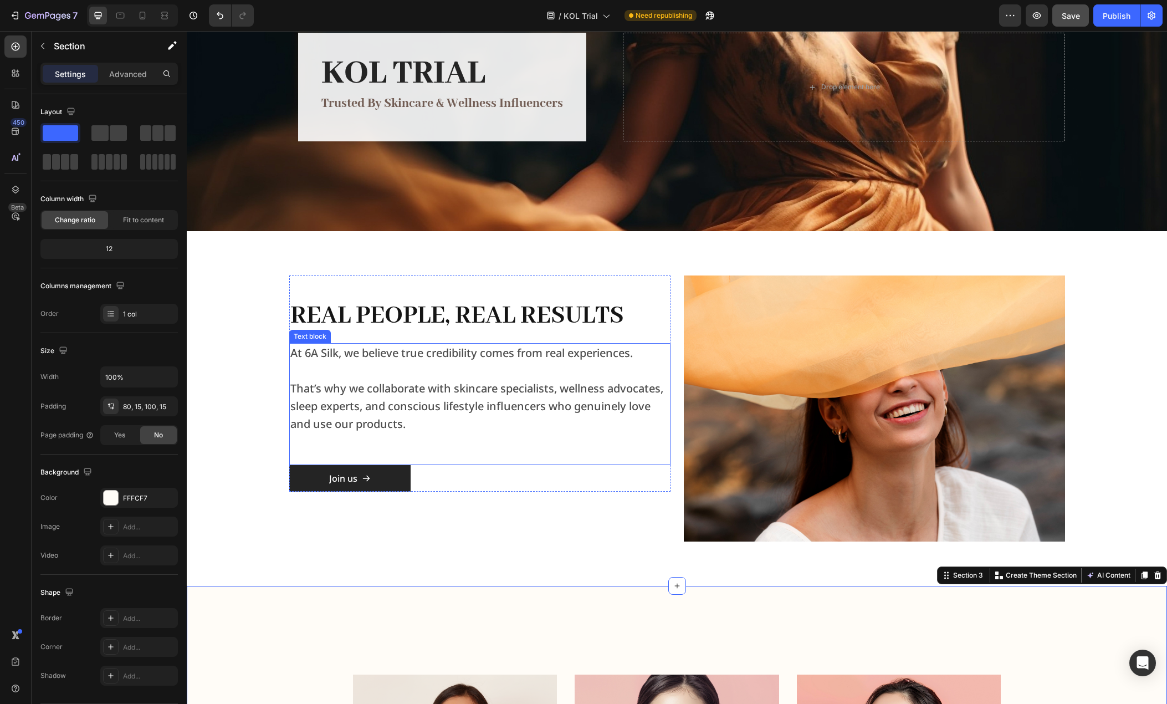
click at [386, 403] on p "That’s why we collaborate with skincare specialists, wellness advocates, sleep …" at bounding box center [479, 406] width 379 height 53
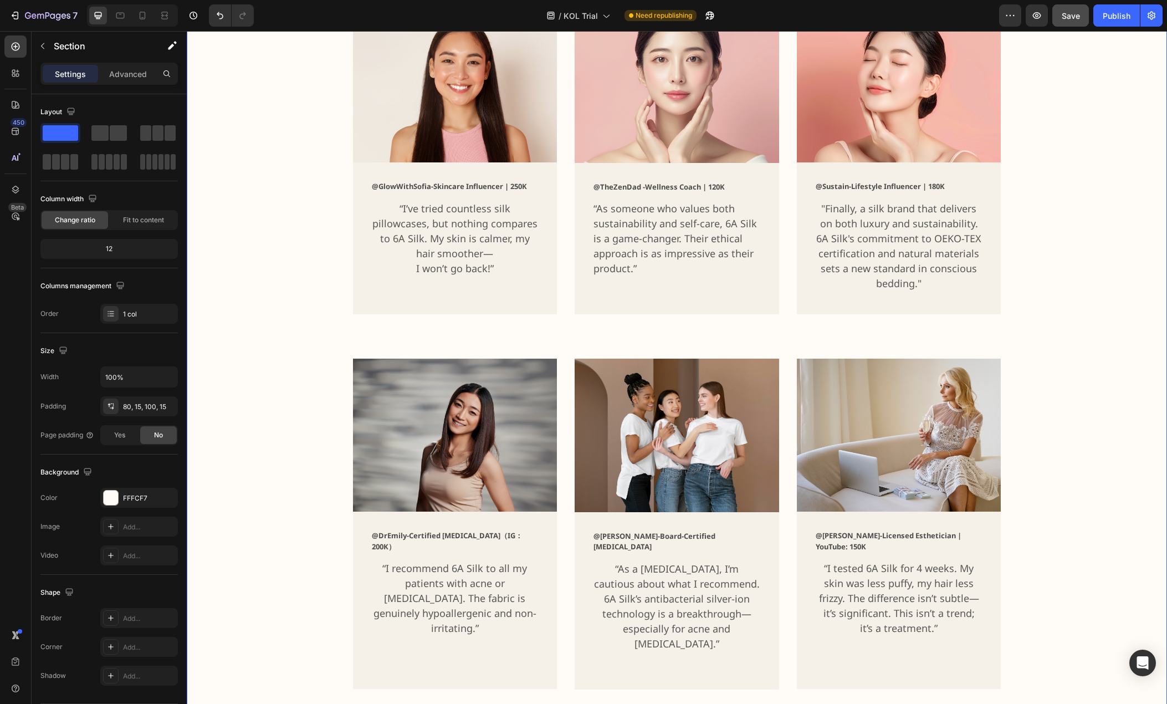
scroll to position [499, 0]
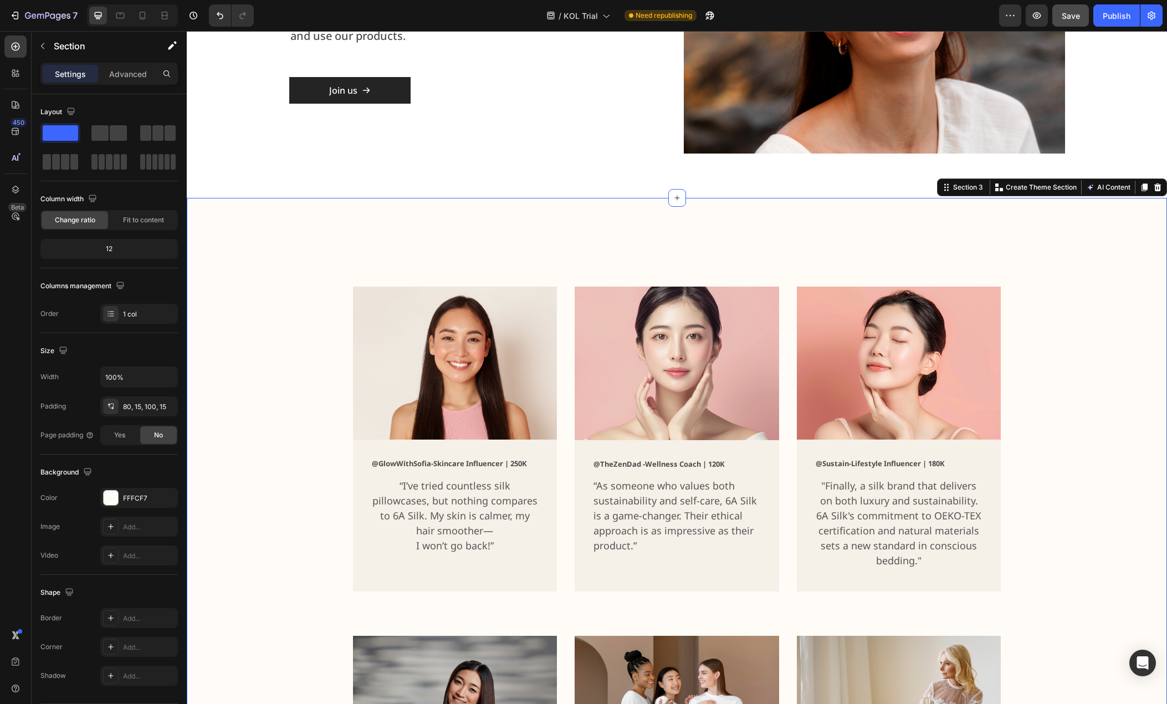
click at [140, 403] on div "80, 15, 100, 15" at bounding box center [139, 407] width 32 height 10
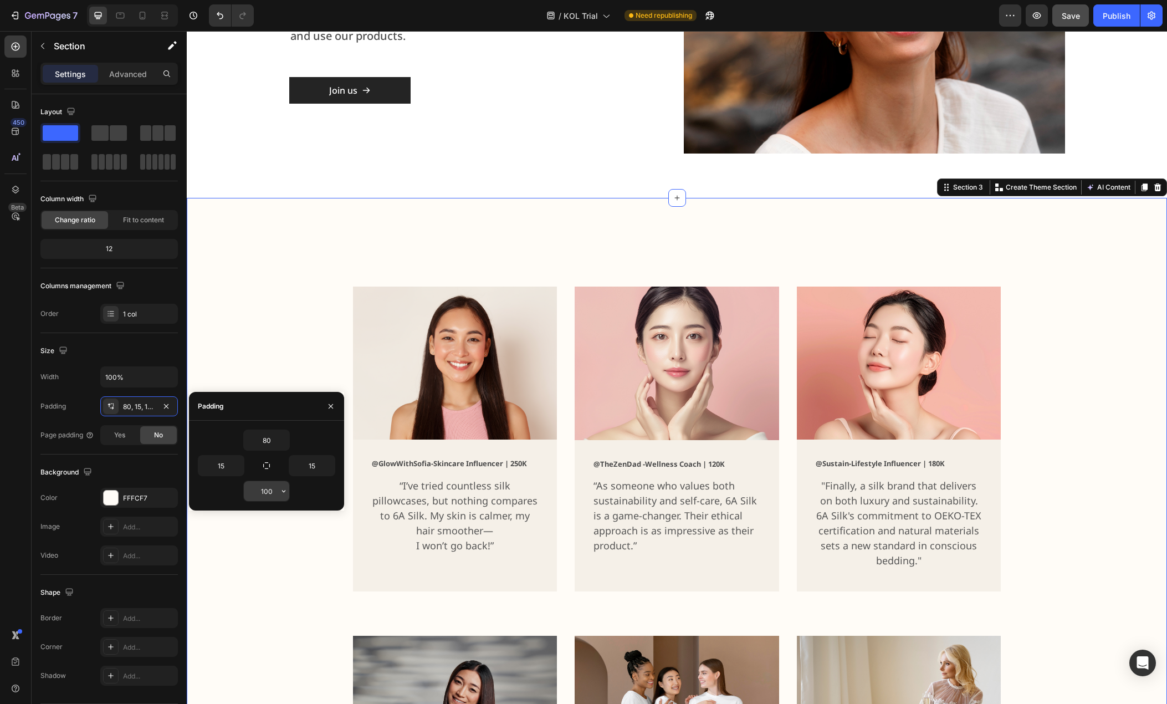
click at [276, 487] on input "100" at bounding box center [266, 491] width 45 height 20
type input "80"
click at [234, 430] on div "80" at bounding box center [266, 439] width 137 height 21
click at [230, 462] on input "15" at bounding box center [220, 465] width 45 height 20
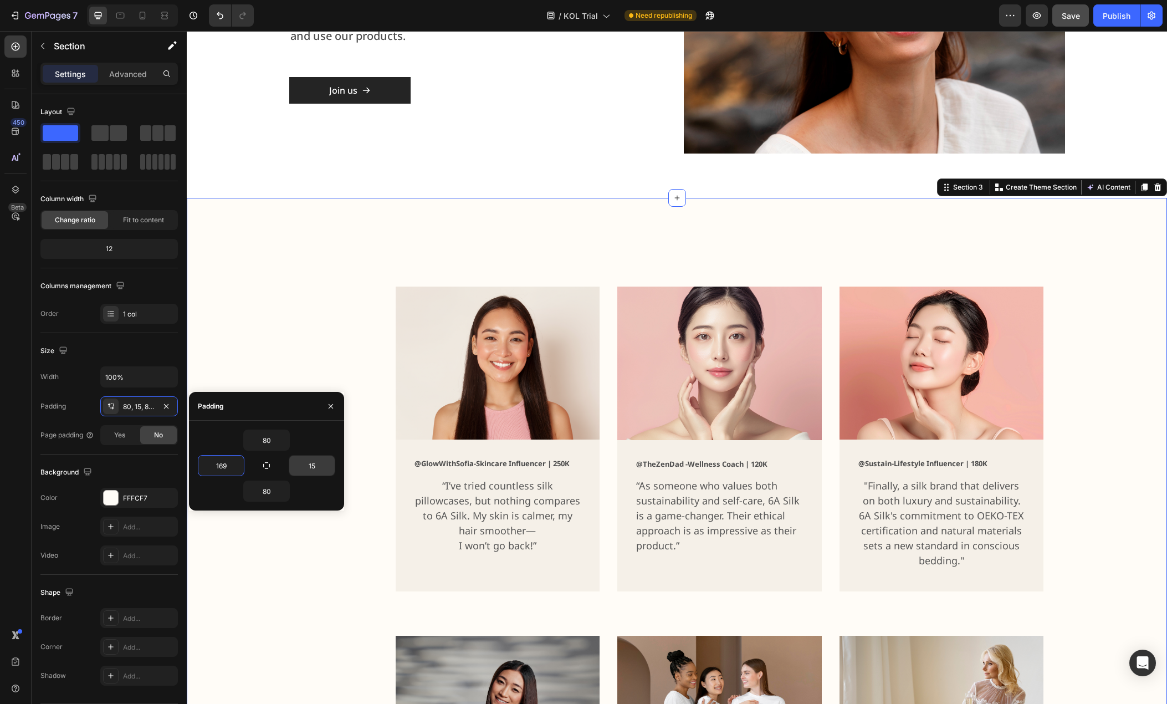
type input "169"
click at [320, 465] on input "15" at bounding box center [311, 465] width 45 height 20
type input "16"
click at [262, 98] on div "Real People, Real Results Heading At 6A Silk, we believe true credibility comes…" at bounding box center [677, 21] width 962 height 266
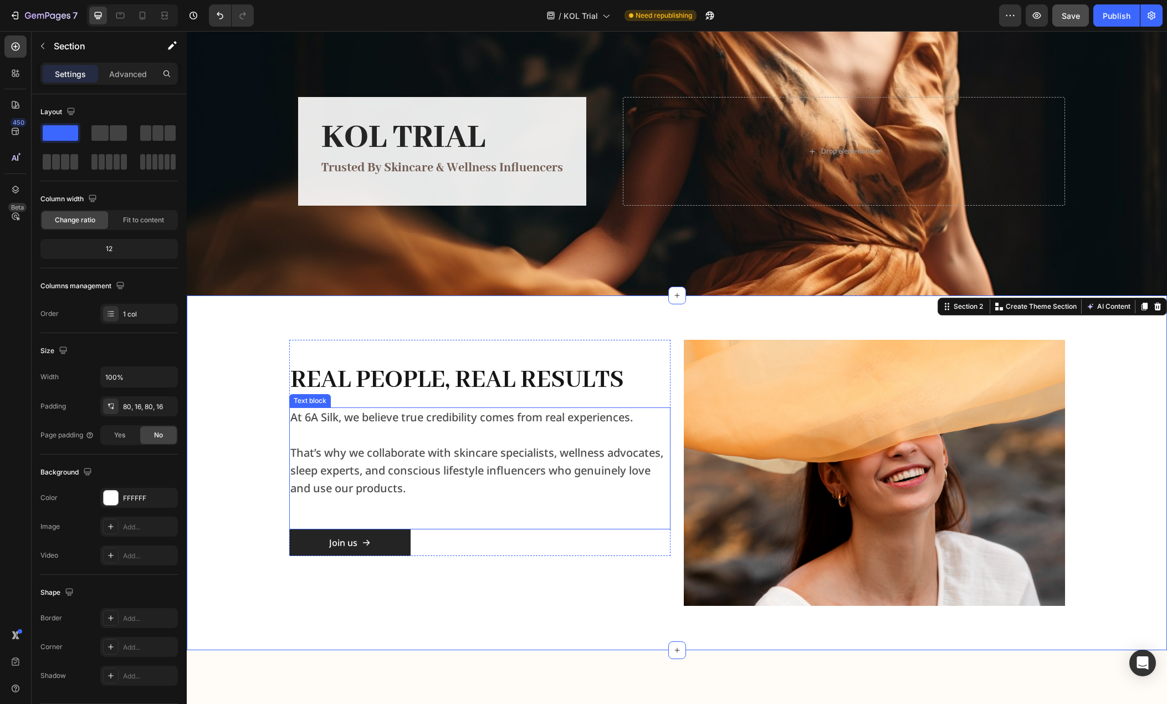
scroll to position [111, 0]
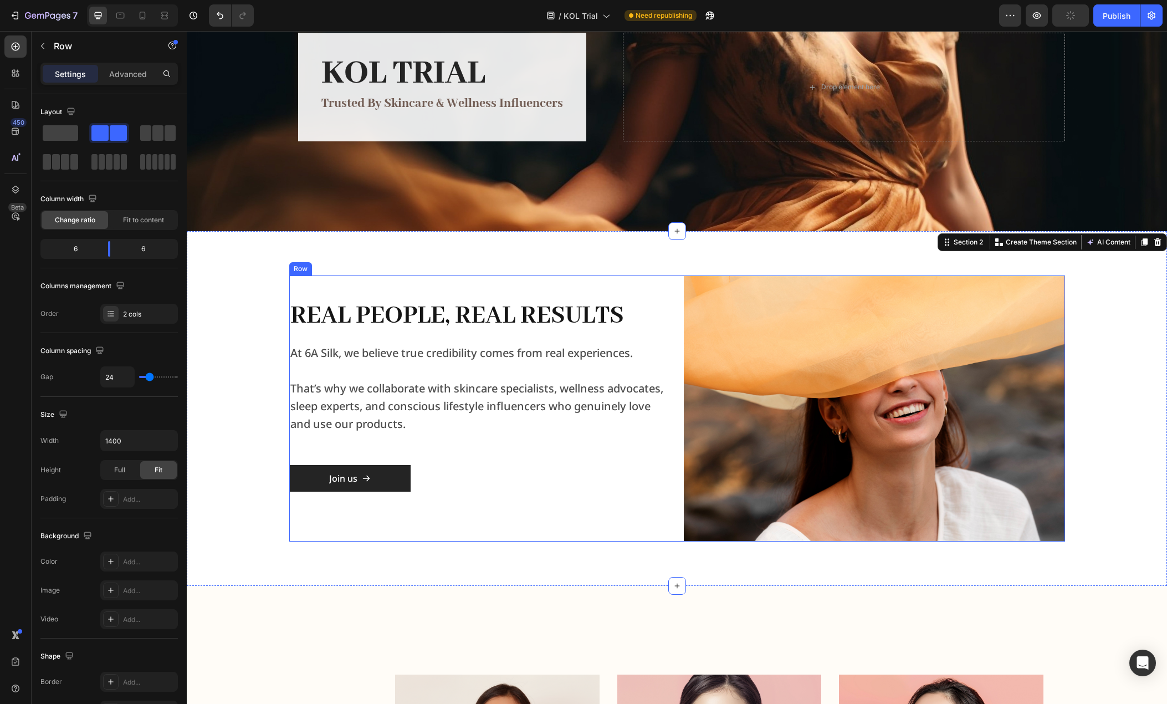
click at [670, 293] on div "Real People, Real Results Heading At 6A Silk, we believe true credibility comes…" at bounding box center [677, 408] width 776 height 266
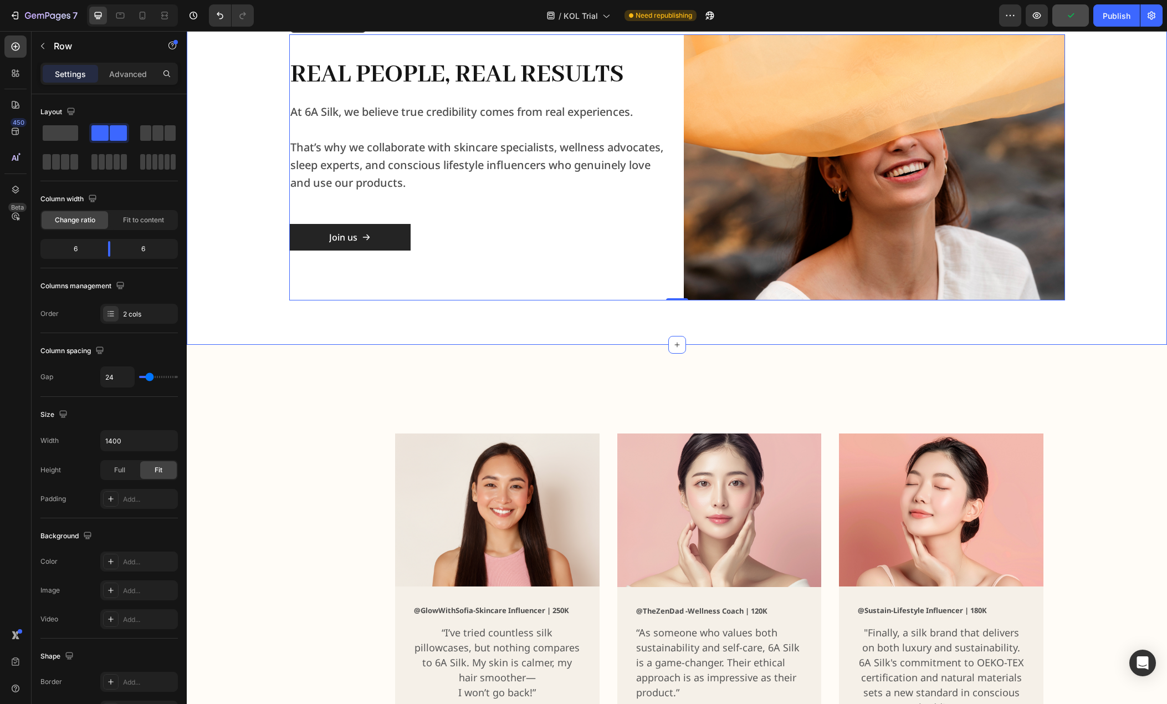
scroll to position [388, 0]
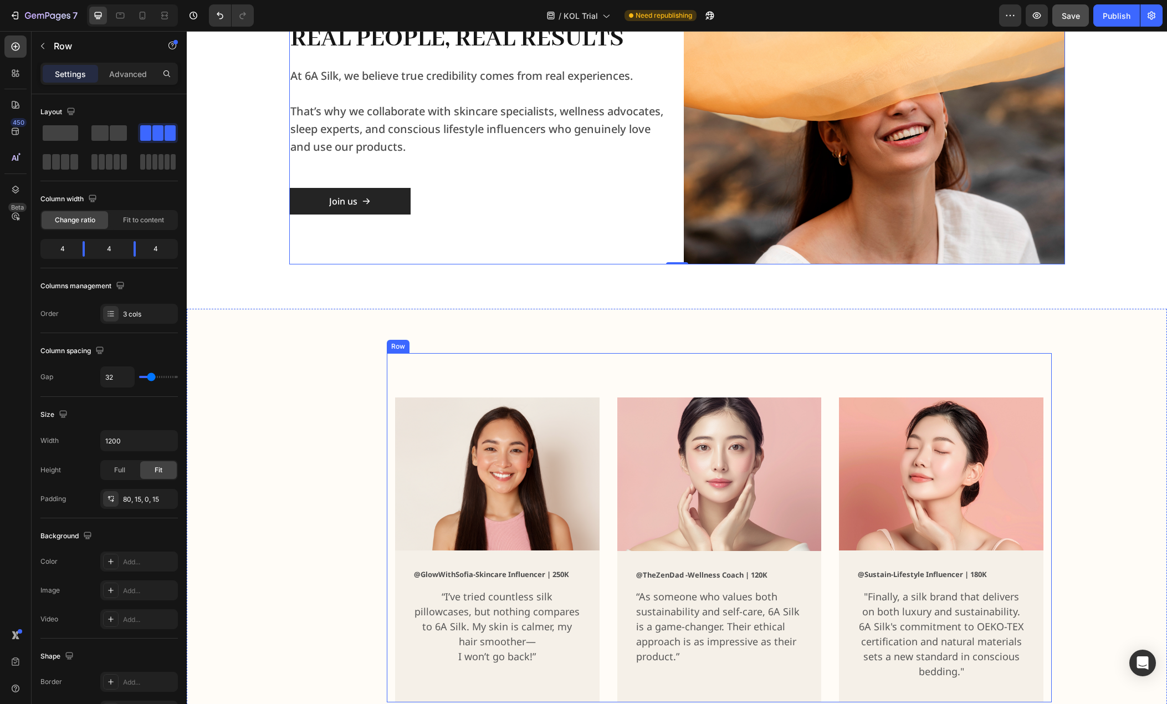
click at [613, 381] on div "Image @GlowWithSofia-Skincare Influencer | 250K Text block “I’ve tried countles…" at bounding box center [719, 527] width 665 height 349
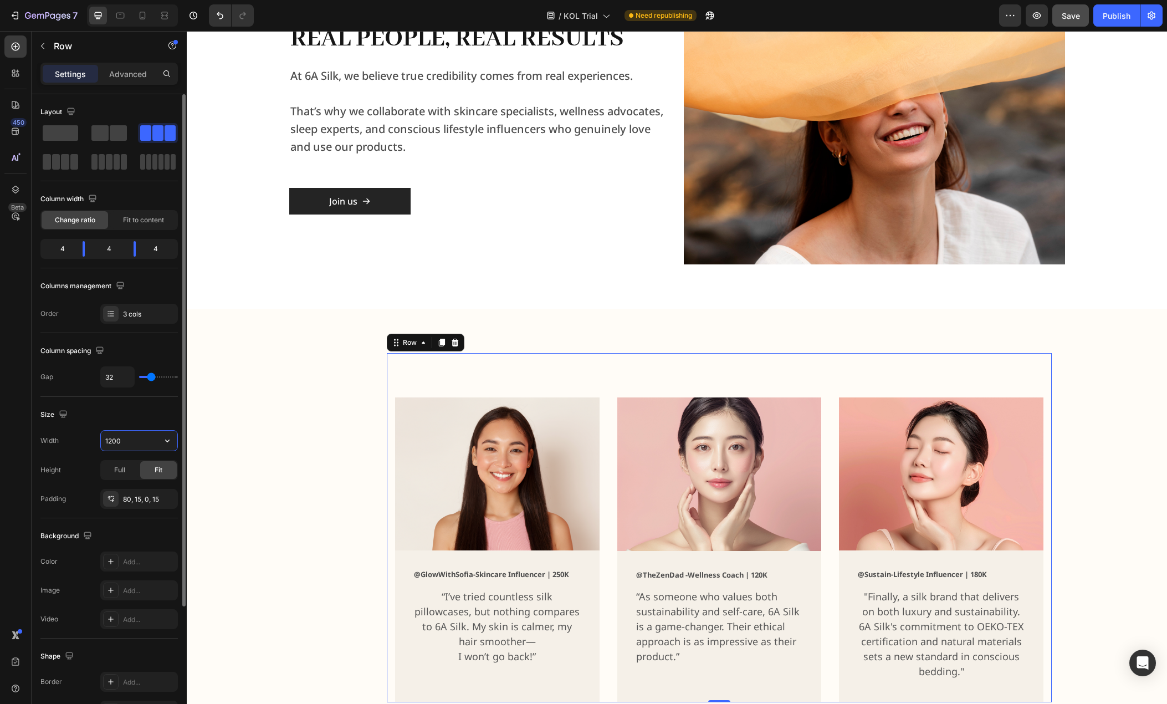
click at [119, 439] on input "1200" at bounding box center [139, 441] width 76 height 20
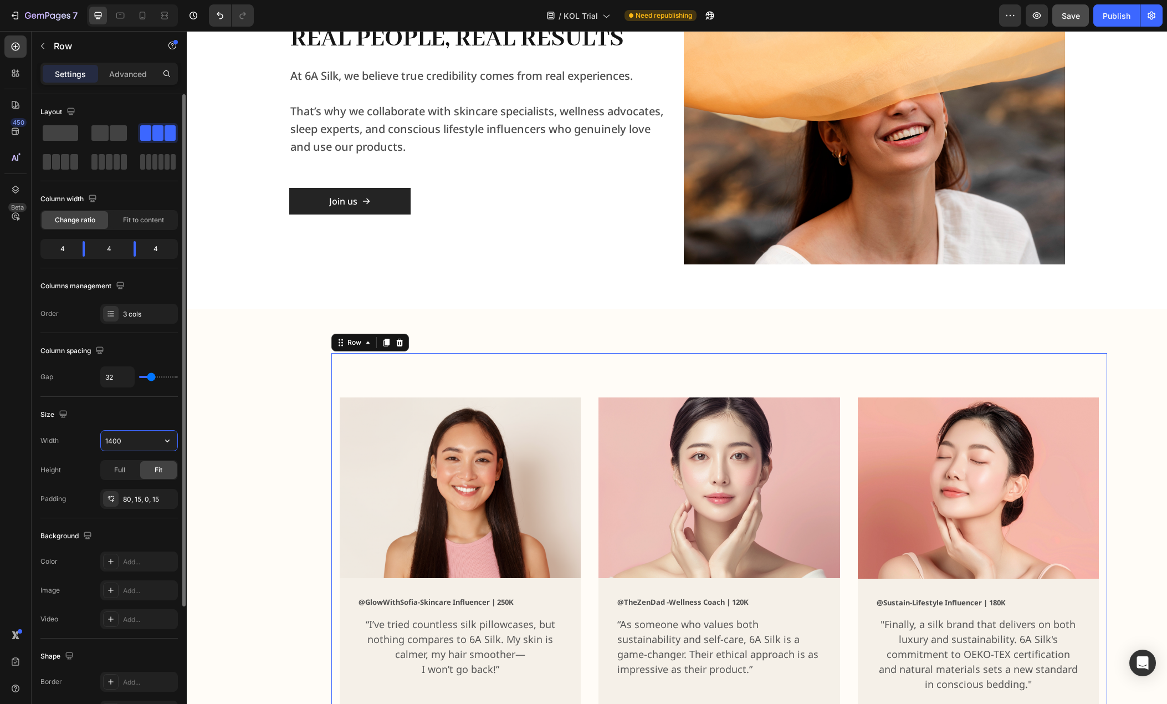
type input "1400"
drag, startPoint x: 136, startPoint y: 497, endPoint x: 145, endPoint y: 500, distance: 9.3
click at [136, 497] on div "80, 15, 0, 15" at bounding box center [139, 499] width 32 height 10
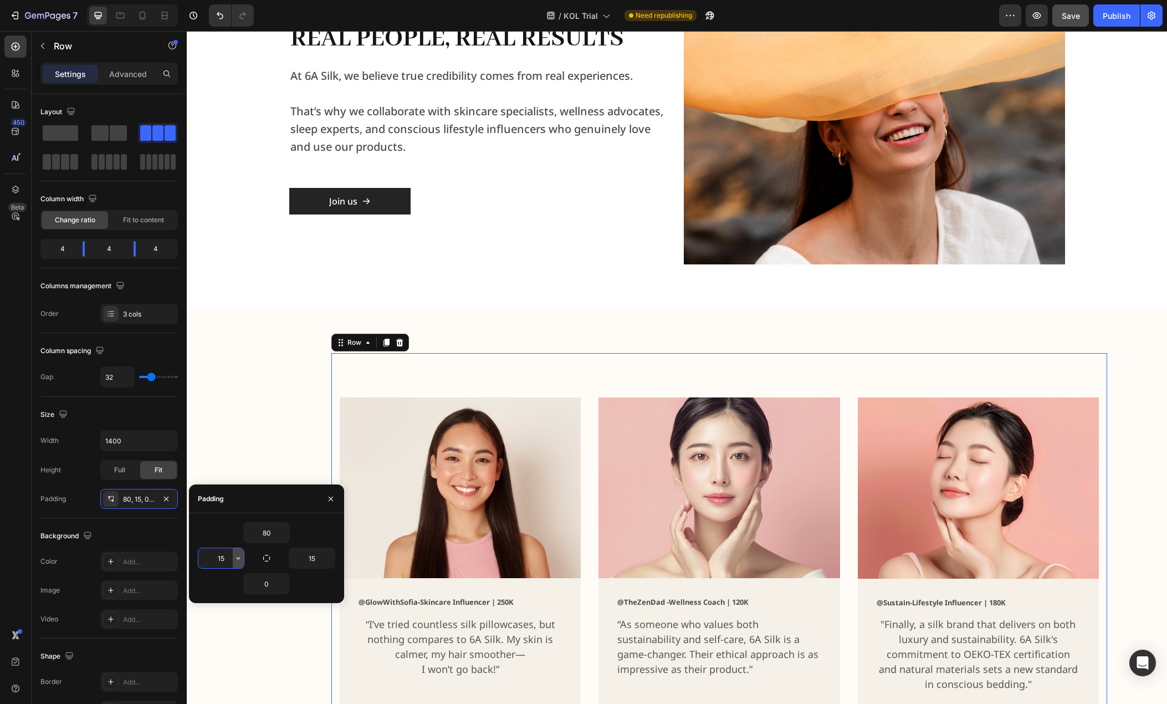
click at [232, 556] on input "15" at bounding box center [220, 558] width 45 height 20
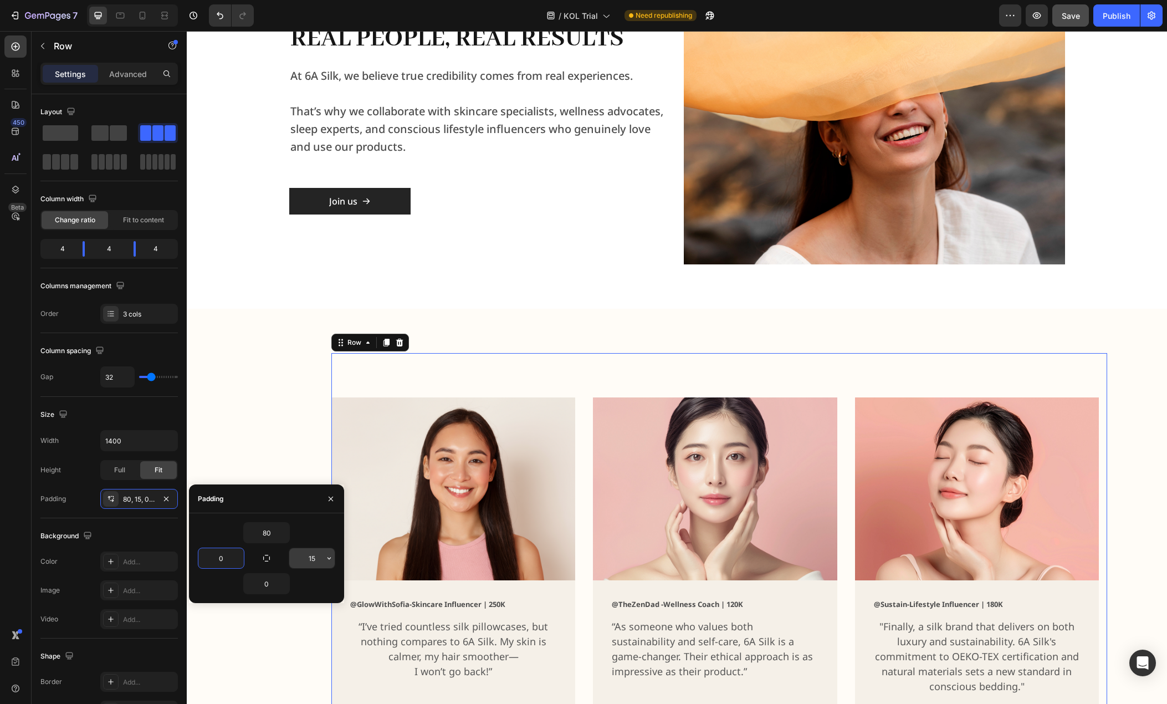
type input "0"
click at [313, 555] on input "15" at bounding box center [311, 558] width 45 height 20
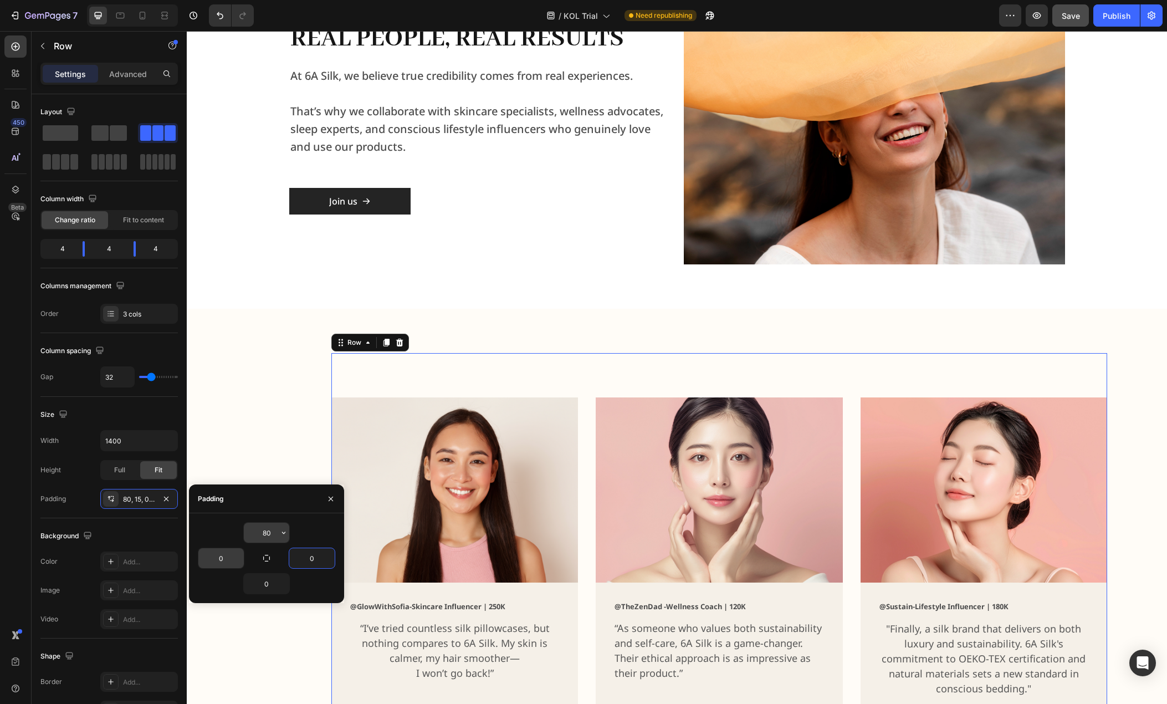
type input "0"
click at [267, 527] on input "80" at bounding box center [266, 533] width 45 height 20
type input "0"
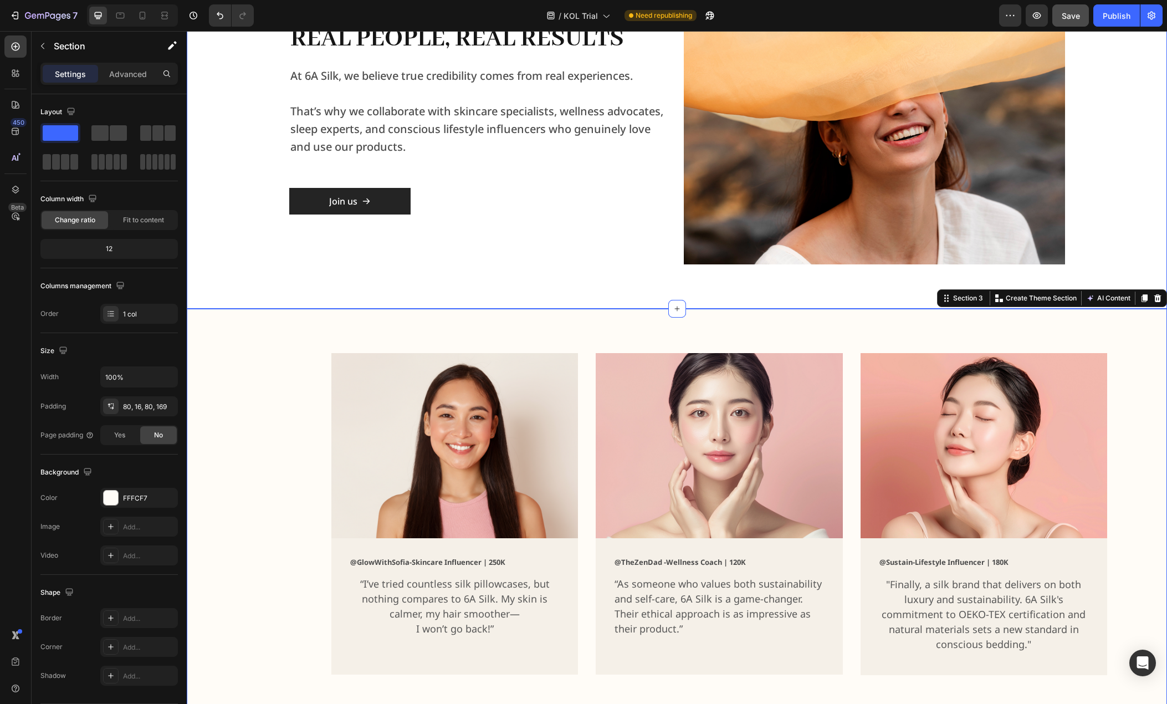
click at [258, 270] on div "Real People, Real Results Heading At 6A Silk, we believe true credibility comes…" at bounding box center [677, 131] width 980 height 355
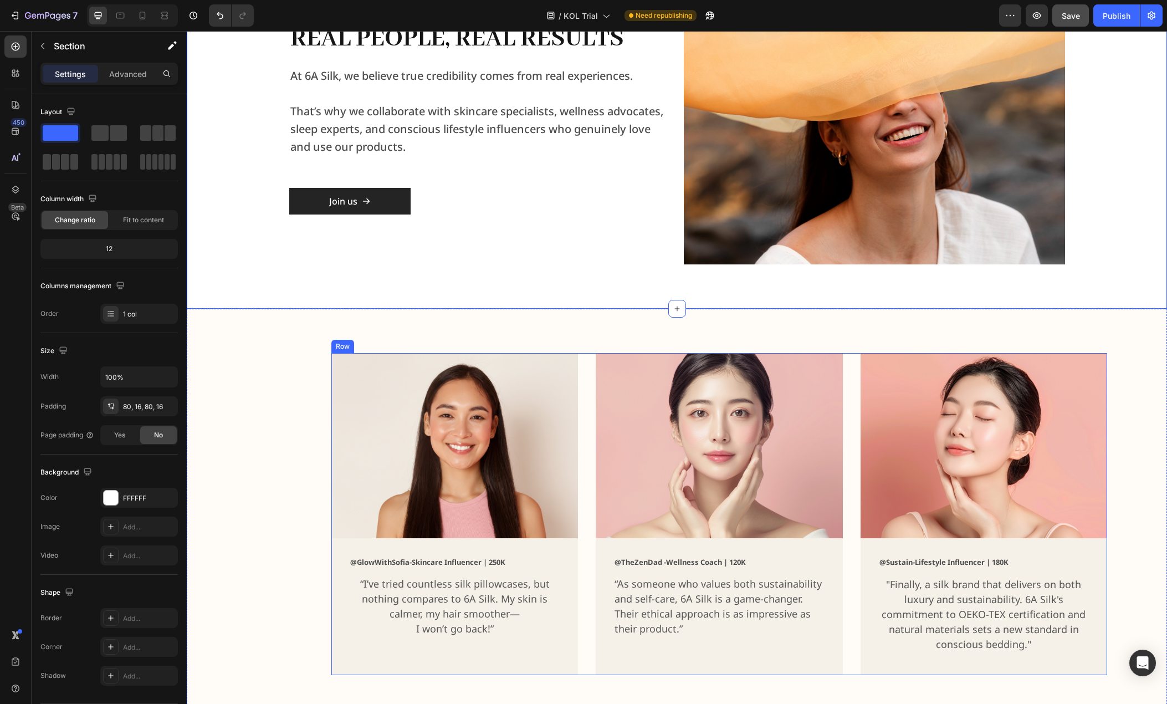
click at [583, 358] on div "Image @GlowWithSofia-Skincare Influencer | 250K Text block “I’ve tried countles…" at bounding box center [719, 514] width 776 height 322
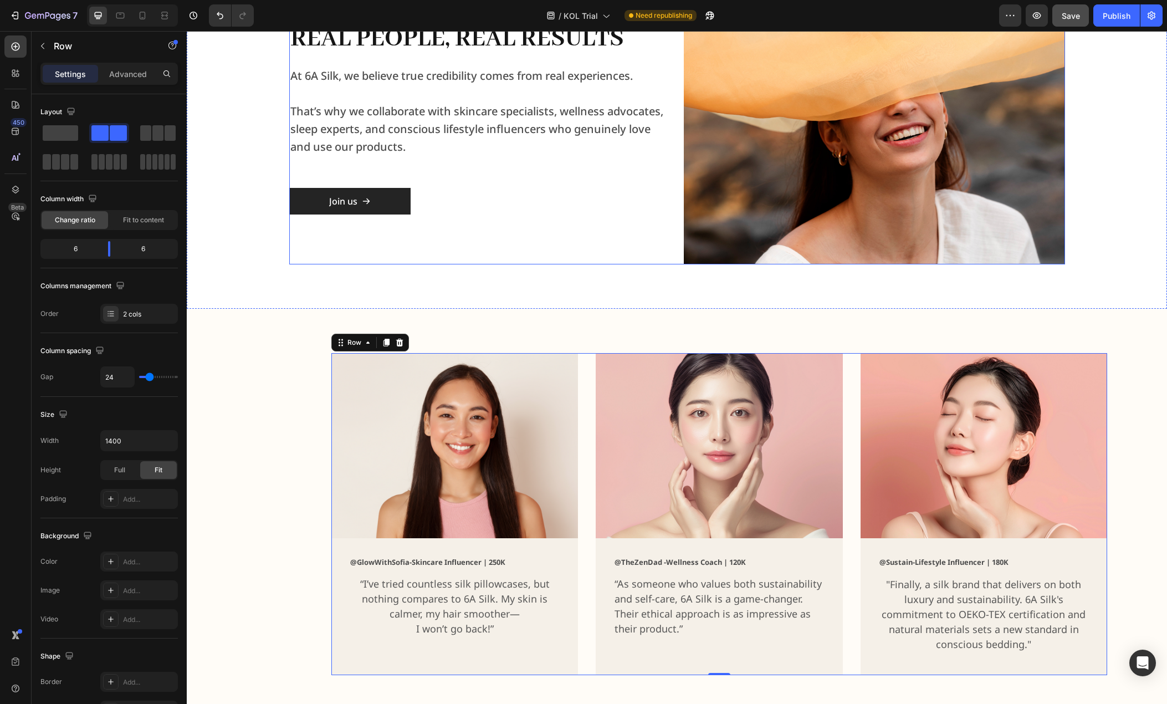
click at [662, 241] on div "Real People, Real Results Heading At 6A Silk, we believe true credibility comes…" at bounding box center [479, 131] width 381 height 266
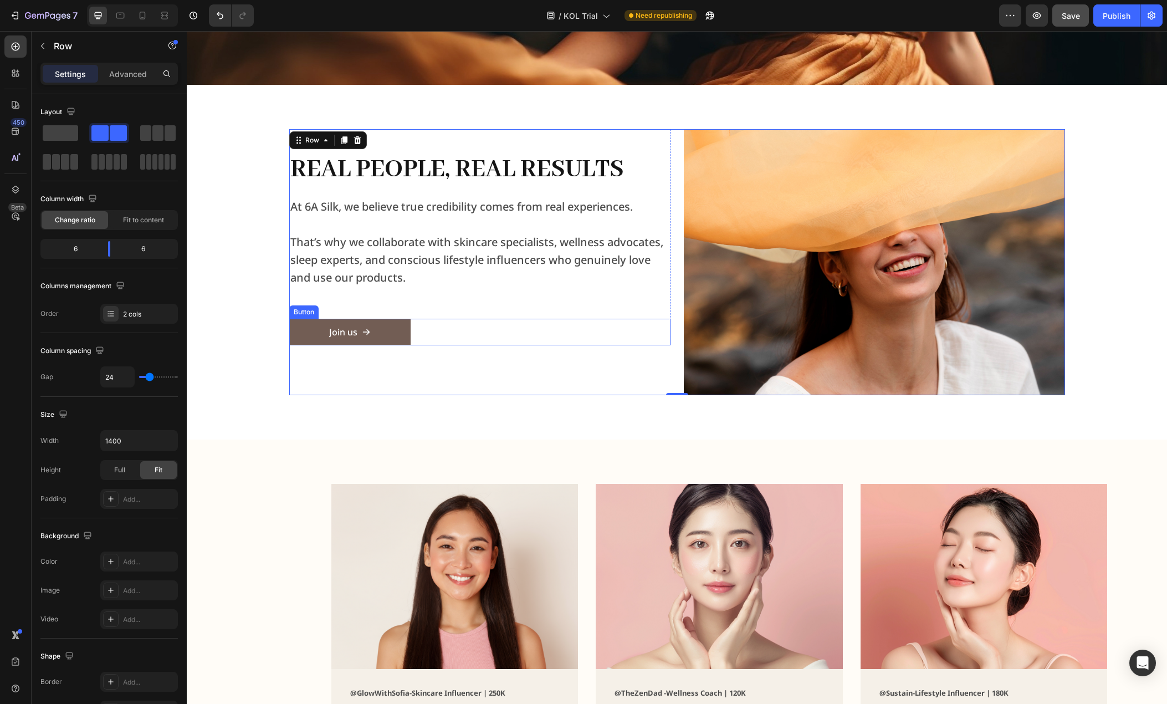
scroll to position [277, 0]
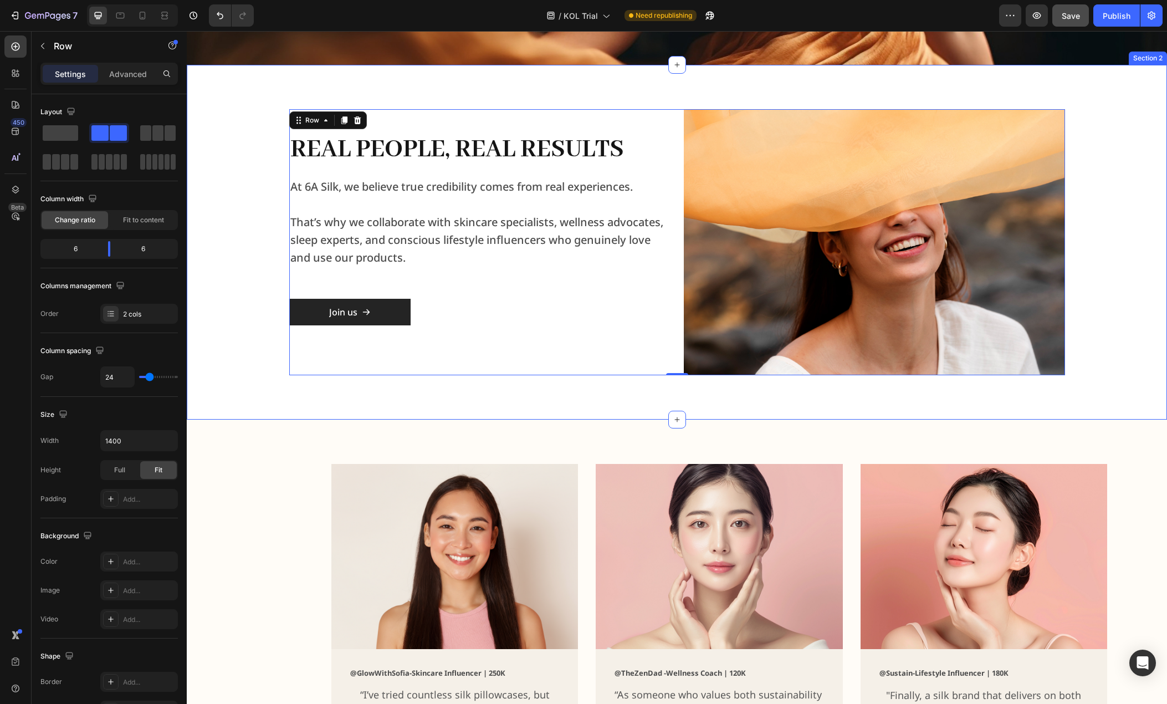
click at [262, 300] on div "Real People, Real Results Heading At 6A Silk, we believe true credibility comes…" at bounding box center [677, 242] width 962 height 266
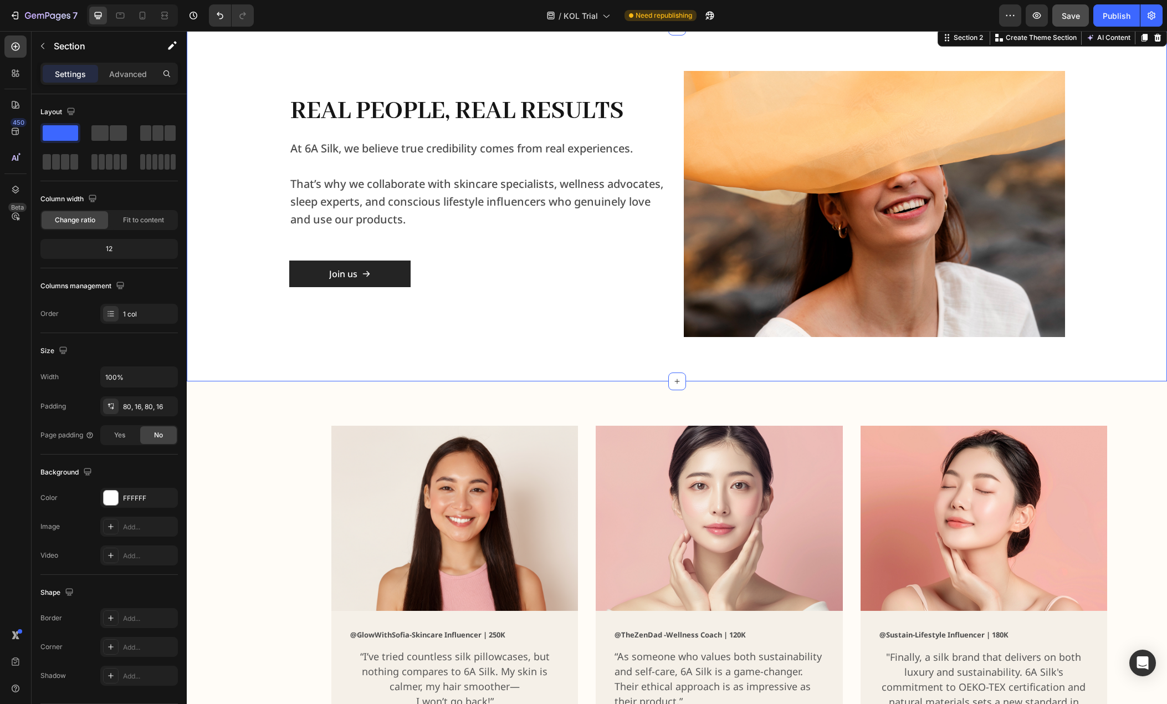
scroll to position [332, 0]
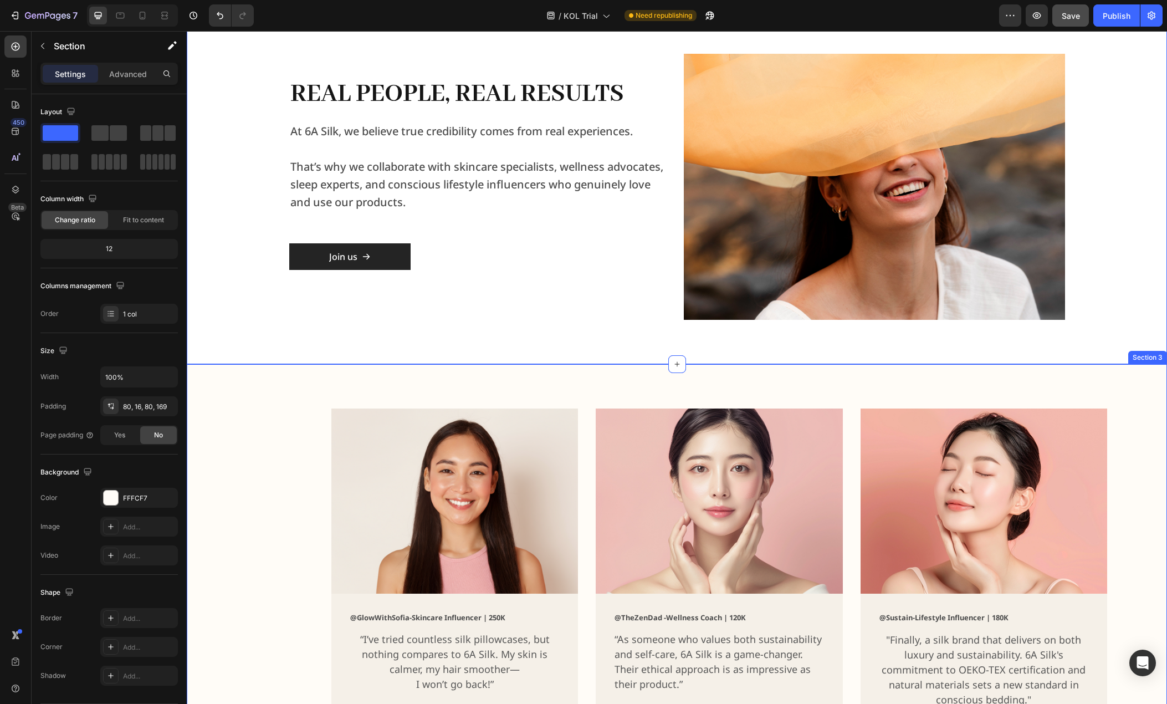
click at [253, 322] on div "Real People, Real Results Heading At 6A Silk, we believe true credibility comes…" at bounding box center [677, 186] width 980 height 355
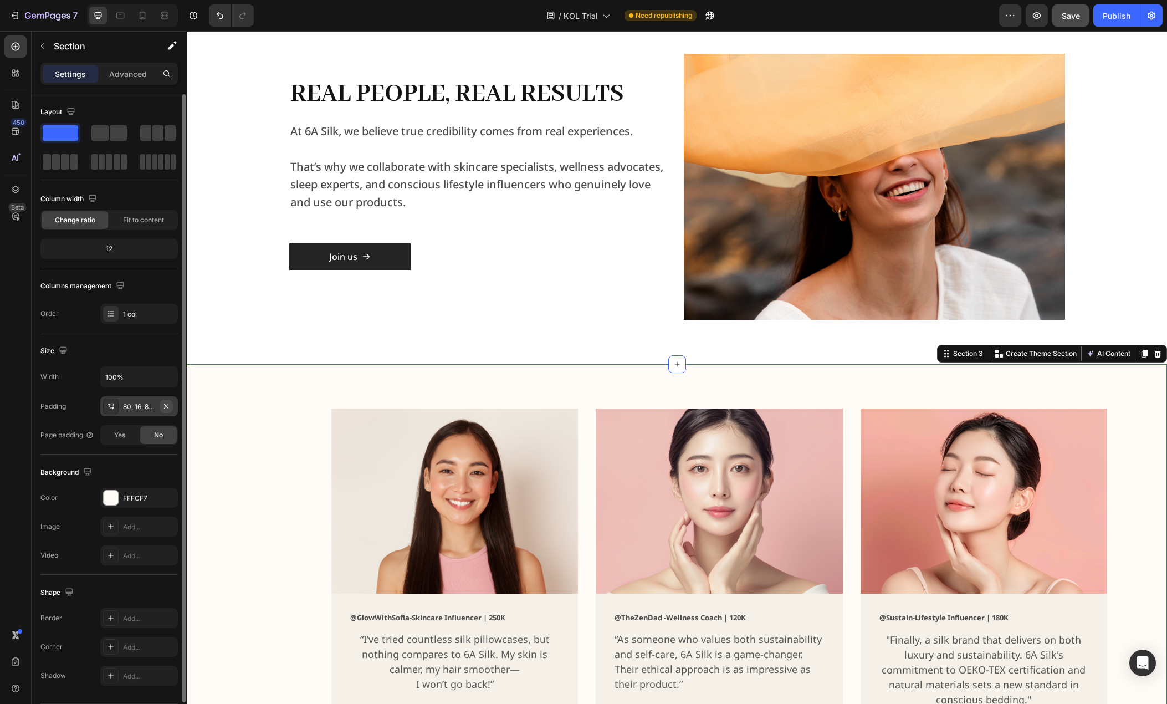
click at [160, 404] on button "button" at bounding box center [166, 406] width 13 height 13
click at [137, 408] on div "80, 16, 80, 169" at bounding box center [139, 407] width 32 height 10
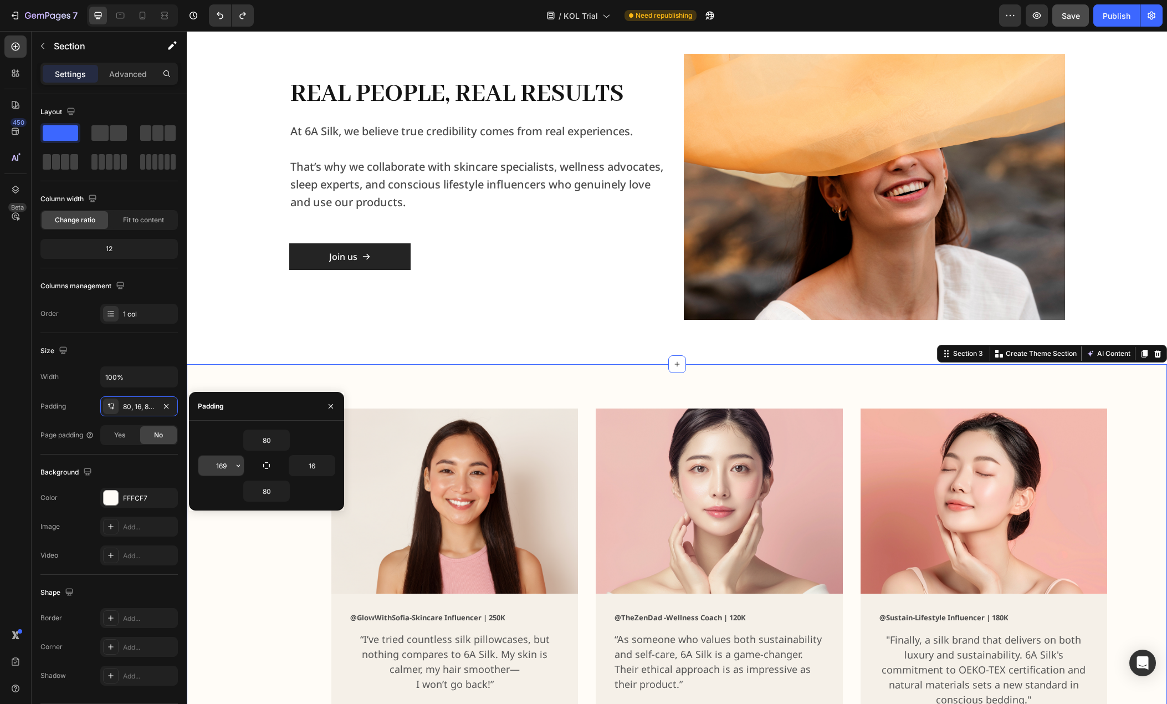
click at [224, 468] on input "169" at bounding box center [220, 465] width 45 height 20
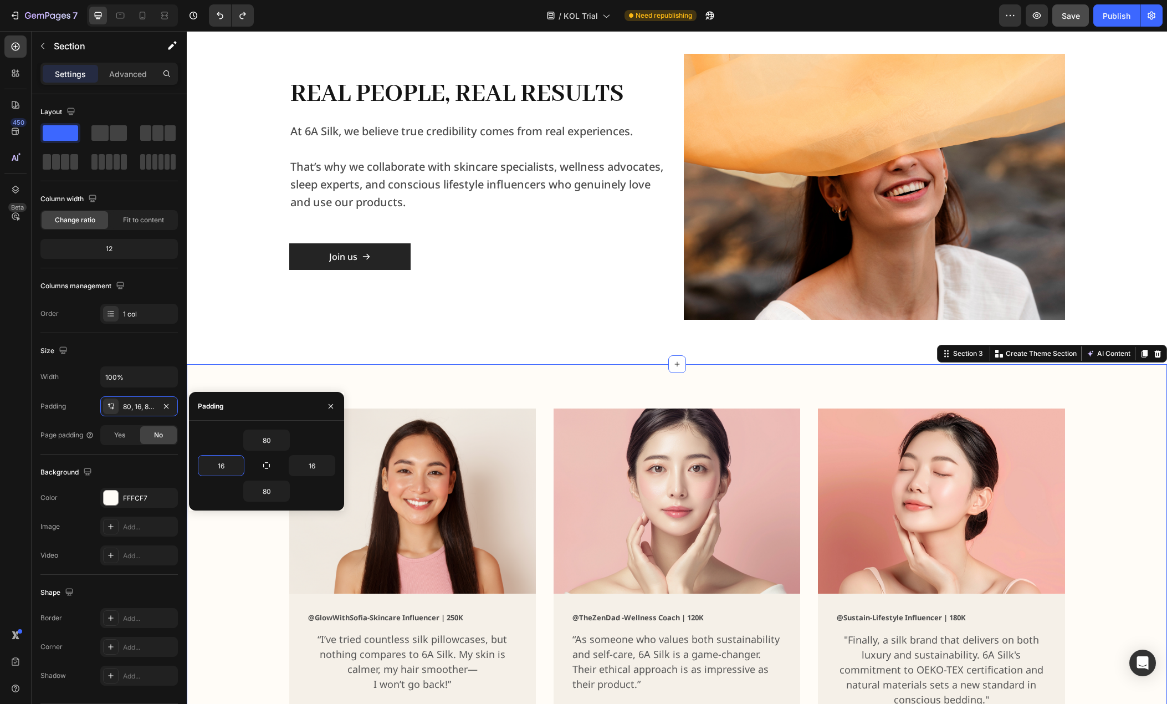
type input "16"
click at [327, 409] on icon "button" at bounding box center [330, 406] width 9 height 9
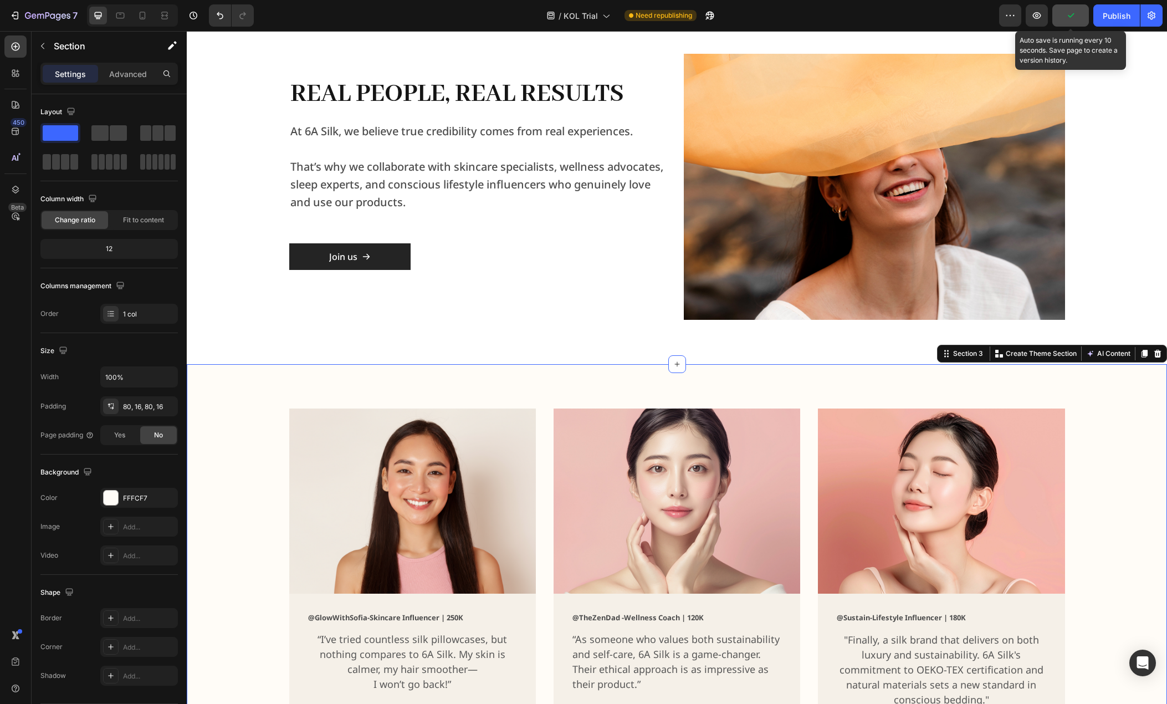
click at [1084, 16] on button "button" at bounding box center [1070, 15] width 37 height 22
click at [1078, 22] on button "Save" at bounding box center [1070, 15] width 37 height 22
click at [1071, 19] on span "Save" at bounding box center [1071, 15] width 18 height 9
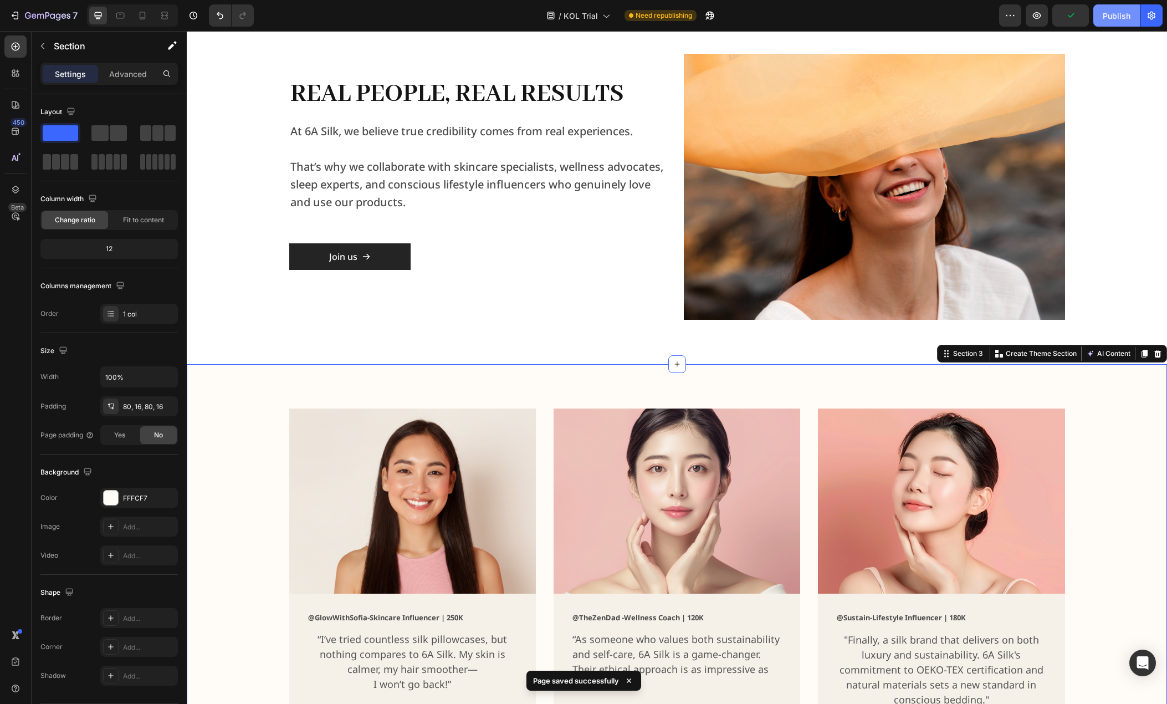
drag, startPoint x: 1107, startPoint y: 21, endPoint x: 962, endPoint y: 21, distance: 144.6
click at [1107, 21] on div "Publish" at bounding box center [1117, 16] width 28 height 12
